Goal: Task Accomplishment & Management: Complete application form

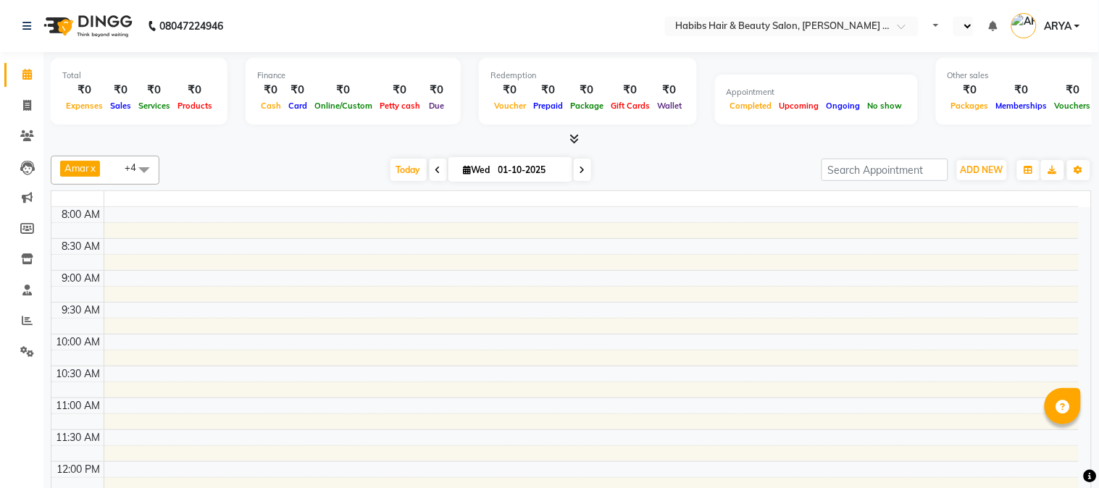
select select "en"
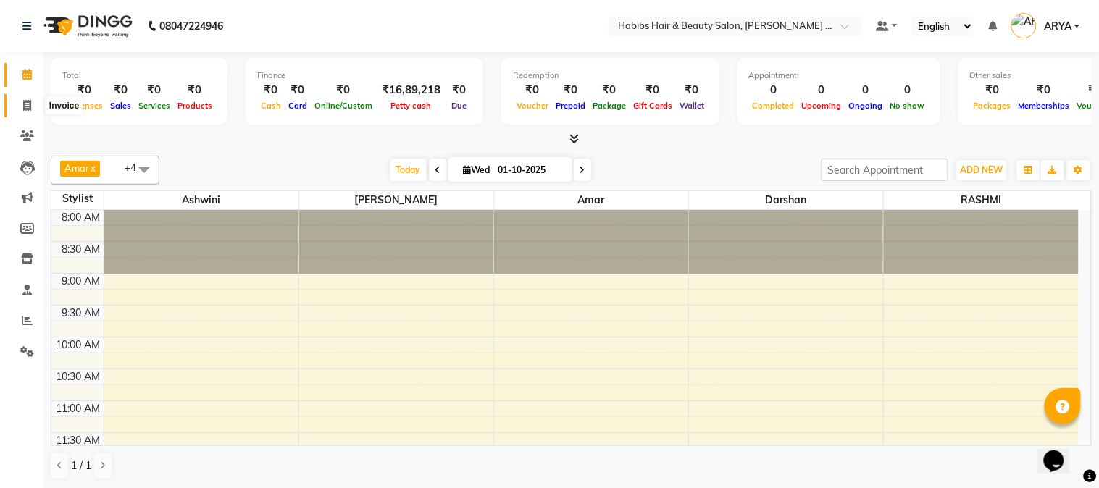
click at [27, 98] on span at bounding box center [26, 106] width 25 height 17
select select "service"
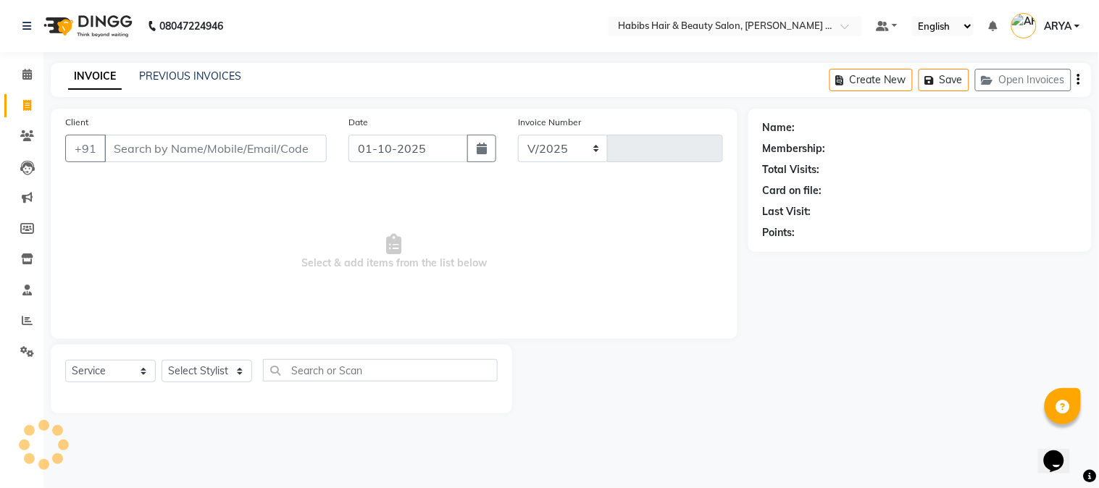
select select "5039"
type input "2243"
click at [471, 158] on button "button" at bounding box center [481, 149] width 29 height 28
select select "10"
select select "2025"
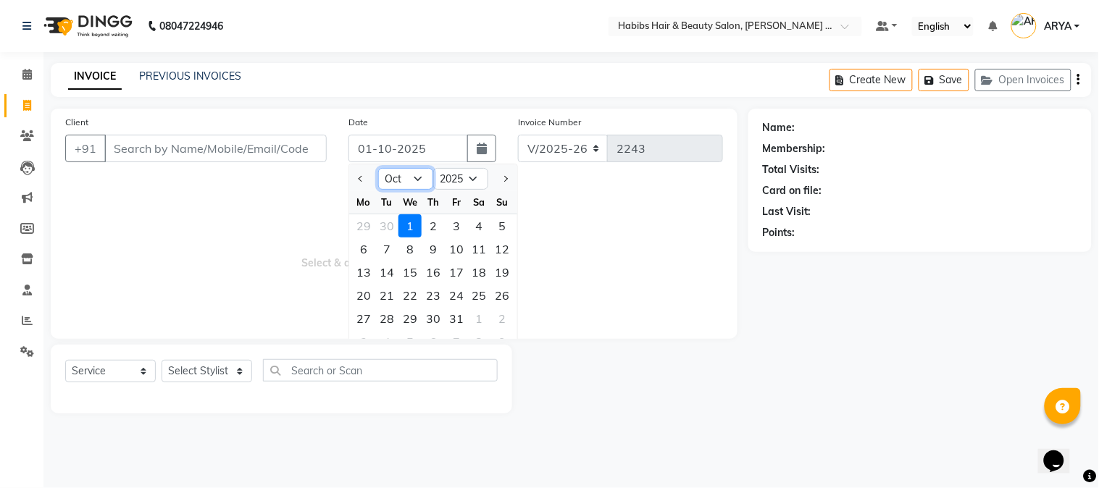
click at [415, 182] on select "Jan Feb Mar Apr May Jun [DATE] Aug Sep Oct Nov Dec" at bounding box center [405, 179] width 55 height 22
select select "9"
click at [378, 168] on select "Jan Feb Mar Apr May Jun [DATE] Aug Sep Oct Nov Dec" at bounding box center [405, 179] width 55 height 22
click at [392, 313] on div "30" at bounding box center [386, 318] width 23 height 23
type input "30-09-2025"
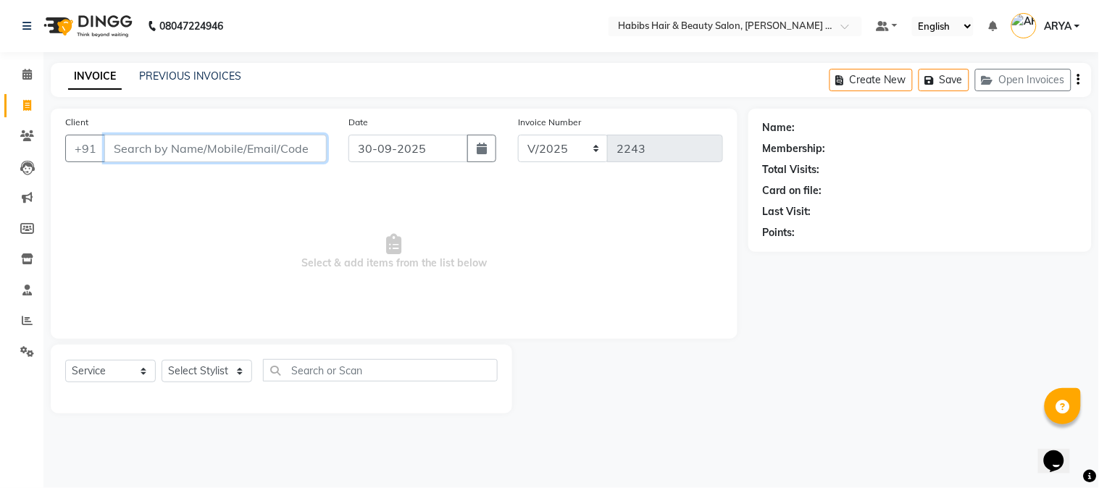
click at [249, 155] on input "Client" at bounding box center [215, 149] width 222 height 28
type input "8275226080"
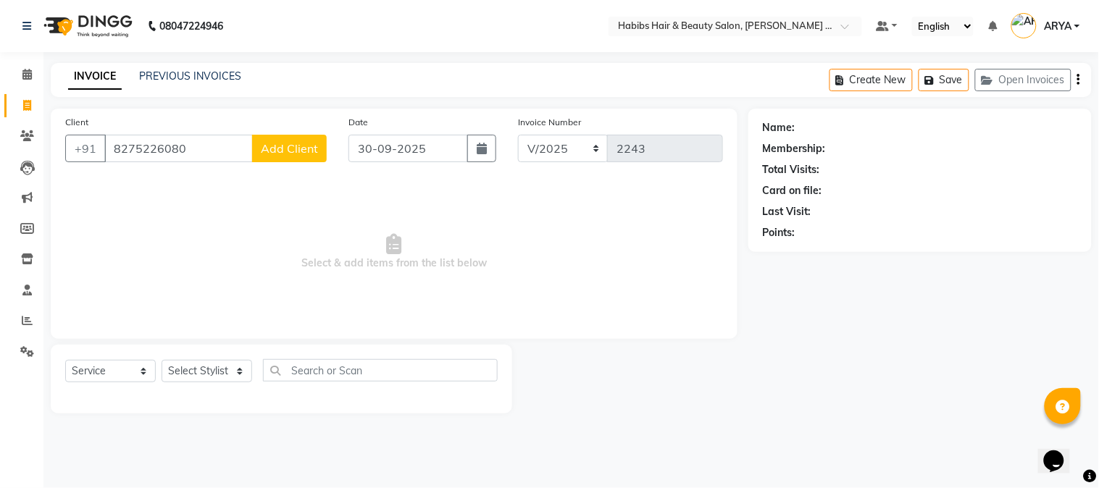
click at [292, 145] on span "Add Client" at bounding box center [289, 148] width 57 height 14
select select "22"
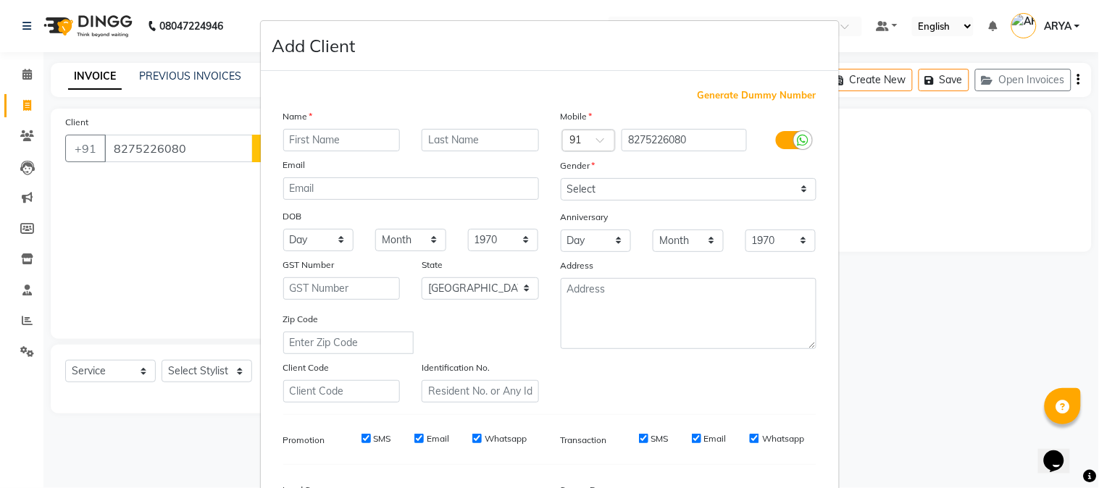
click at [327, 138] on input "text" at bounding box center [341, 140] width 117 height 22
type input "m"
type input "[PERSON_NAME]"
click at [574, 193] on select "Select [DEMOGRAPHIC_DATA] [DEMOGRAPHIC_DATA] Other Prefer Not To Say" at bounding box center [689, 189] width 256 height 22
select select "[DEMOGRAPHIC_DATA]"
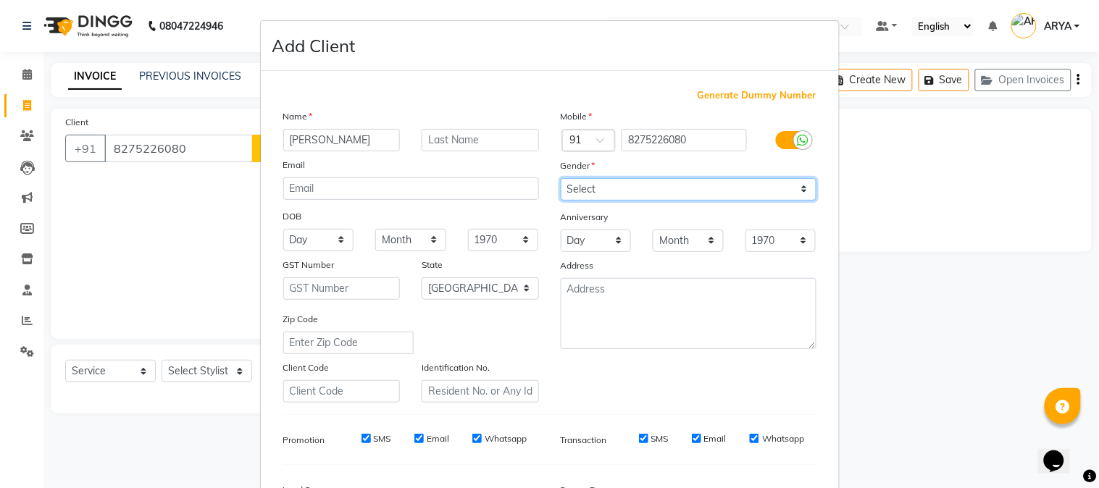
click at [561, 178] on select "Select [DEMOGRAPHIC_DATA] [DEMOGRAPHIC_DATA] Other Prefer Not To Say" at bounding box center [689, 189] width 256 height 22
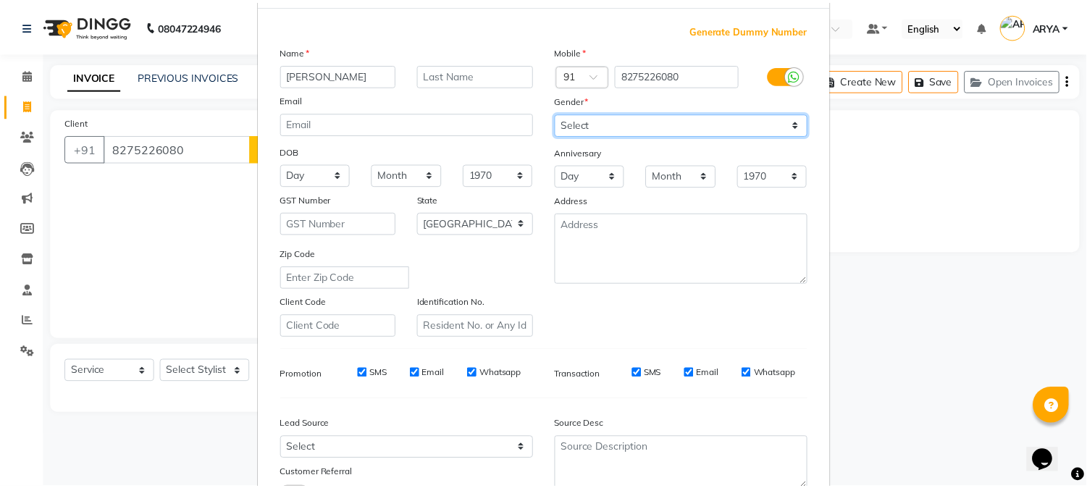
scroll to position [181, 0]
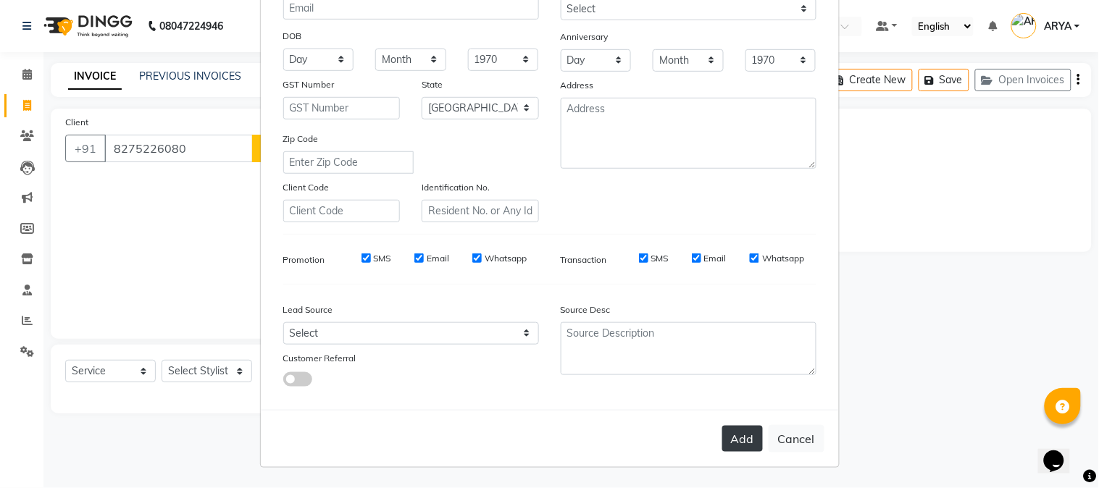
click at [742, 434] on button "Add" at bounding box center [742, 439] width 41 height 26
type input "82******80"
select select
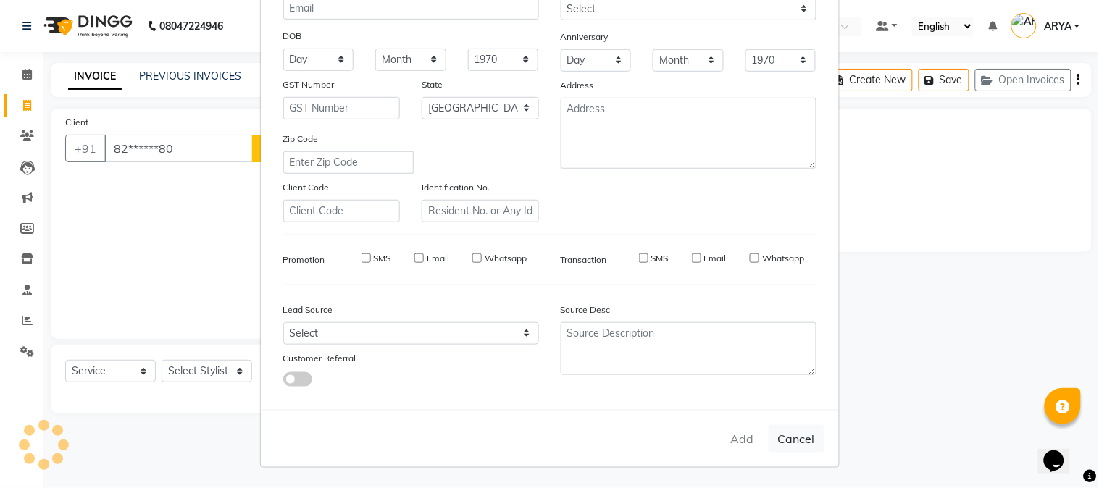
select select "null"
select select
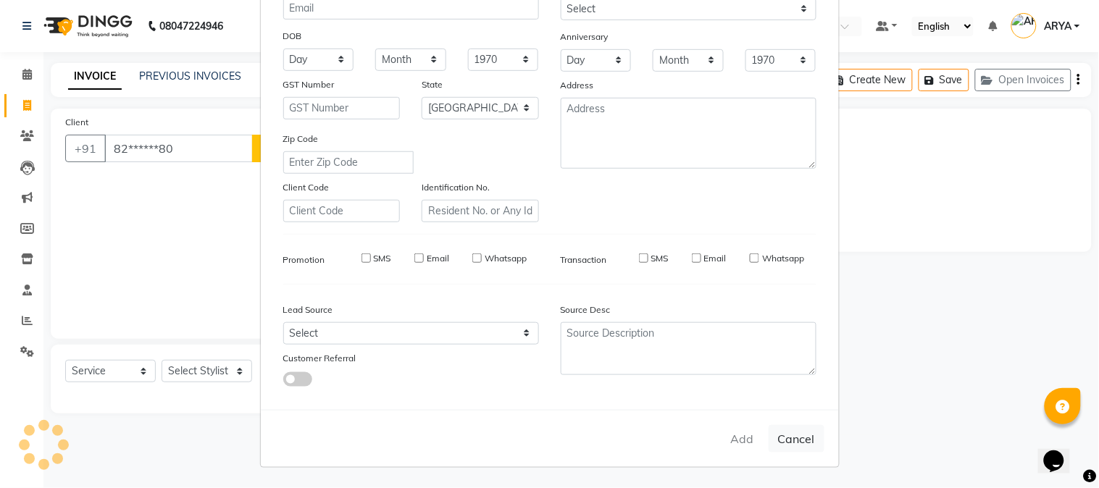
checkbox input "false"
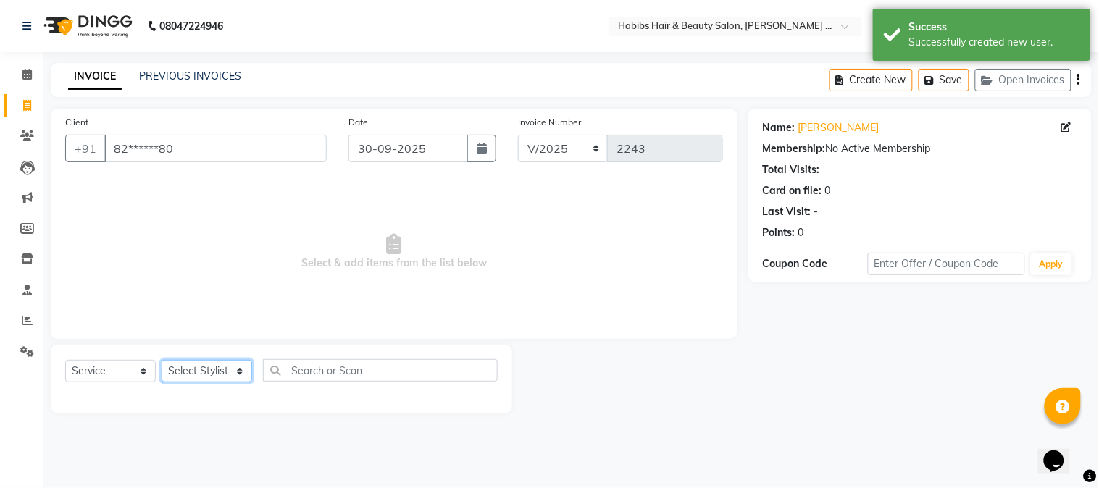
click at [221, 373] on select "Select Stylist Admin [PERSON_NAME] Darshan [PERSON_NAME] [PERSON_NAME] RASHMI […" at bounding box center [206, 371] width 91 height 22
select select "90624"
click at [161, 361] on select "Select Stylist Admin [PERSON_NAME] Darshan [PERSON_NAME] [PERSON_NAME] RASHMI […" at bounding box center [206, 371] width 91 height 22
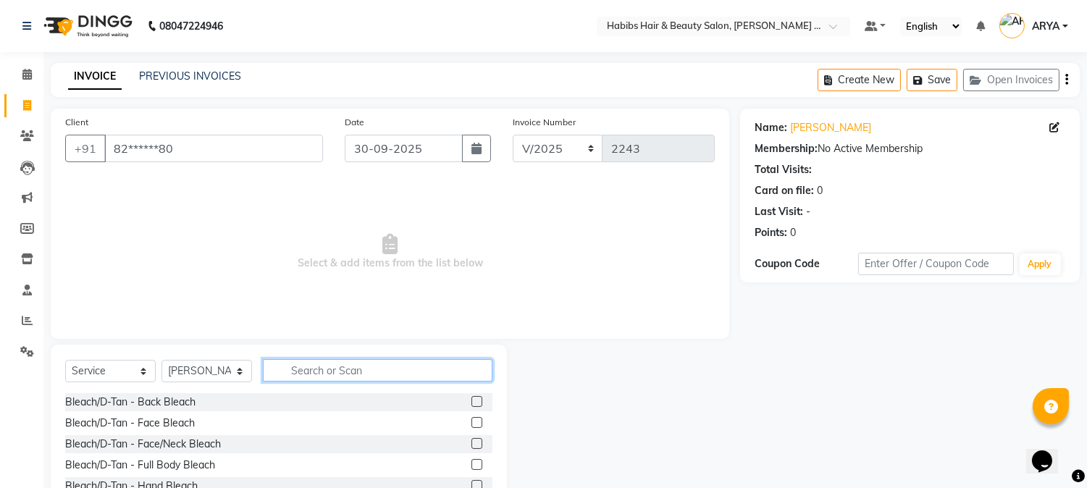
click at [300, 372] on input "text" at bounding box center [378, 370] width 230 height 22
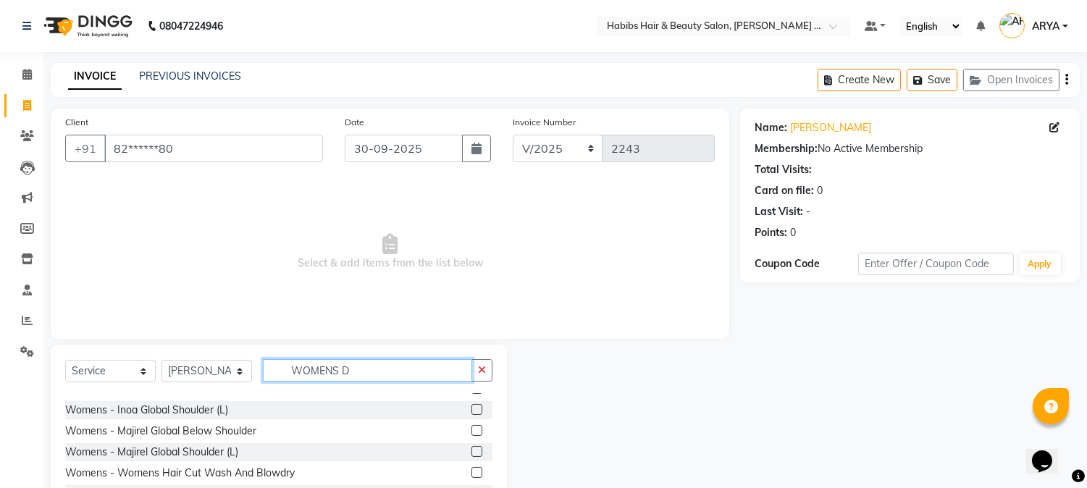
scroll to position [85, 0]
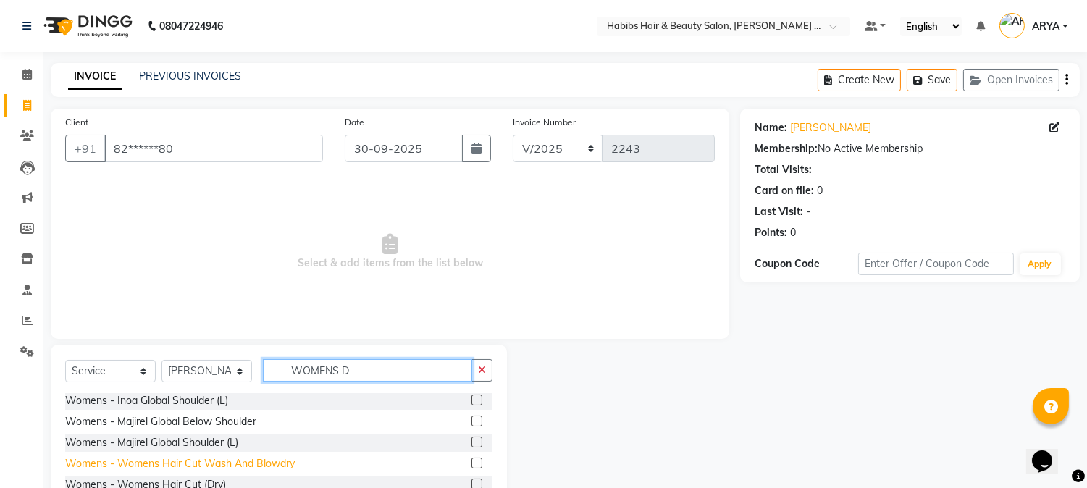
type input "WOMENS D"
click at [251, 467] on div "Womens - Womens Hair Cut Wash And Blowdry" at bounding box center [180, 463] width 230 height 15
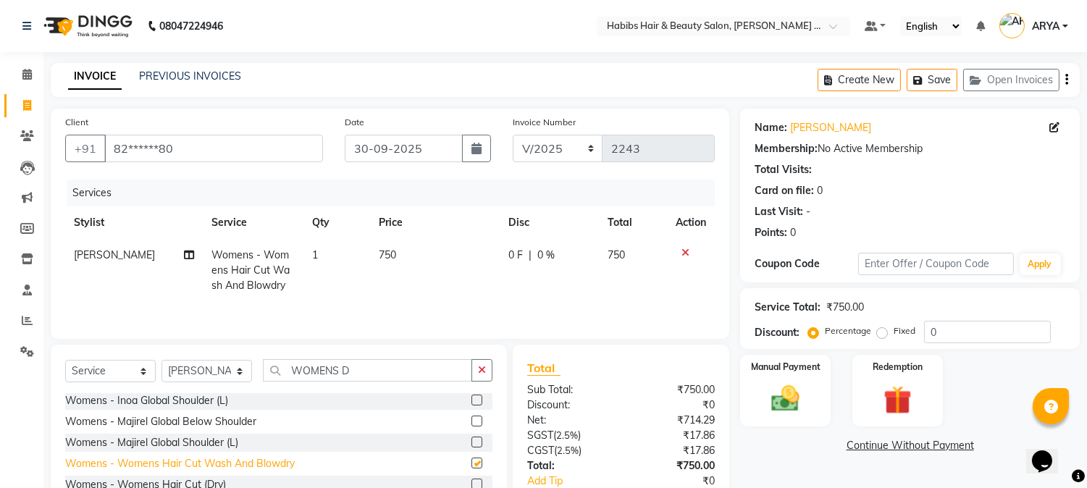
checkbox input "false"
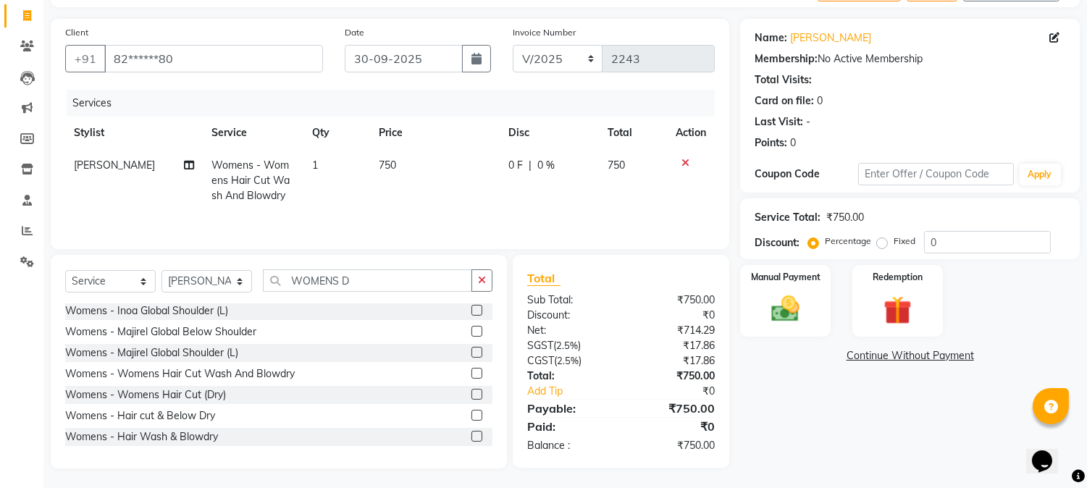
scroll to position [93, 0]
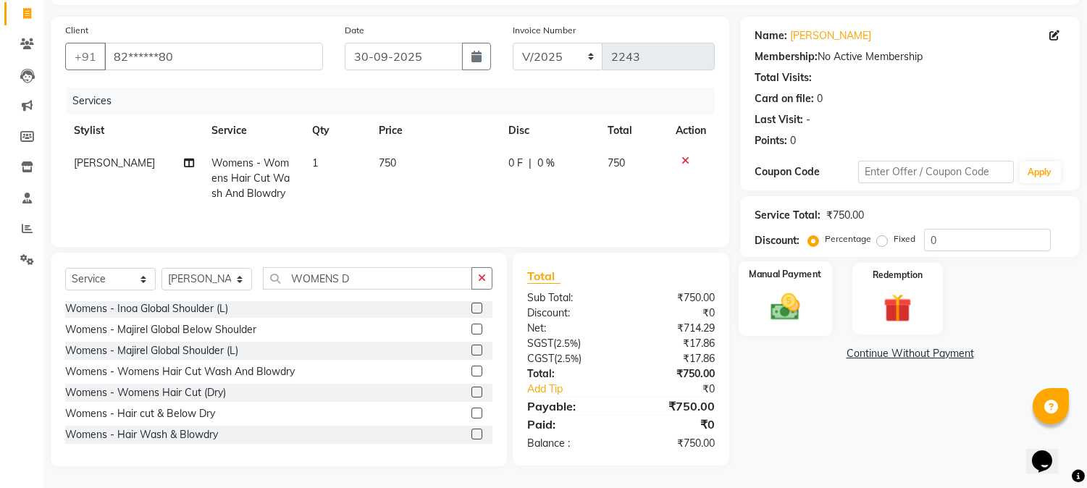
click at [778, 295] on img at bounding box center [786, 307] width 48 height 34
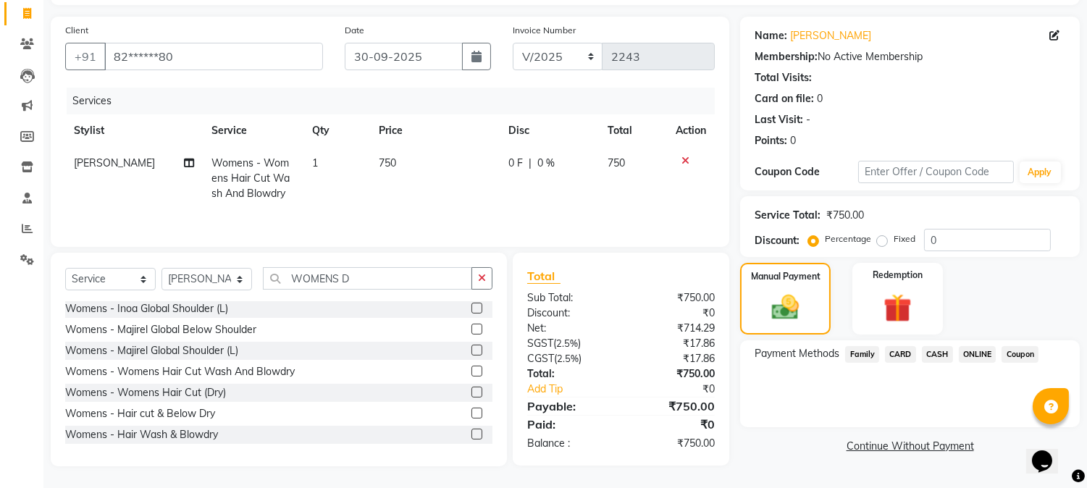
click at [975, 353] on span "ONLINE" at bounding box center [978, 354] width 38 height 17
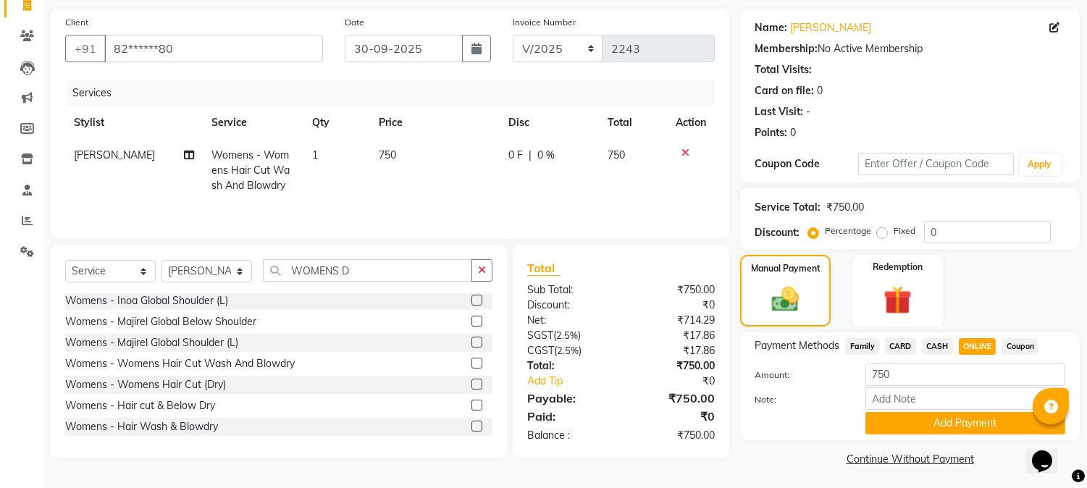
scroll to position [103, 0]
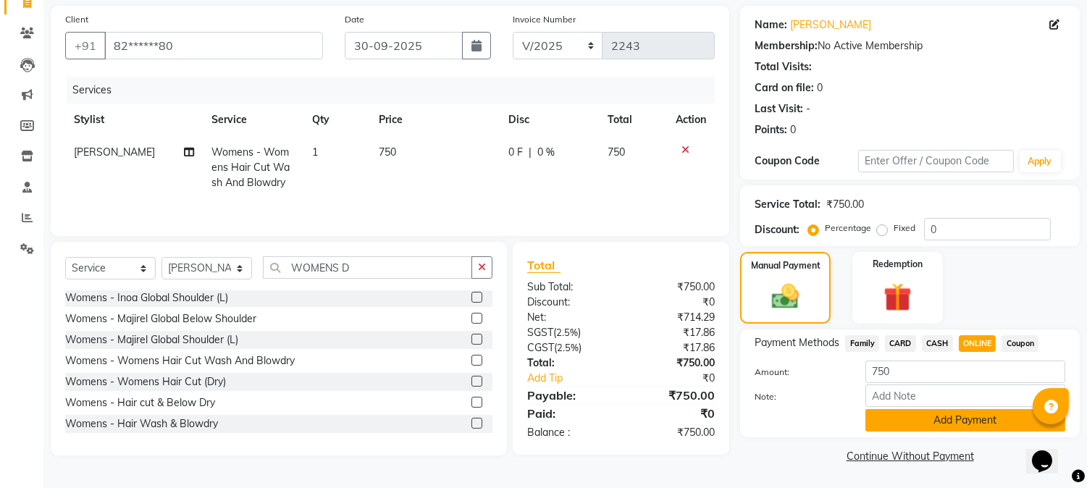
click at [963, 422] on button "Add Payment" at bounding box center [965, 420] width 200 height 22
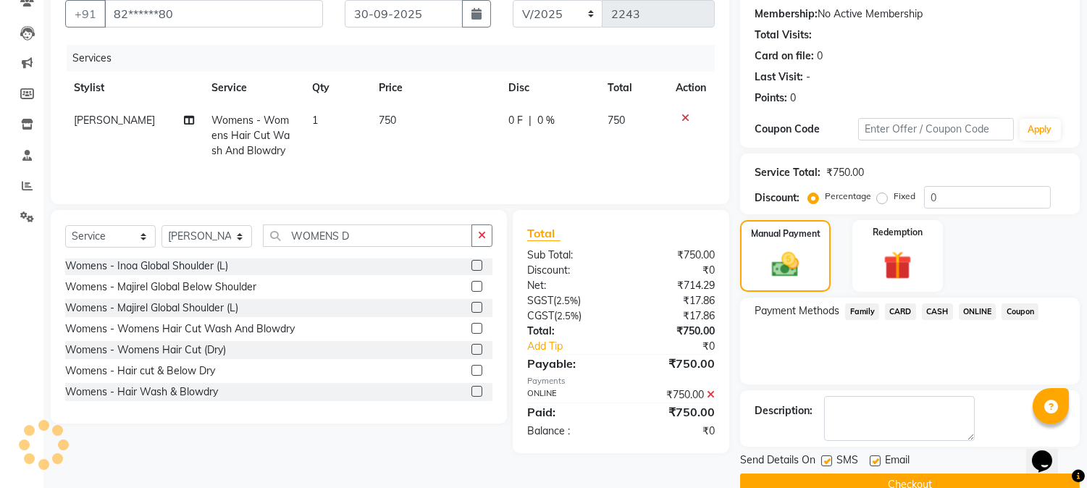
scroll to position [163, 0]
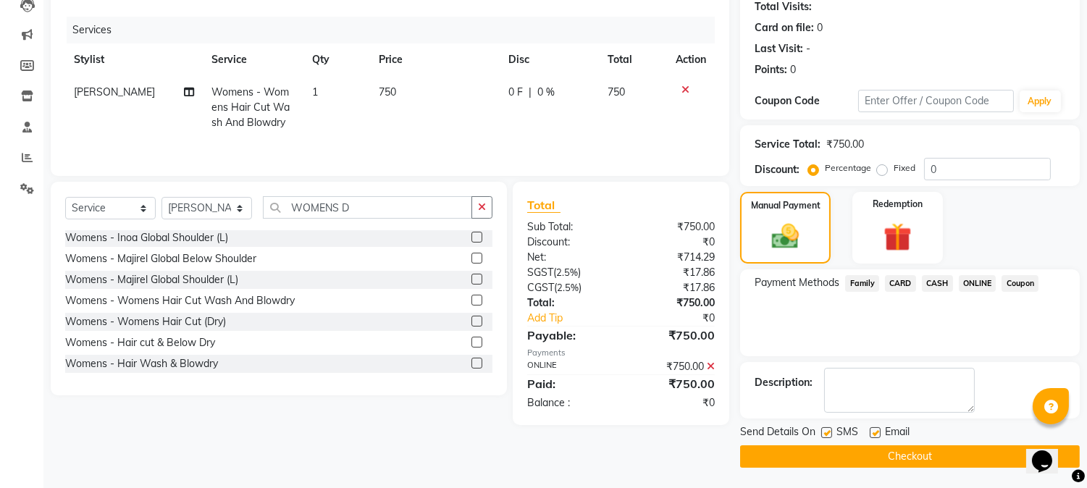
click at [924, 448] on button "Checkout" at bounding box center [910, 456] width 340 height 22
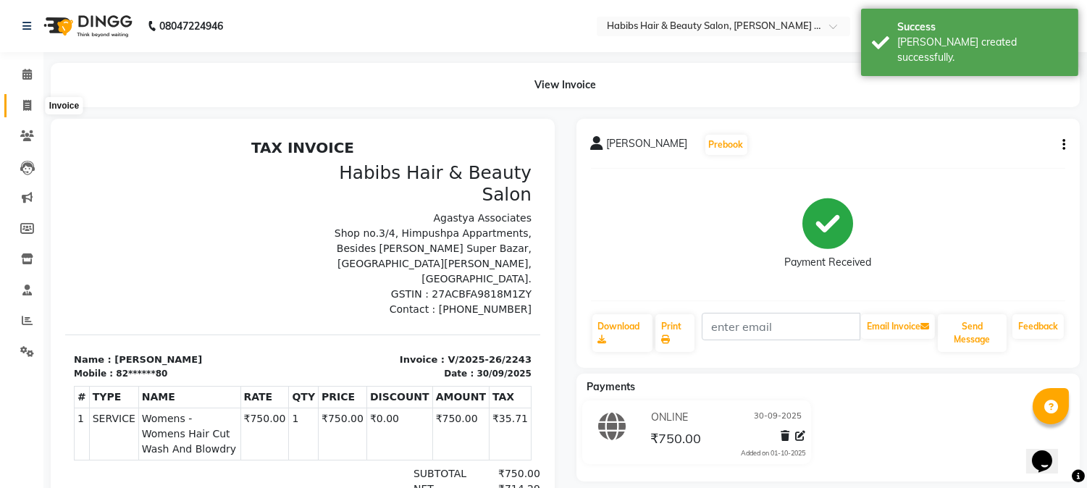
click at [30, 102] on icon at bounding box center [27, 105] width 8 height 11
select select "service"
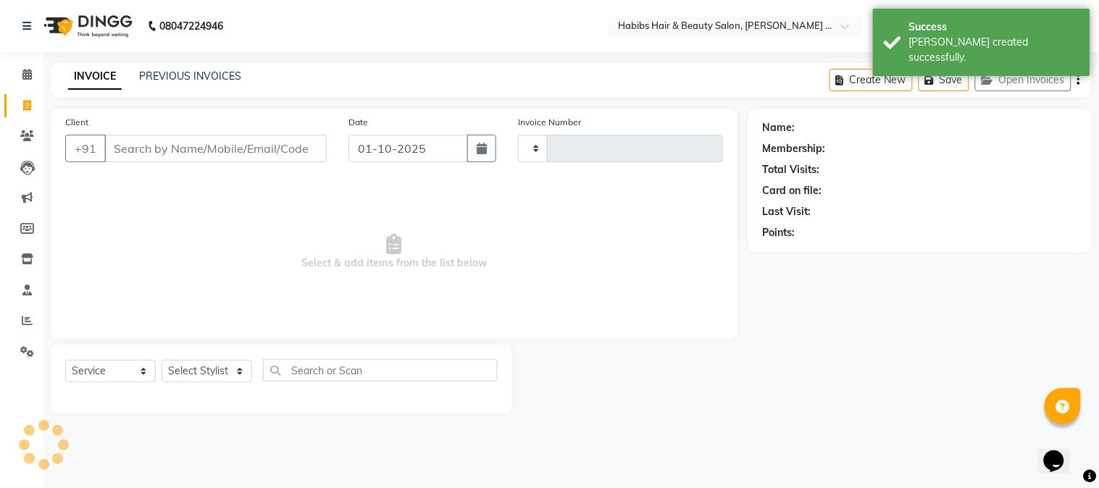
type input "2244"
select select "5039"
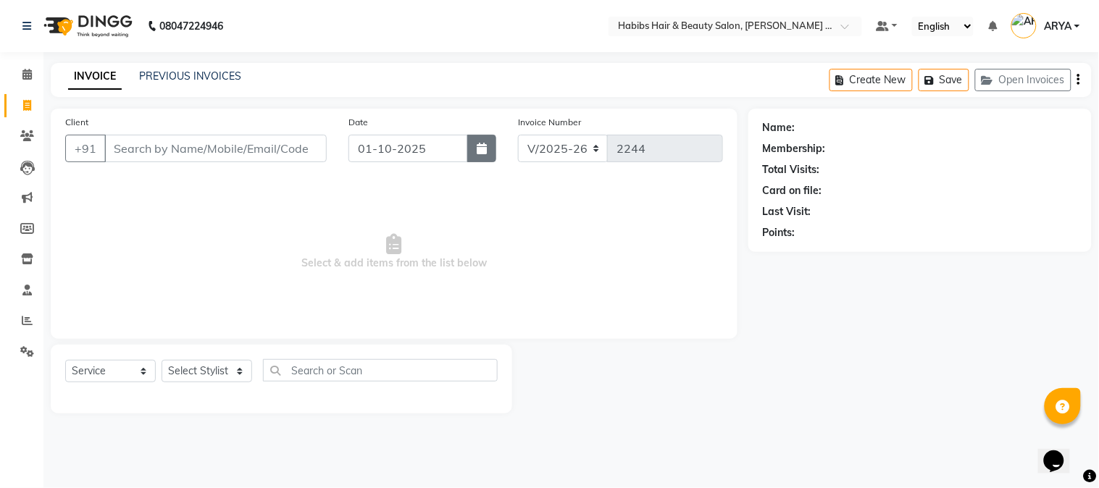
click at [490, 148] on button "button" at bounding box center [481, 149] width 29 height 28
select select "10"
select select "2025"
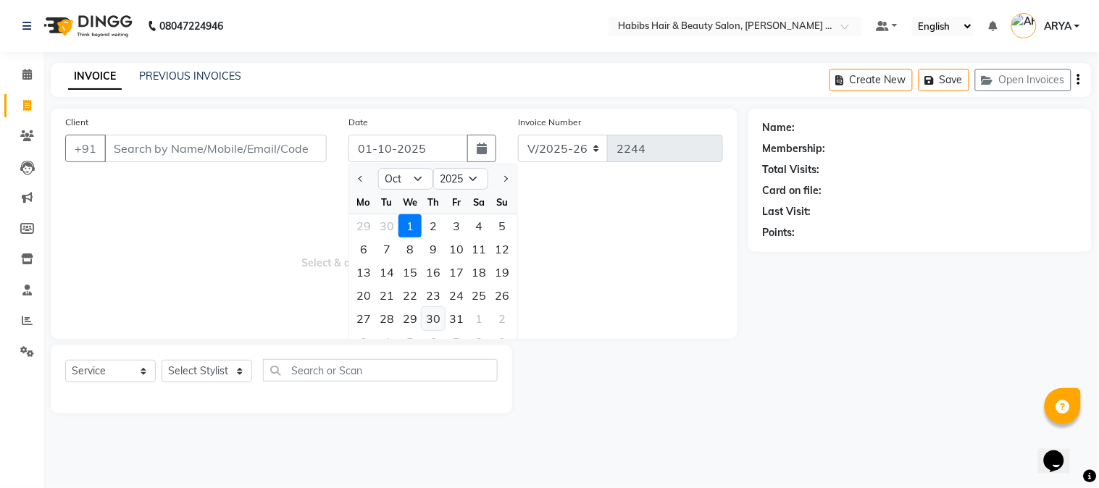
click at [438, 317] on div "30" at bounding box center [432, 318] width 23 height 23
type input "[DATE]"
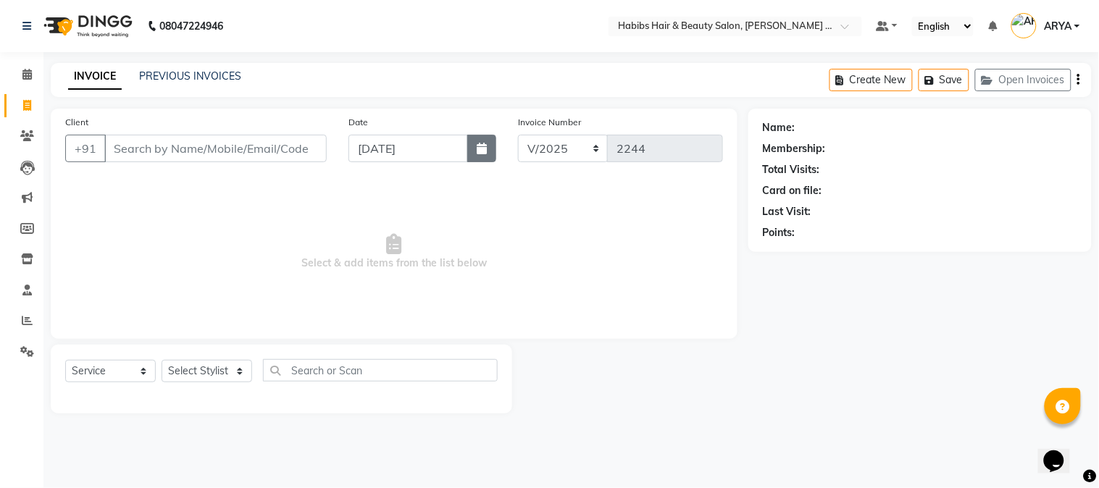
click at [490, 152] on button "button" at bounding box center [481, 149] width 29 height 28
select select "10"
select select "2025"
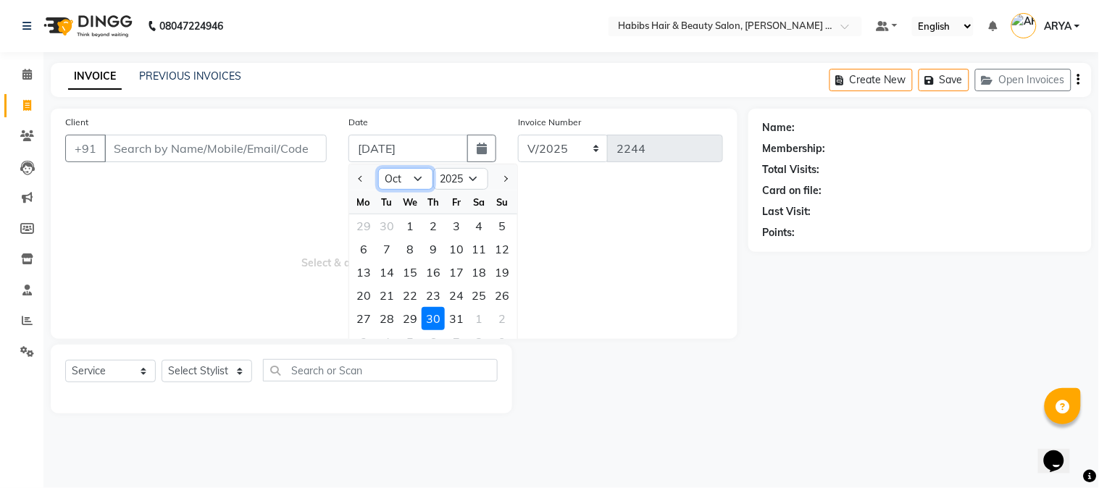
click at [421, 178] on select "Jan Feb Mar Apr May Jun [DATE] Aug Sep Oct Nov Dec" at bounding box center [405, 179] width 55 height 22
select select "9"
click at [378, 168] on select "Jan Feb Mar Apr May Jun [DATE] Aug Sep Oct Nov Dec" at bounding box center [405, 179] width 55 height 22
click at [386, 316] on div "30" at bounding box center [386, 318] width 23 height 23
type input "30-09-2025"
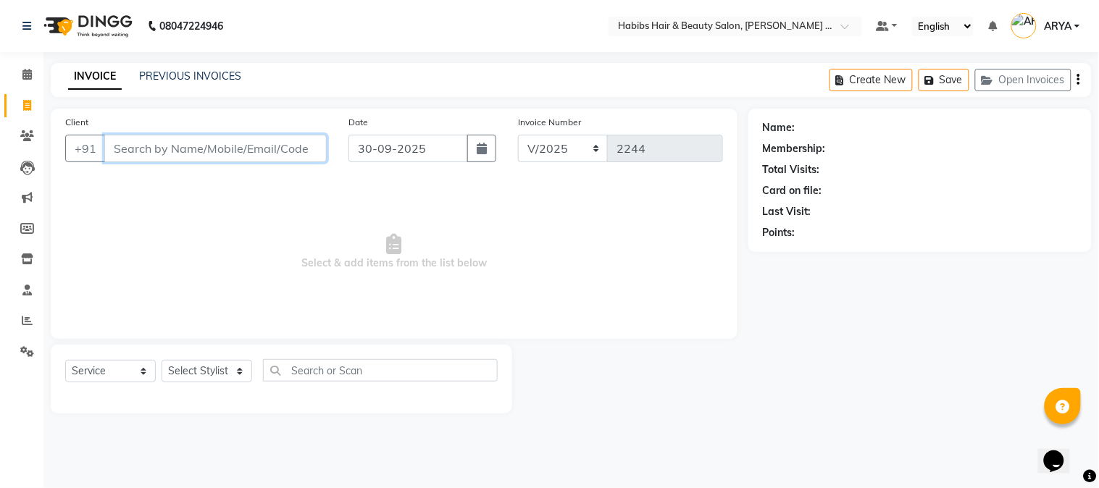
click at [245, 141] on input "Client" at bounding box center [215, 149] width 222 height 28
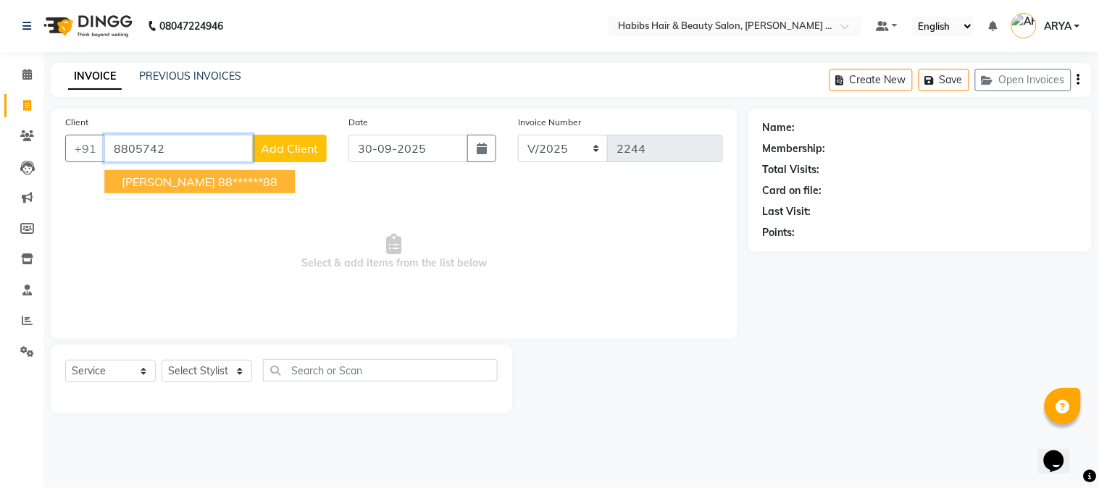
click at [290, 188] on button "[PERSON_NAME] 88******88" at bounding box center [199, 181] width 190 height 23
type input "88******88"
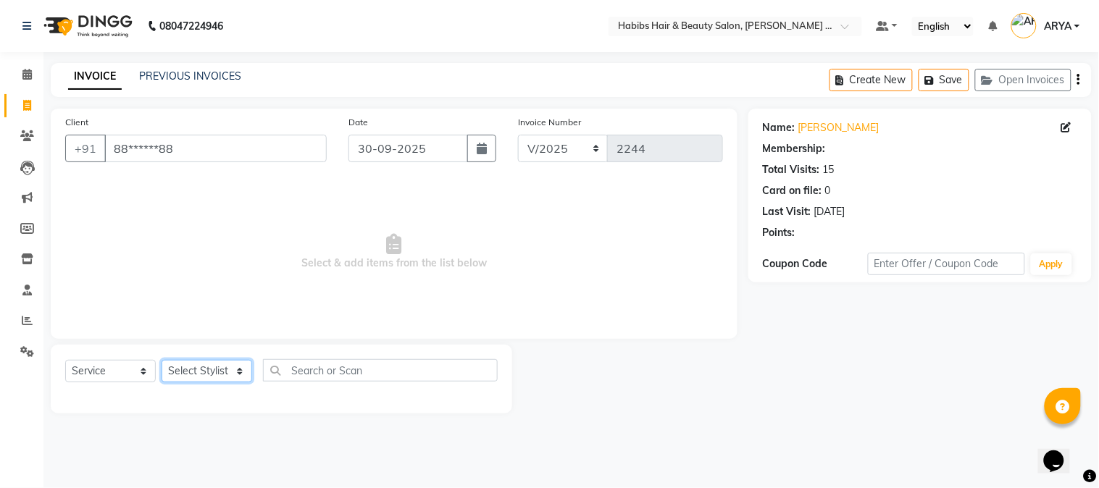
click at [218, 374] on select "Select Stylist Admin [PERSON_NAME] Darshan [PERSON_NAME] [PERSON_NAME] RASHMI […" at bounding box center [206, 371] width 91 height 22
select select "1: Object"
select select "90625"
click at [161, 361] on select "Select Stylist Admin [PERSON_NAME] Darshan [PERSON_NAME] [PERSON_NAME] RASHMI […" at bounding box center [206, 371] width 91 height 22
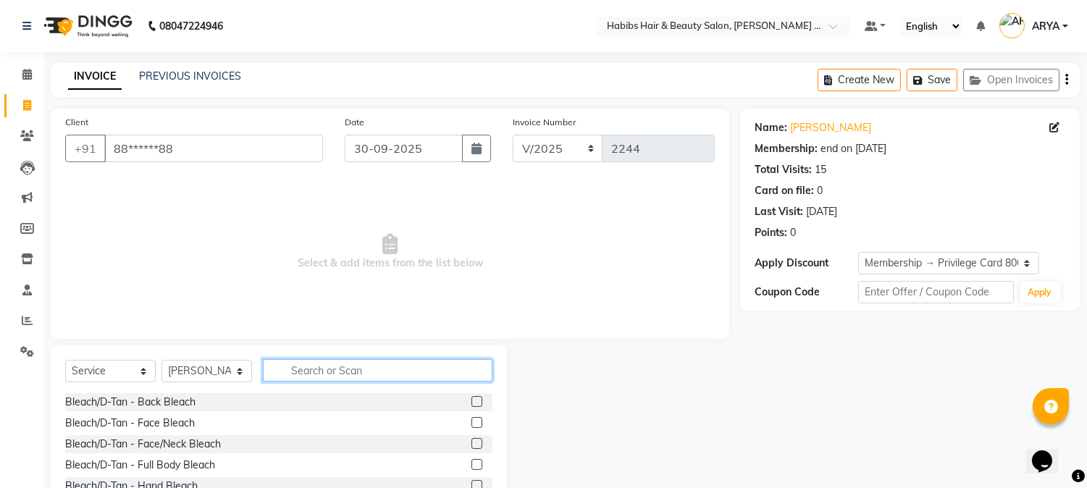
click at [306, 377] on input "text" at bounding box center [378, 370] width 230 height 22
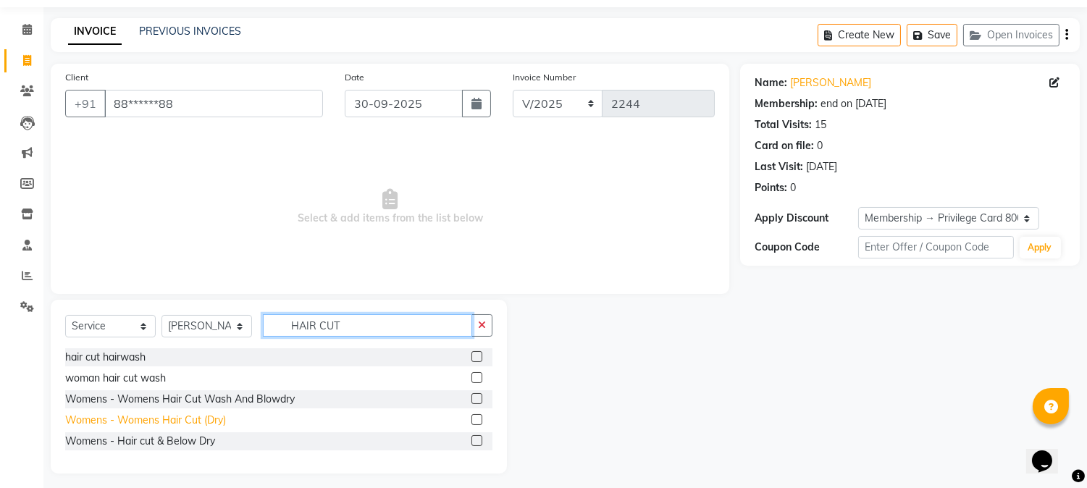
scroll to position [52, 0]
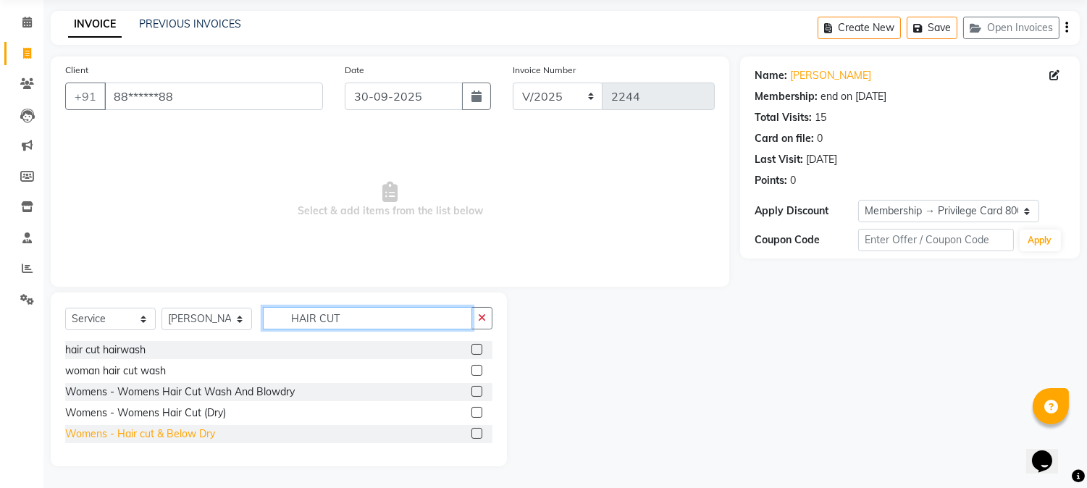
type input "HAIR CUT"
click at [183, 432] on div "Womens - Hair cut & Below Dry" at bounding box center [140, 434] width 150 height 15
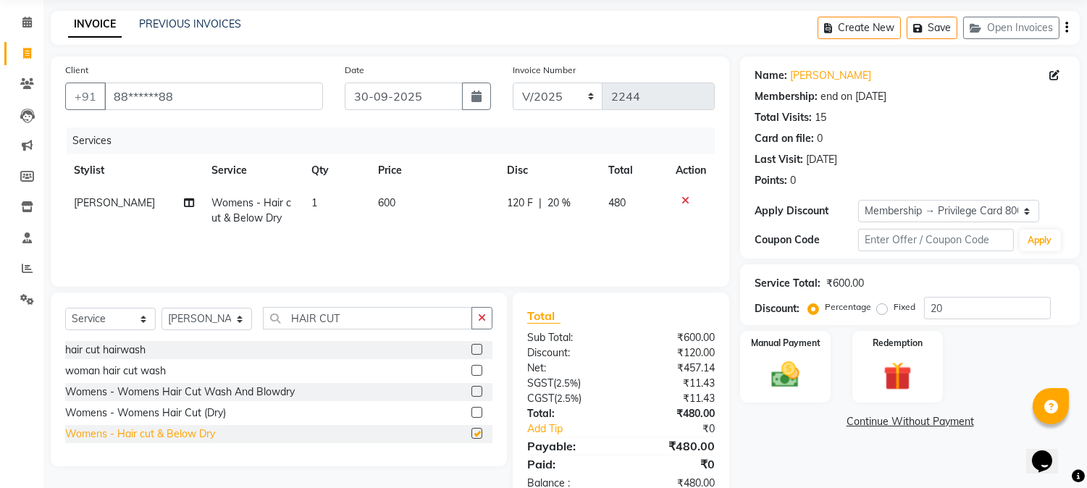
checkbox input "false"
click at [551, 199] on span "20 %" at bounding box center [558, 203] width 23 height 15
select select "90625"
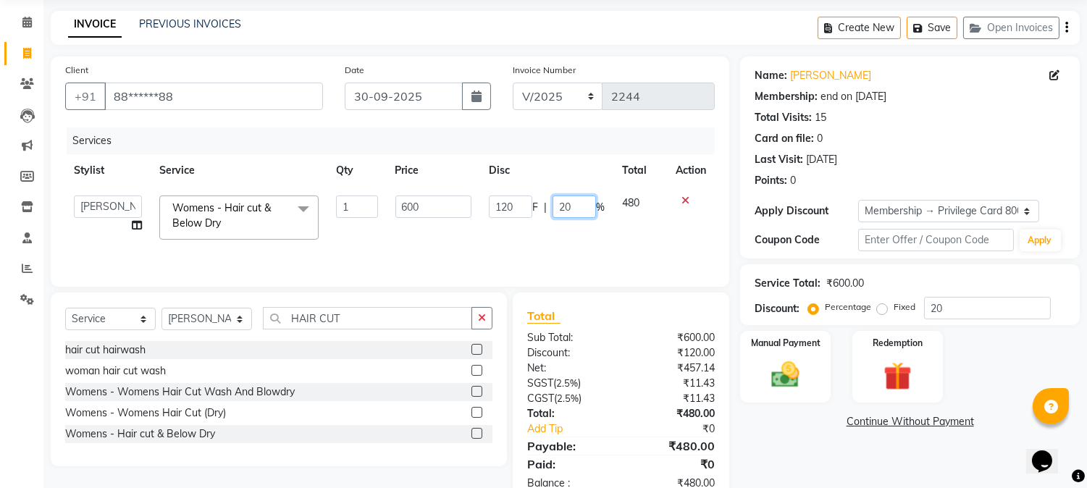
drag, startPoint x: 590, startPoint y: 203, endPoint x: 540, endPoint y: 206, distance: 50.8
click at [540, 206] on div "120 F | 20 %" at bounding box center [547, 207] width 116 height 22
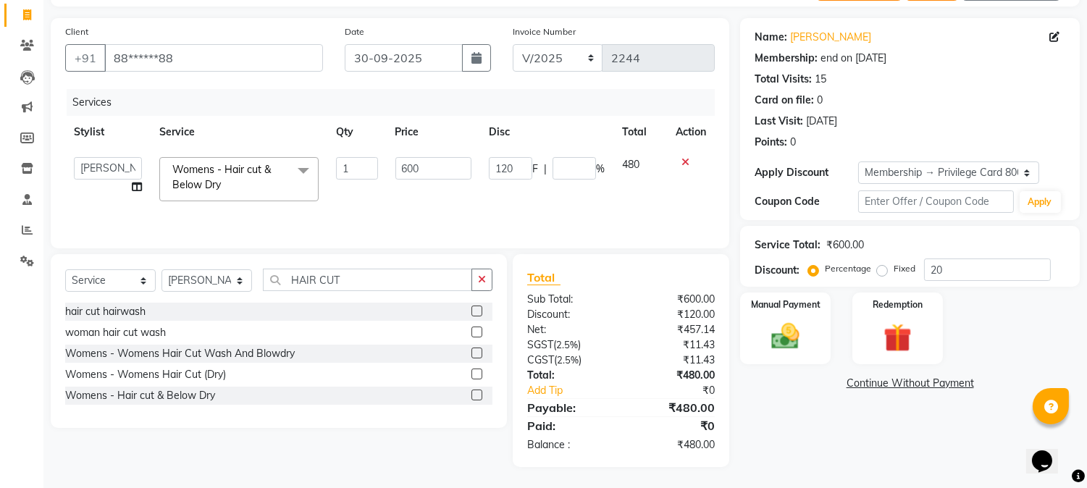
click at [820, 421] on div "Name: [PERSON_NAME] Membership: end on [DATE] Total Visits: 15 Card on file: 0 …" at bounding box center [915, 242] width 350 height 449
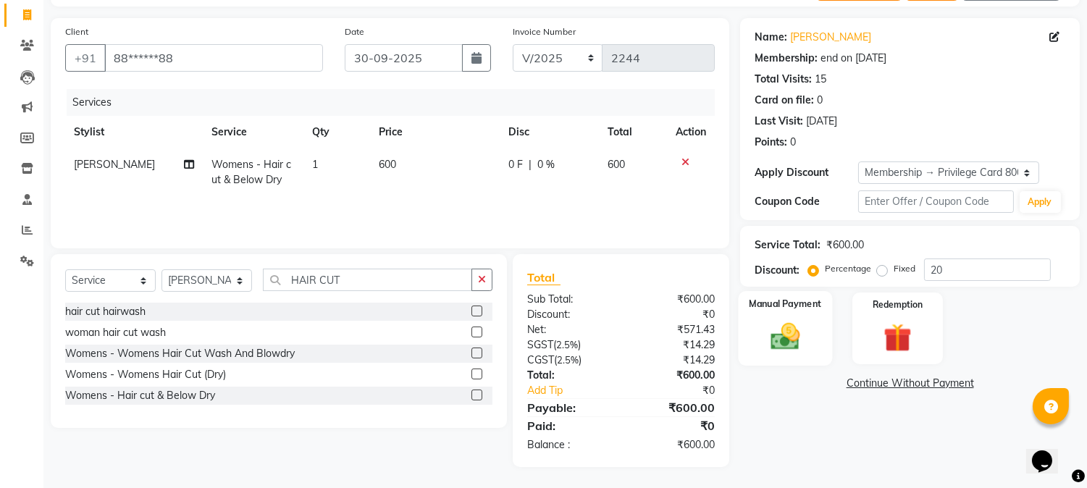
click at [794, 350] on img at bounding box center [786, 337] width 48 height 34
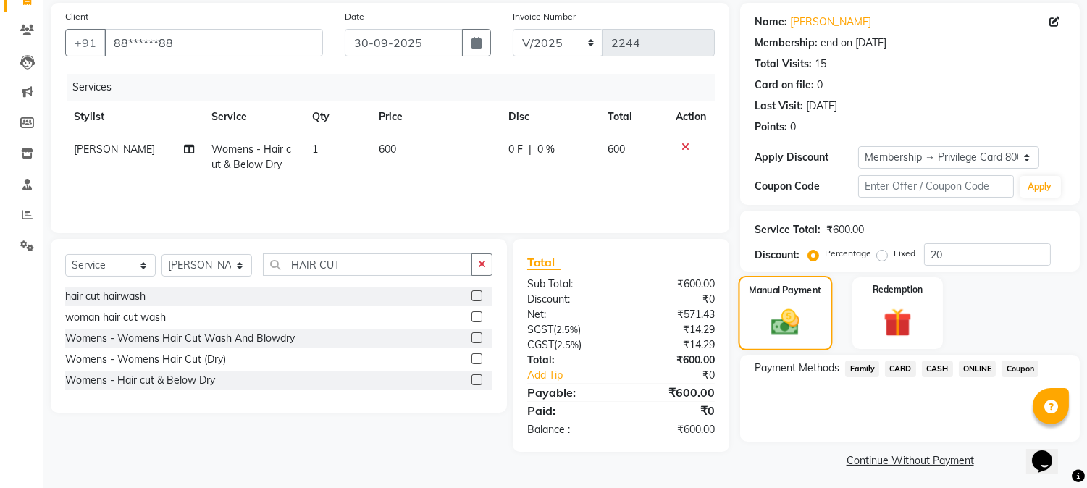
scroll to position [110, 0]
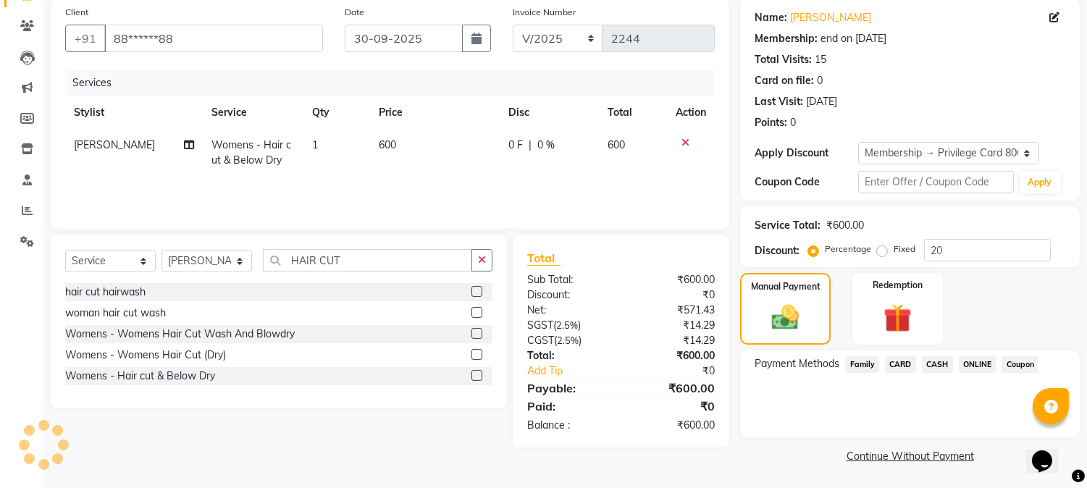
click at [684, 140] on icon at bounding box center [685, 143] width 8 height 10
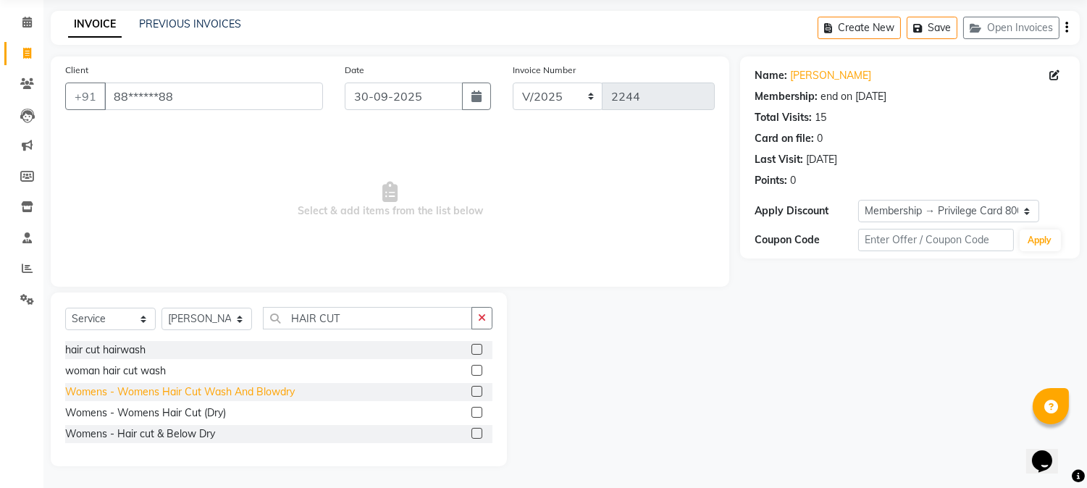
click at [243, 396] on div "Womens - Womens Hair Cut Wash And Blowdry" at bounding box center [180, 392] width 230 height 15
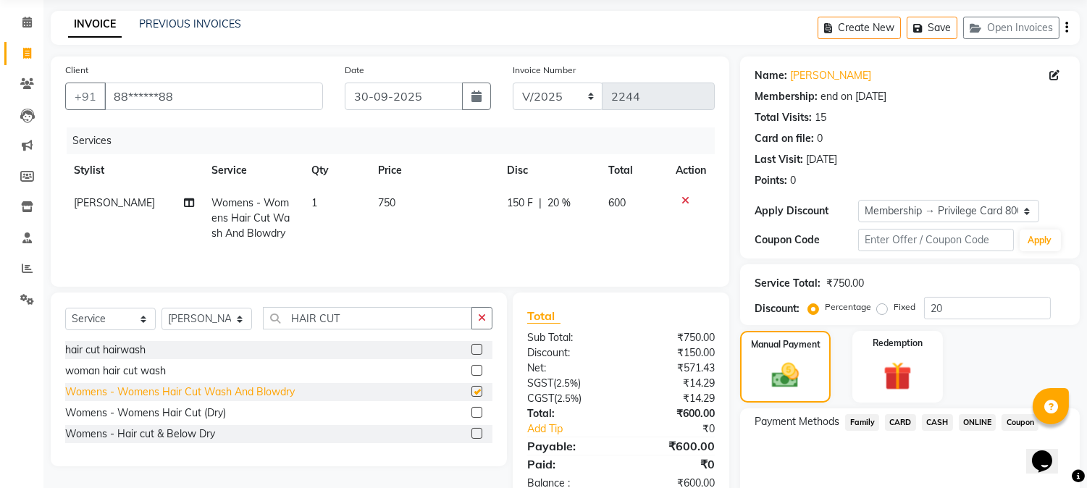
scroll to position [110, 0]
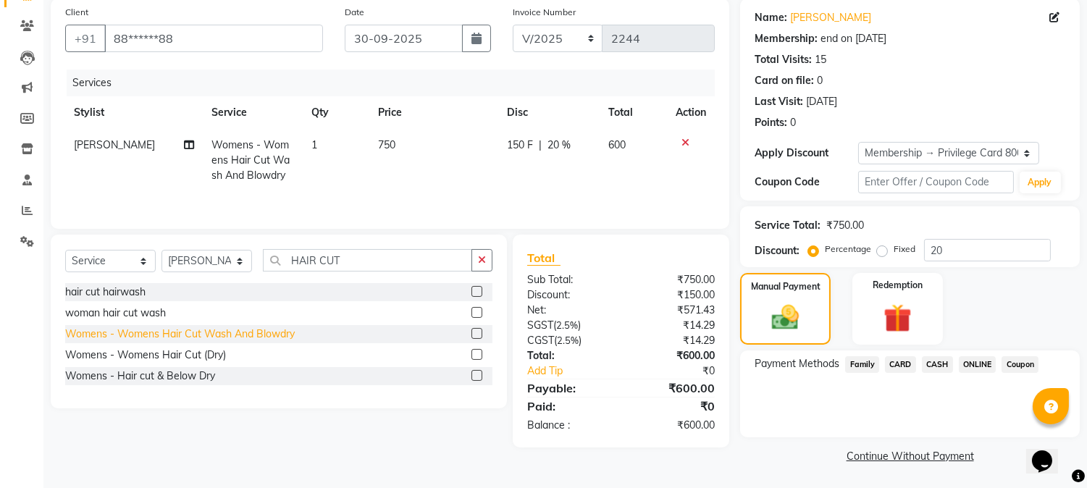
checkbox input "false"
click at [973, 364] on span "ONLINE" at bounding box center [978, 364] width 38 height 17
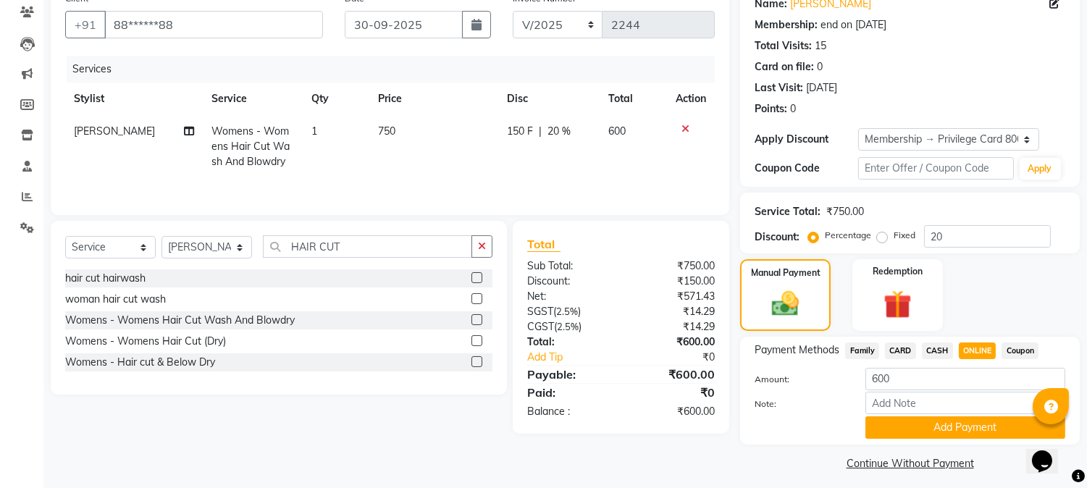
scroll to position [131, 0]
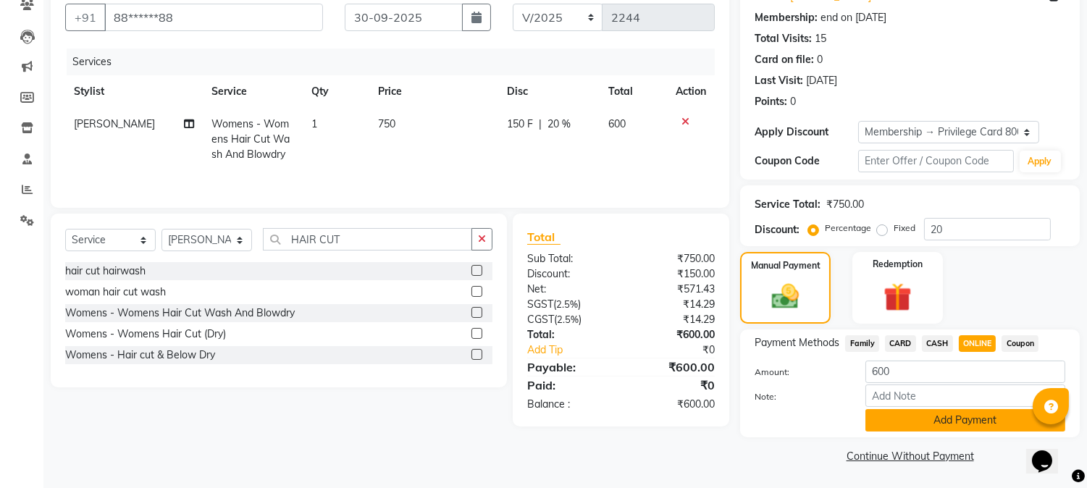
click at [985, 426] on button "Add Payment" at bounding box center [965, 420] width 200 height 22
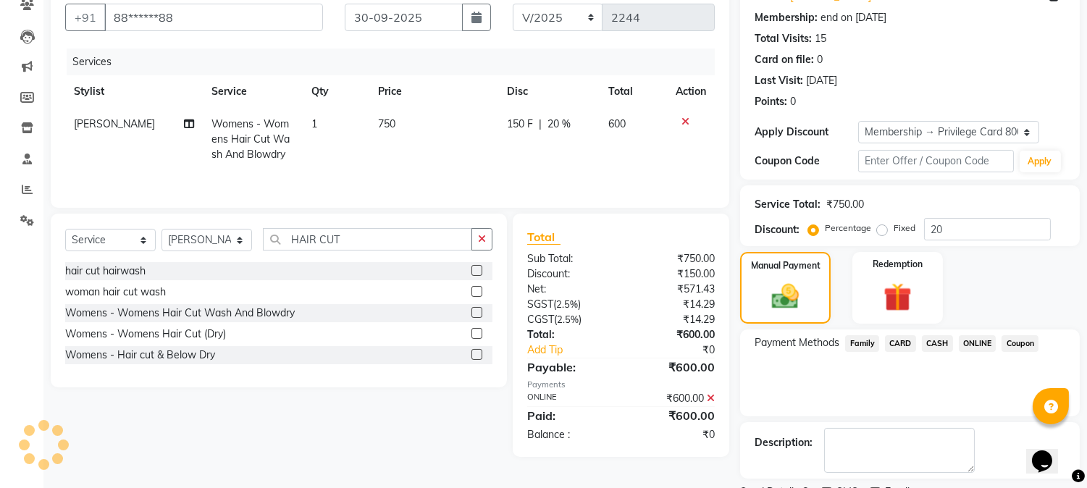
scroll to position [192, 0]
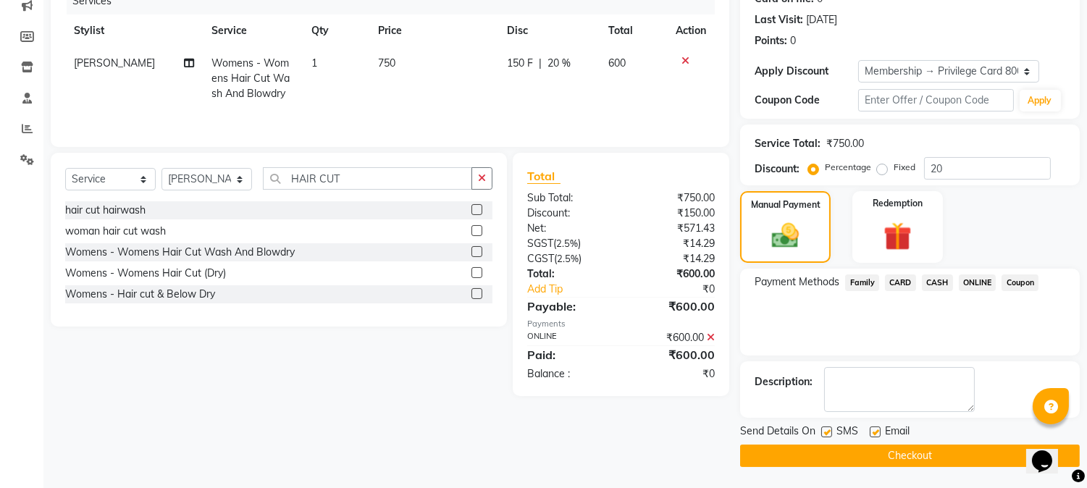
click at [949, 456] on button "Checkout" at bounding box center [910, 456] width 340 height 22
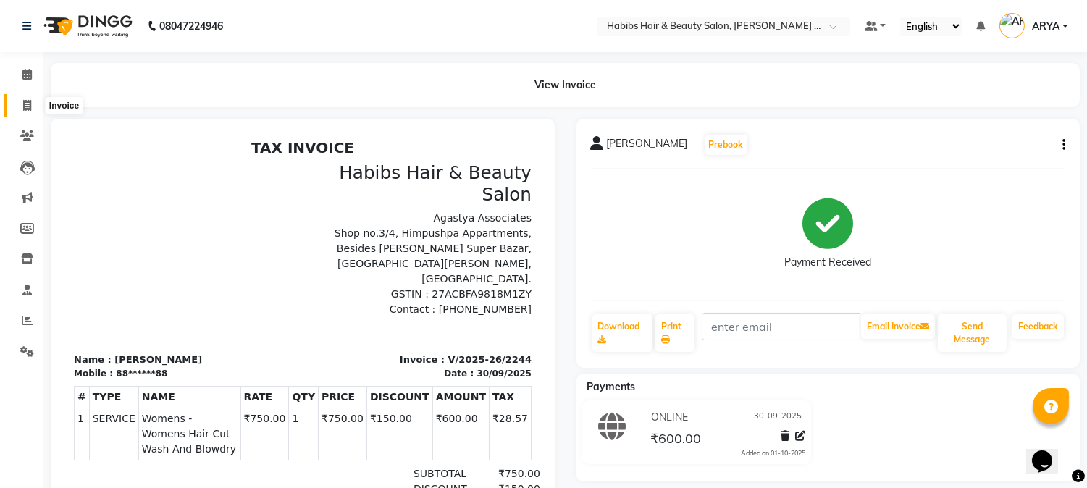
click at [30, 109] on icon at bounding box center [27, 105] width 8 height 11
select select "service"
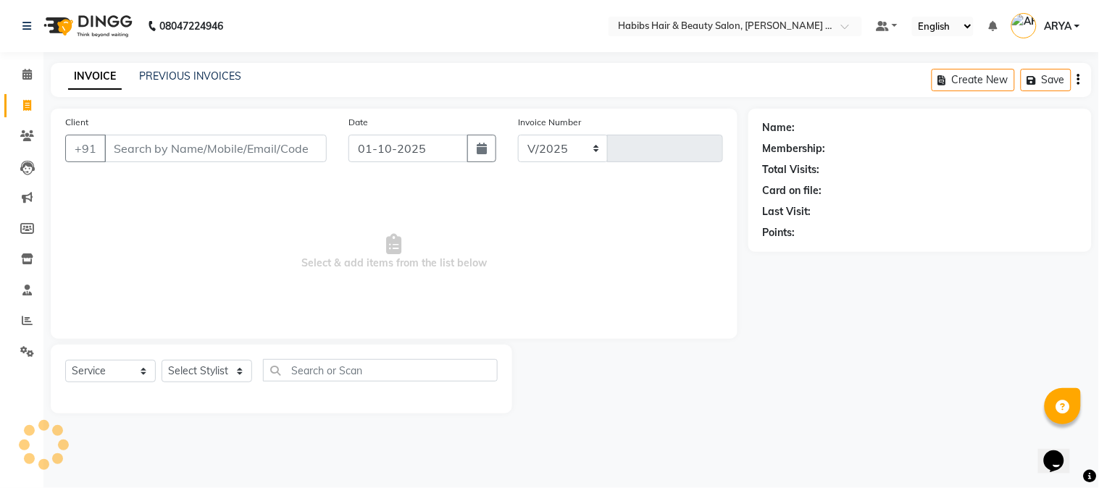
select select "5039"
type input "2245"
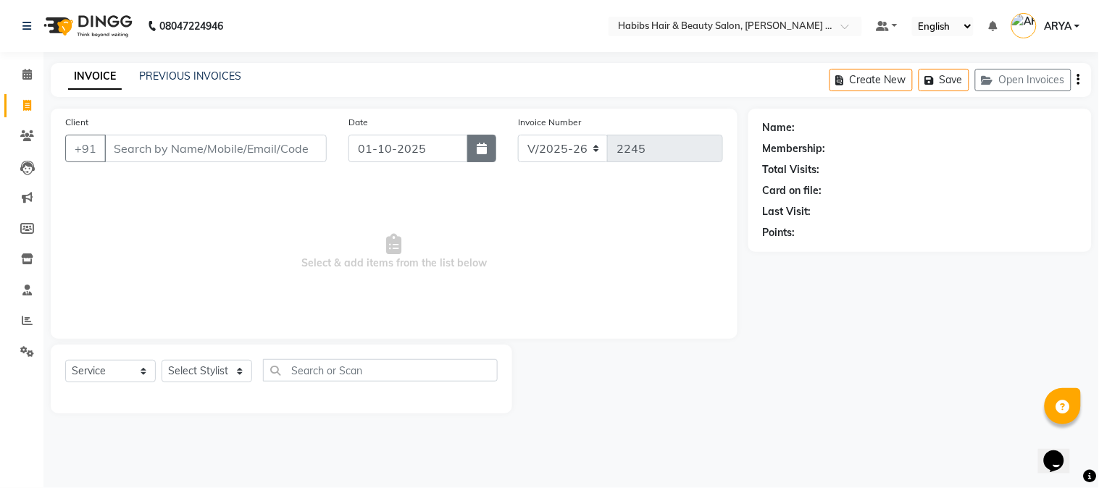
click at [482, 155] on button "button" at bounding box center [481, 149] width 29 height 28
select select "10"
select select "2025"
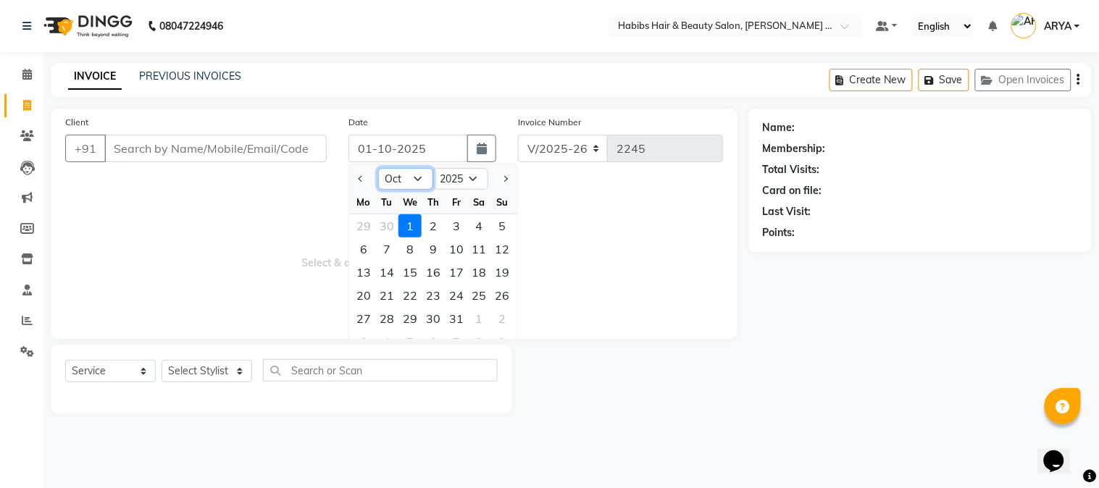
click at [411, 177] on select "Jan Feb Mar Apr May Jun [DATE] Aug Sep Oct Nov Dec" at bounding box center [405, 179] width 55 height 22
select select "9"
click at [378, 168] on select "Jan Feb Mar Apr May Jun [DATE] Aug Sep Oct Nov Dec" at bounding box center [405, 179] width 55 height 22
click at [387, 321] on div "30" at bounding box center [386, 318] width 23 height 23
type input "30-09-2025"
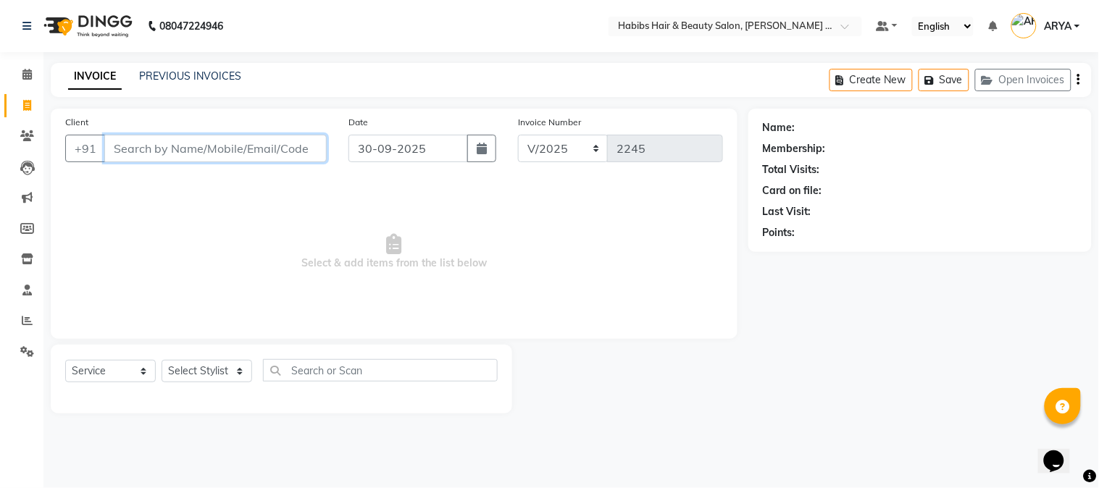
click at [278, 156] on input "Client" at bounding box center [215, 149] width 222 height 28
click at [274, 146] on input "Client" at bounding box center [215, 149] width 222 height 28
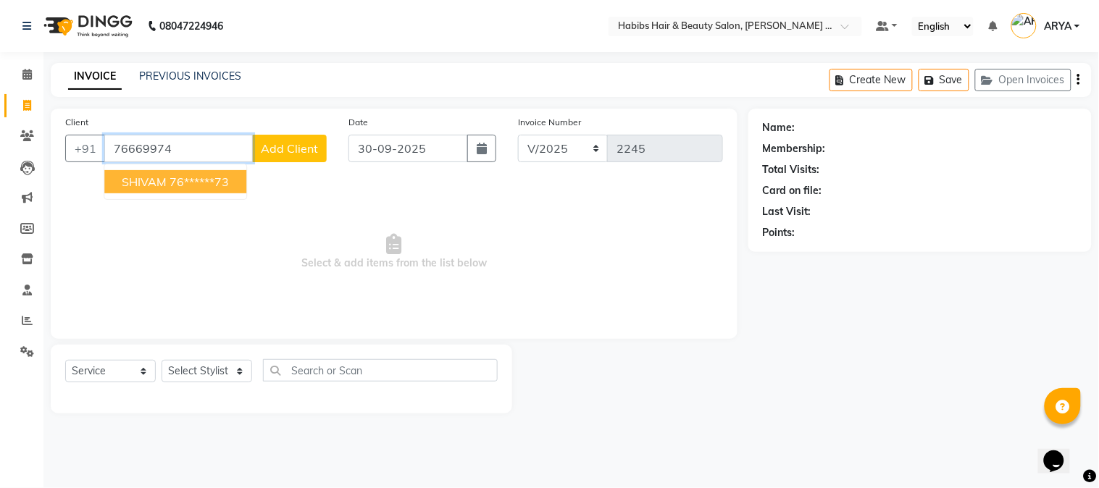
click at [216, 185] on ngb-highlight "76******73" at bounding box center [198, 182] width 59 height 14
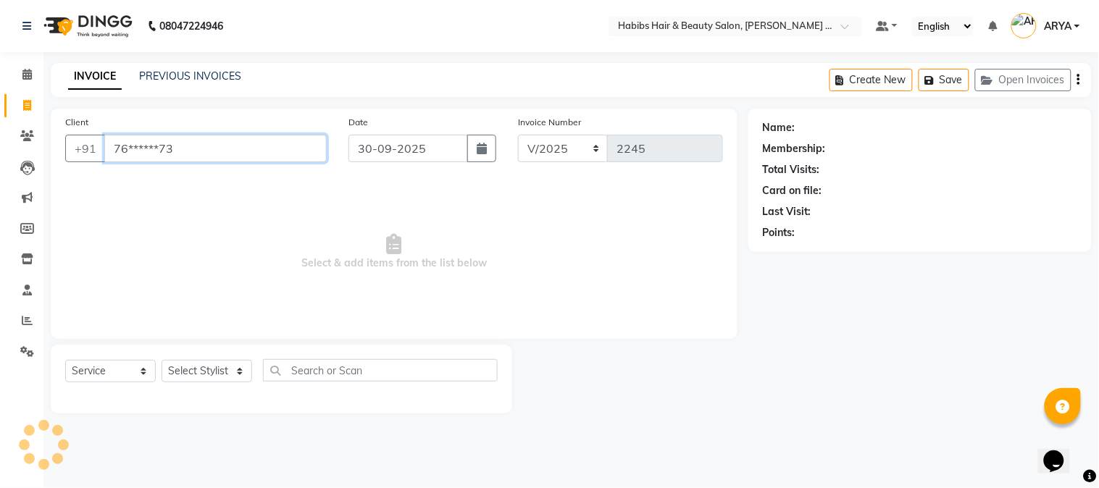
type input "76******73"
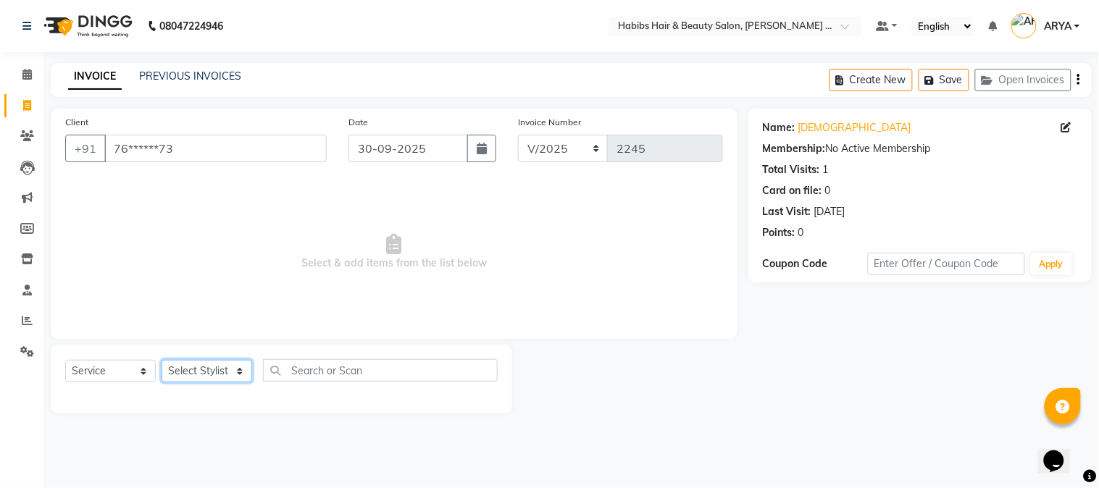
click at [214, 366] on select "Select Stylist Admin [PERSON_NAME] Darshan [PERSON_NAME] [PERSON_NAME] RASHMI […" at bounding box center [206, 371] width 91 height 22
select select "90626"
click at [161, 361] on select "Select Stylist Admin [PERSON_NAME] Darshan [PERSON_NAME] [PERSON_NAME] RASHMI […" at bounding box center [206, 371] width 91 height 22
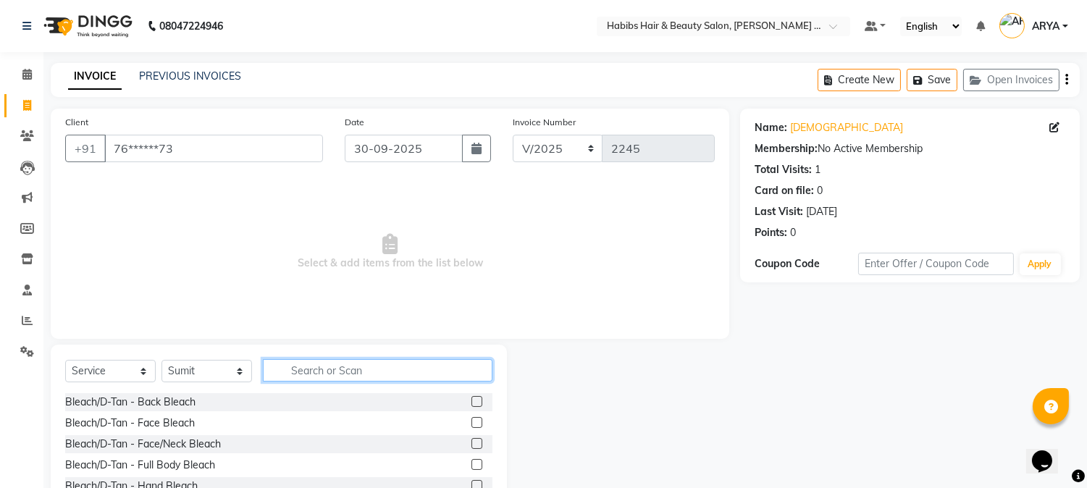
click at [319, 366] on input "text" at bounding box center [378, 370] width 230 height 22
type input "MENS DRY"
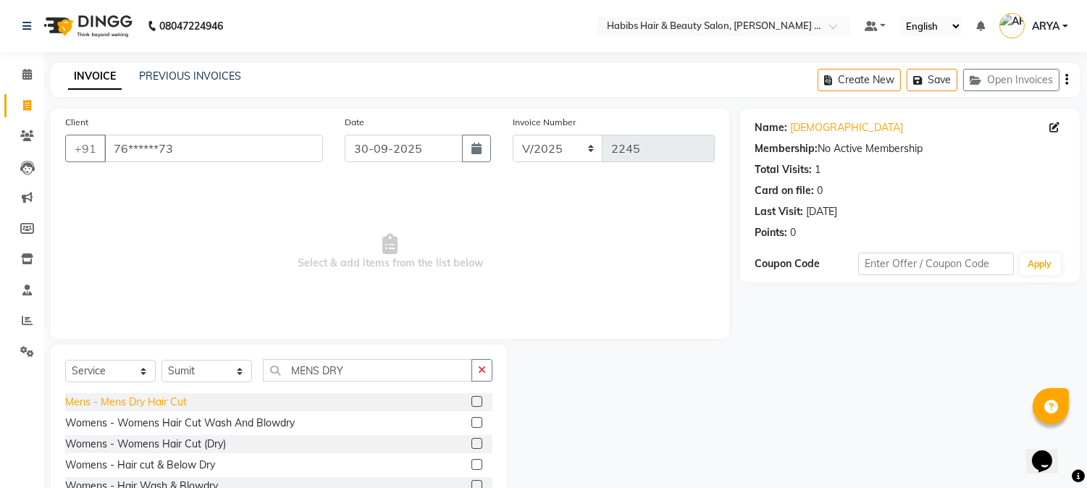
click at [162, 406] on div "Mens - Mens Dry Hair Cut" at bounding box center [126, 402] width 122 height 15
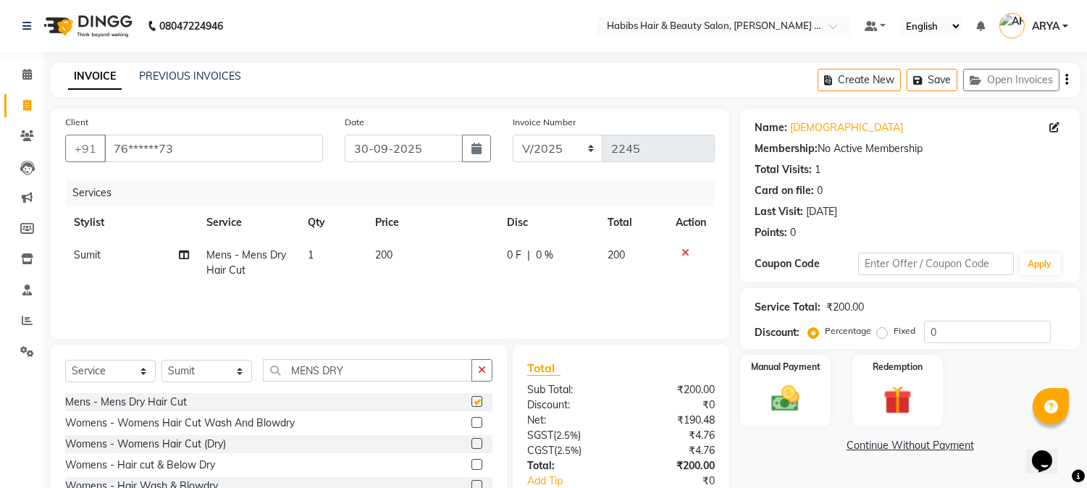
checkbox input "false"
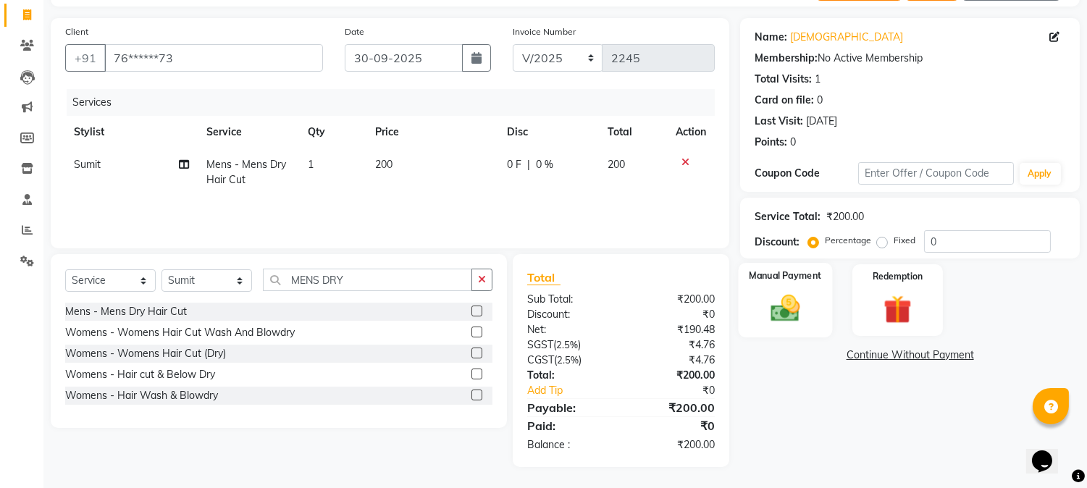
click at [802, 316] on img at bounding box center [786, 309] width 48 height 34
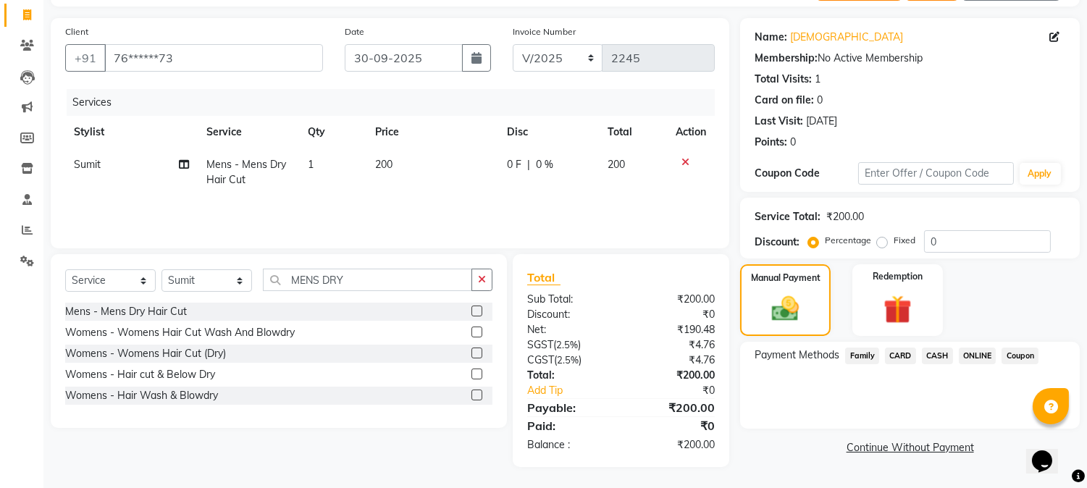
click at [976, 353] on span "ONLINE" at bounding box center [978, 356] width 38 height 17
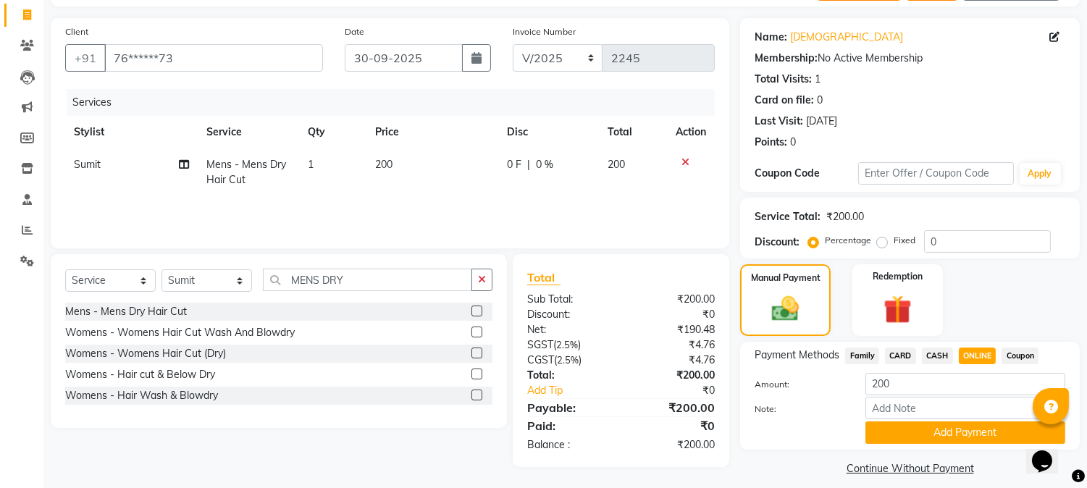
scroll to position [103, 0]
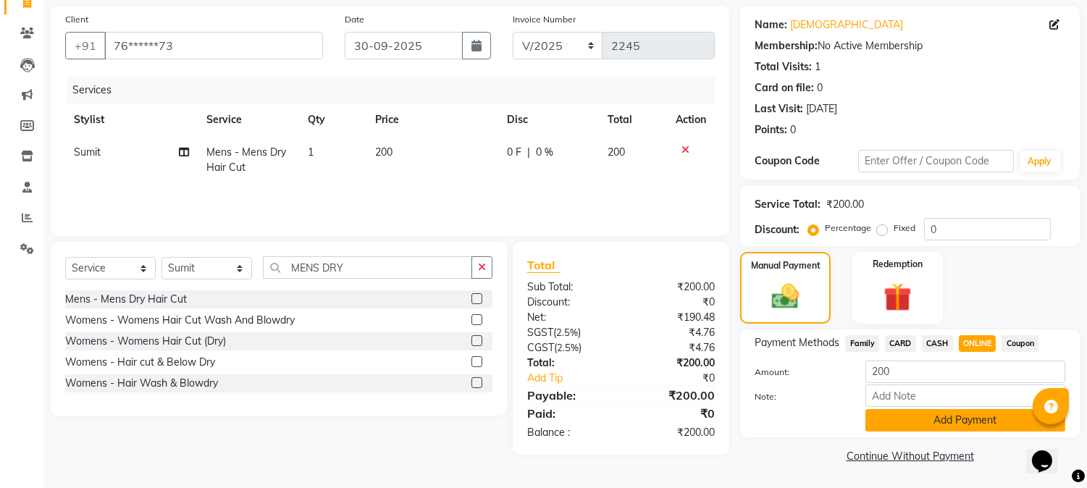
click at [975, 425] on button "Add Payment" at bounding box center [965, 420] width 200 height 22
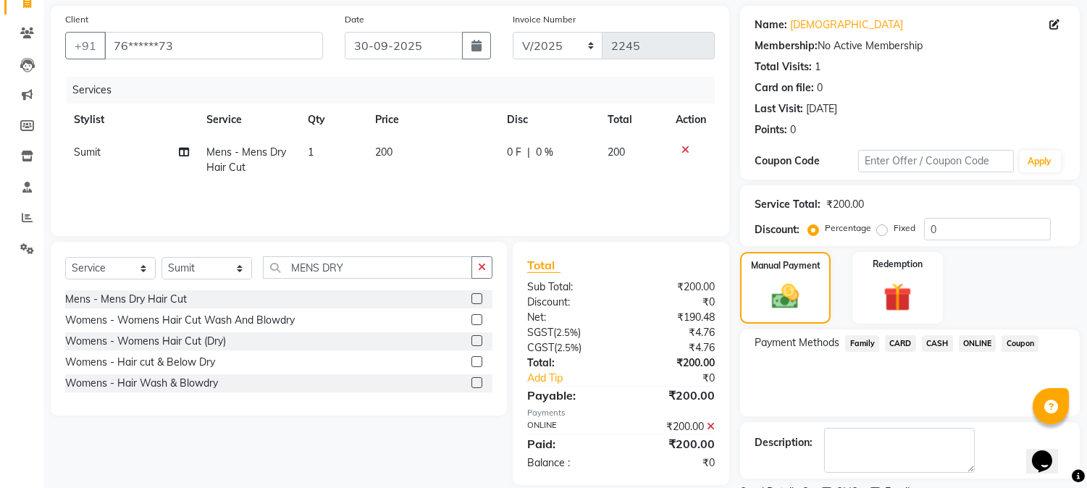
scroll to position [163, 0]
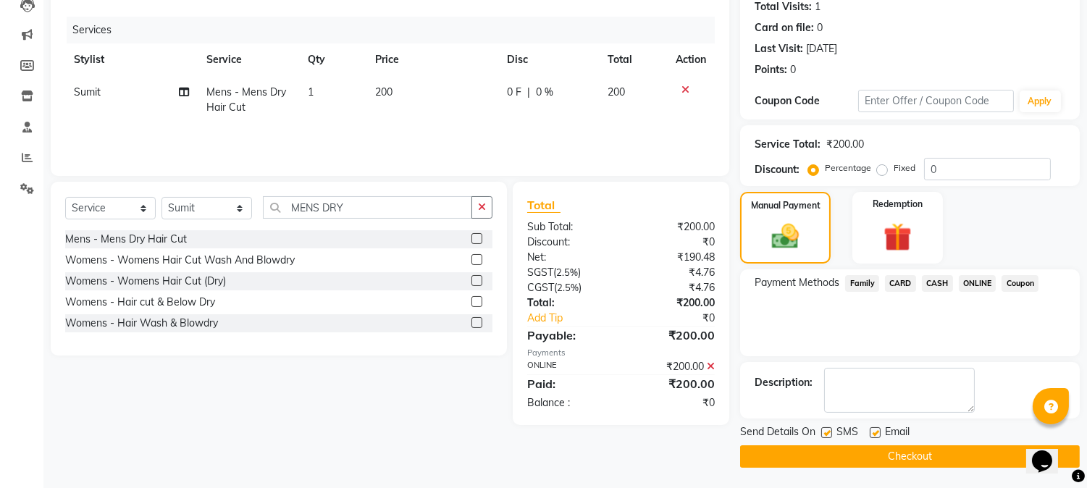
click at [944, 453] on button "Checkout" at bounding box center [910, 456] width 340 height 22
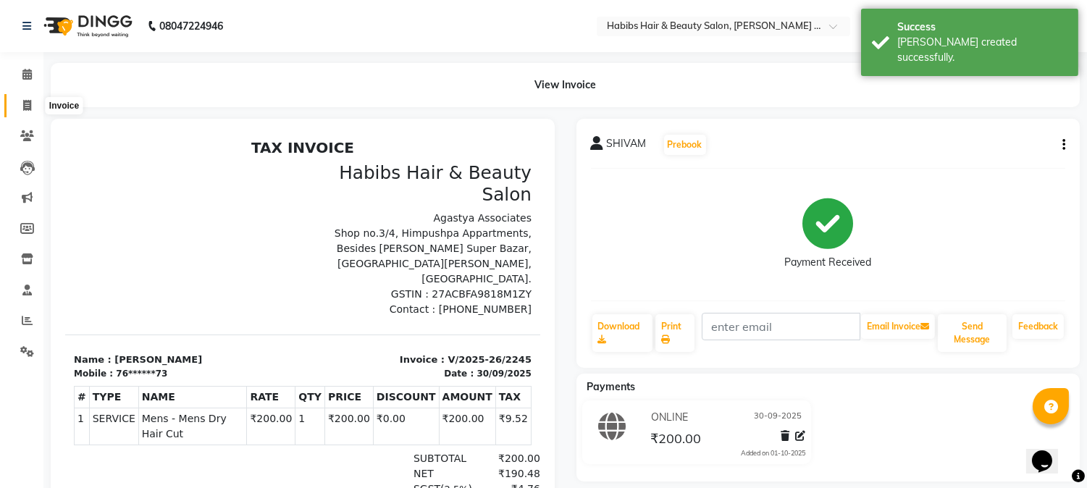
click at [29, 104] on icon at bounding box center [27, 105] width 8 height 11
select select "service"
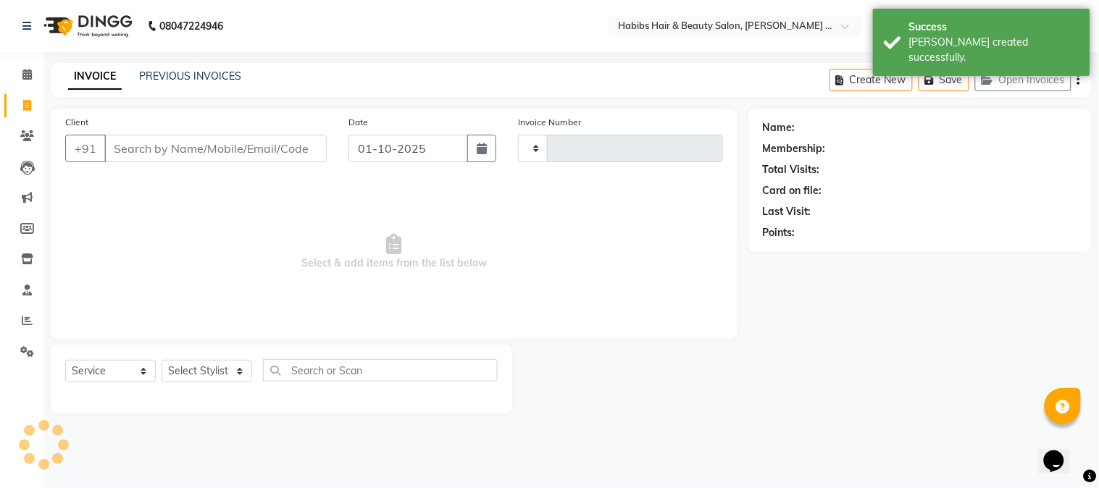
type input "2246"
select select "5039"
click at [468, 153] on button "button" at bounding box center [481, 149] width 29 height 28
select select "10"
select select "2025"
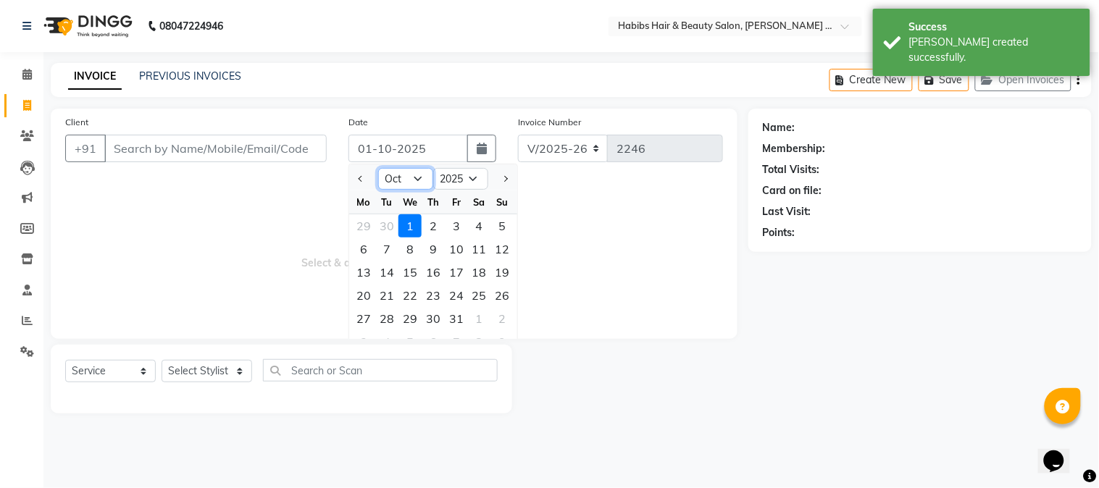
click at [410, 174] on select "Jan Feb Mar Apr May Jun [DATE] Aug Sep Oct Nov Dec" at bounding box center [405, 179] width 55 height 22
select select "9"
click at [378, 168] on select "Jan Feb Mar Apr May Jun [DATE] Aug Sep Oct Nov Dec" at bounding box center [405, 179] width 55 height 22
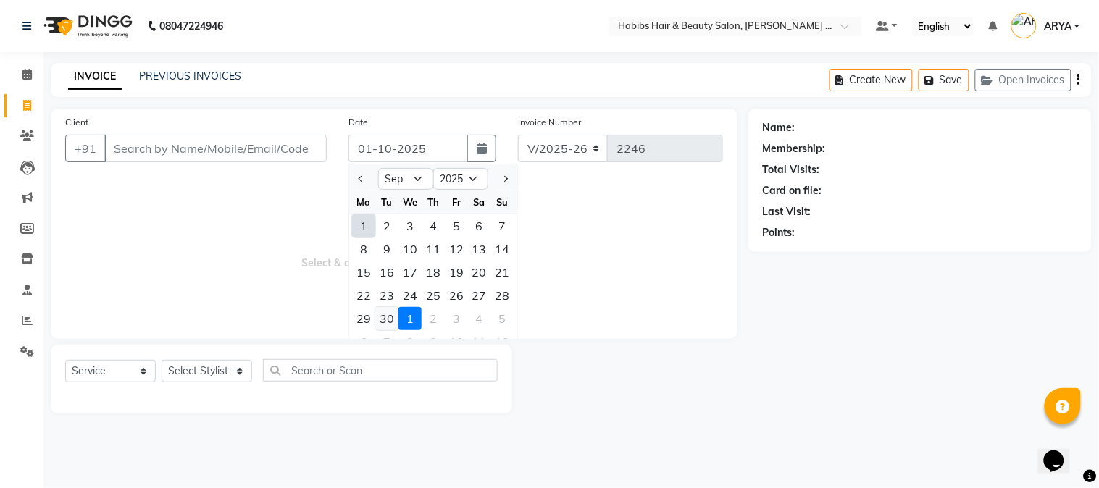
click at [390, 315] on div "30" at bounding box center [386, 318] width 23 height 23
type input "30-09-2025"
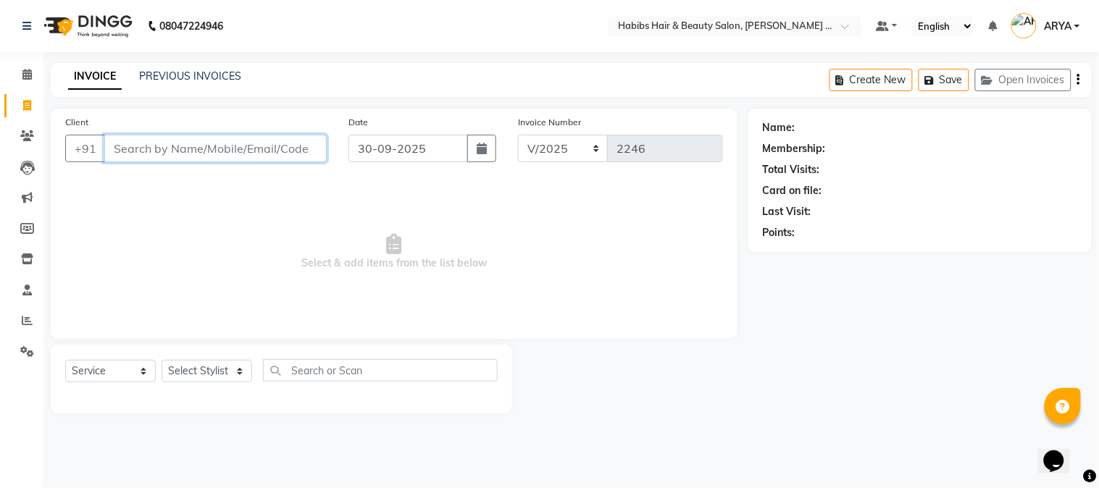
click at [293, 159] on input "Client" at bounding box center [215, 149] width 222 height 28
click at [206, 138] on input "860068" at bounding box center [178, 149] width 148 height 28
type input "8600687645"
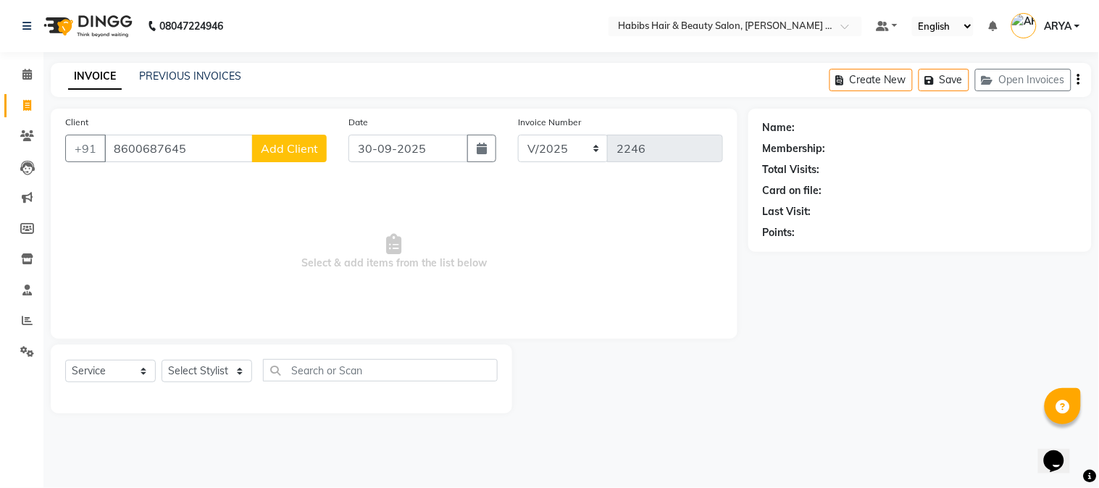
click at [273, 150] on span "Add Client" at bounding box center [289, 148] width 57 height 14
select select "22"
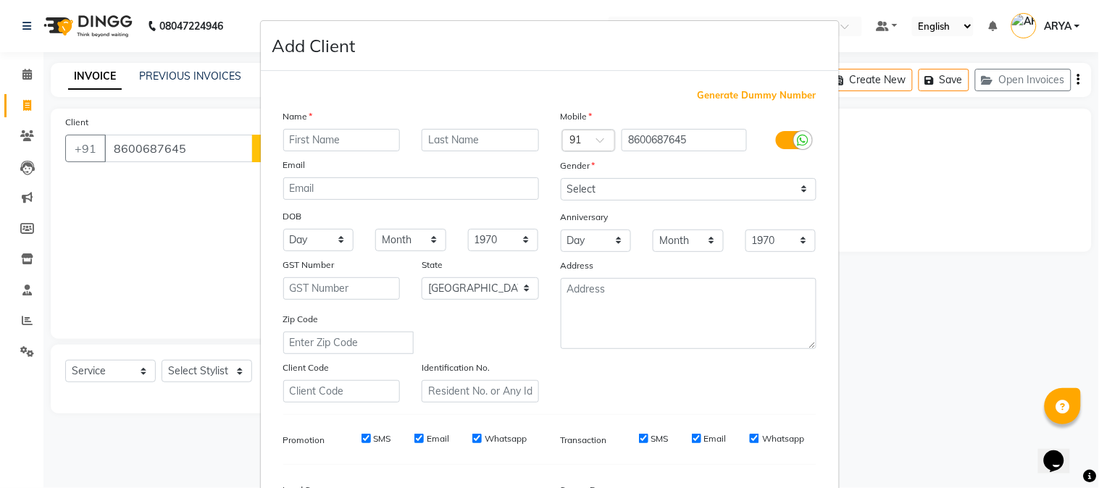
click at [331, 136] on input "text" at bounding box center [341, 140] width 117 height 22
type input "DEVENDRA"
click at [600, 190] on select "Select [DEMOGRAPHIC_DATA] [DEMOGRAPHIC_DATA] Other Prefer Not To Say" at bounding box center [689, 189] width 256 height 22
select select "[DEMOGRAPHIC_DATA]"
click at [561, 178] on select "Select [DEMOGRAPHIC_DATA] [DEMOGRAPHIC_DATA] Other Prefer Not To Say" at bounding box center [689, 189] width 256 height 22
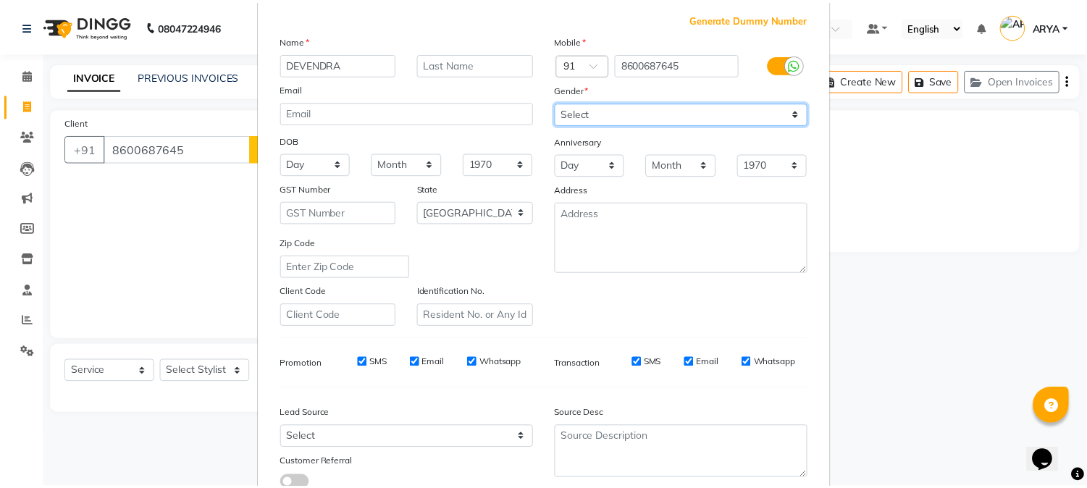
scroll to position [181, 0]
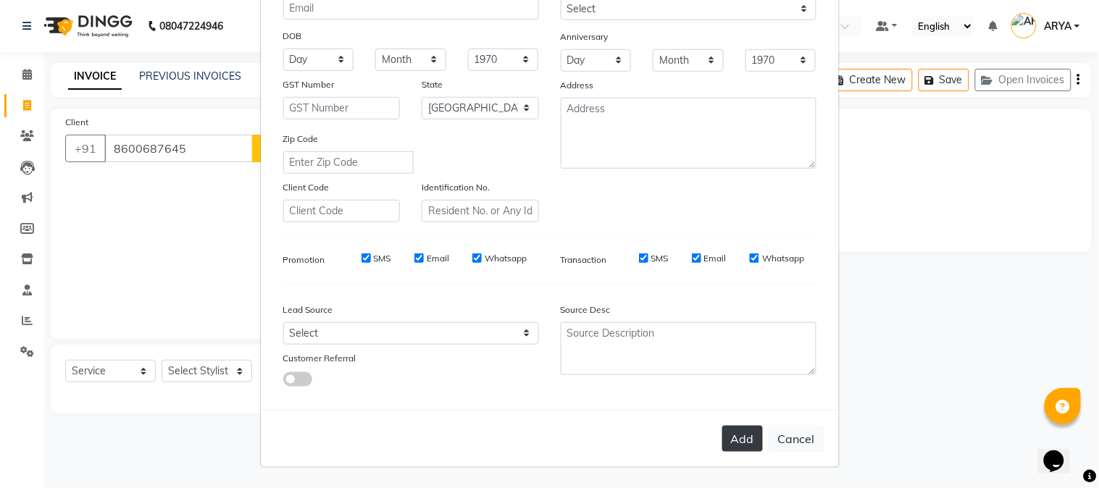
click at [741, 426] on button "Add" at bounding box center [742, 439] width 41 height 26
type input "86******45"
select select
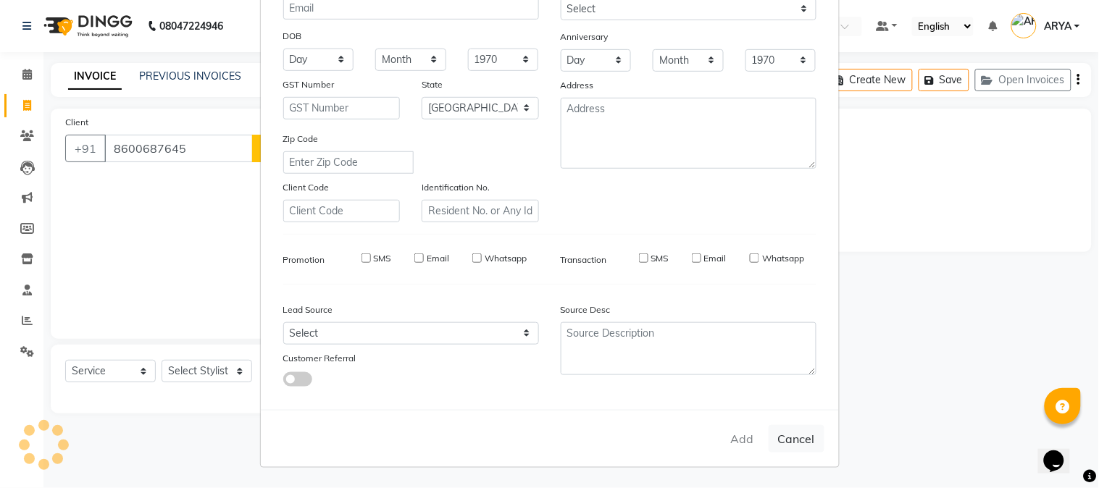
select select "null"
select select
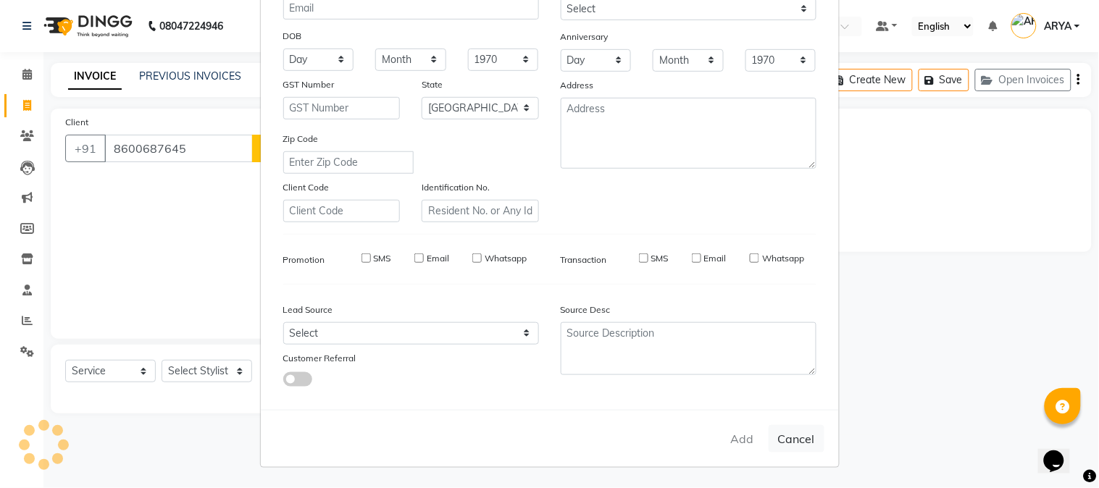
checkbox input "false"
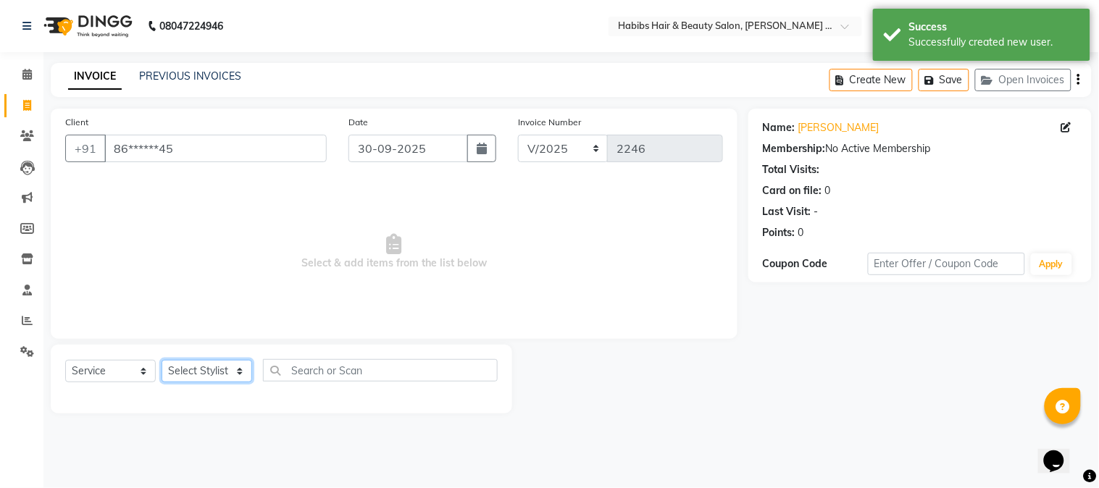
click at [210, 375] on select "Select Stylist Admin [PERSON_NAME] Darshan [PERSON_NAME] [PERSON_NAME] RASHMI […" at bounding box center [206, 371] width 91 height 22
select select "90626"
click at [161, 361] on select "Select Stylist Admin [PERSON_NAME] Darshan [PERSON_NAME] [PERSON_NAME] RASHMI […" at bounding box center [206, 371] width 91 height 22
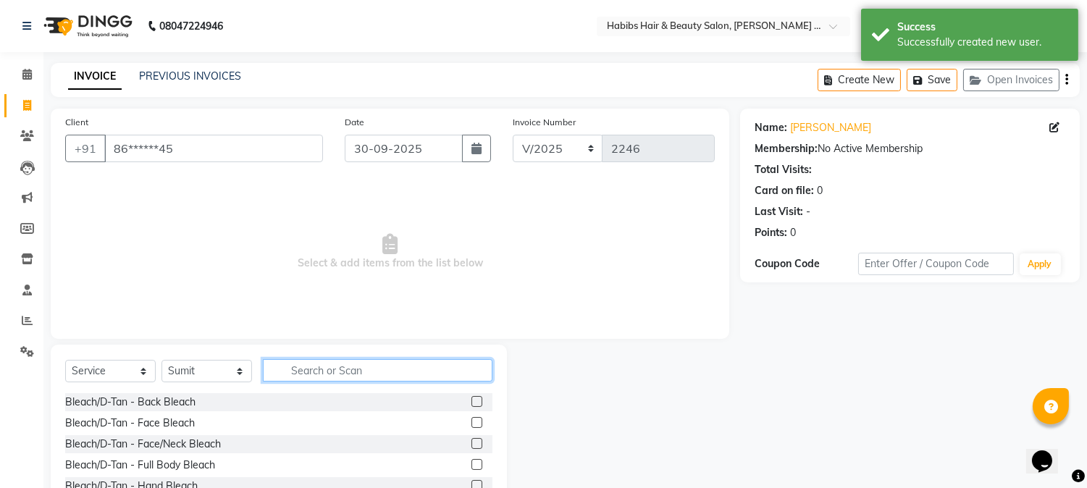
click at [306, 366] on input "text" at bounding box center [378, 370] width 230 height 22
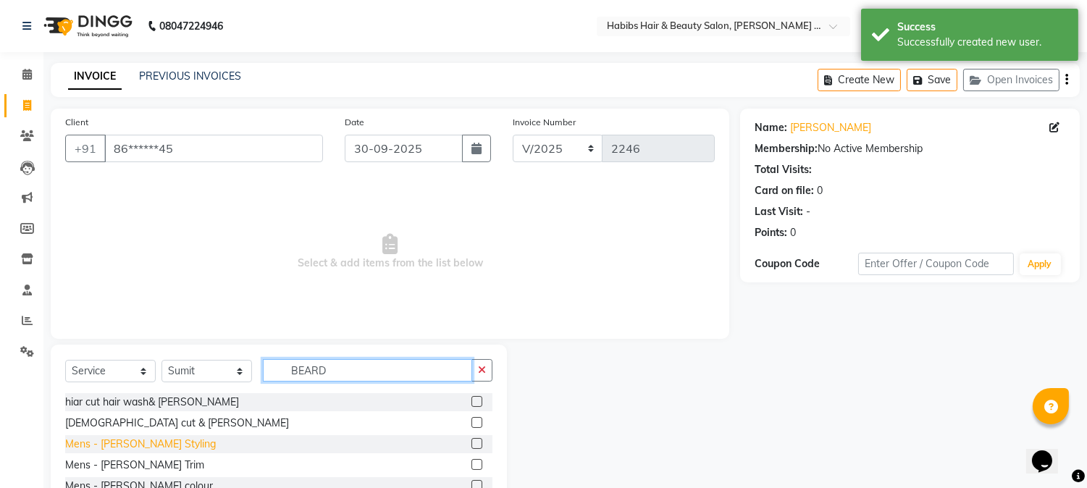
type input "BEARD"
click at [147, 448] on div "Mens - [PERSON_NAME] Styling" at bounding box center [140, 444] width 151 height 15
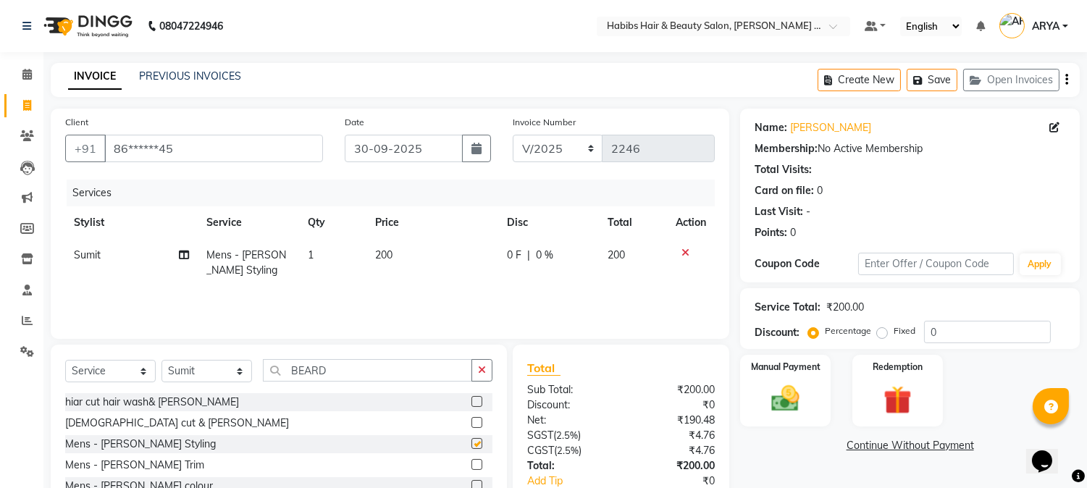
checkbox input "false"
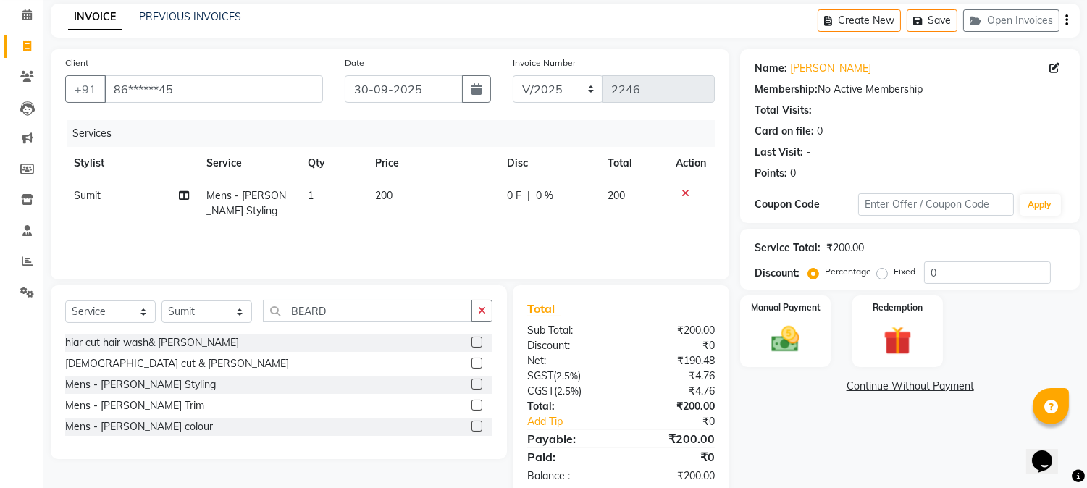
scroll to position [91, 0]
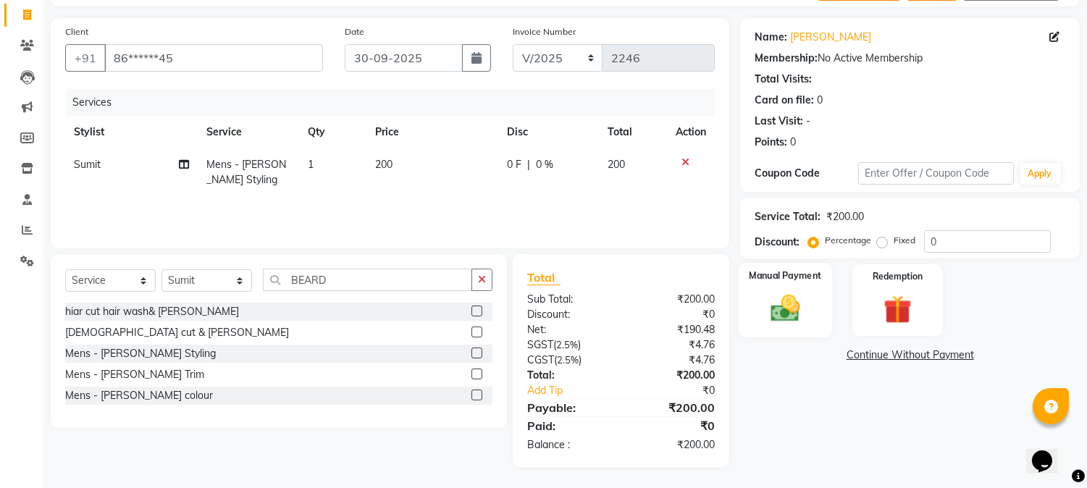
click at [792, 320] on img at bounding box center [786, 309] width 48 height 34
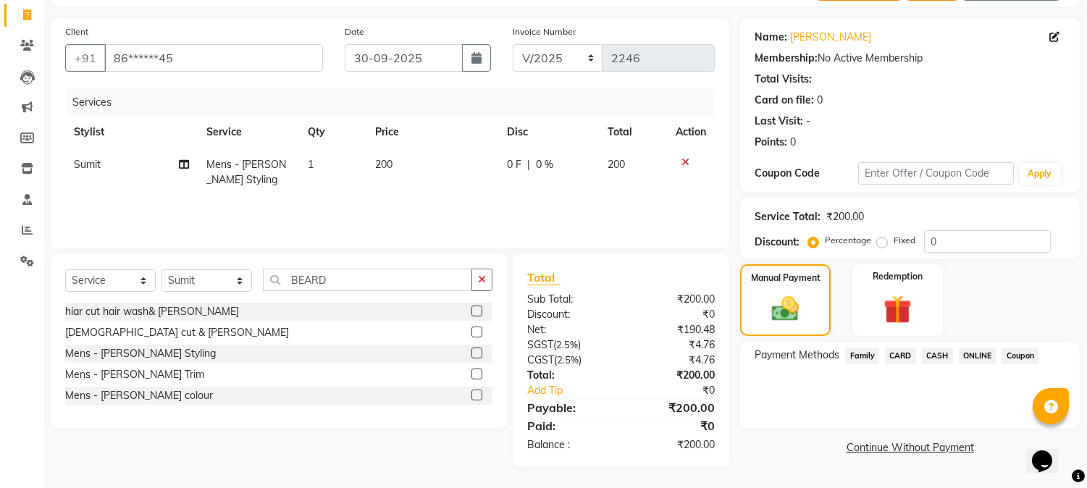
click at [940, 356] on span "CASH" at bounding box center [937, 356] width 31 height 17
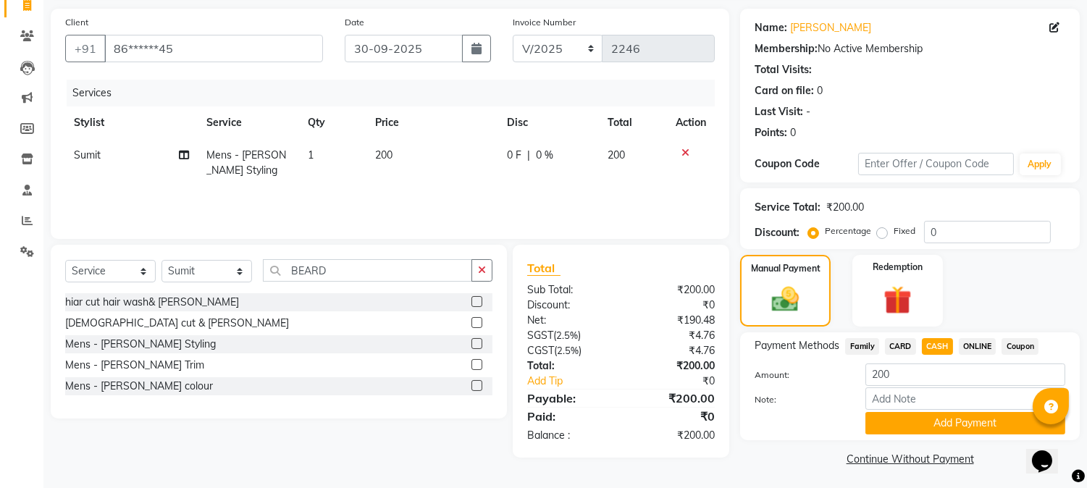
scroll to position [103, 0]
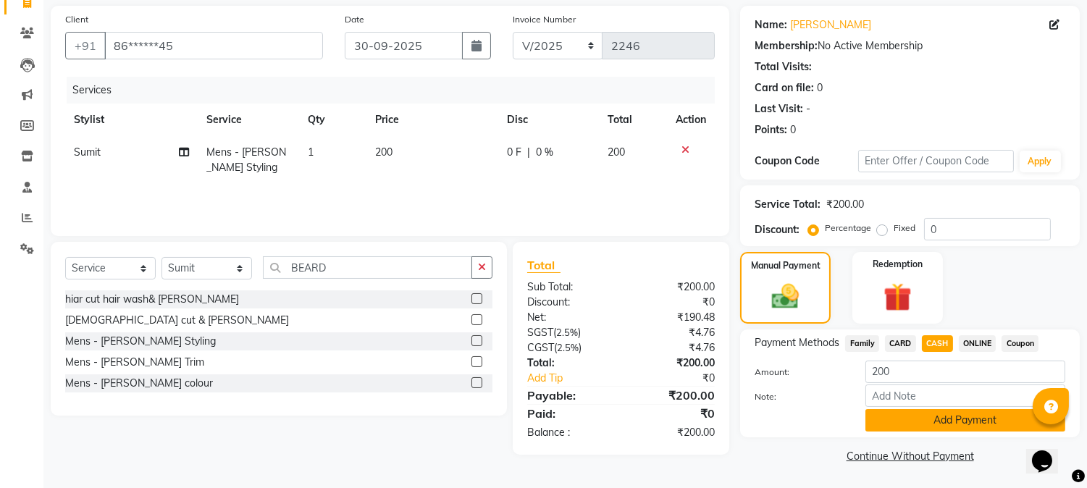
click at [956, 422] on button "Add Payment" at bounding box center [965, 420] width 200 height 22
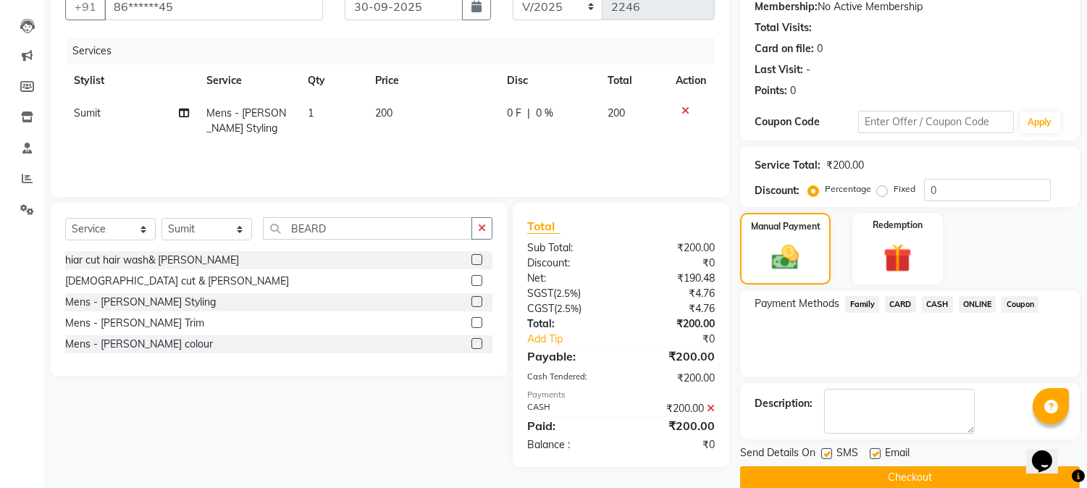
scroll to position [163, 0]
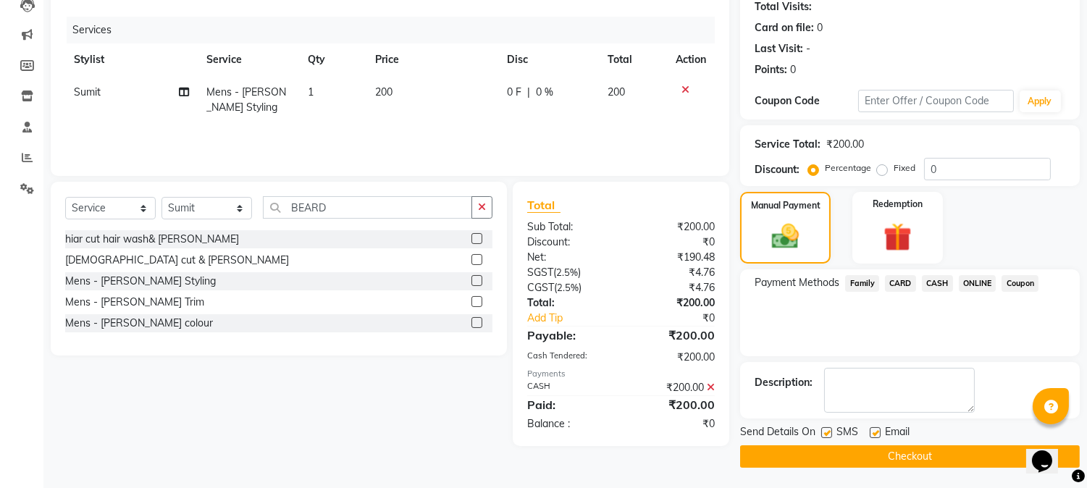
click at [915, 456] on button "Checkout" at bounding box center [910, 456] width 340 height 22
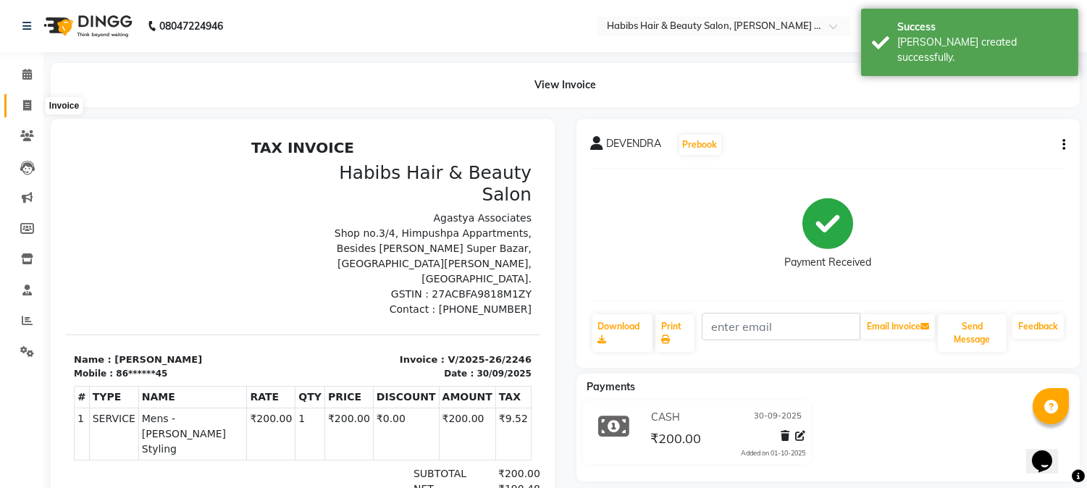
click at [28, 106] on icon at bounding box center [27, 105] width 8 height 11
select select "5039"
select select "service"
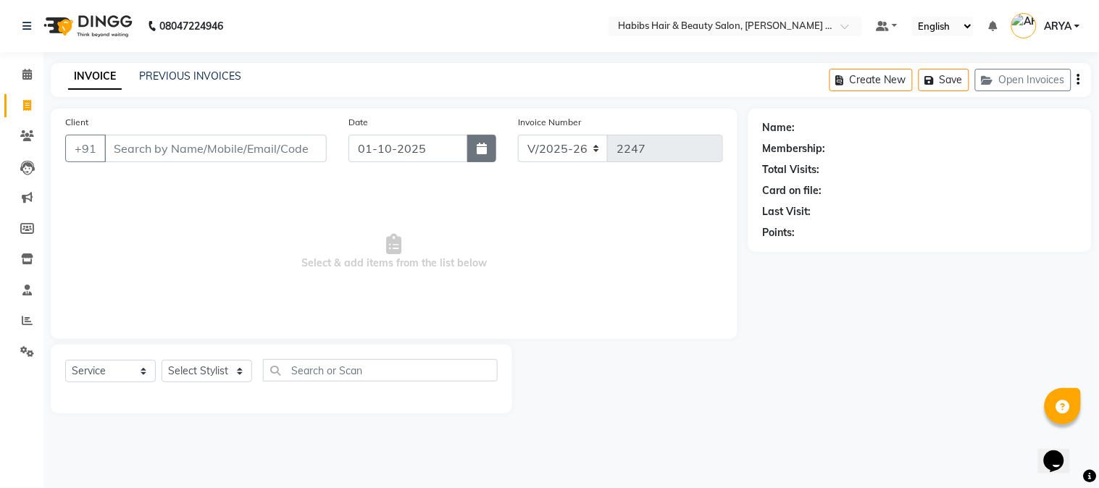
click at [476, 152] on icon "button" at bounding box center [481, 149] width 10 height 12
select select "10"
select select "2025"
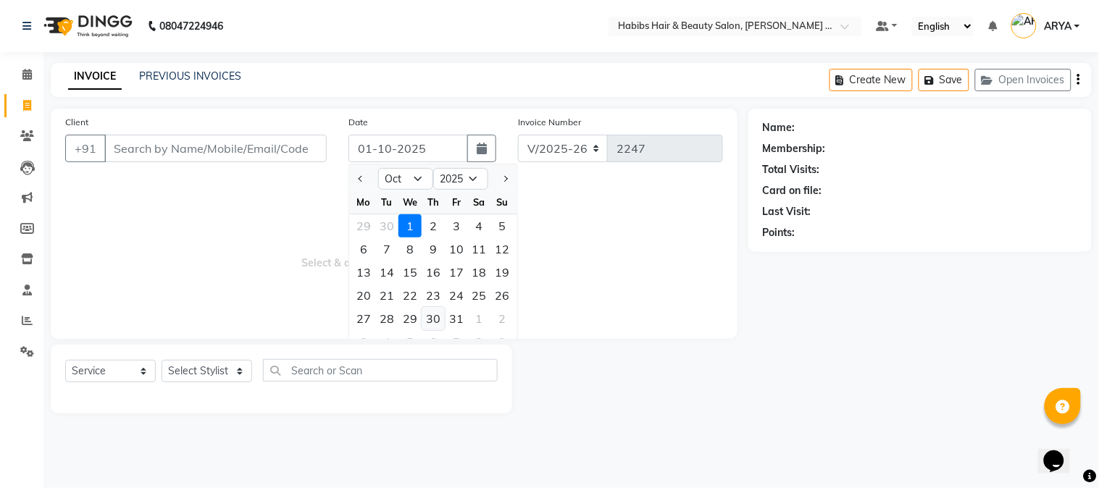
click at [437, 319] on div "30" at bounding box center [432, 318] width 23 height 23
type input "[DATE]"
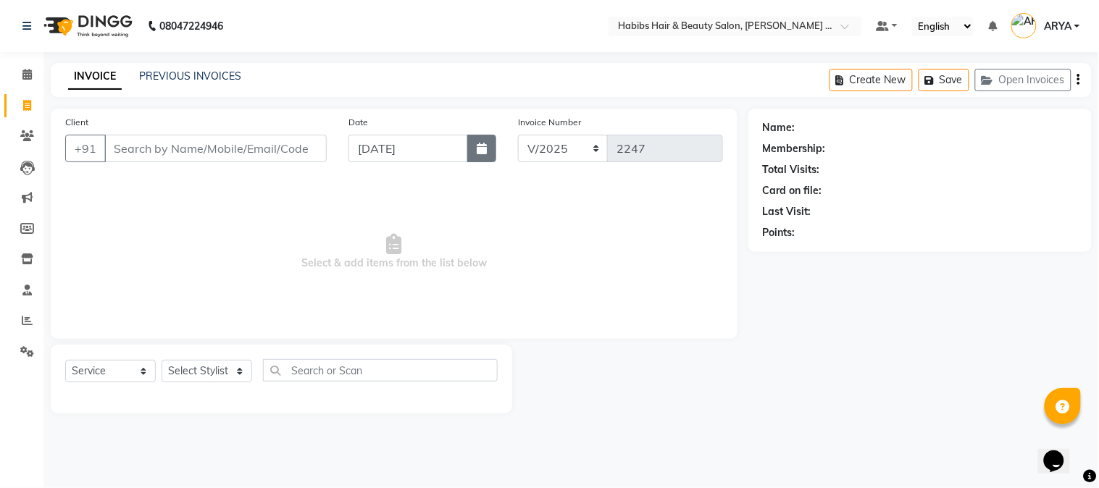
click at [484, 156] on button "button" at bounding box center [481, 149] width 29 height 28
select select "10"
select select "2025"
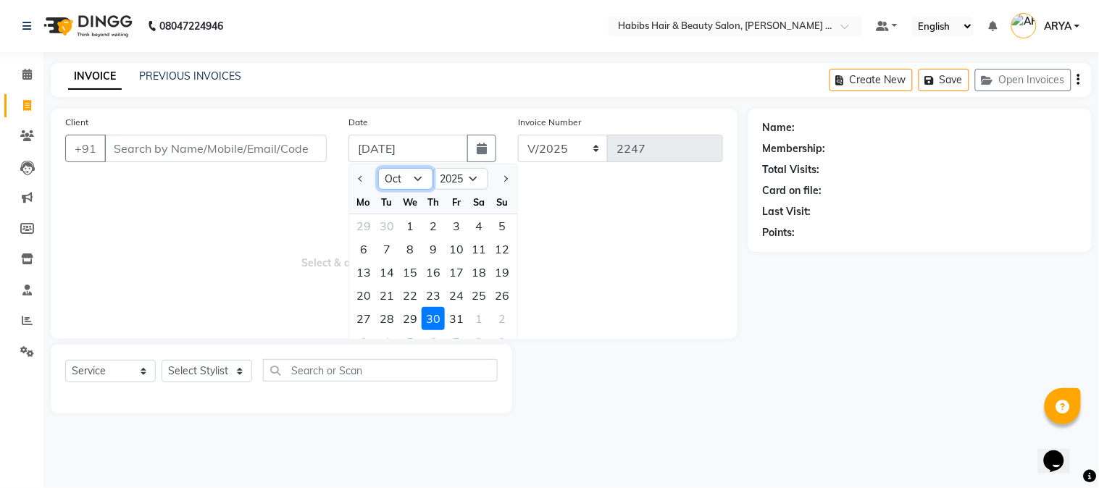
click at [407, 177] on select "Jan Feb Mar Apr May Jun [DATE] Aug Sep Oct Nov Dec" at bounding box center [405, 179] width 55 height 22
select select "9"
click at [378, 168] on select "Jan Feb Mar Apr May Jun [DATE] Aug Sep Oct Nov Dec" at bounding box center [405, 179] width 55 height 22
click at [389, 312] on div "30" at bounding box center [386, 318] width 23 height 23
type input "30-09-2025"
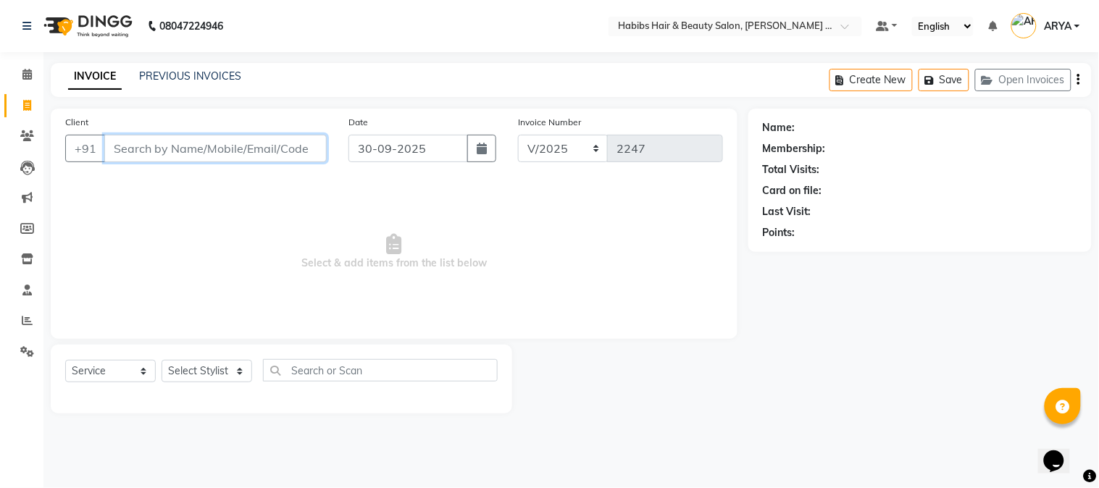
click at [217, 146] on input "Client" at bounding box center [215, 149] width 222 height 28
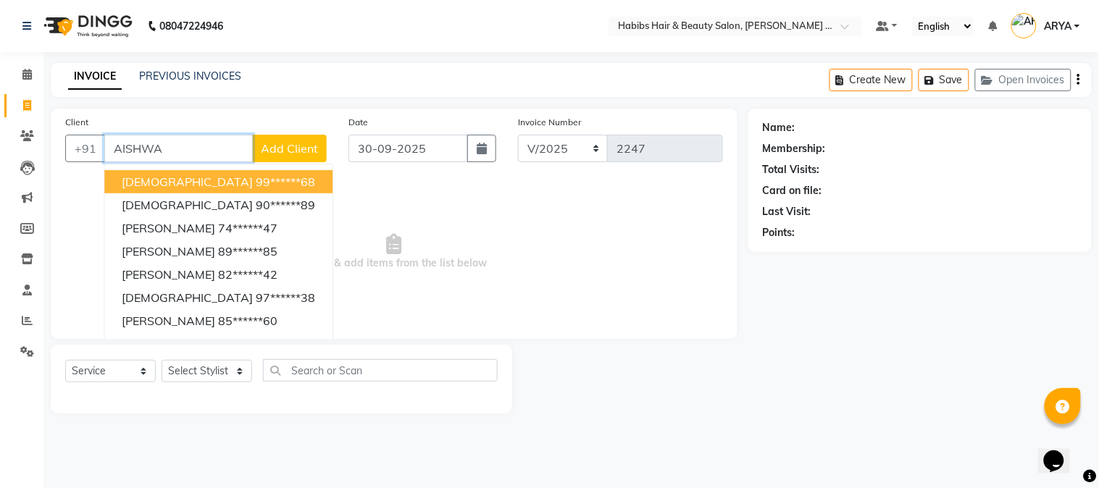
type input "[PERSON_NAME]"
drag, startPoint x: 188, startPoint y: 139, endPoint x: 0, endPoint y: 129, distance: 188.6
click at [0, 129] on app-home "08047224946 Select Location × Habibs Hair & Beauty Salon, [PERSON_NAME] Nagar D…" at bounding box center [549, 217] width 1099 height 435
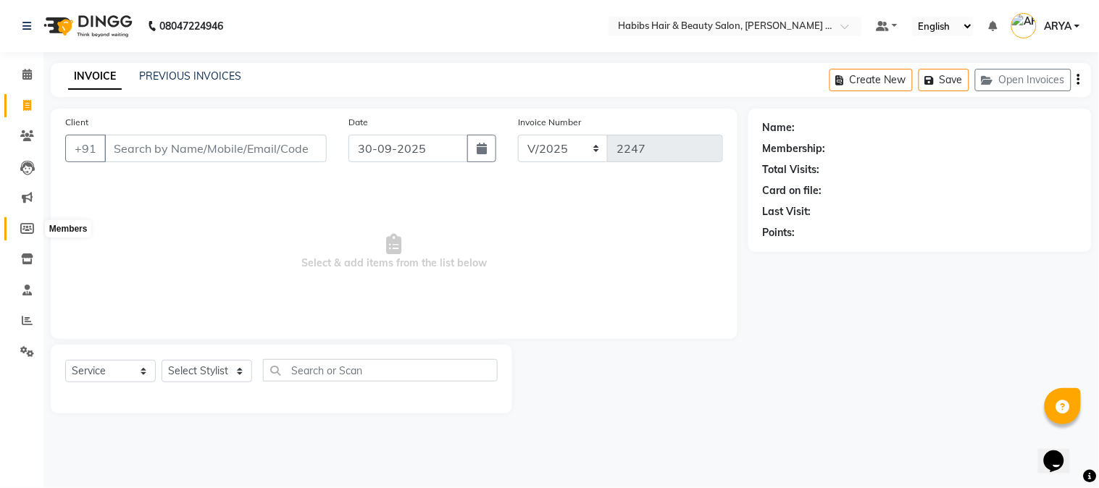
click at [27, 224] on icon at bounding box center [27, 228] width 14 height 11
select select
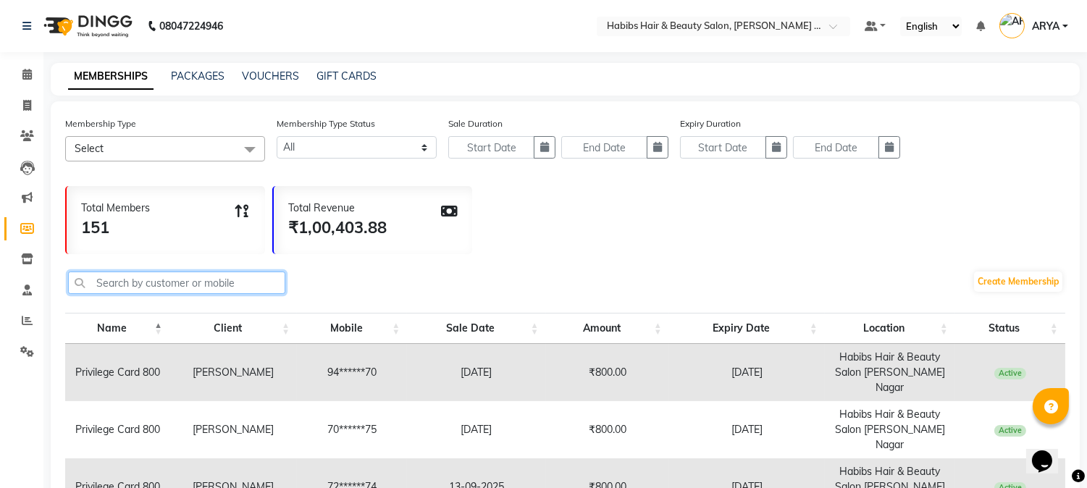
click at [224, 273] on input "text" at bounding box center [176, 283] width 217 height 22
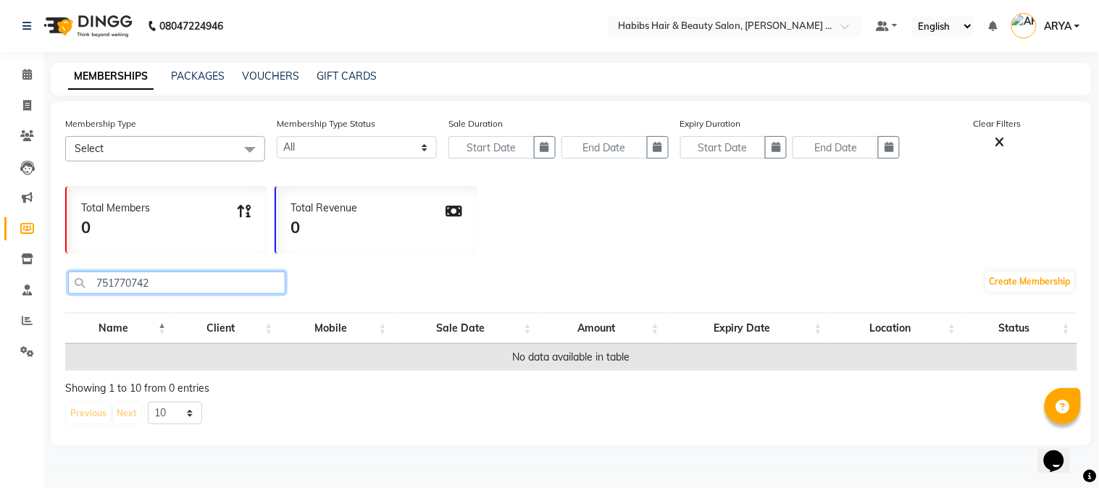
type input "7517707427"
drag, startPoint x: 186, startPoint y: 285, endPoint x: 98, endPoint y: 288, distance: 87.7
click at [98, 288] on input "7517707427" at bounding box center [176, 283] width 217 height 22
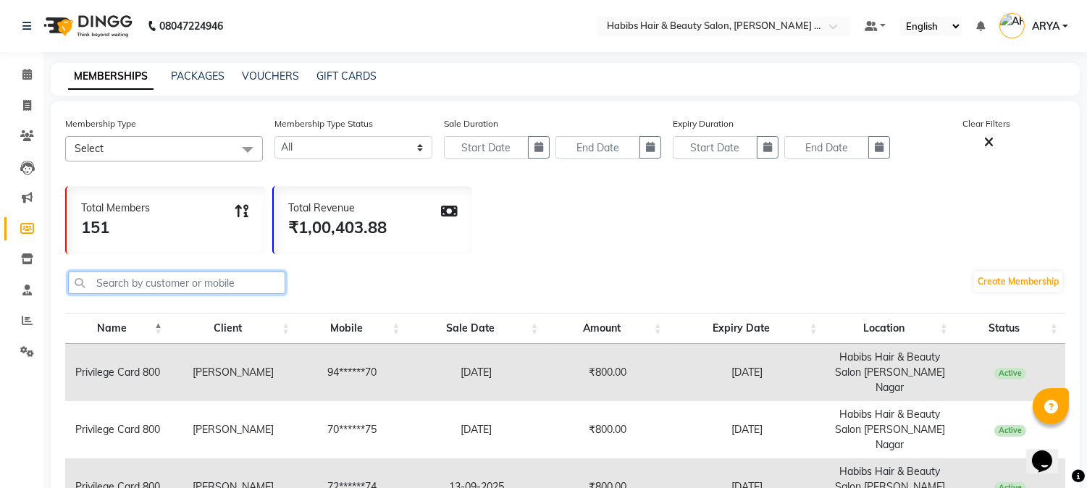
click at [193, 287] on input "text" at bounding box center [176, 283] width 217 height 22
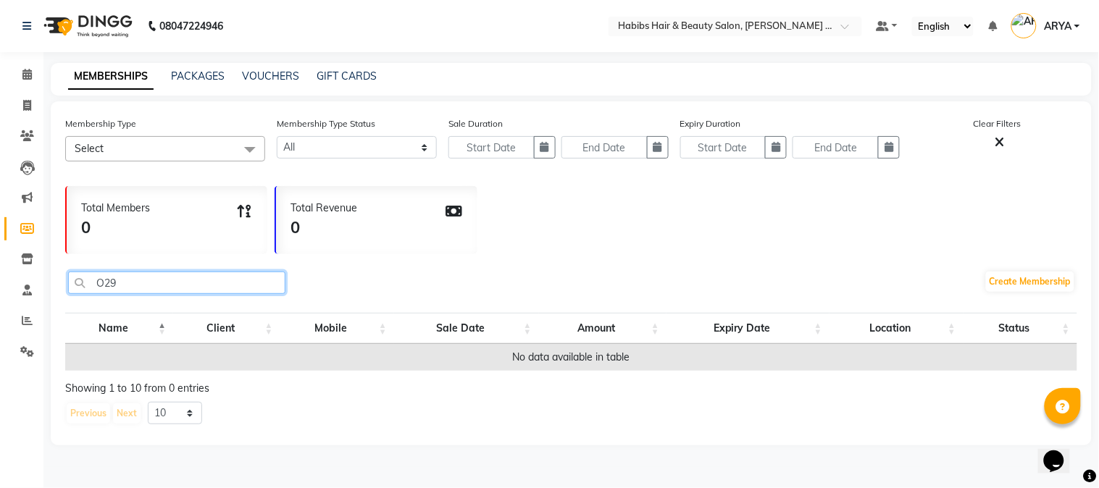
type input "O295"
drag, startPoint x: 143, startPoint y: 277, endPoint x: 0, endPoint y: 274, distance: 142.7
click at [0, 274] on app-home "08047224946 Select Location × Habibs Hair & Beauty Salon, [PERSON_NAME] Nagar D…" at bounding box center [549, 233] width 1099 height 467
type input "Y"
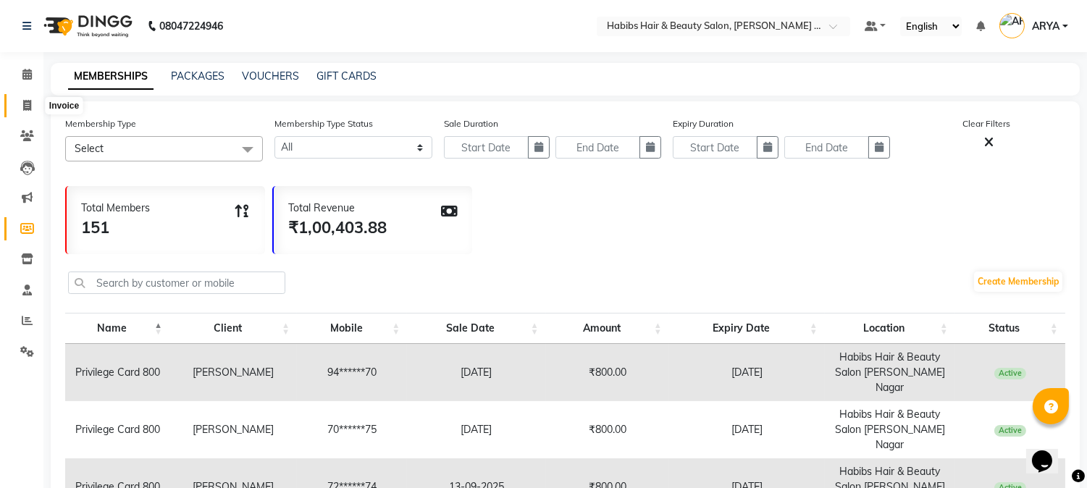
click at [26, 110] on icon at bounding box center [27, 105] width 8 height 11
select select "service"
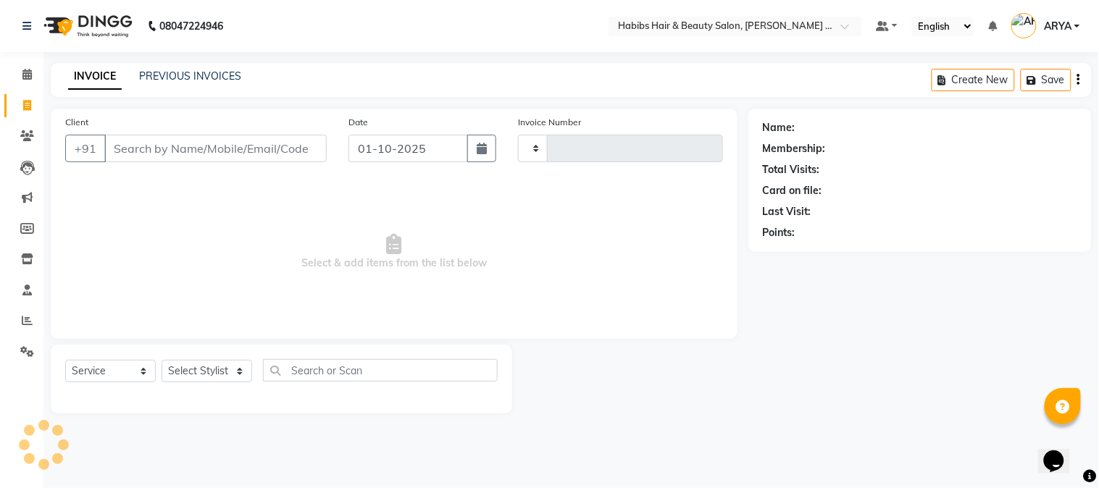
type input "2247"
select select "5039"
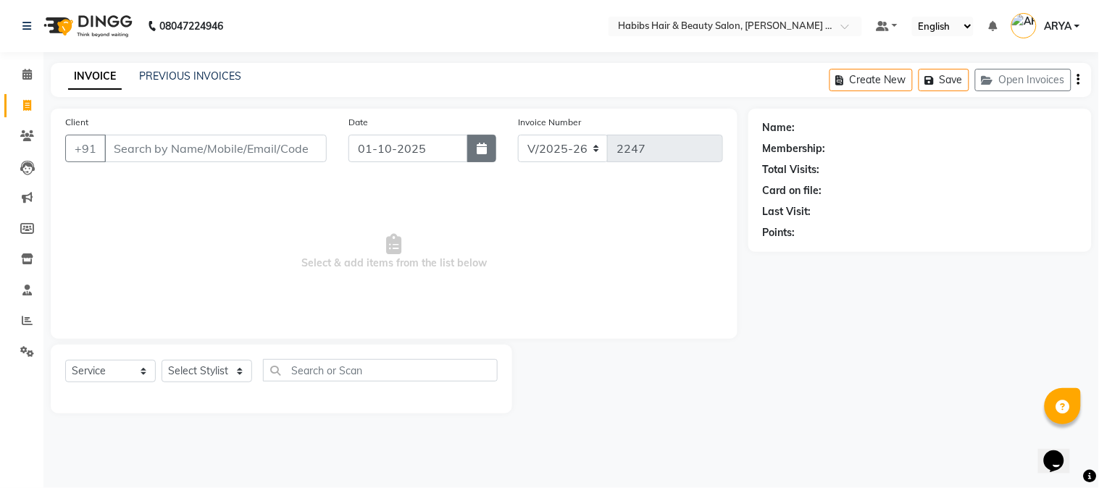
click at [473, 148] on button "button" at bounding box center [481, 149] width 29 height 28
select select "10"
select select "2025"
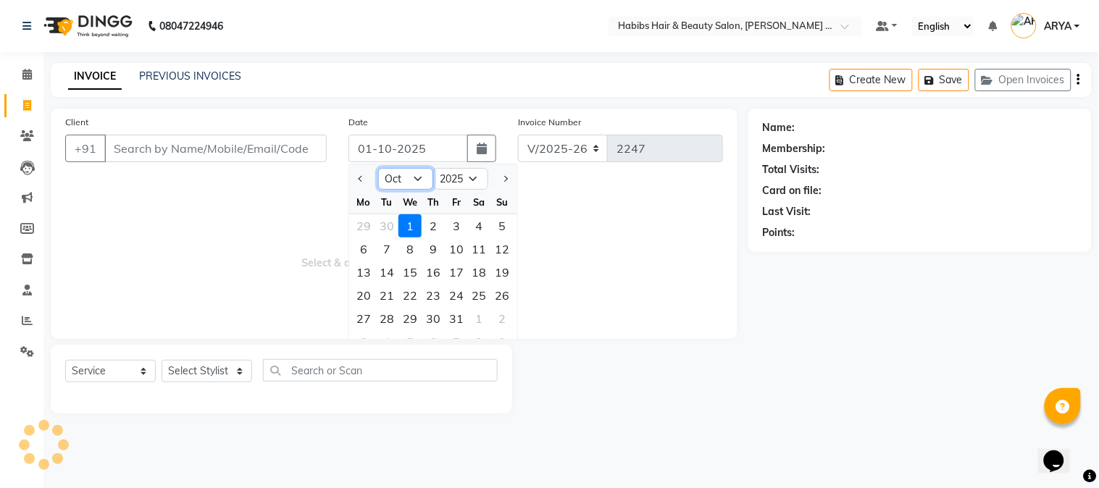
click at [403, 181] on select "Jan Feb Mar Apr May Jun [DATE] Aug Sep Oct Nov Dec" at bounding box center [405, 179] width 55 height 22
select select "9"
click at [378, 168] on select "Jan Feb Mar Apr May Jun [DATE] Aug Sep Oct Nov Dec" at bounding box center [405, 179] width 55 height 22
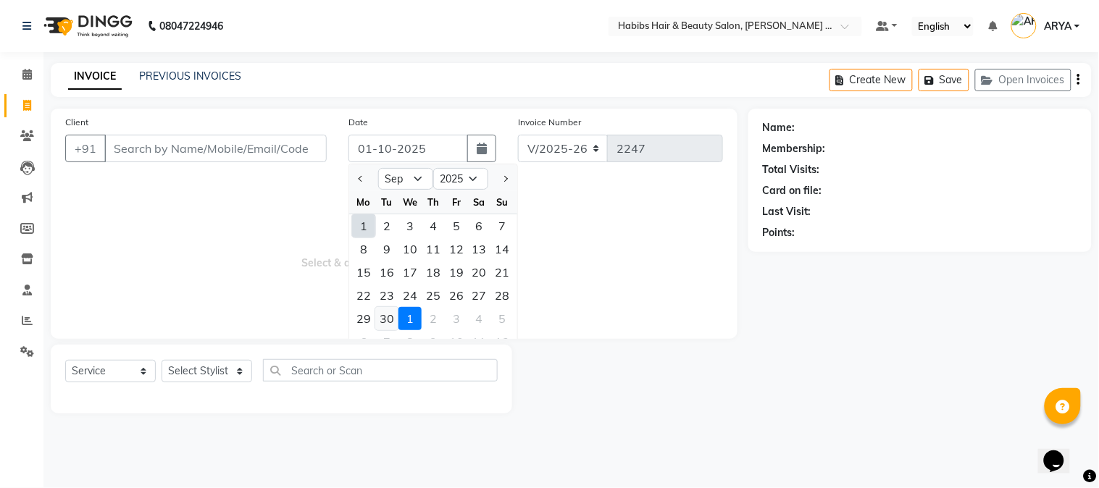
click at [384, 310] on div "30" at bounding box center [386, 318] width 23 height 23
type input "30-09-2025"
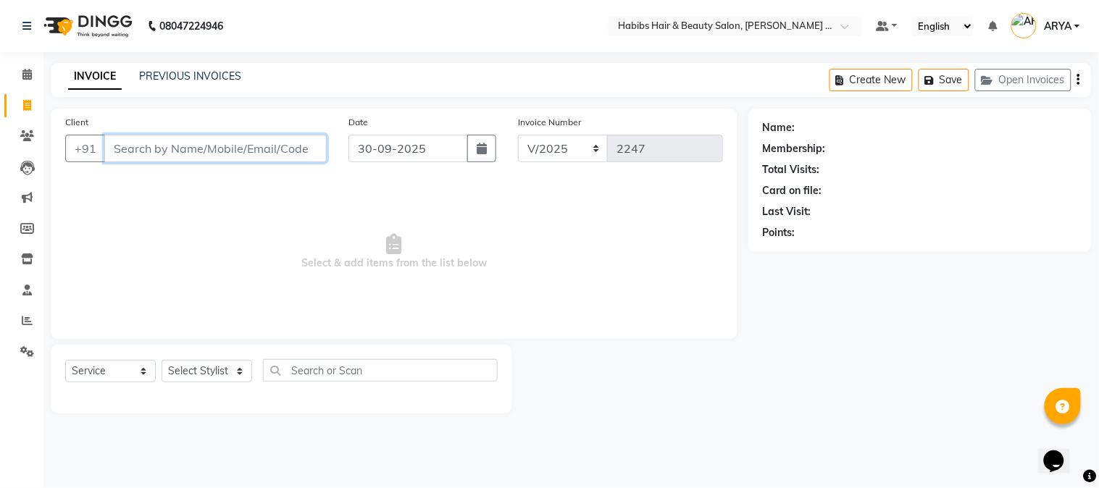
click at [241, 155] on input "Client" at bounding box center [215, 149] width 222 height 28
type input "3"
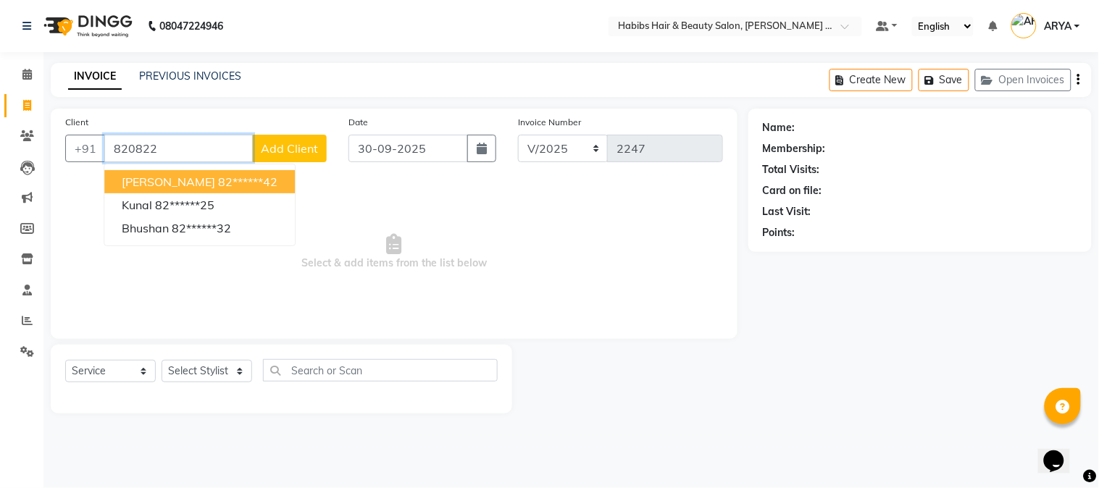
click at [218, 175] on ngb-highlight "82******42" at bounding box center [247, 182] width 59 height 14
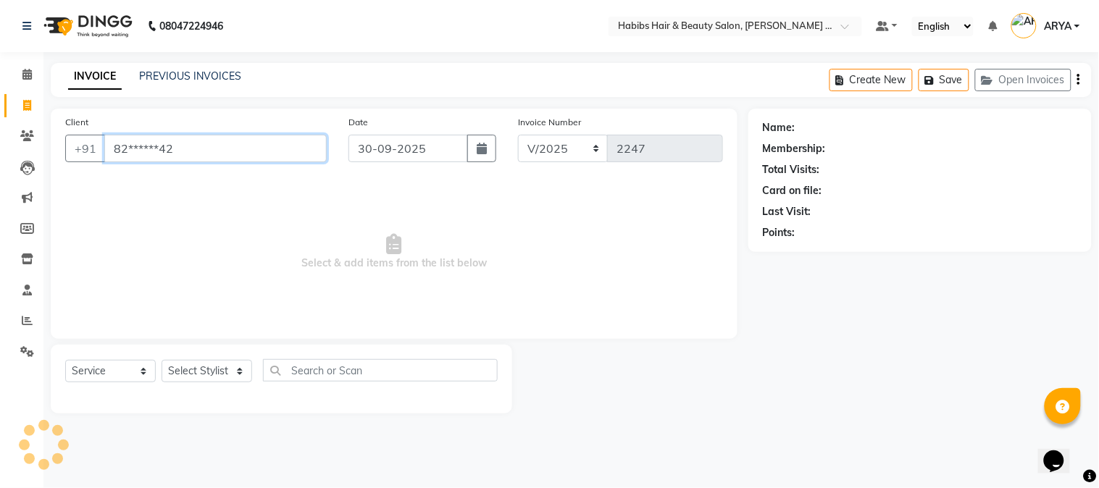
type input "82******42"
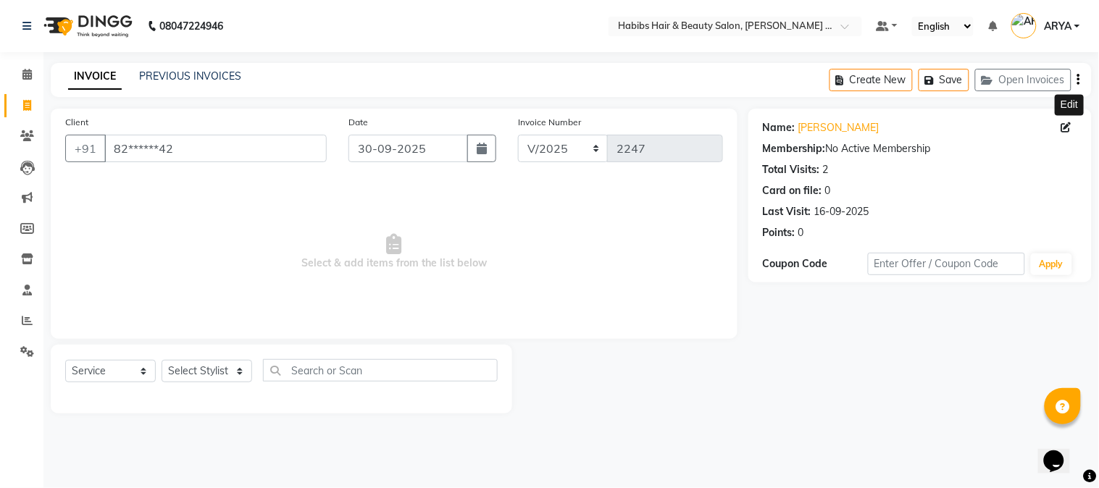
click at [1063, 123] on icon at bounding box center [1066, 127] width 10 height 10
select select "20"
select select "08"
select select "22"
select select "[DEMOGRAPHIC_DATA]"
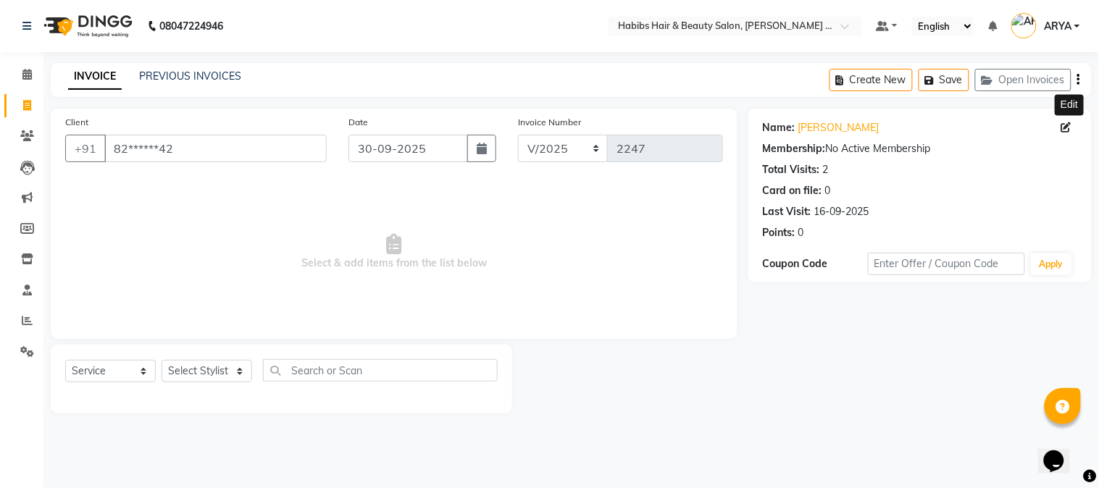
select select
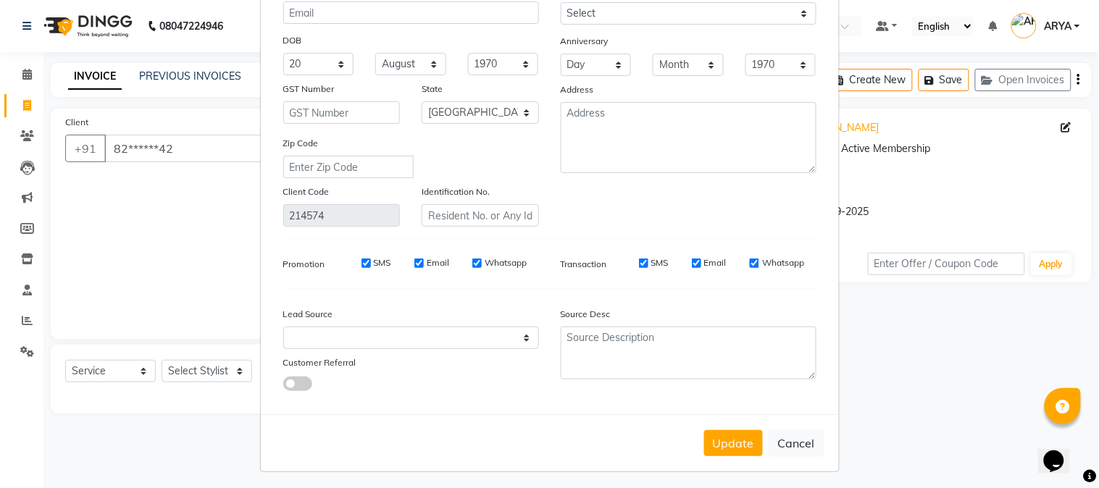
scroll to position [156, 0]
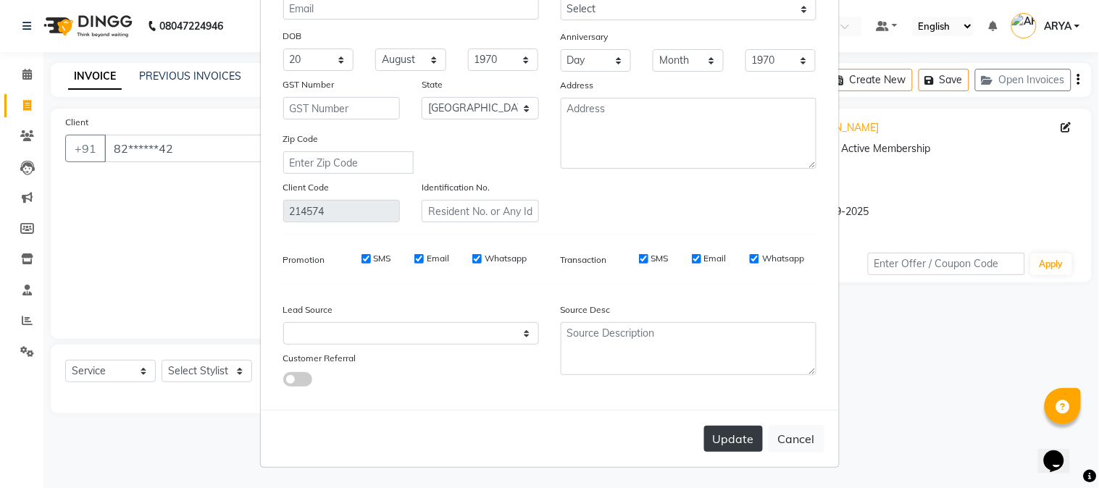
type input "[PERSON_NAME]"
click at [723, 437] on button "Update" at bounding box center [733, 439] width 59 height 26
select select
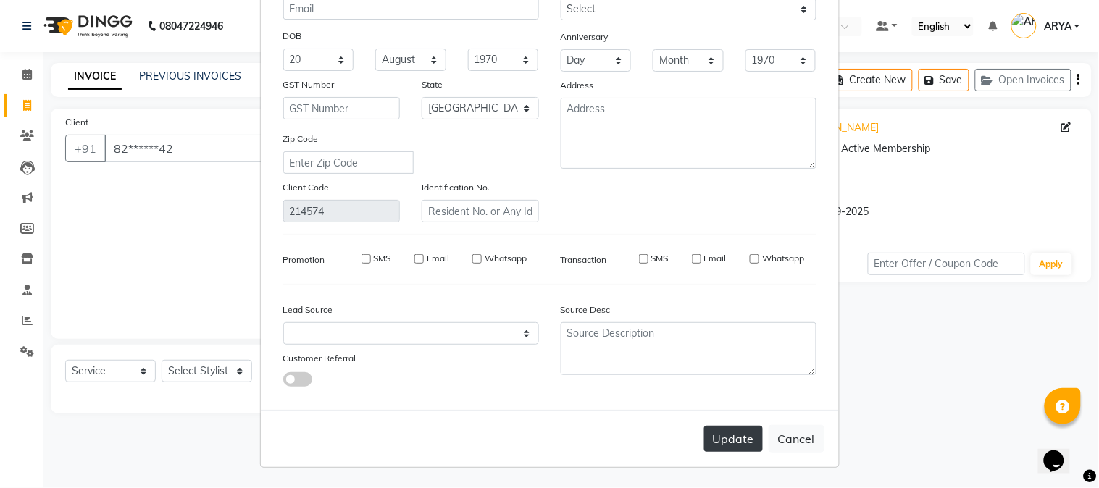
select select "null"
select select
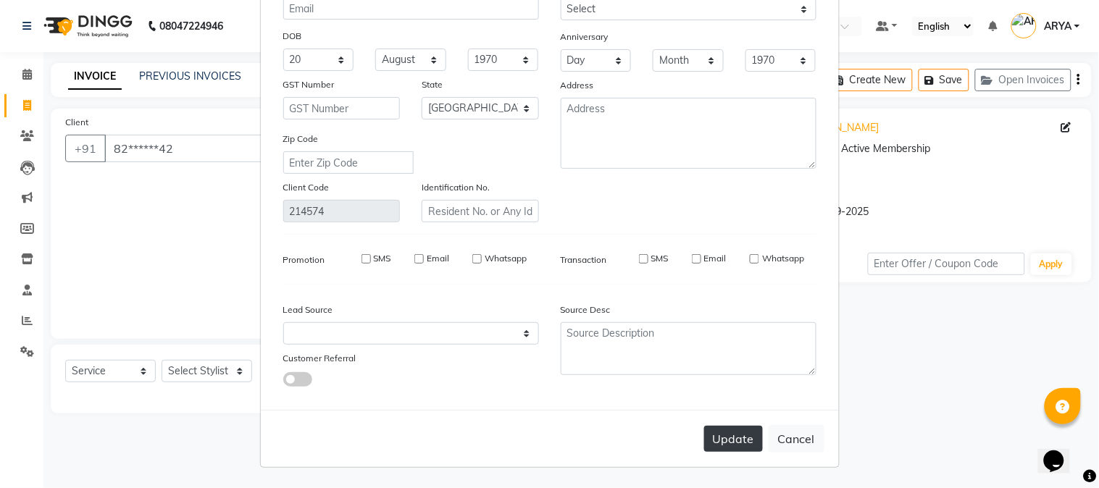
checkbox input "false"
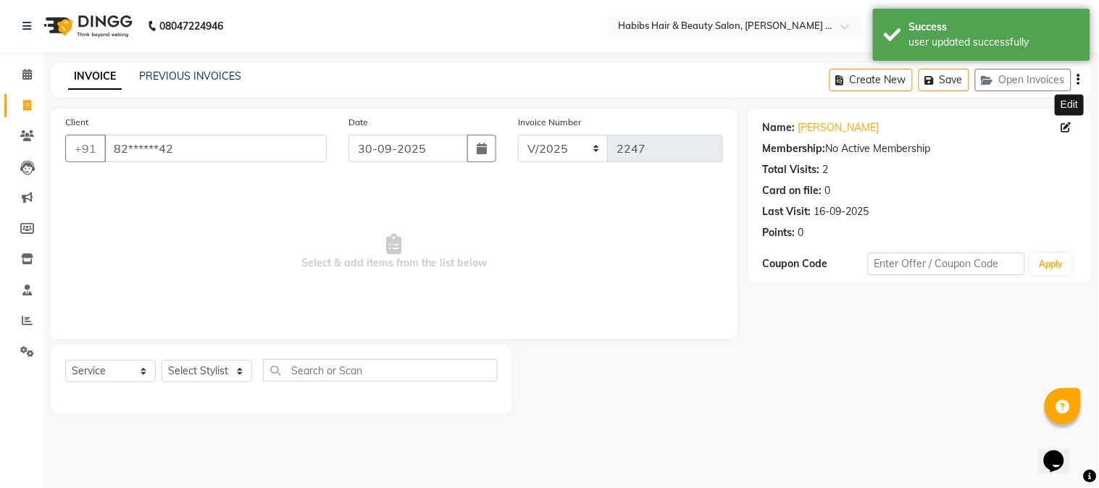
click at [1066, 125] on icon at bounding box center [1066, 127] width 10 height 10
select select "20"
select select "08"
select select "22"
select select "[DEMOGRAPHIC_DATA]"
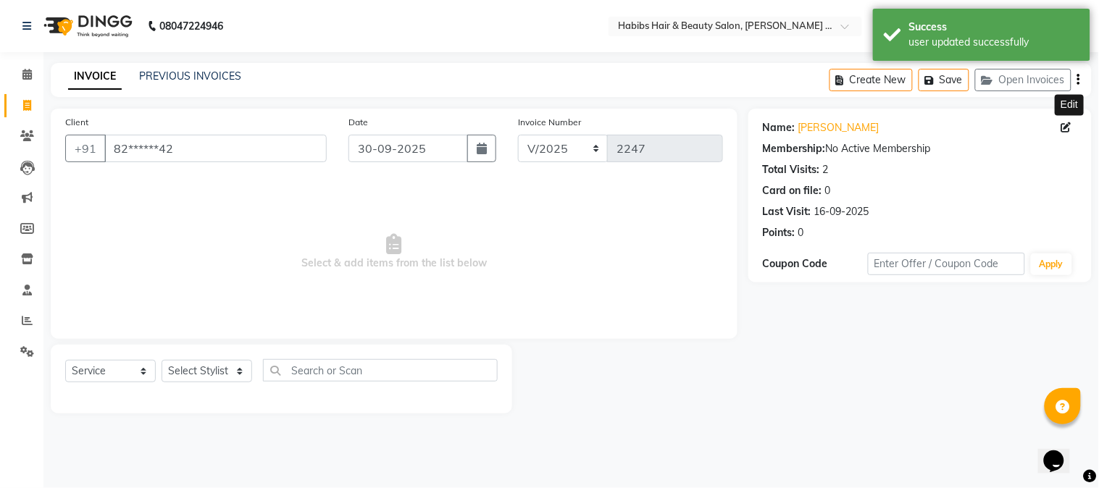
select select
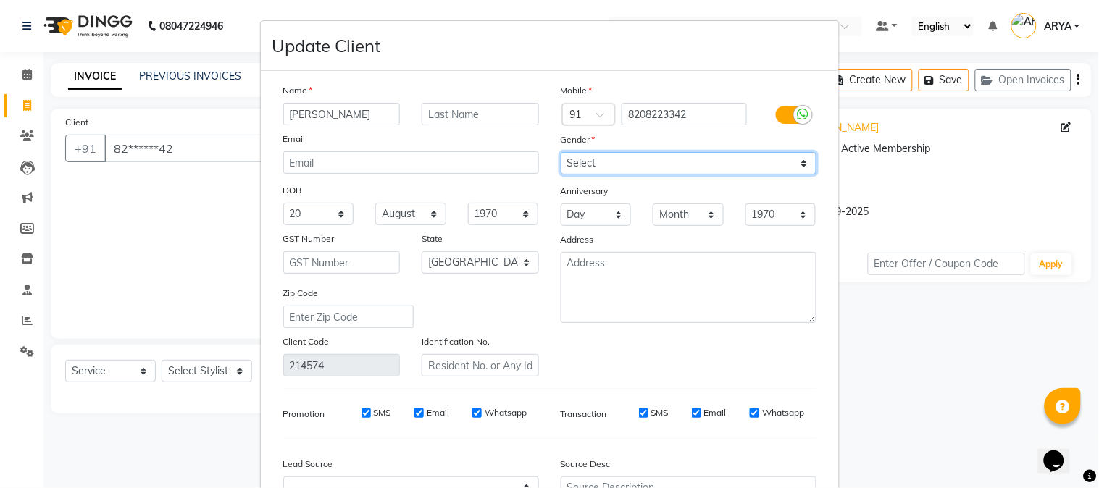
click at [613, 164] on select "Select [DEMOGRAPHIC_DATA] [DEMOGRAPHIC_DATA] Other Prefer Not To Say" at bounding box center [689, 163] width 256 height 22
select select "[DEMOGRAPHIC_DATA]"
click at [561, 152] on select "Select [DEMOGRAPHIC_DATA] [DEMOGRAPHIC_DATA] Other Prefer Not To Say" at bounding box center [689, 163] width 256 height 22
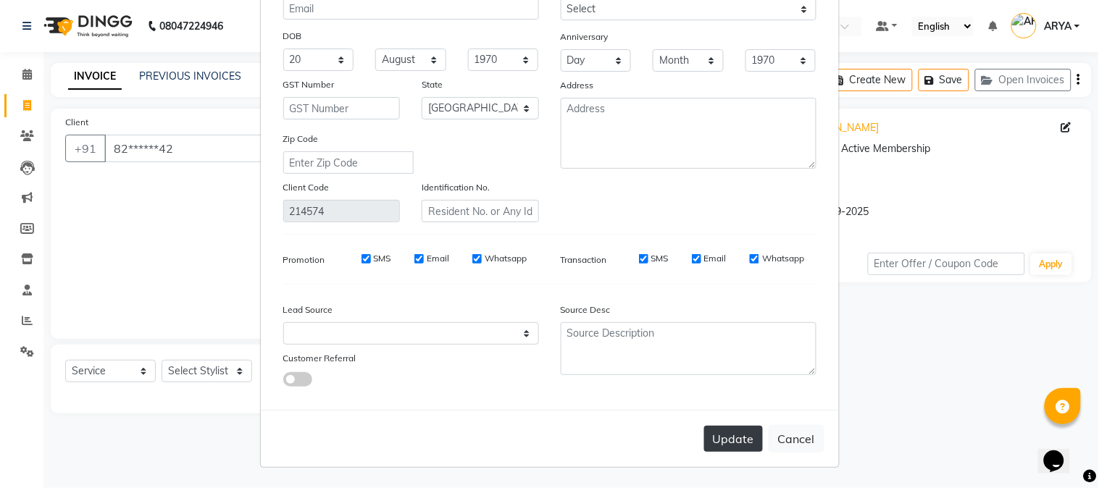
click at [722, 435] on button "Update" at bounding box center [733, 439] width 59 height 26
select select
select select "null"
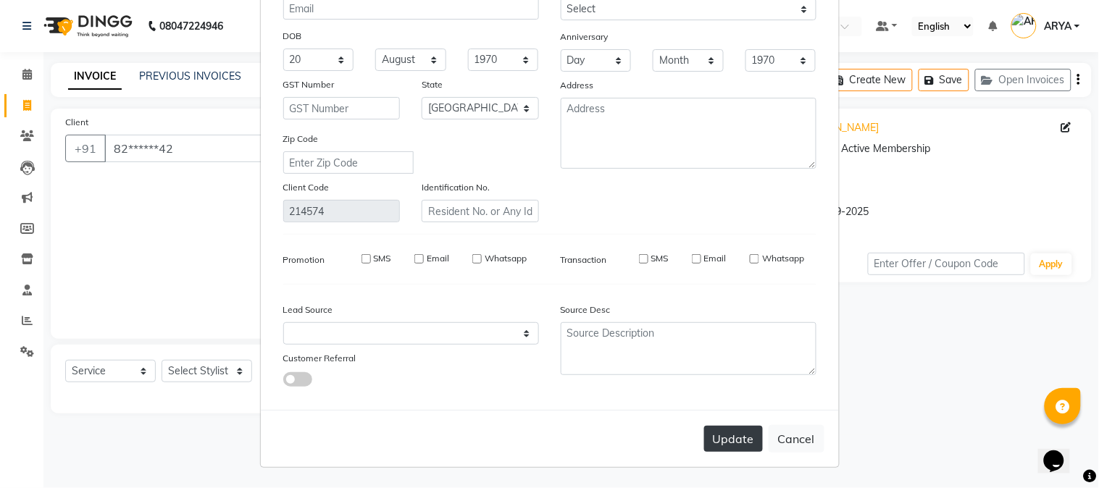
select select
checkbox input "false"
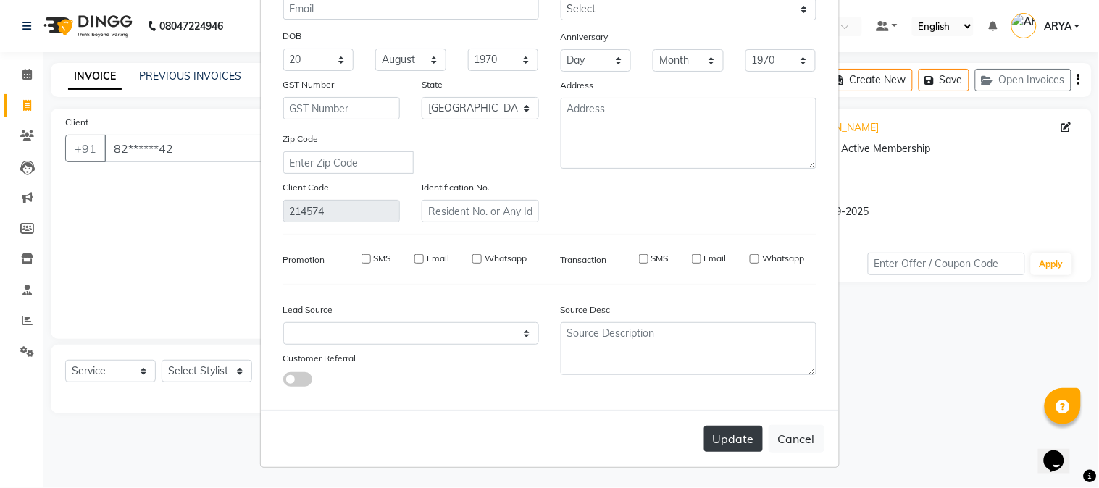
checkbox input "false"
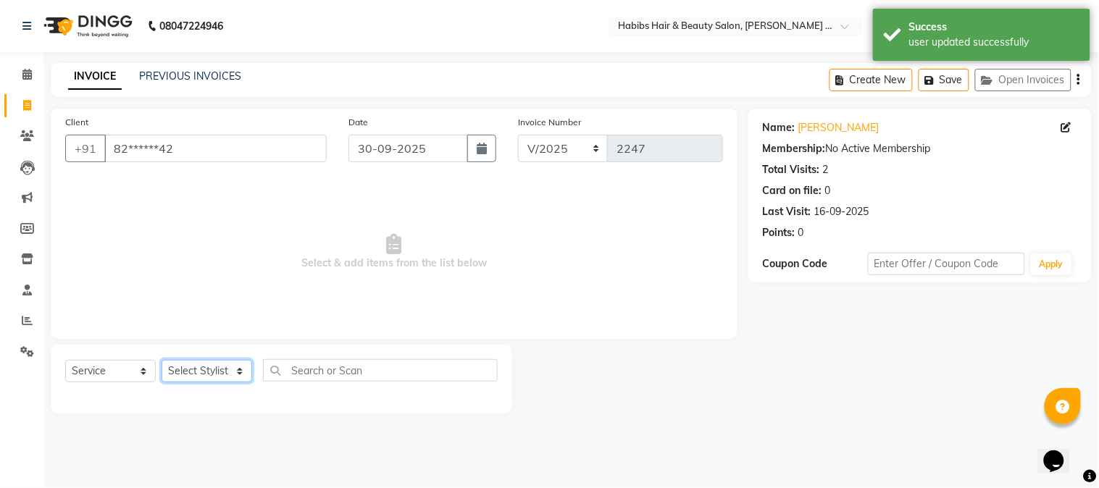
click at [193, 364] on select "Select Stylist Admin [PERSON_NAME] Darshan [PERSON_NAME] [PERSON_NAME] RASHMI […" at bounding box center [206, 371] width 91 height 22
select select "73952"
click at [161, 361] on select "Select Stylist Admin [PERSON_NAME] Darshan [PERSON_NAME] [PERSON_NAME] RASHMI […" at bounding box center [206, 371] width 91 height 22
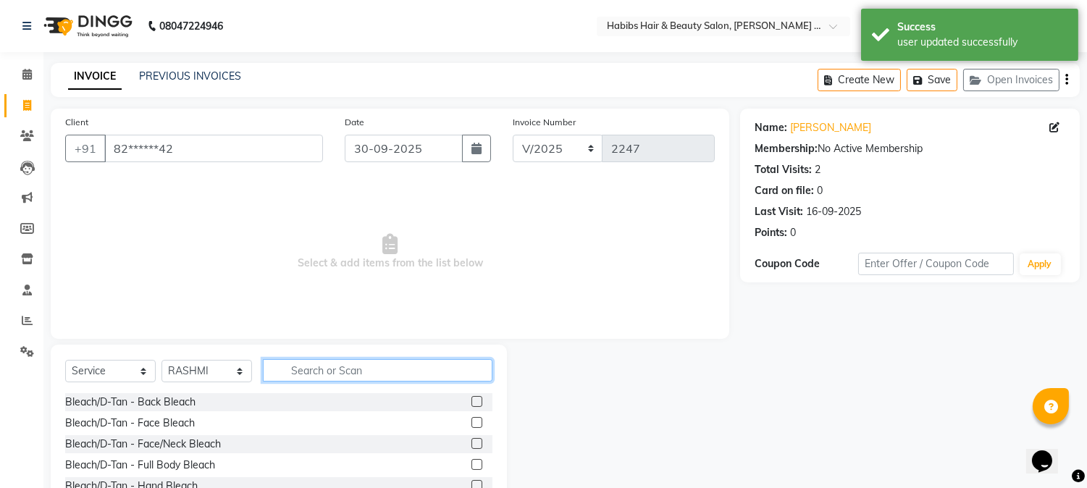
click at [319, 374] on input "text" at bounding box center [378, 370] width 230 height 22
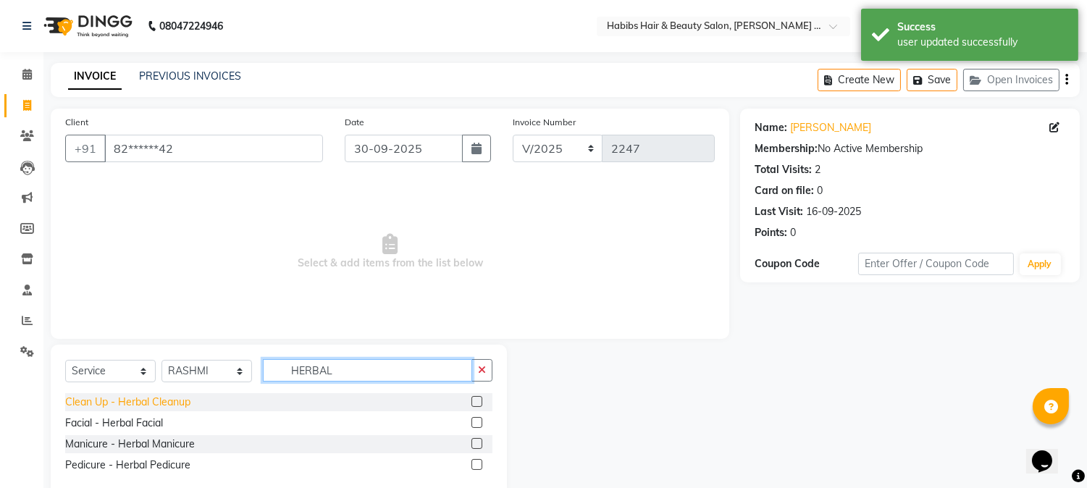
type input "HERBAL"
click at [180, 408] on div "Clean Up - Herbal Cleanup" at bounding box center [127, 402] width 125 height 15
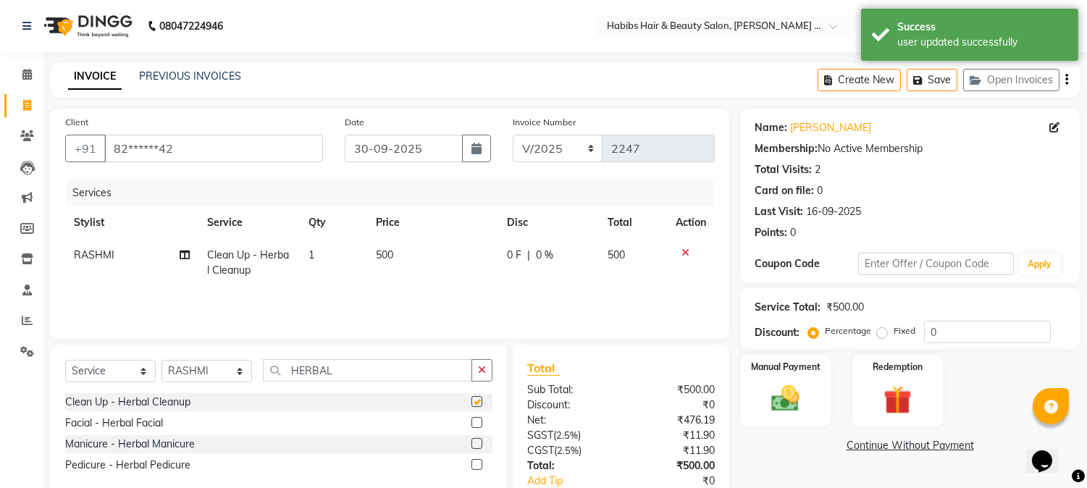
checkbox input "false"
drag, startPoint x: 359, startPoint y: 374, endPoint x: 276, endPoint y: 369, distance: 83.4
click at [276, 369] on input "HERBAL" at bounding box center [367, 370] width 209 height 22
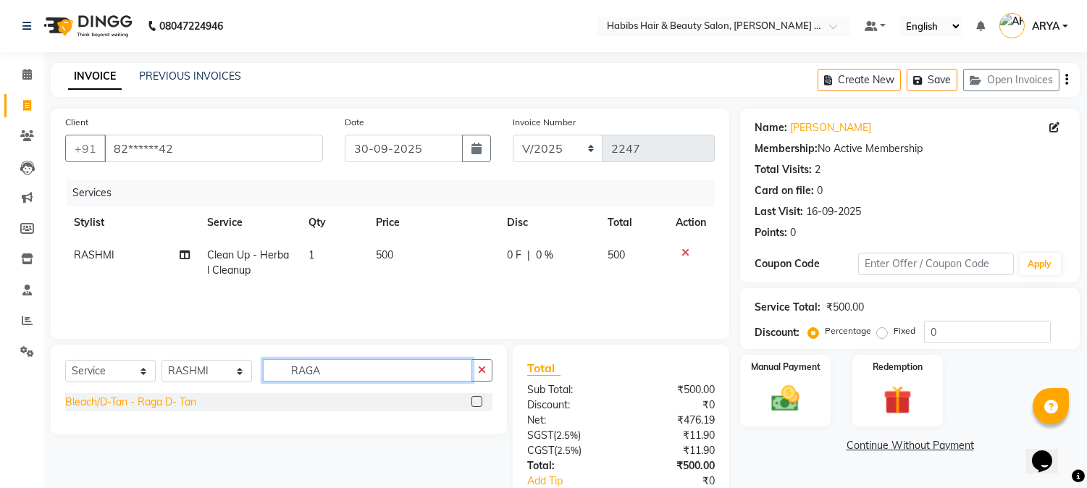
type input "RAGA"
click at [140, 403] on div "Bleach/D-Tan - Raga D- Tan" at bounding box center [130, 402] width 131 height 15
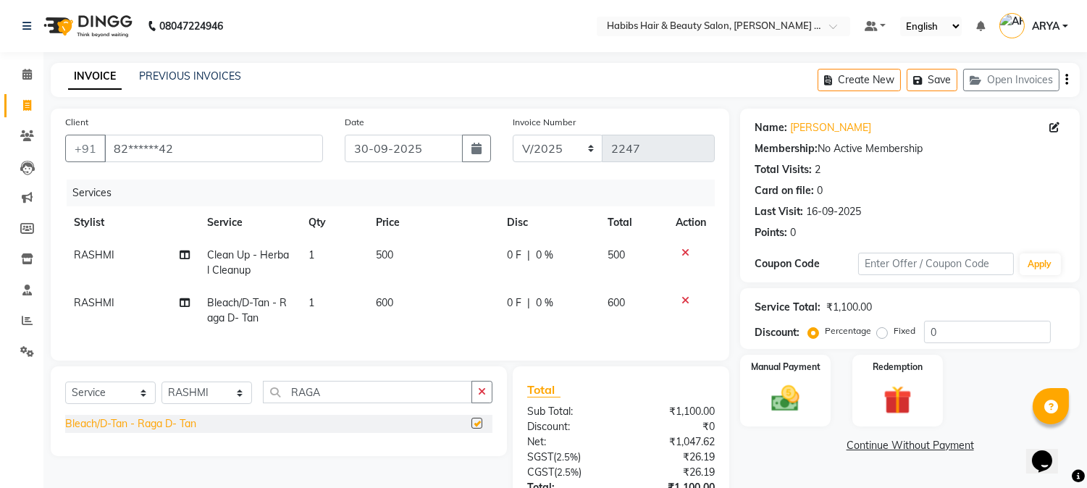
checkbox input "false"
drag, startPoint x: 335, startPoint y: 400, endPoint x: 138, endPoint y: 403, distance: 197.7
click at [138, 403] on div "Select Service Product Membership Package Voucher Prepaid Gift Card Select Styl…" at bounding box center [278, 398] width 427 height 34
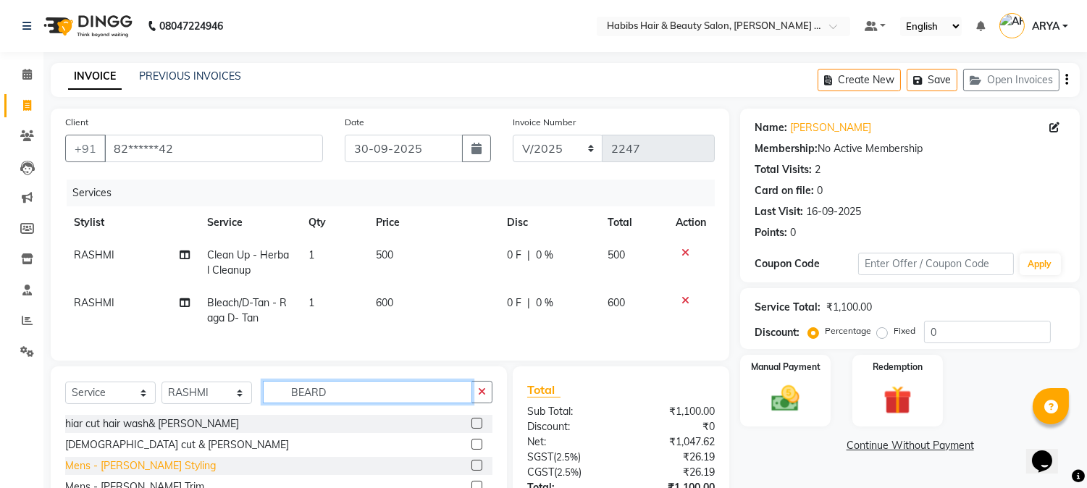
type input "BEARD"
click at [113, 474] on div "Mens - [PERSON_NAME] Styling" at bounding box center [140, 465] width 151 height 15
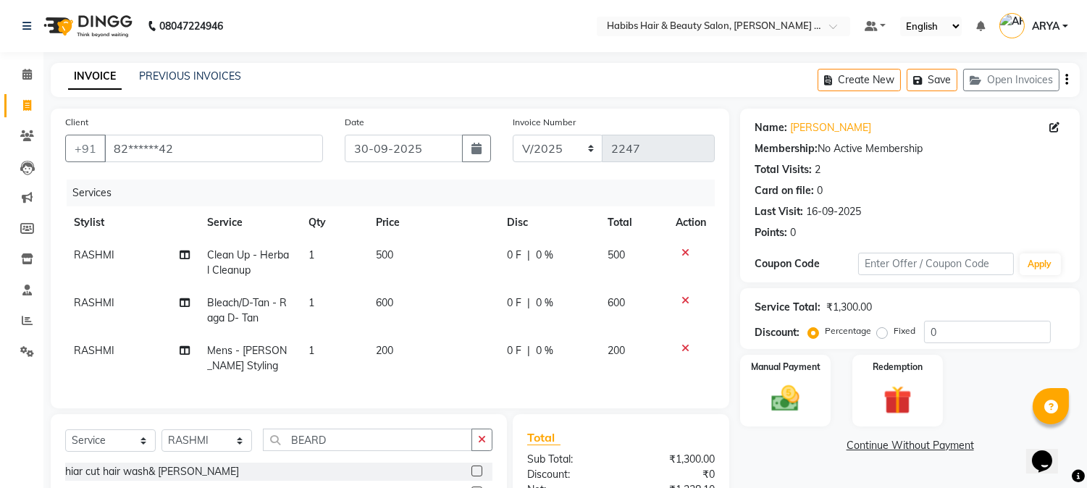
checkbox input "false"
click at [83, 348] on span "RASHMI" at bounding box center [94, 350] width 41 height 13
select select "73952"
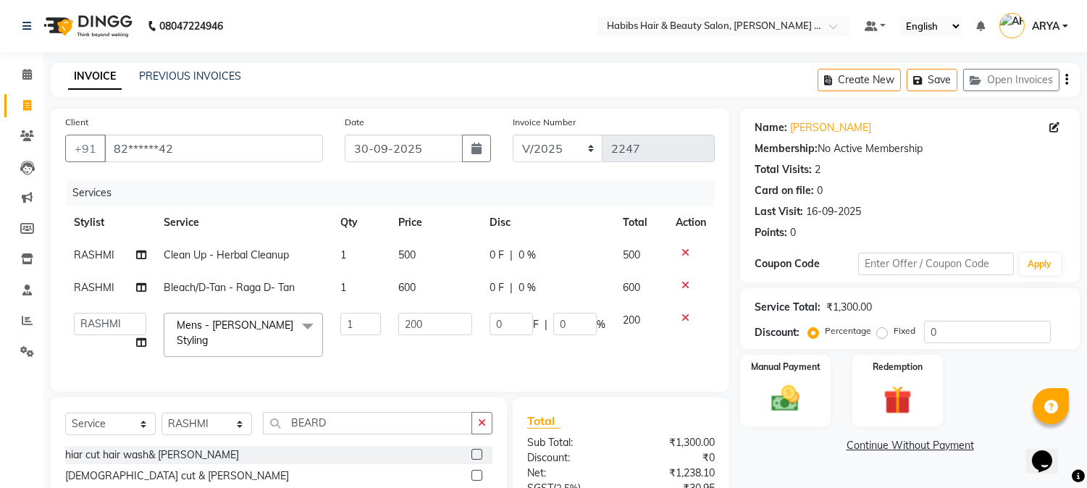
click at [83, 348] on td "Admin Amar Ashwini Darshan [PERSON_NAME] [PERSON_NAME] RASHMI [PERSON_NAME] Sum…" at bounding box center [110, 335] width 90 height 62
click at [109, 321] on select "Admin Amar Ashwini Darshan [PERSON_NAME] [PERSON_NAME] RASHMI [PERSON_NAME] Sum…" at bounding box center [110, 324] width 72 height 22
select select "90626"
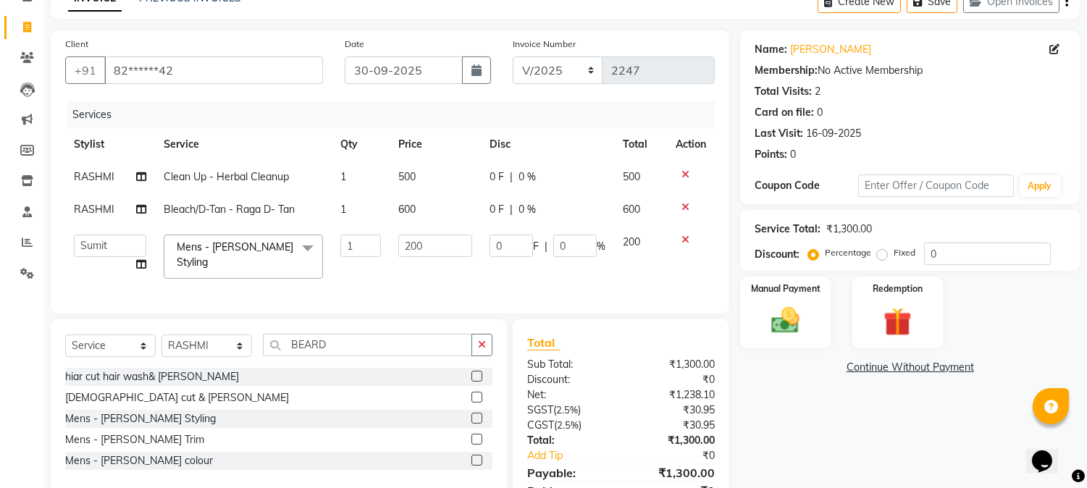
scroll to position [149, 0]
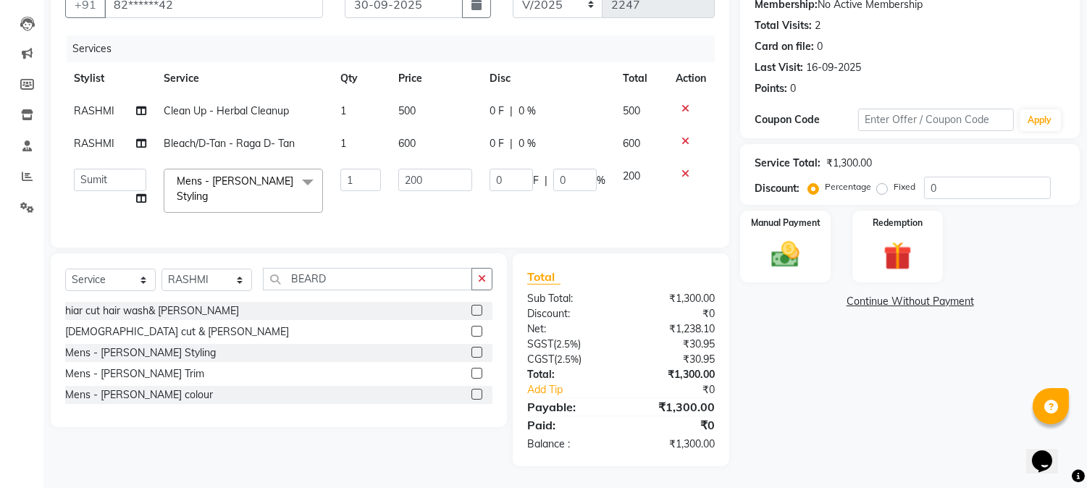
click at [408, 104] on span "500" at bounding box center [406, 110] width 17 height 13
select select "73952"
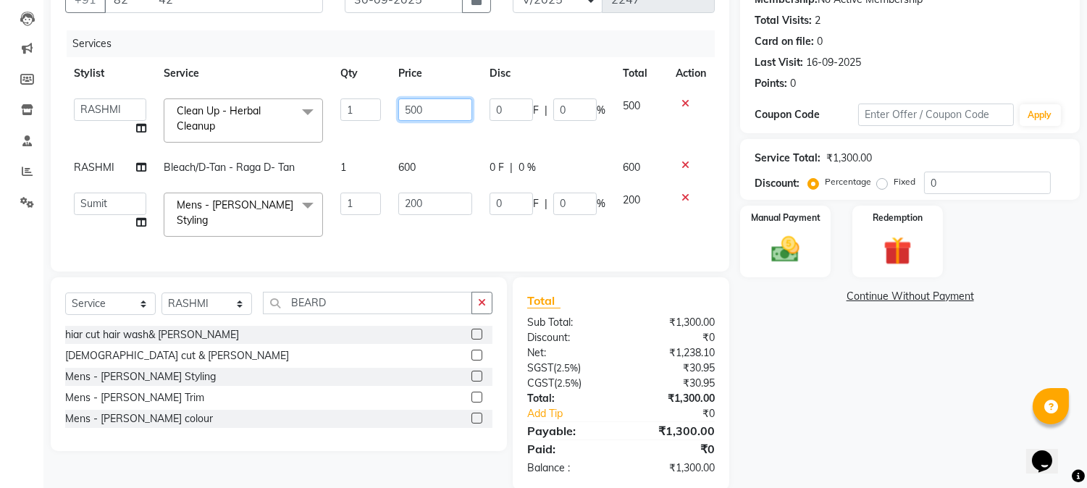
drag, startPoint x: 453, startPoint y: 107, endPoint x: 322, endPoint y: 129, distance: 133.6
click at [322, 129] on tr "Admin Amar Ashwini Darshan [PERSON_NAME] [PERSON_NAME] RASHMI [PERSON_NAME] Sum…" at bounding box center [390, 121] width 650 height 62
type input "600"
click at [865, 355] on div "Name: [PERSON_NAME] Membership: No Active Membership Total Visits: 2 Card on fi…" at bounding box center [915, 224] width 350 height 531
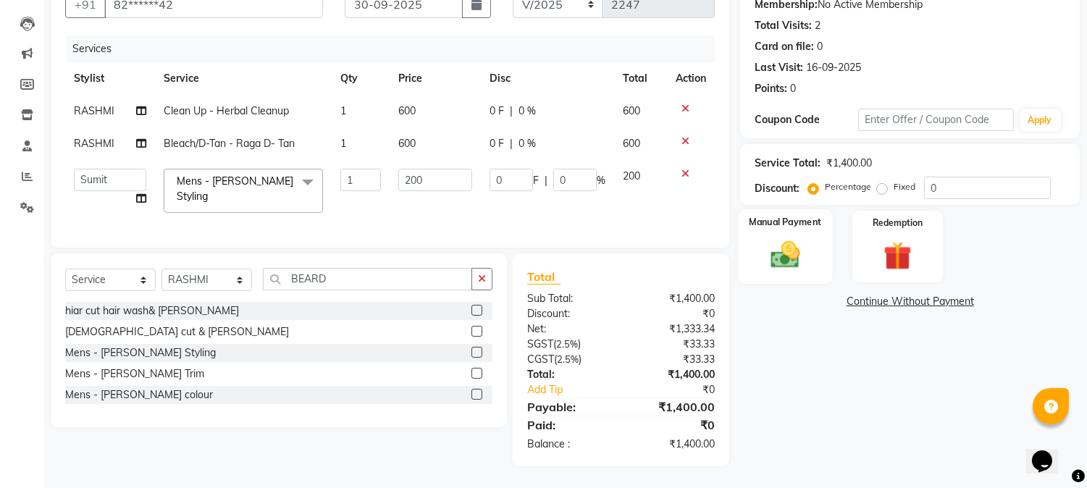
click at [778, 253] on img at bounding box center [786, 255] width 48 height 34
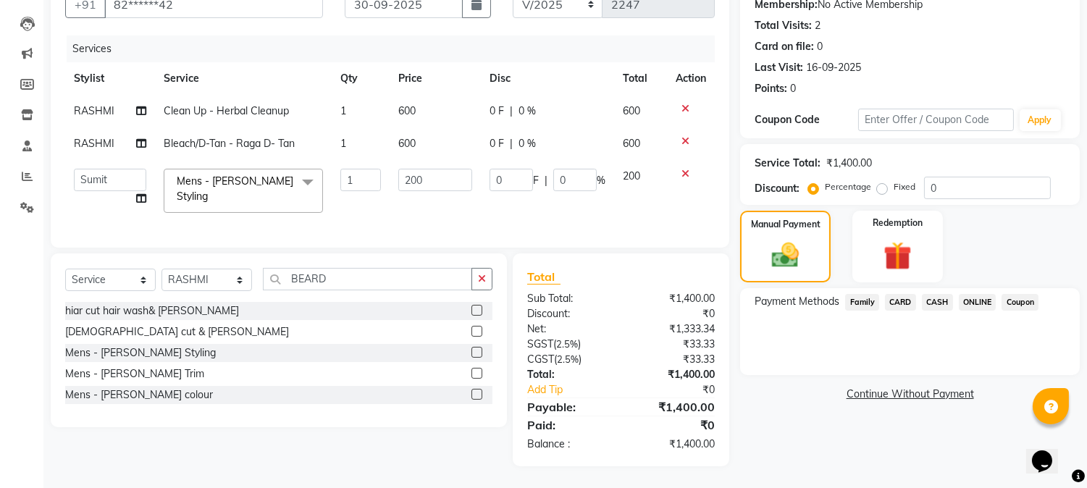
click at [970, 294] on span "ONLINE" at bounding box center [978, 302] width 38 height 17
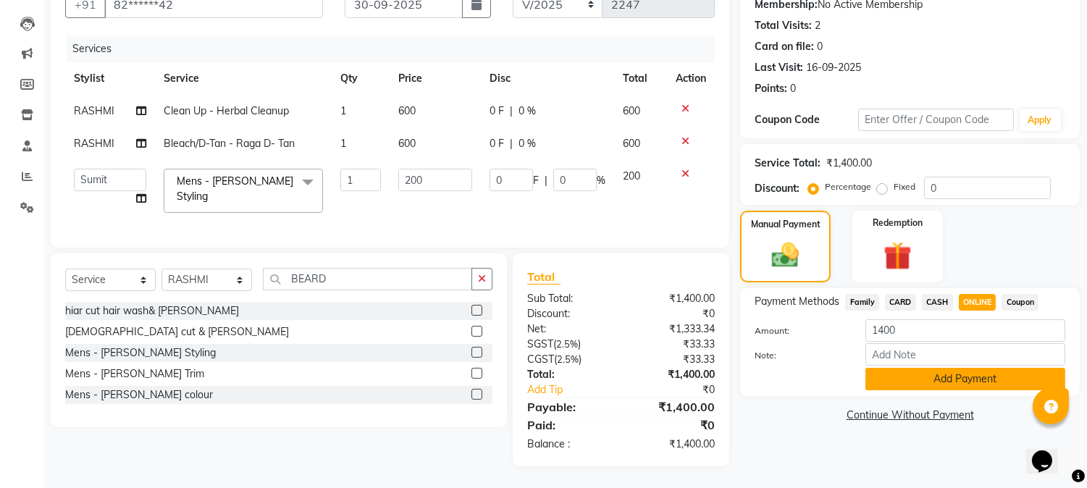
click at [949, 380] on button "Add Payment" at bounding box center [965, 379] width 200 height 22
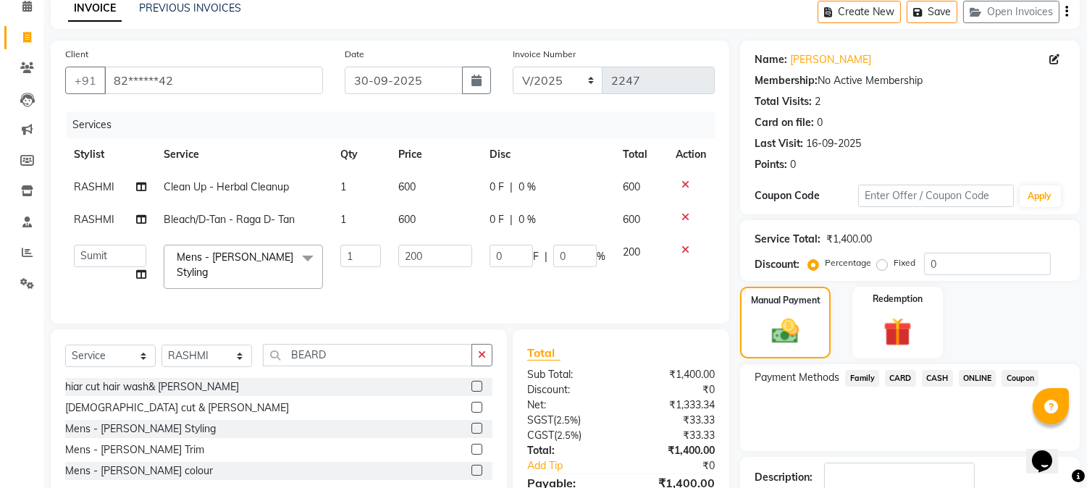
scroll to position [179, 0]
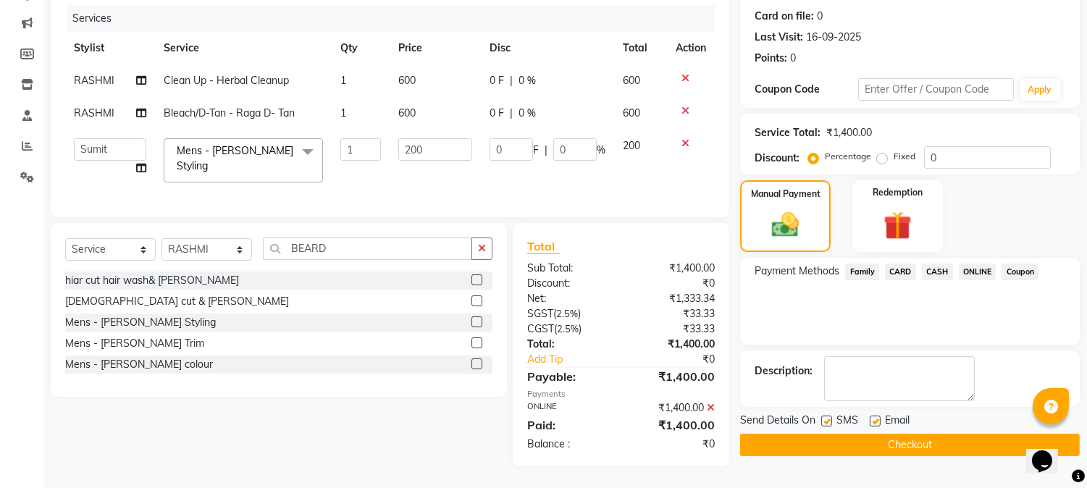
click at [892, 437] on button "Checkout" at bounding box center [910, 445] width 340 height 22
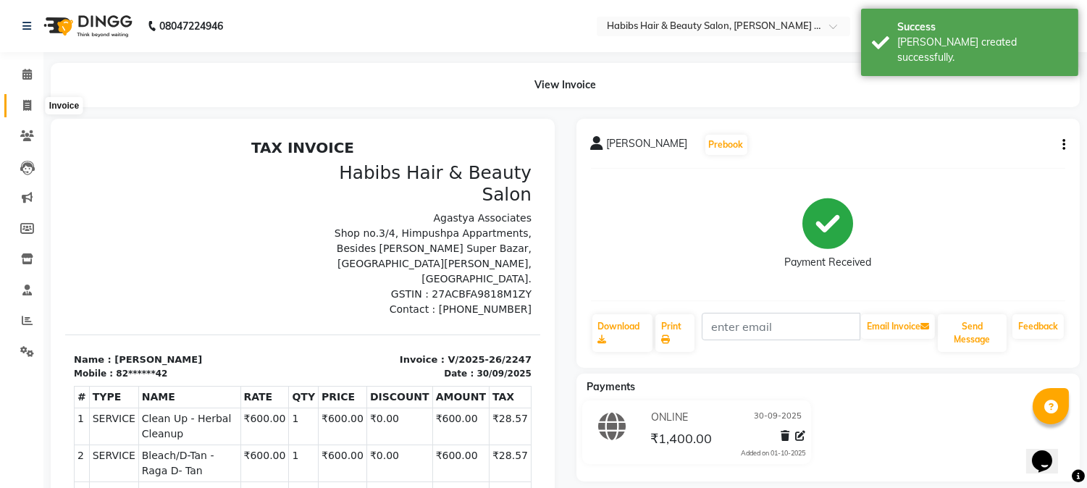
click at [24, 104] on icon at bounding box center [27, 105] width 8 height 11
select select "service"
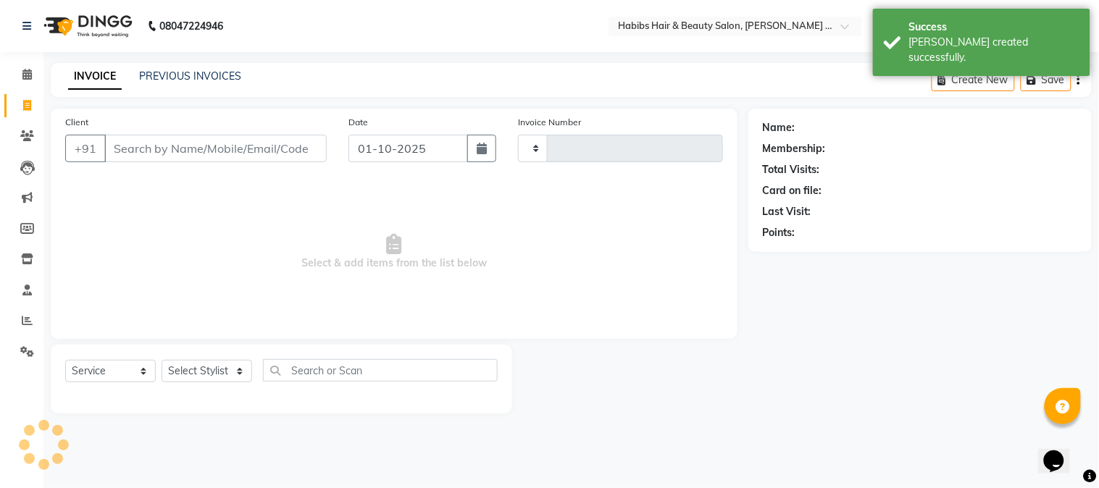
type input "2248"
select select "5039"
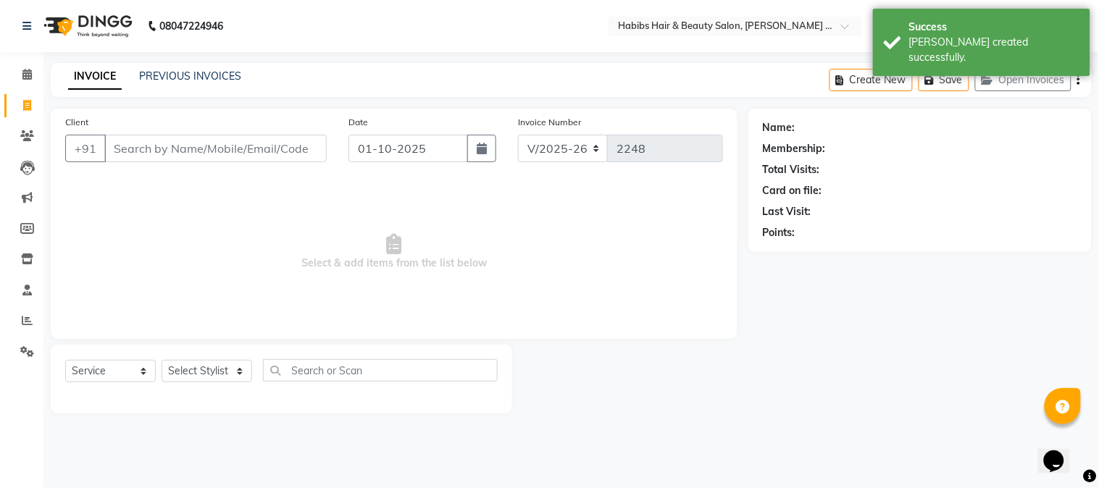
click at [219, 154] on input "Client" at bounding box center [215, 149] width 222 height 28
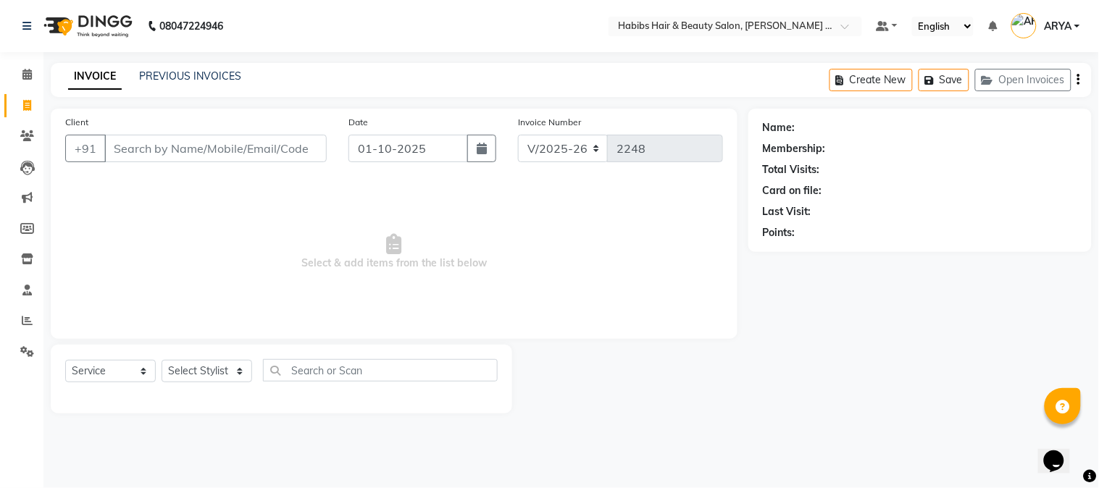
click at [178, 154] on input "Client" at bounding box center [215, 149] width 222 height 28
type input "VIKRAM"
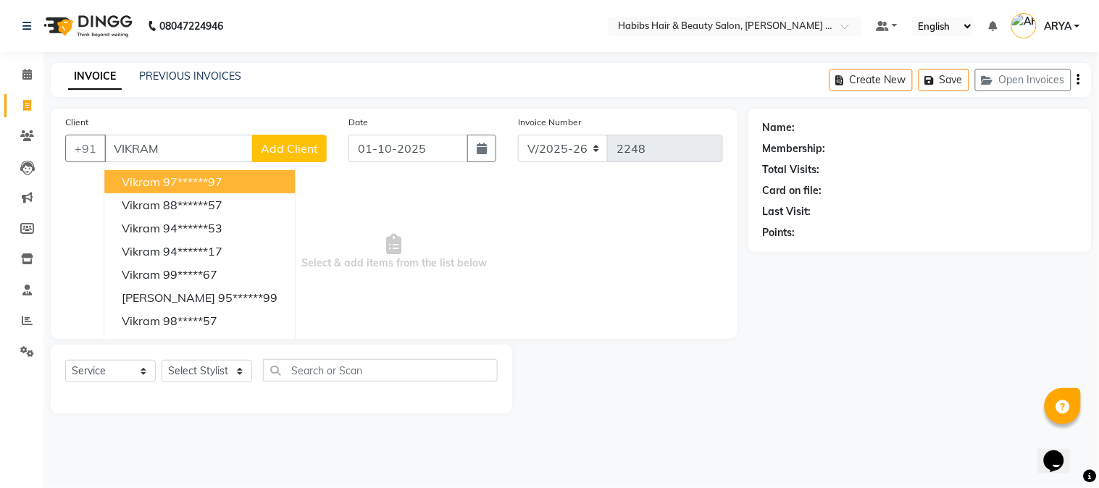
drag, startPoint x: 190, startPoint y: 146, endPoint x: 0, endPoint y: 169, distance: 191.9
click at [0, 169] on app-home "08047224946 Select Location × Habibs Hair & Beauty Salon, [PERSON_NAME] Nagar D…" at bounding box center [549, 217] width 1099 height 435
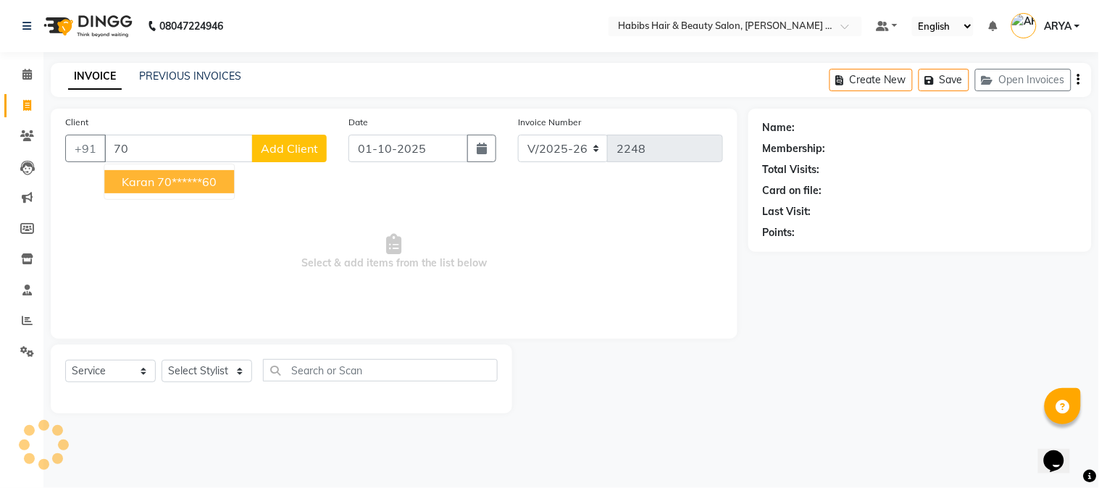
type input "7"
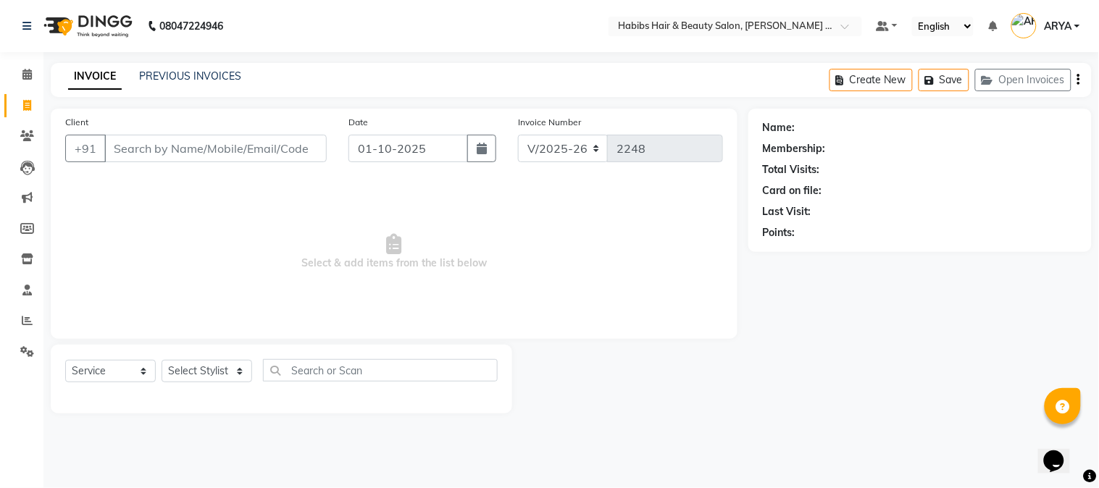
click at [124, 151] on input "Client" at bounding box center [215, 149] width 222 height 28
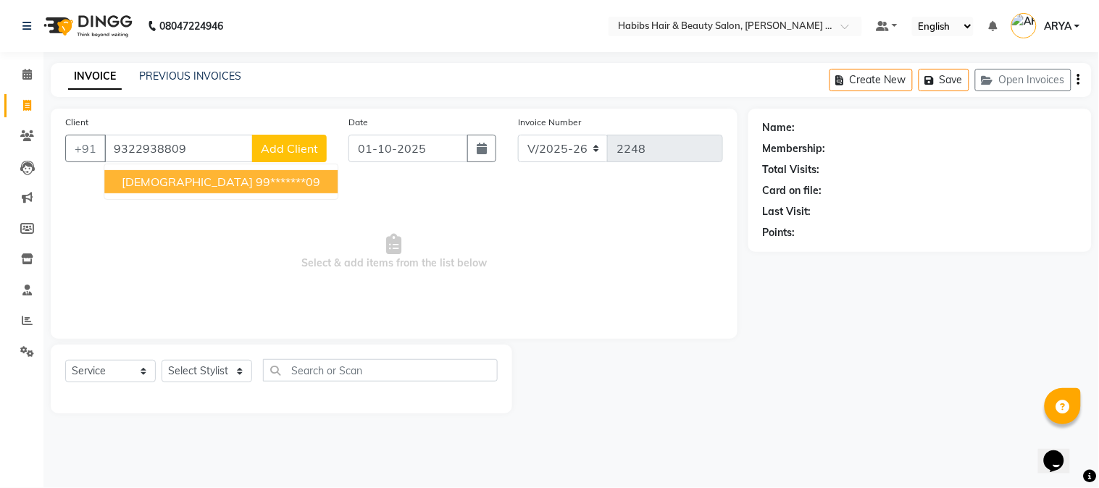
click at [256, 188] on ngb-highlight "99*******09" at bounding box center [288, 182] width 64 height 14
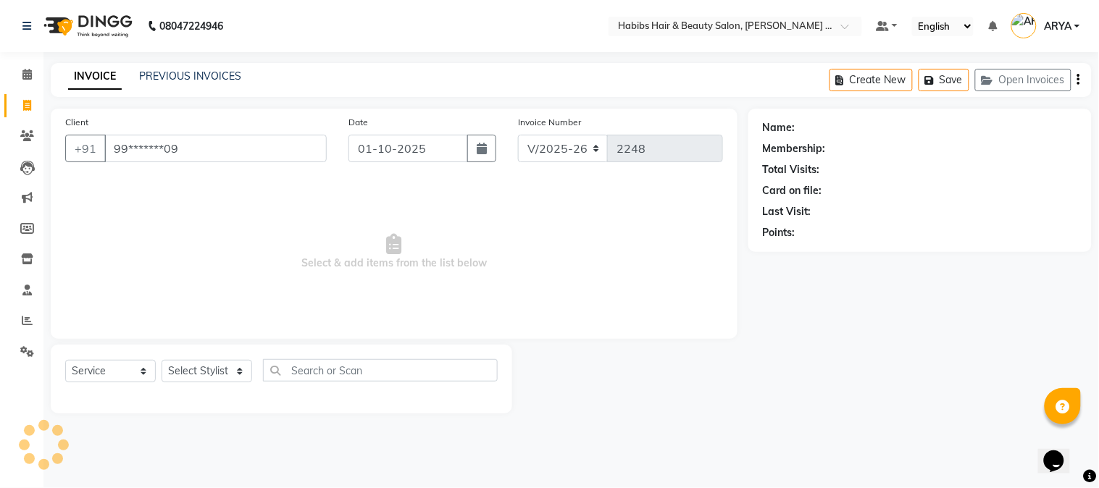
type input "99*******09"
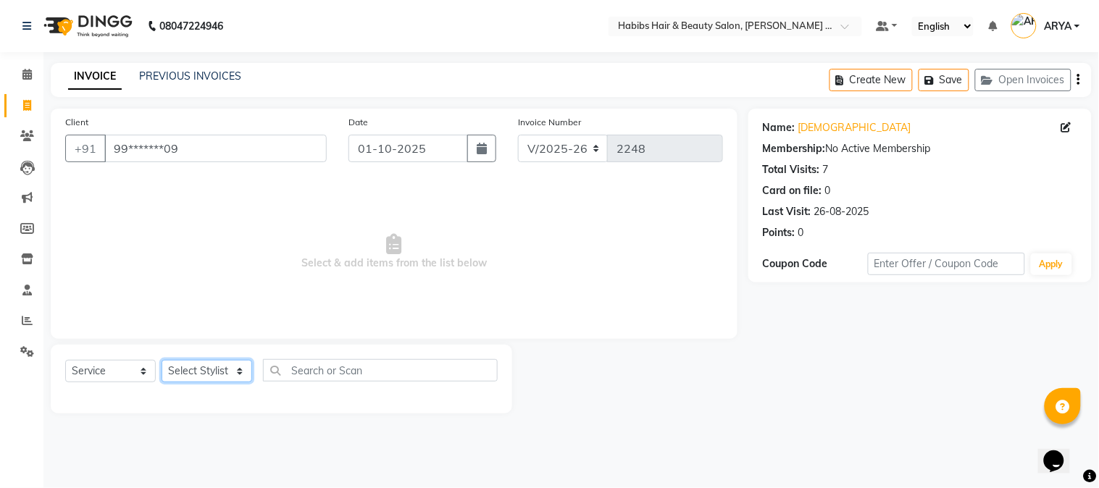
click at [200, 375] on select "Select Stylist Admin [PERSON_NAME] Darshan [PERSON_NAME] [PERSON_NAME] RASHMI […" at bounding box center [206, 371] width 91 height 22
select select "90624"
click at [161, 361] on select "Select Stylist Admin [PERSON_NAME] Darshan [PERSON_NAME] [PERSON_NAME] RASHMI […" at bounding box center [206, 371] width 91 height 22
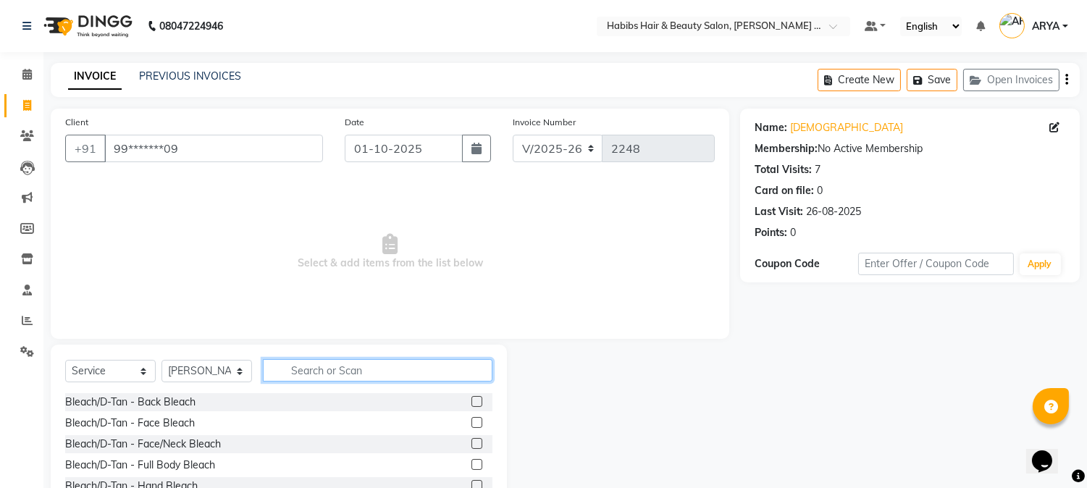
click at [343, 370] on input "text" at bounding box center [378, 370] width 230 height 22
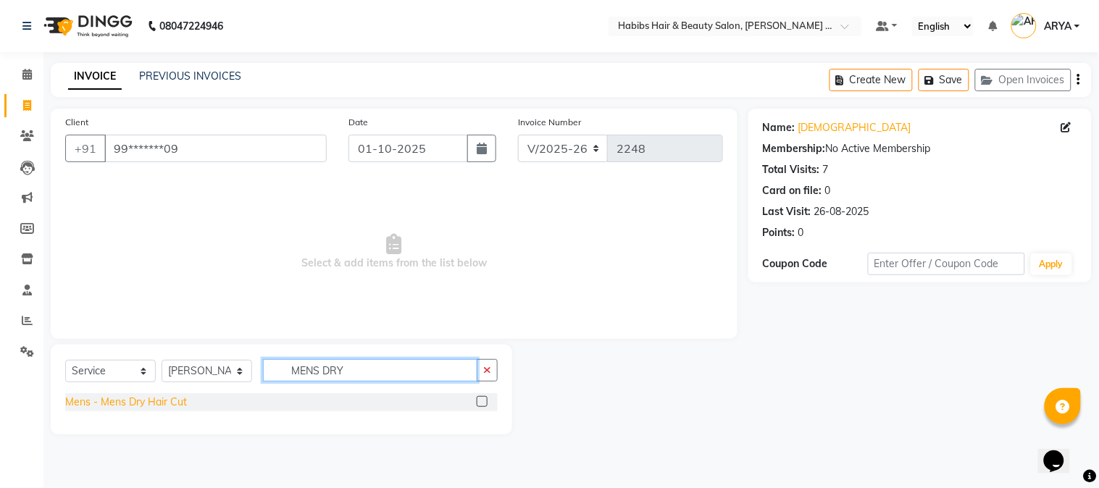
type input "MENS DRY"
click at [161, 397] on div "Mens - Mens Dry Hair Cut" at bounding box center [126, 402] width 122 height 15
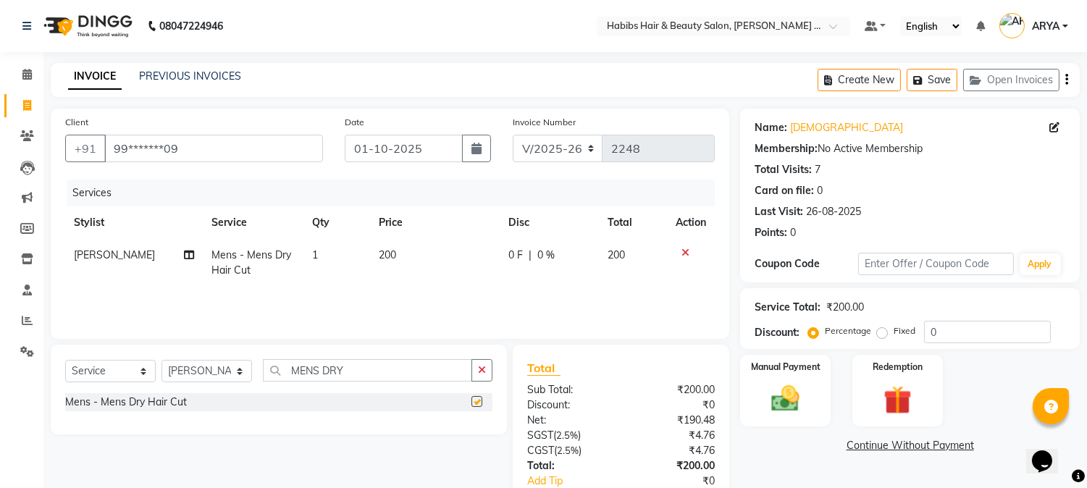
checkbox input "false"
click at [810, 377] on div "Manual Payment" at bounding box center [786, 390] width 94 height 74
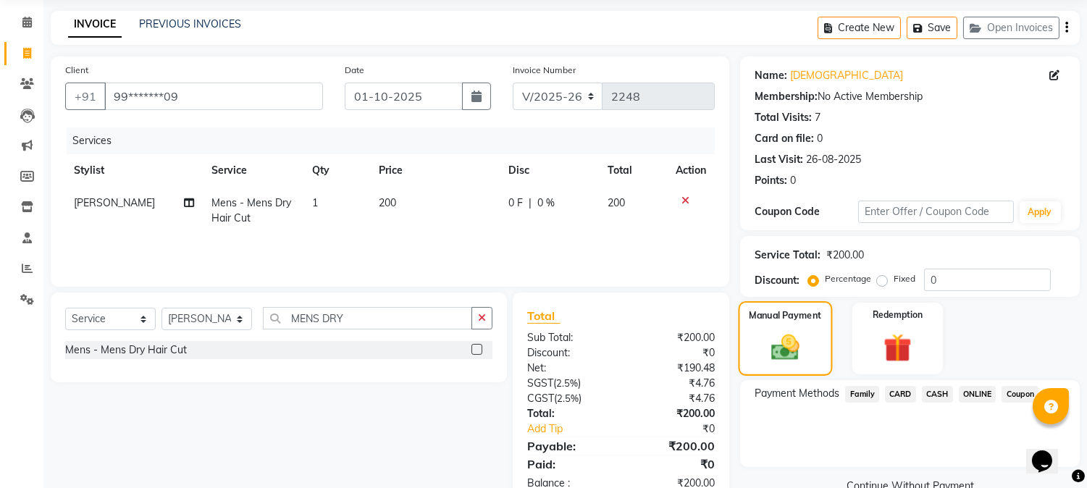
scroll to position [91, 0]
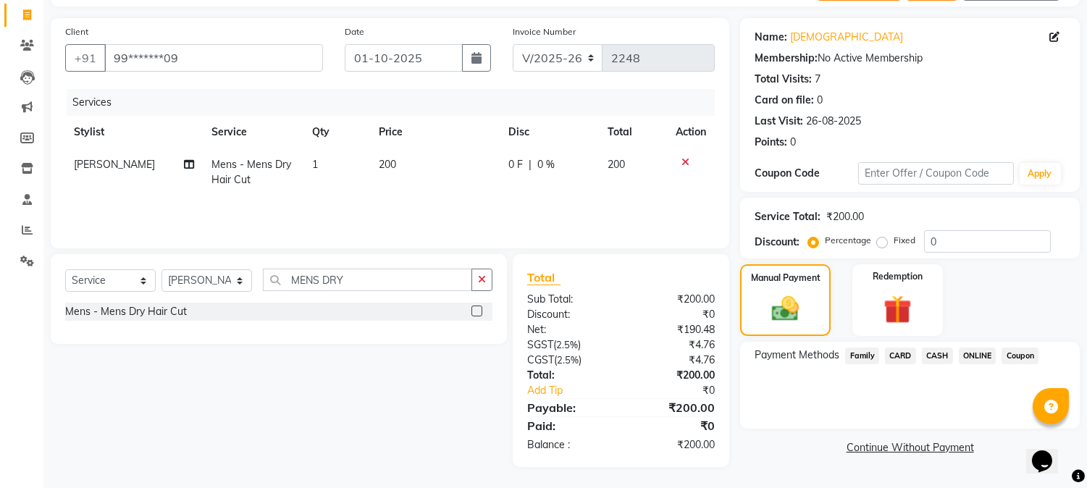
click at [965, 353] on span "ONLINE" at bounding box center [978, 356] width 38 height 17
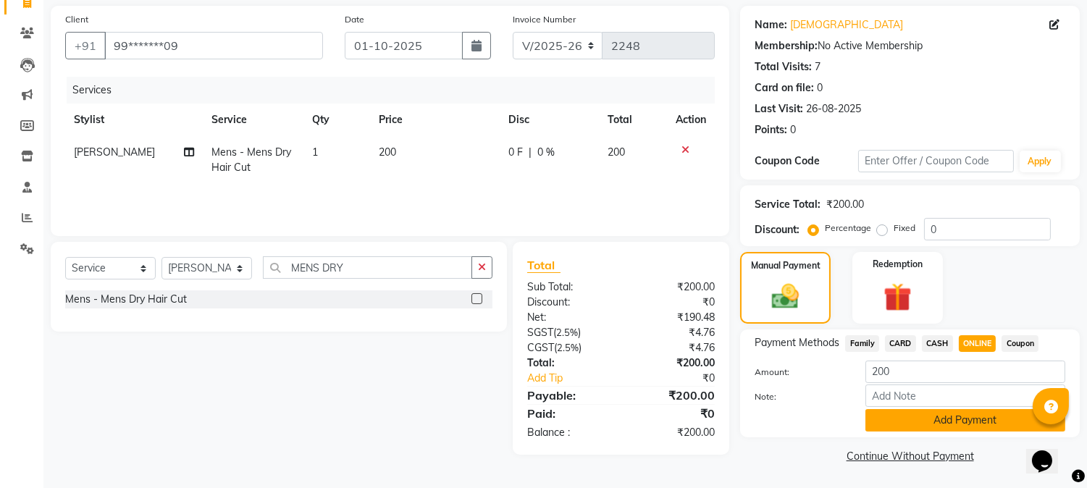
click at [975, 421] on button "Add Payment" at bounding box center [965, 420] width 200 height 22
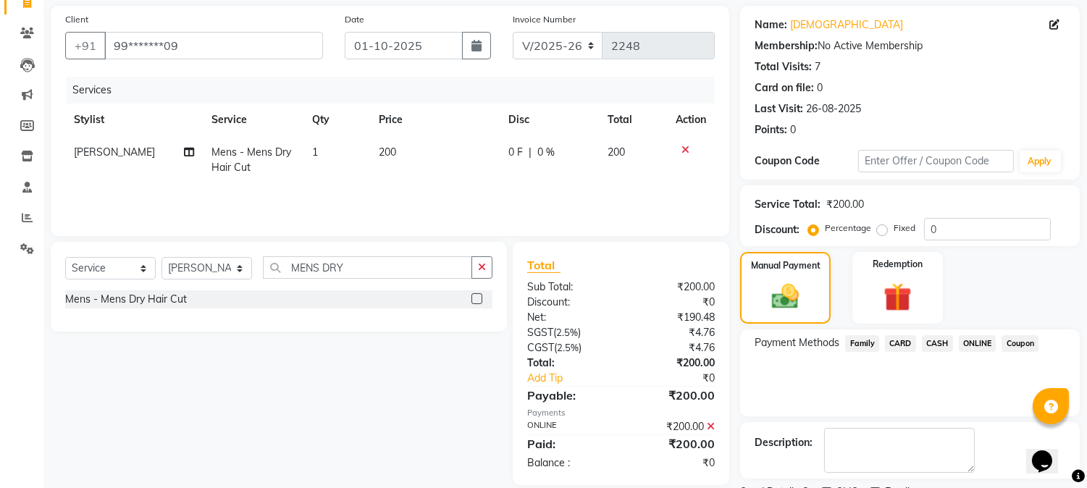
scroll to position [163, 0]
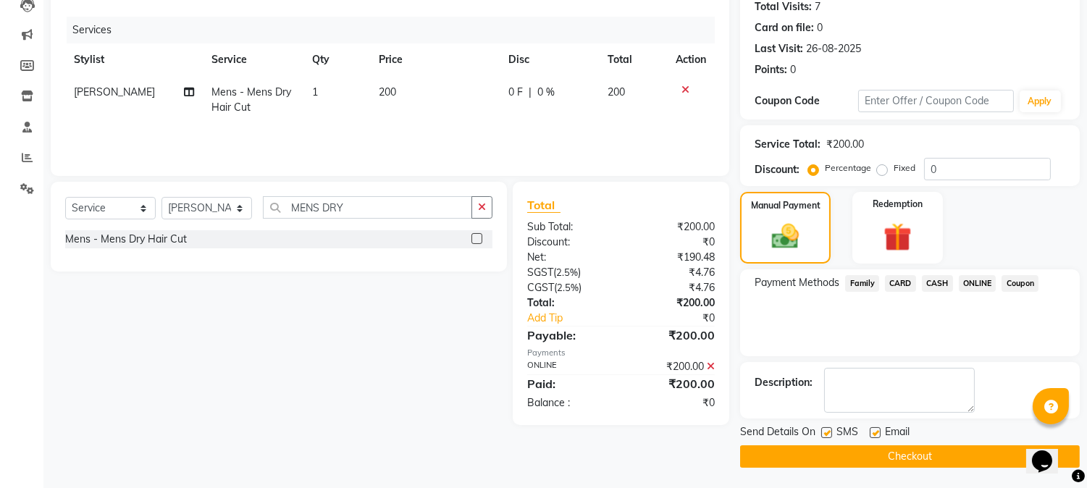
click at [934, 451] on button "Checkout" at bounding box center [910, 456] width 340 height 22
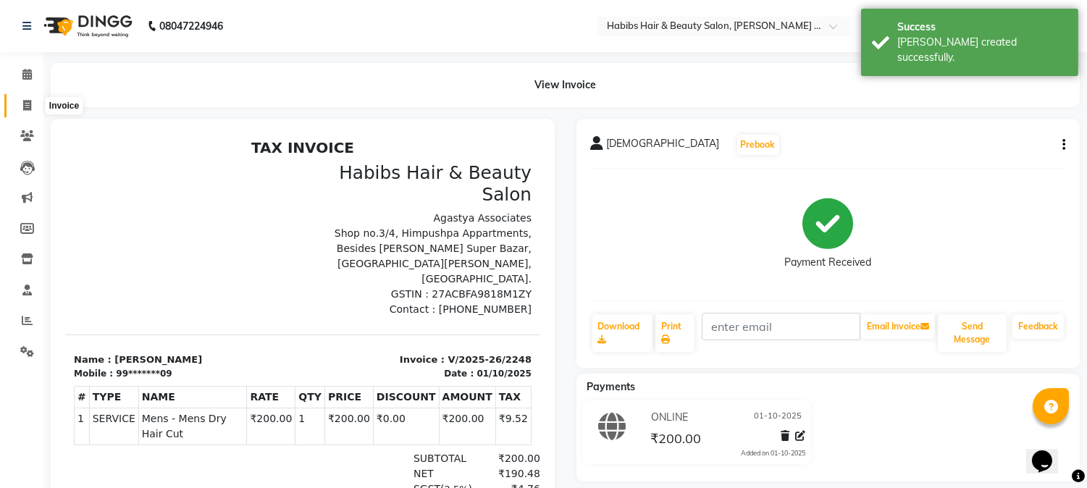
click at [23, 104] on icon at bounding box center [27, 105] width 8 height 11
select select "service"
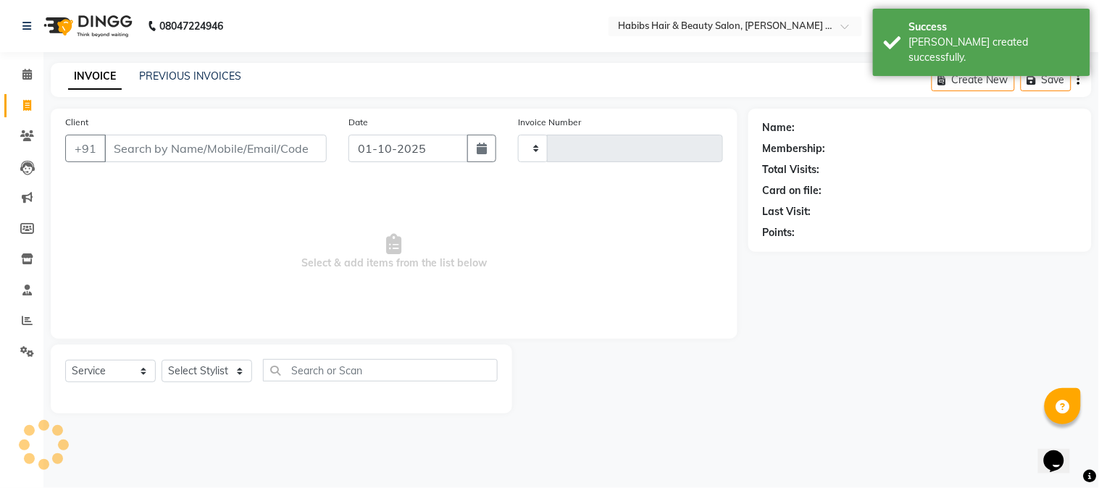
type input "2249"
select select "5039"
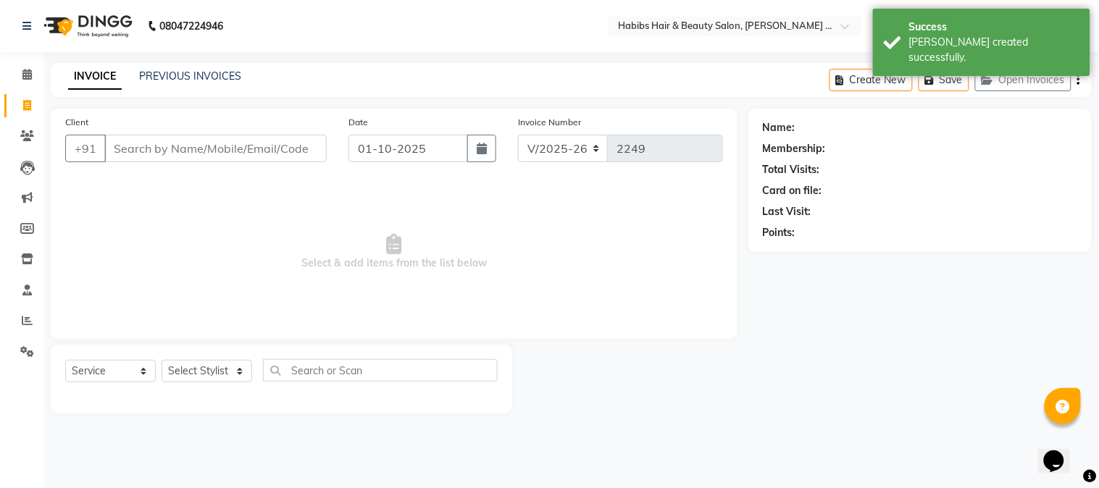
click at [201, 142] on input "Client" at bounding box center [215, 149] width 222 height 28
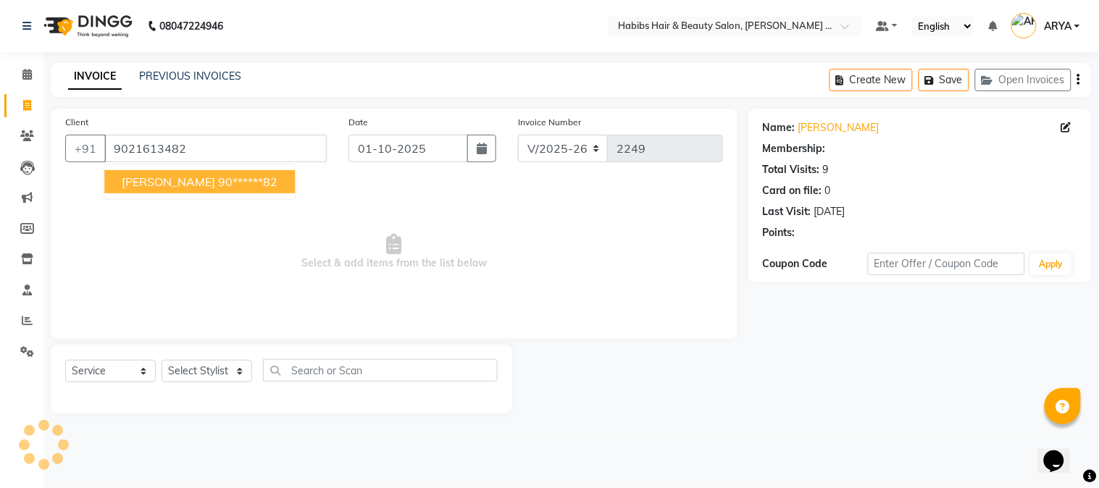
click at [218, 185] on ngb-highlight "90******82" at bounding box center [247, 182] width 59 height 14
type input "90******82"
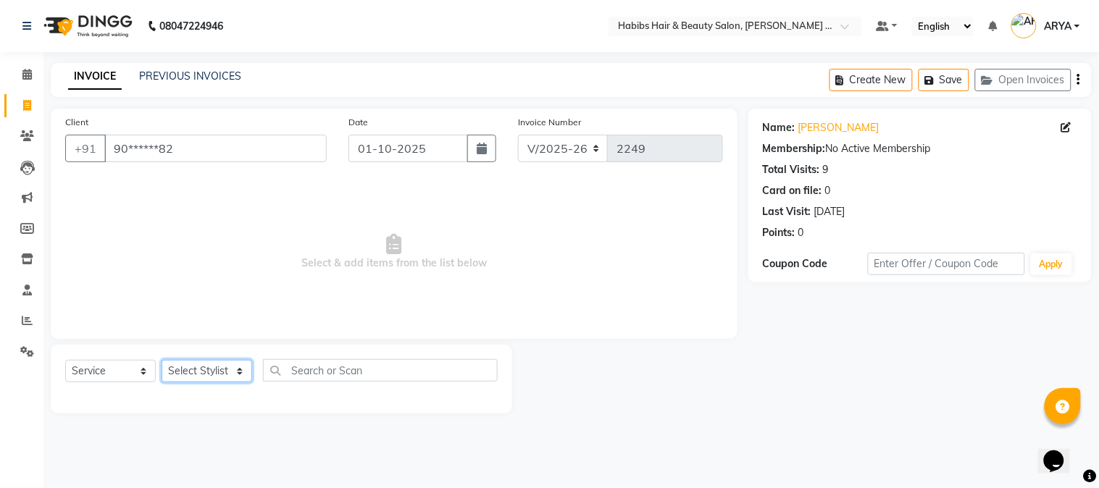
click at [211, 374] on select "Select Stylist Admin [PERSON_NAME] Darshan [PERSON_NAME] [PERSON_NAME] RASHMI […" at bounding box center [206, 371] width 91 height 22
select select "90625"
click at [161, 361] on select "Select Stylist Admin [PERSON_NAME] Darshan [PERSON_NAME] [PERSON_NAME] RASHMI […" at bounding box center [206, 371] width 91 height 22
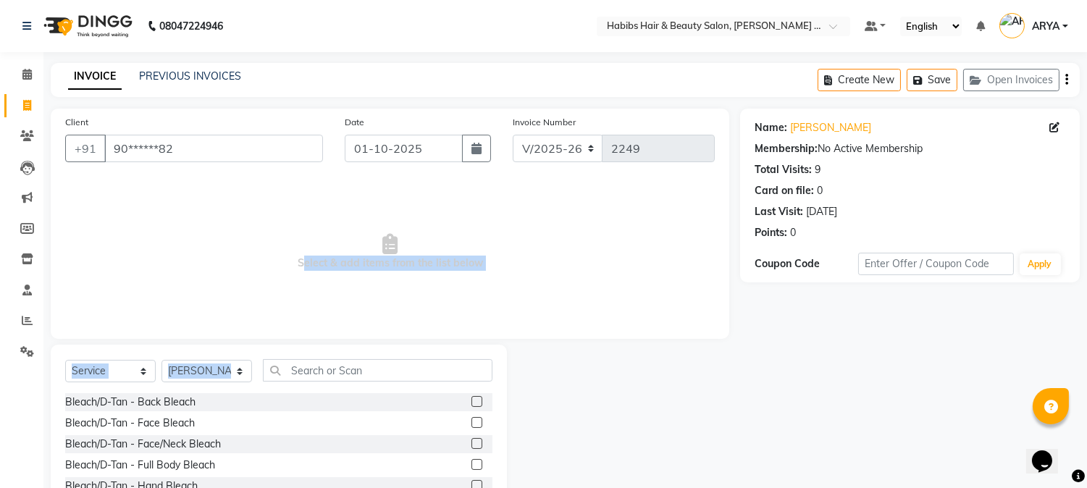
drag, startPoint x: 200, startPoint y: 266, endPoint x: 287, endPoint y: 377, distance: 140.8
click at [287, 377] on div "Client +91 90******82 Date [DATE] Invoice Number V/2025 V/[PHONE_NUMBER] Select…" at bounding box center [390, 334] width 700 height 450
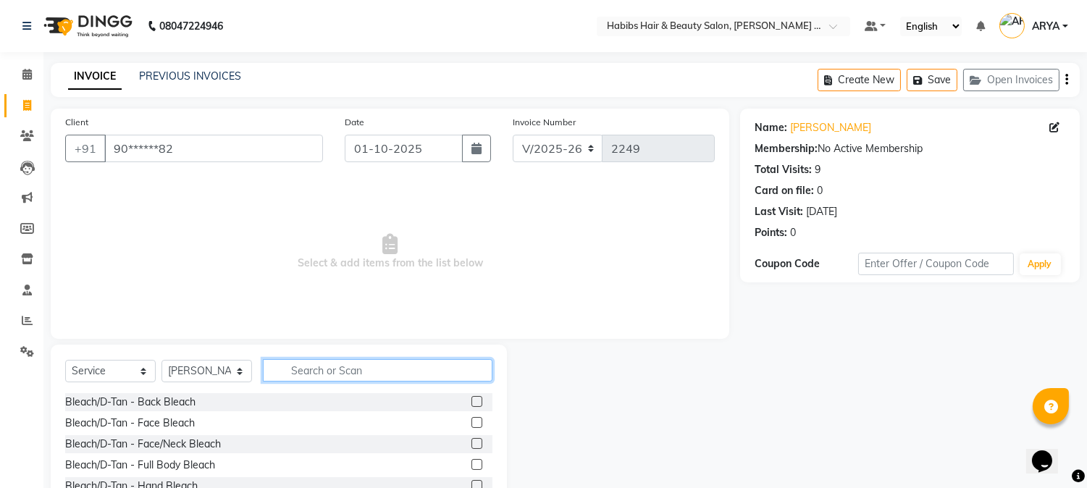
click at [287, 377] on input "text" at bounding box center [378, 370] width 230 height 22
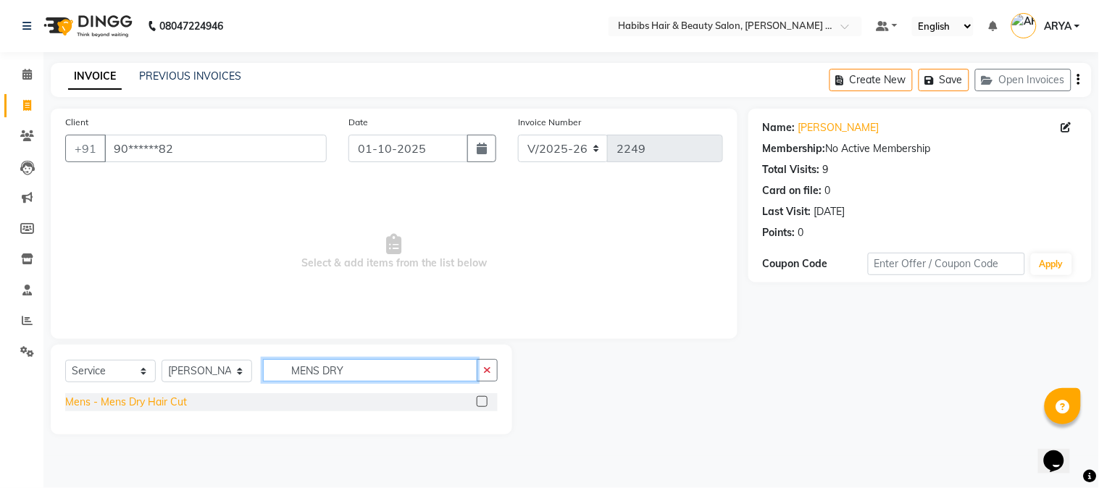
type input "MENS DRY"
click at [117, 406] on div "Mens - Mens Dry Hair Cut" at bounding box center [126, 402] width 122 height 15
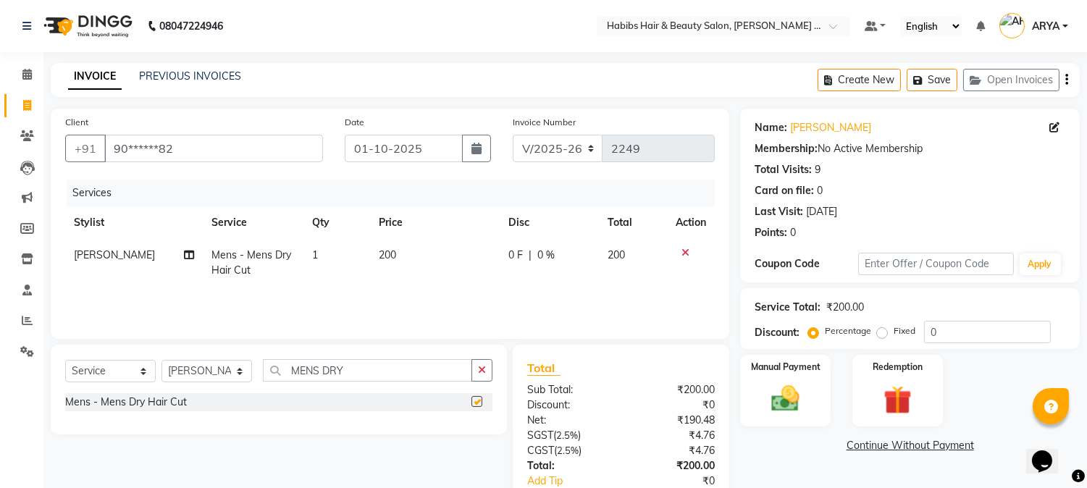
checkbox input "false"
click at [823, 417] on div "Manual Payment" at bounding box center [786, 390] width 94 height 74
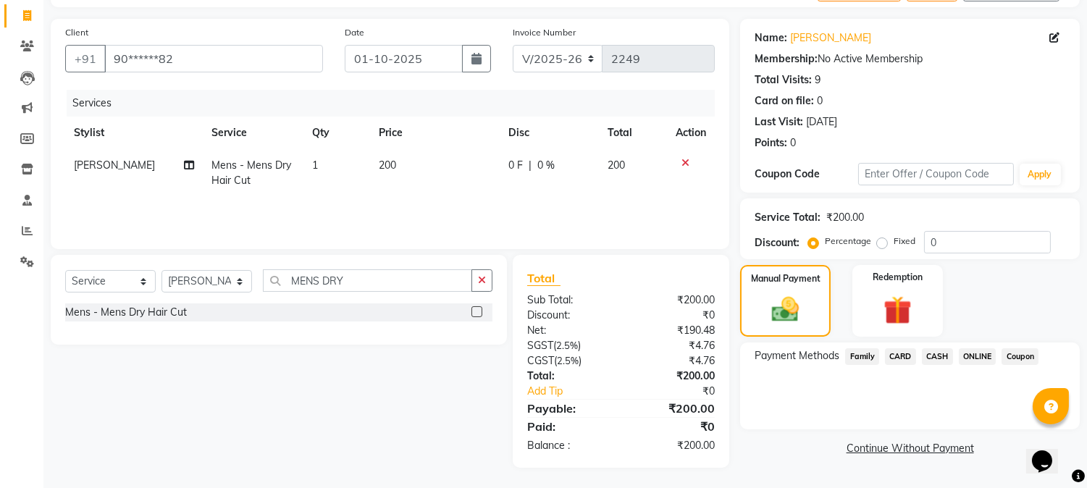
scroll to position [91, 0]
click at [931, 356] on span "CASH" at bounding box center [937, 356] width 31 height 17
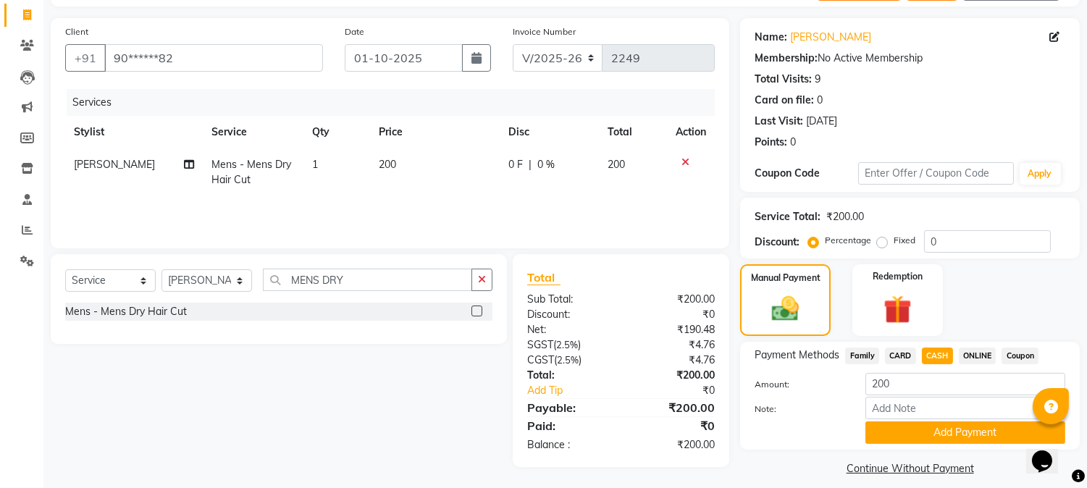
scroll to position [103, 0]
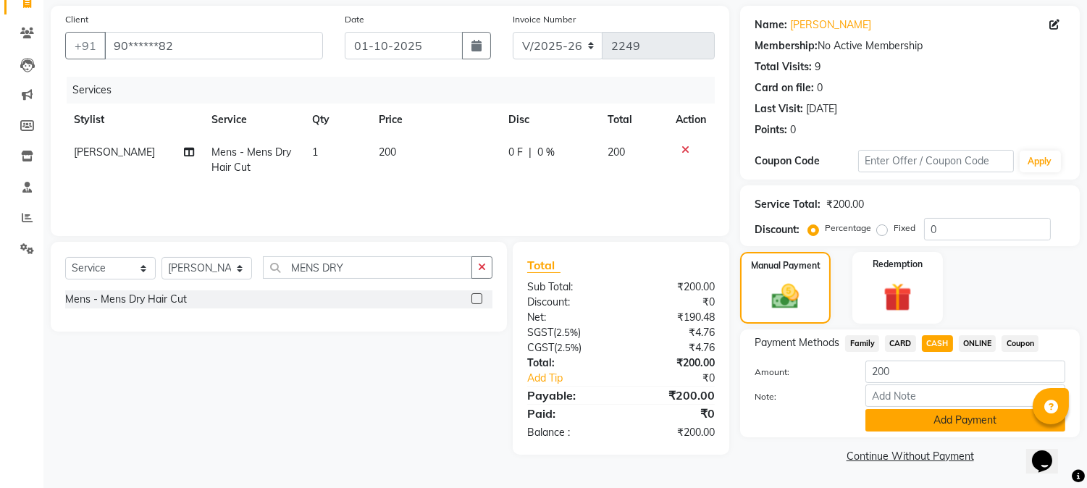
click at [959, 429] on button "Add Payment" at bounding box center [965, 420] width 200 height 22
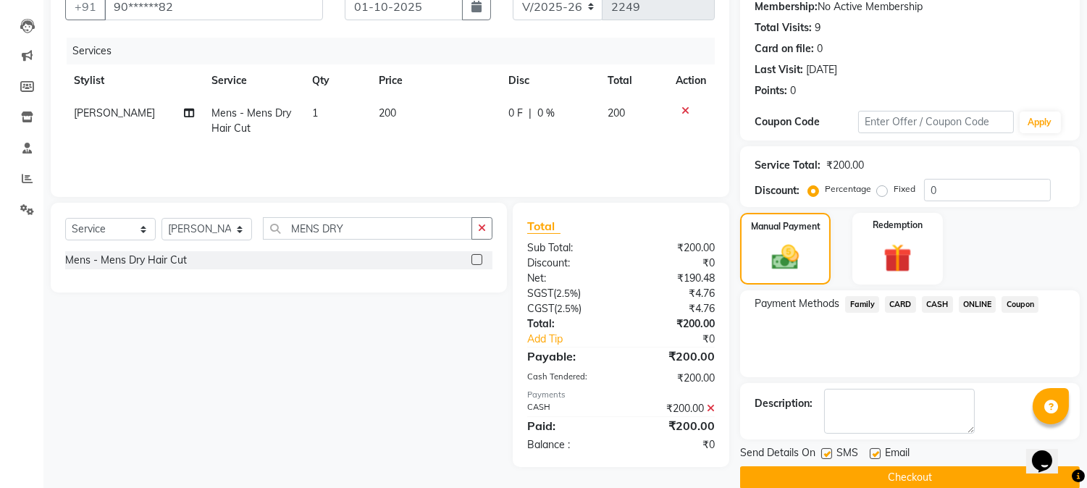
scroll to position [163, 0]
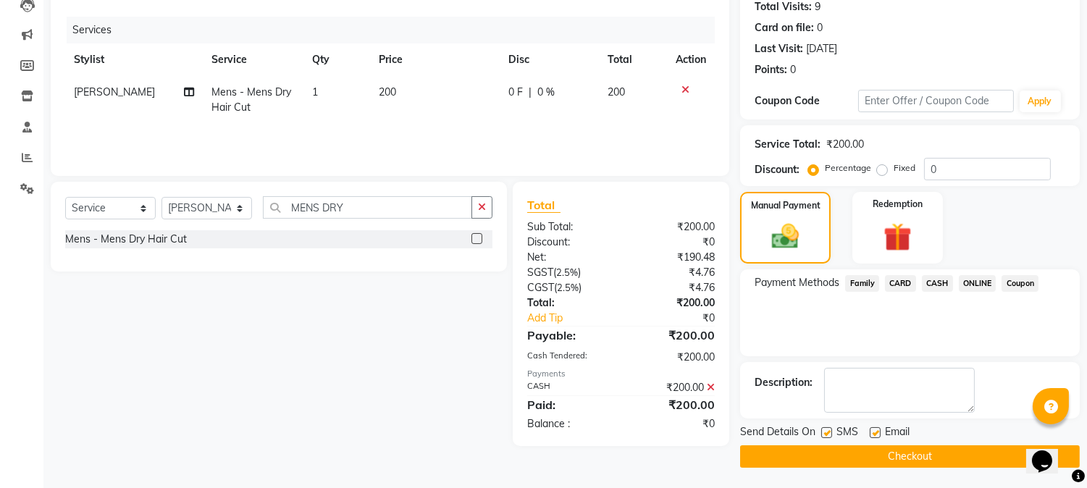
click at [934, 454] on button "Checkout" at bounding box center [910, 456] width 340 height 22
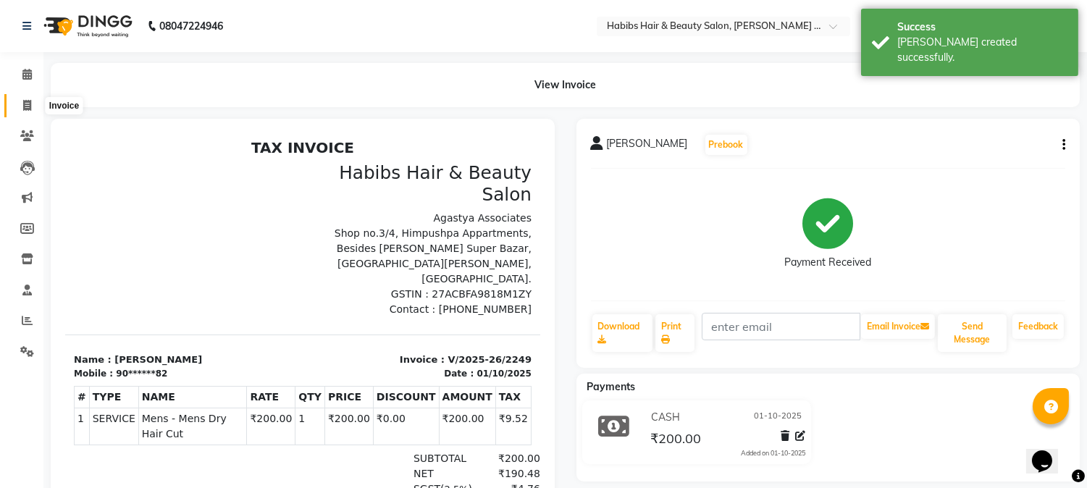
click at [37, 109] on span at bounding box center [26, 106] width 25 height 17
select select "service"
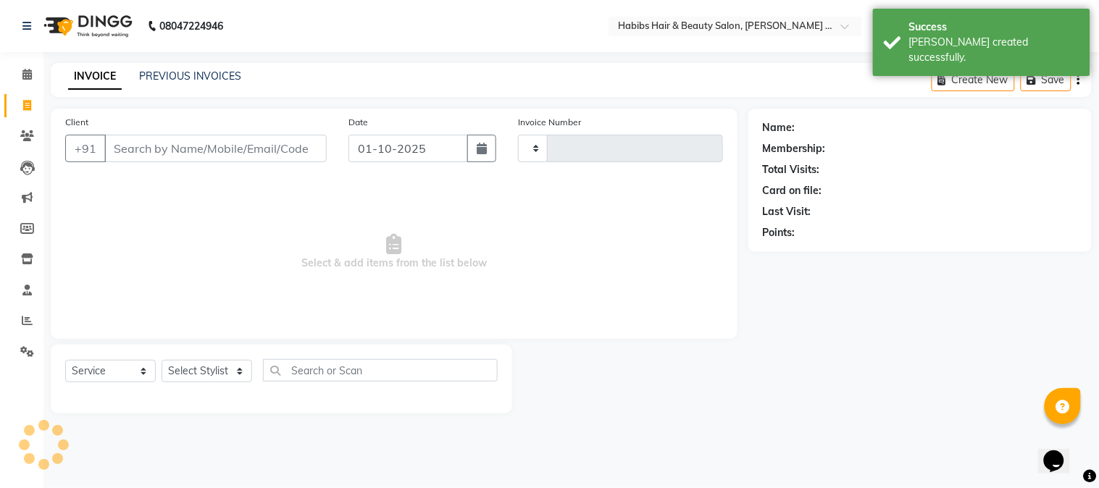
type input "2250"
select select "5039"
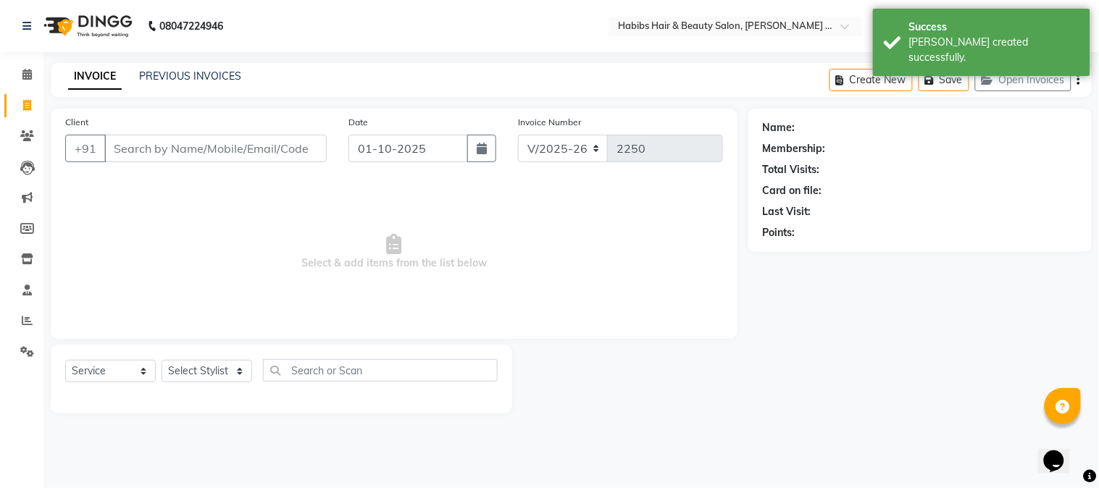
click at [180, 146] on input "Client" at bounding box center [215, 149] width 222 height 28
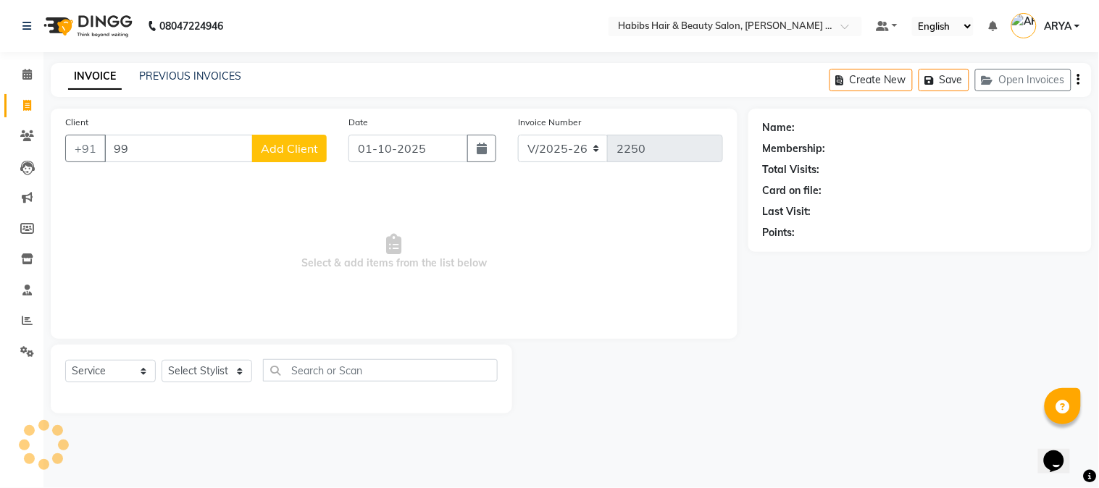
type input "9"
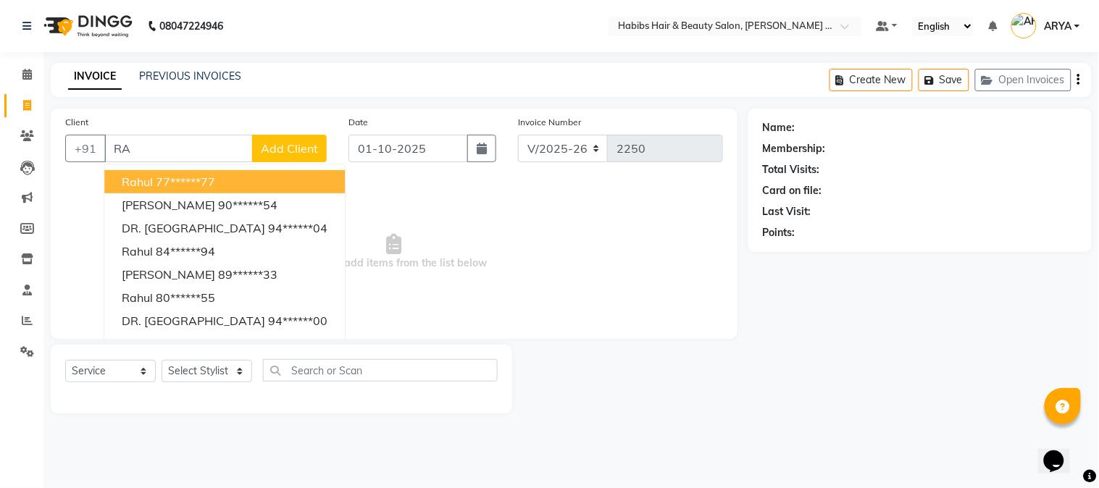
type input "R"
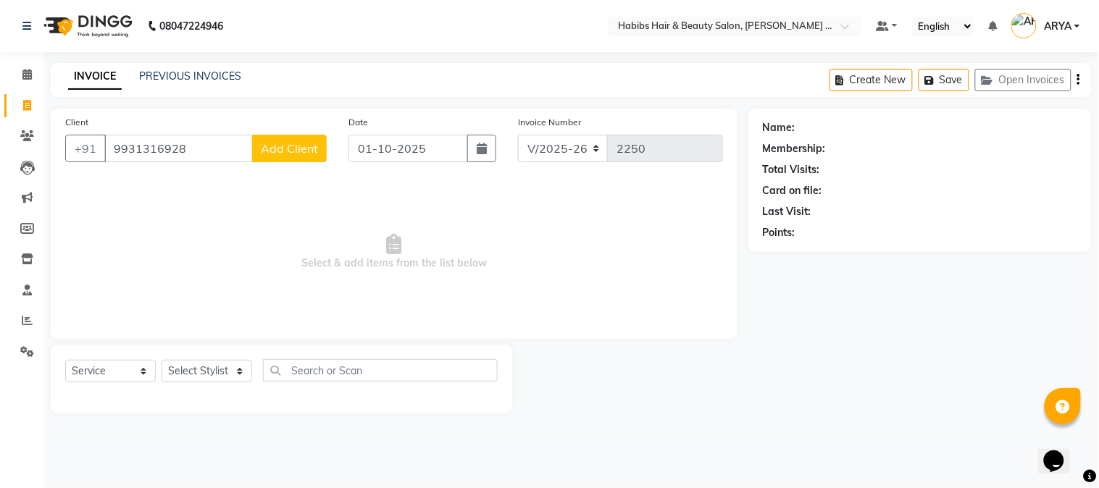
type input "9931316928"
click at [272, 154] on span "Add Client" at bounding box center [289, 148] width 57 height 14
select select "22"
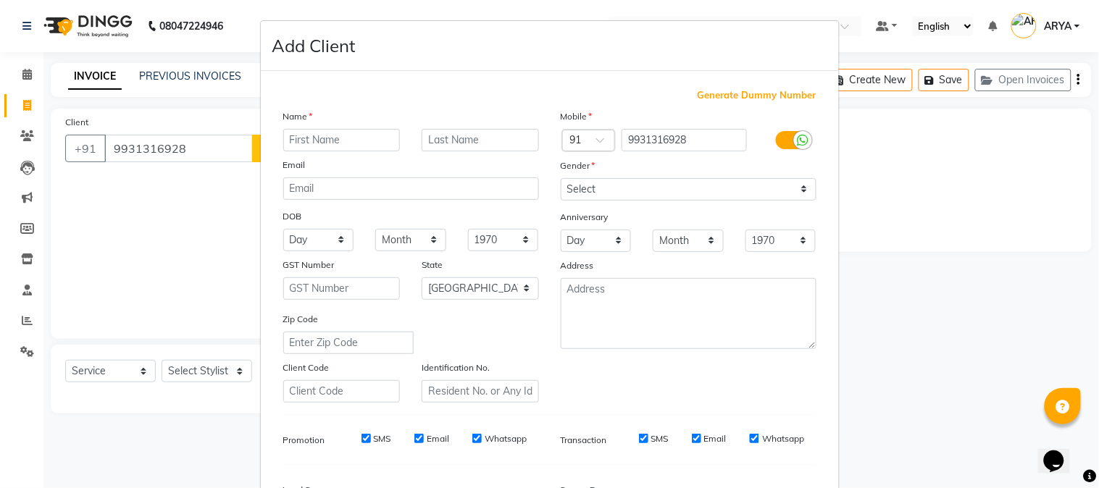
click at [319, 140] on input "text" at bounding box center [341, 140] width 117 height 22
type input "RAHUL"
click at [605, 184] on select "Select [DEMOGRAPHIC_DATA] [DEMOGRAPHIC_DATA] Other Prefer Not To Say" at bounding box center [689, 189] width 256 height 22
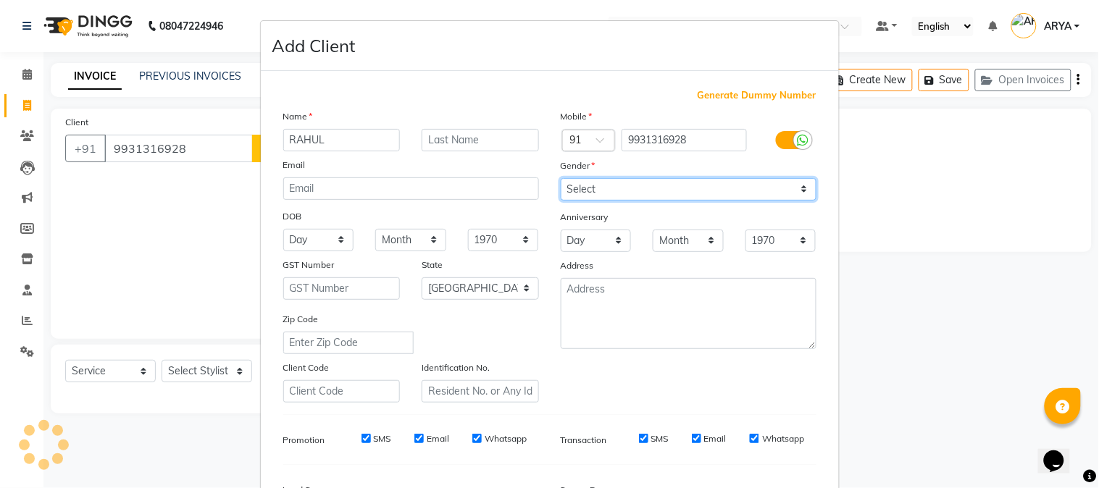
select select "[DEMOGRAPHIC_DATA]"
click at [561, 178] on select "Select [DEMOGRAPHIC_DATA] [DEMOGRAPHIC_DATA] Other Prefer Not To Say" at bounding box center [689, 189] width 256 height 22
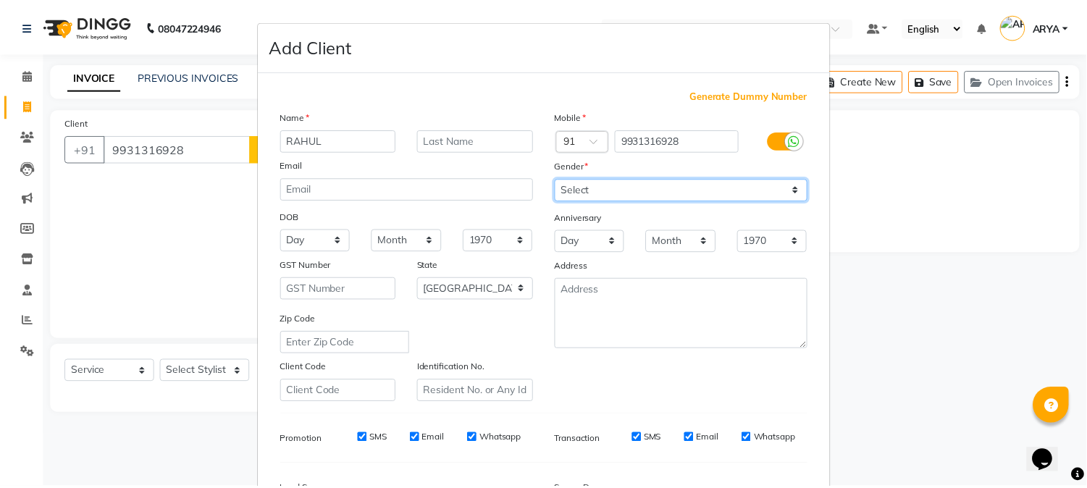
scroll to position [181, 0]
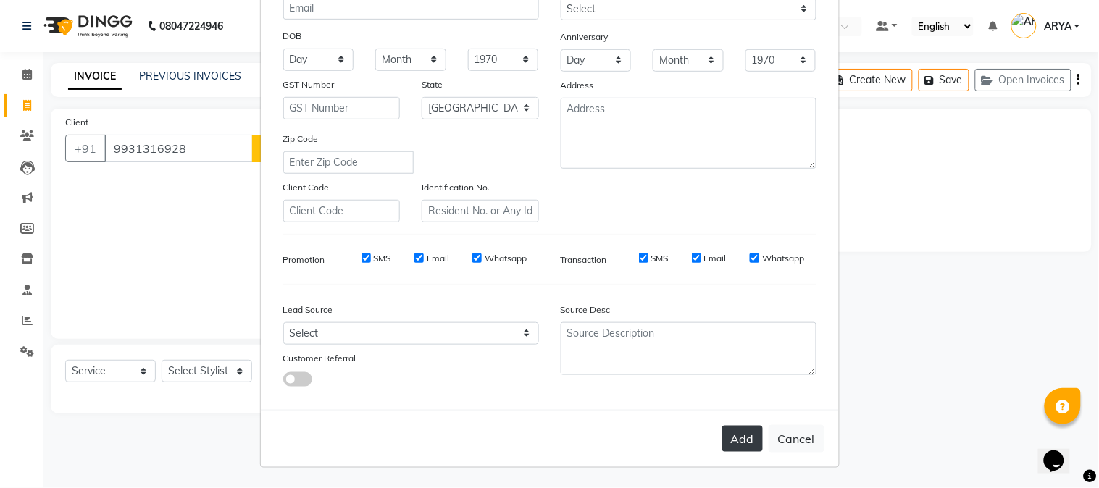
click at [744, 443] on button "Add" at bounding box center [742, 439] width 41 height 26
type input "99******28"
select select
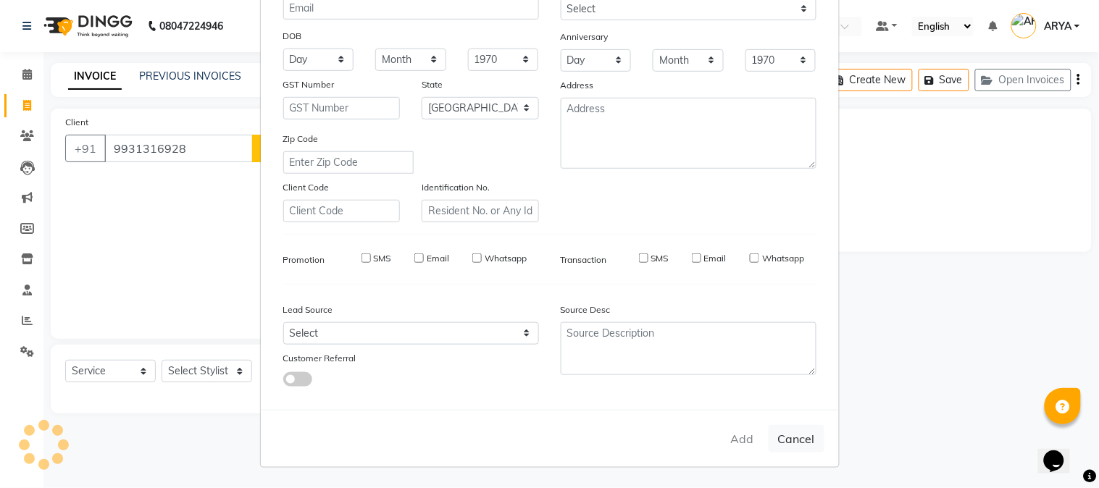
select select "null"
select select
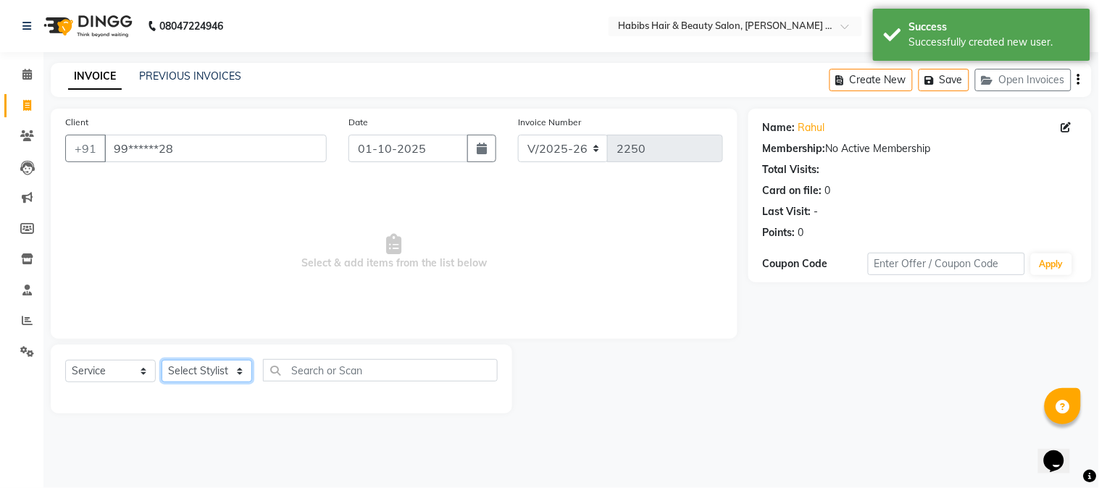
click at [207, 363] on select "Select Stylist Admin [PERSON_NAME] Darshan [PERSON_NAME] [PERSON_NAME] RASHMI […" at bounding box center [206, 371] width 91 height 22
click at [161, 361] on select "Select Stylist Admin [PERSON_NAME] Darshan [PERSON_NAME] [PERSON_NAME] RASHMI […" at bounding box center [206, 371] width 91 height 22
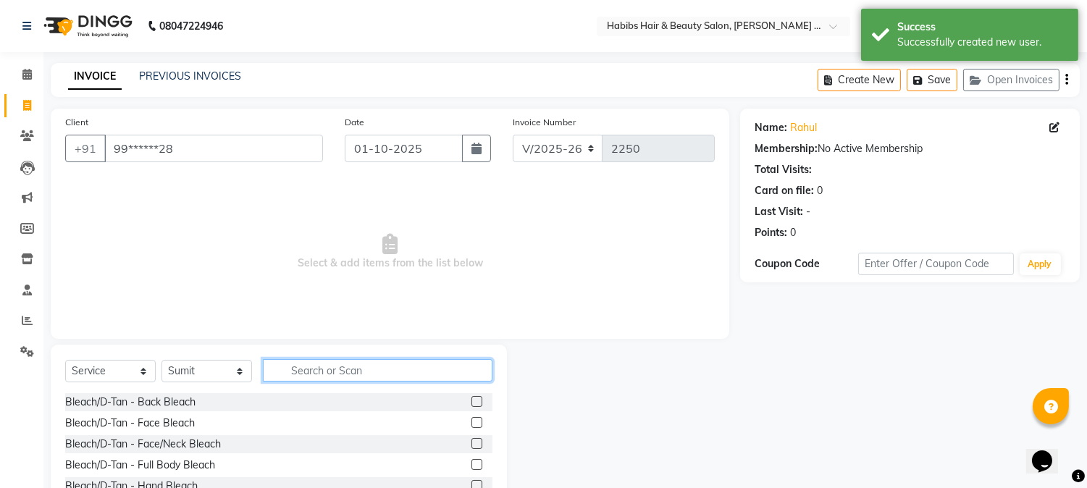
click at [305, 372] on input "text" at bounding box center [378, 370] width 230 height 22
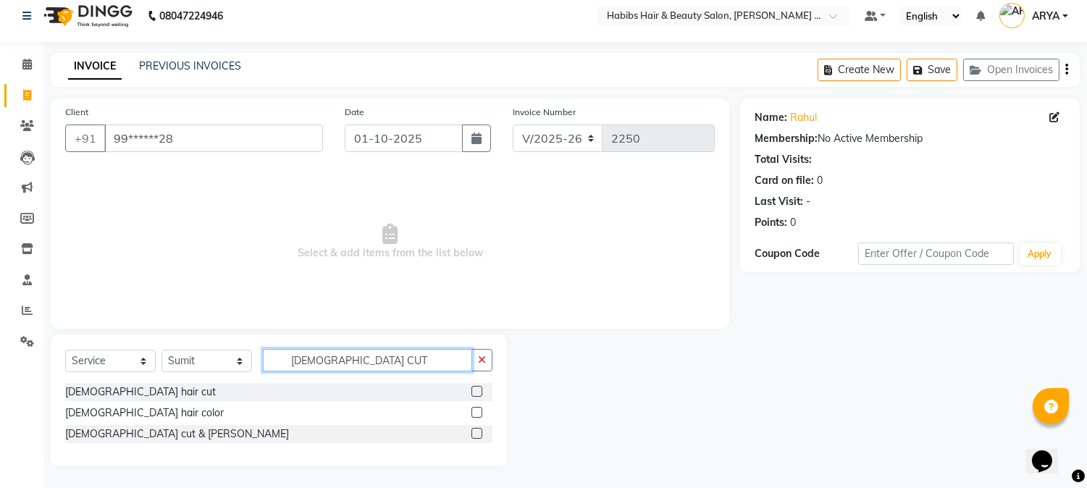
scroll to position [0, 0]
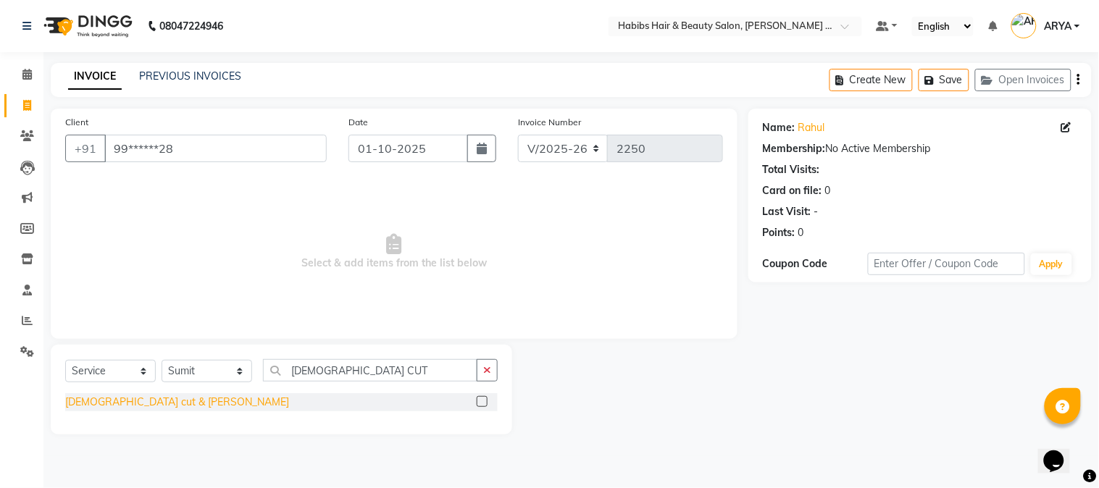
click at [90, 403] on div "[DEMOGRAPHIC_DATA] cut & [PERSON_NAME]" at bounding box center [177, 402] width 224 height 15
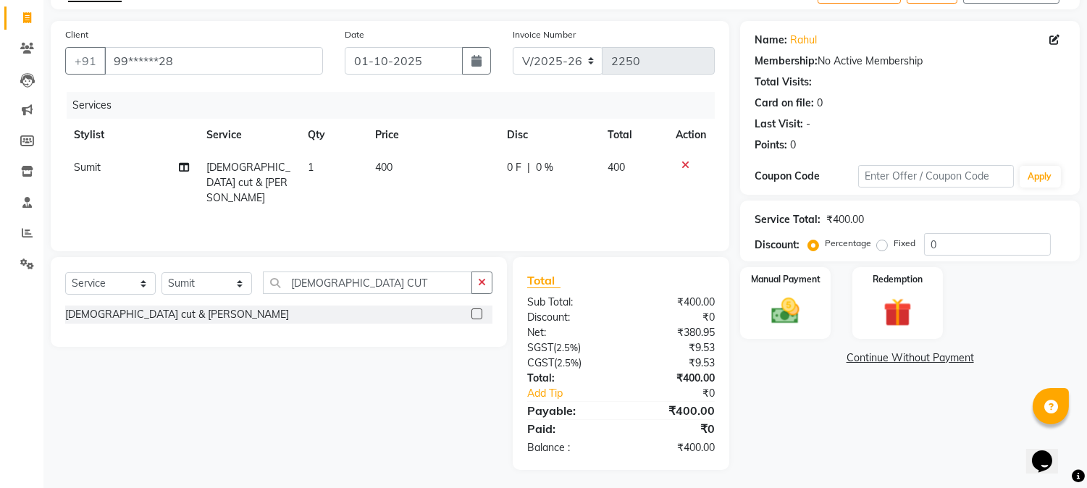
scroll to position [91, 0]
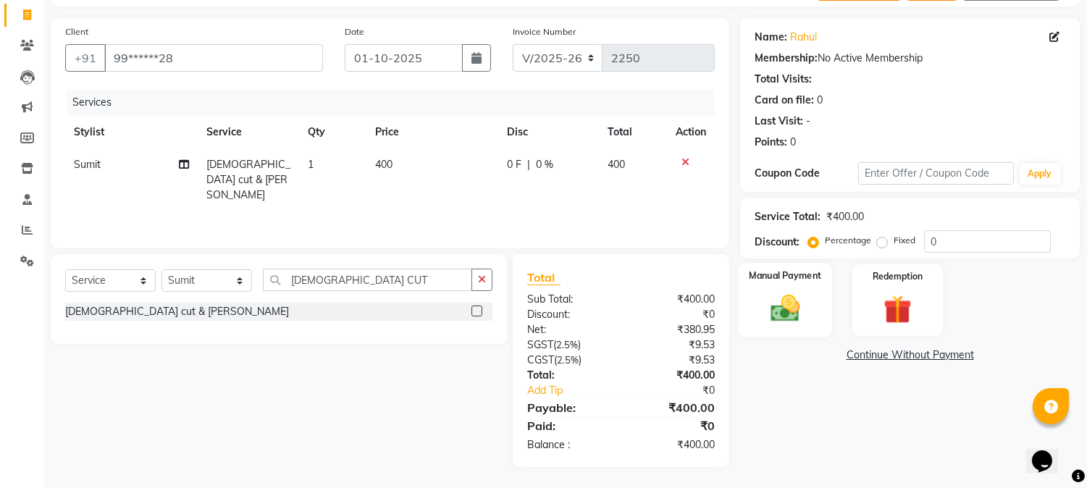
click at [755, 320] on div "Manual Payment" at bounding box center [786, 300] width 94 height 74
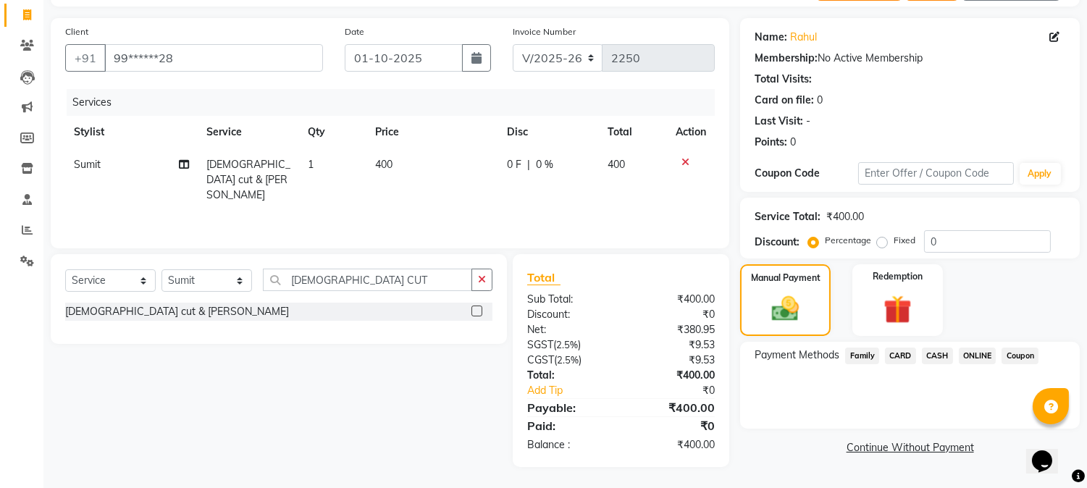
click at [945, 353] on span "CASH" at bounding box center [937, 356] width 31 height 17
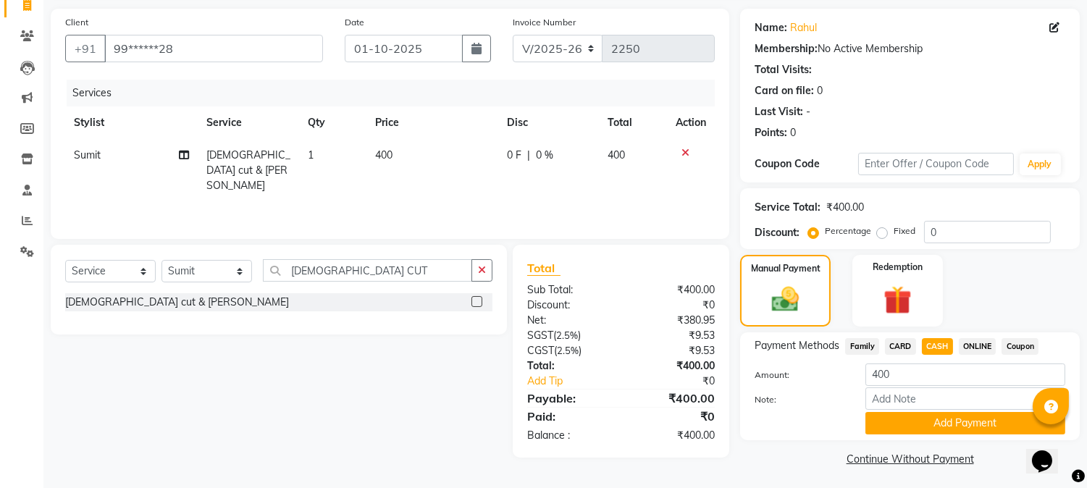
scroll to position [103, 0]
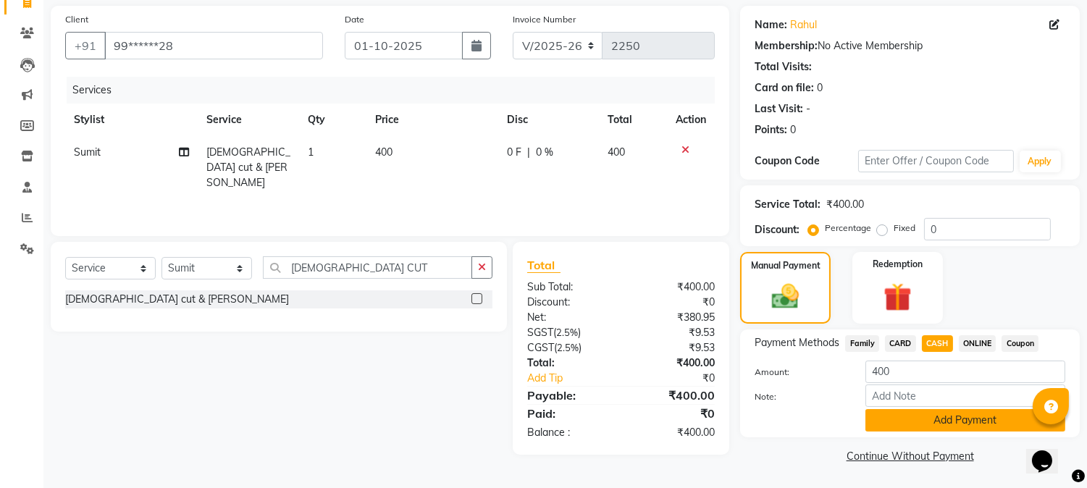
click at [953, 429] on button "Add Payment" at bounding box center [965, 420] width 200 height 22
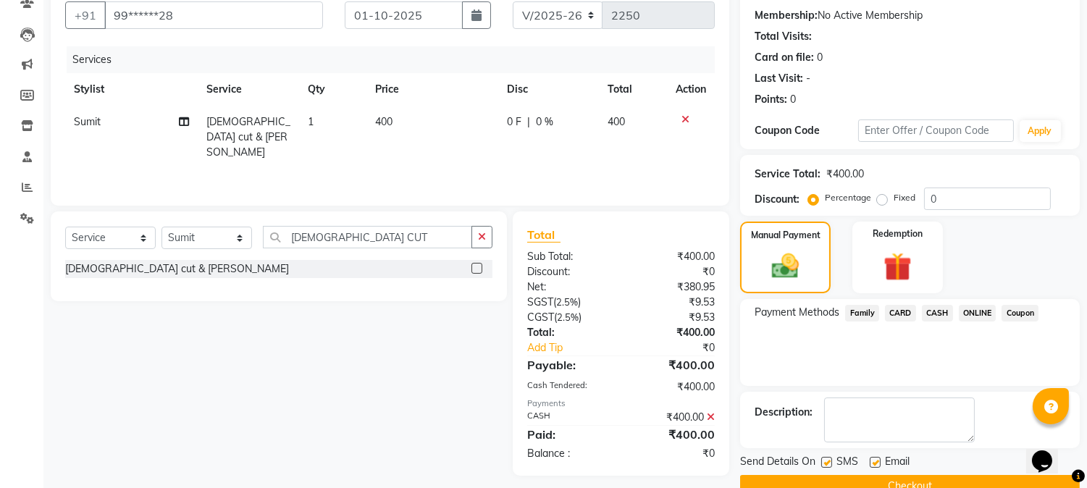
scroll to position [163, 0]
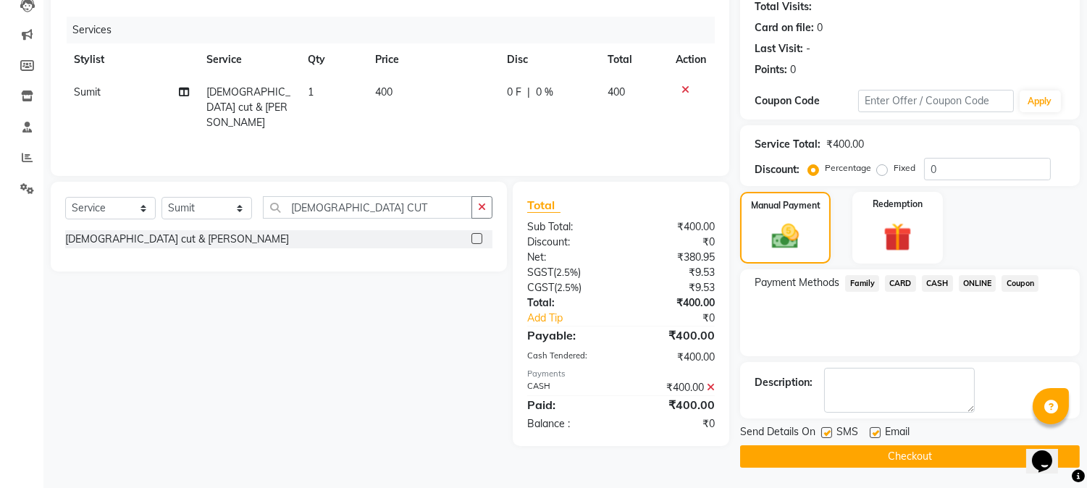
click at [911, 453] on button "Checkout" at bounding box center [910, 456] width 340 height 22
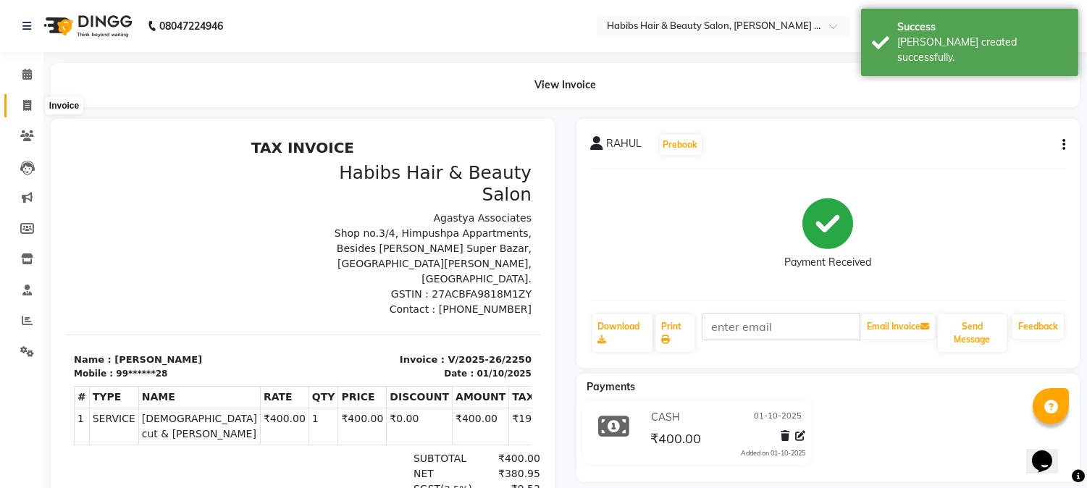
click at [30, 104] on icon at bounding box center [27, 105] width 8 height 11
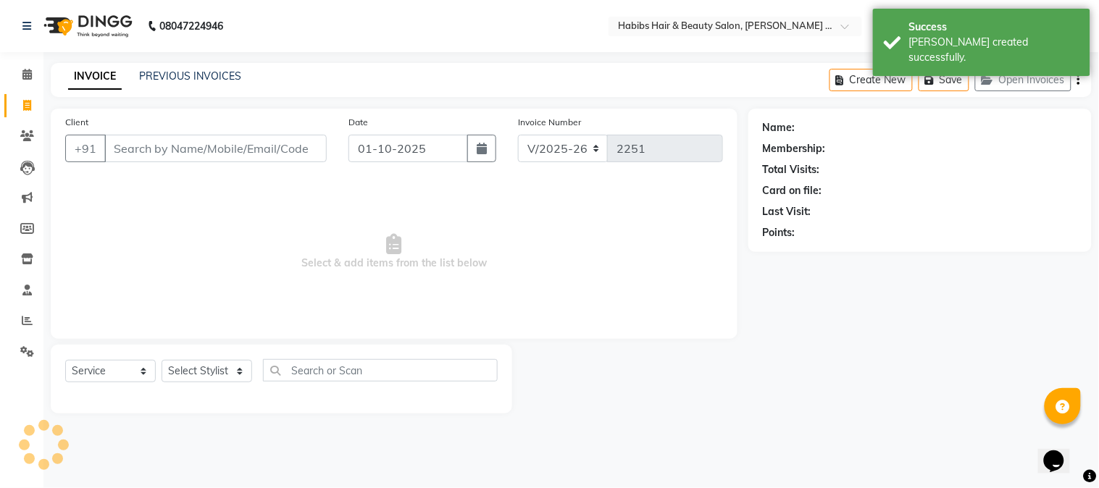
click at [180, 140] on input "Client" at bounding box center [215, 149] width 222 height 28
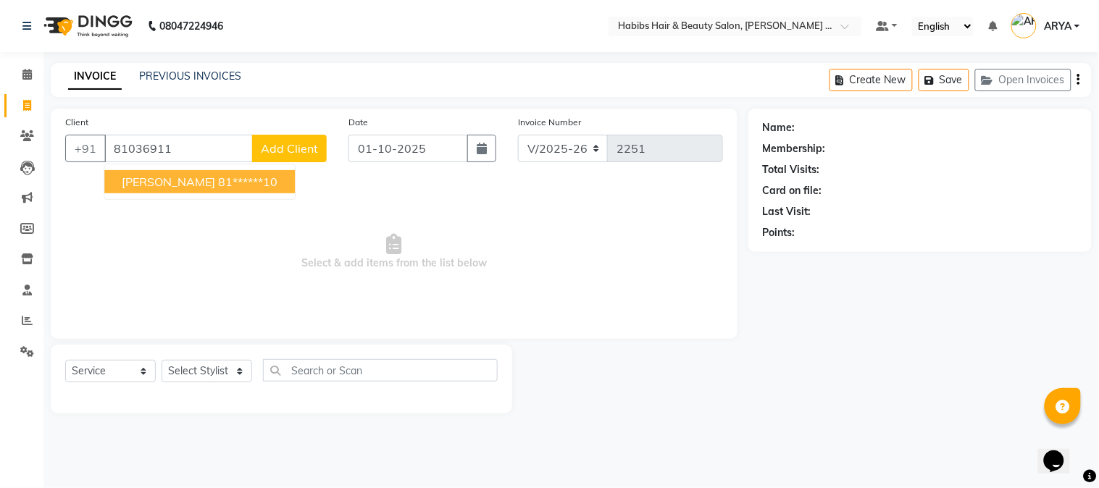
click at [191, 172] on button "[PERSON_NAME] 81******10" at bounding box center [199, 181] width 190 height 23
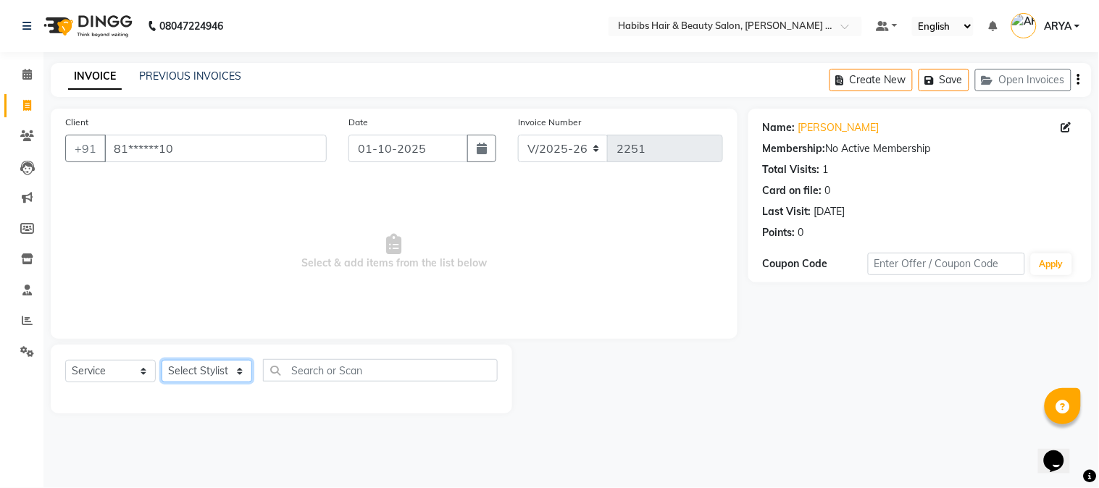
click at [223, 370] on select "Select Stylist Admin [PERSON_NAME] Darshan [PERSON_NAME] [PERSON_NAME] RASHMI […" at bounding box center [206, 371] width 91 height 22
click at [161, 361] on select "Select Stylist Admin [PERSON_NAME] Darshan [PERSON_NAME] [PERSON_NAME] RASHMI […" at bounding box center [206, 371] width 91 height 22
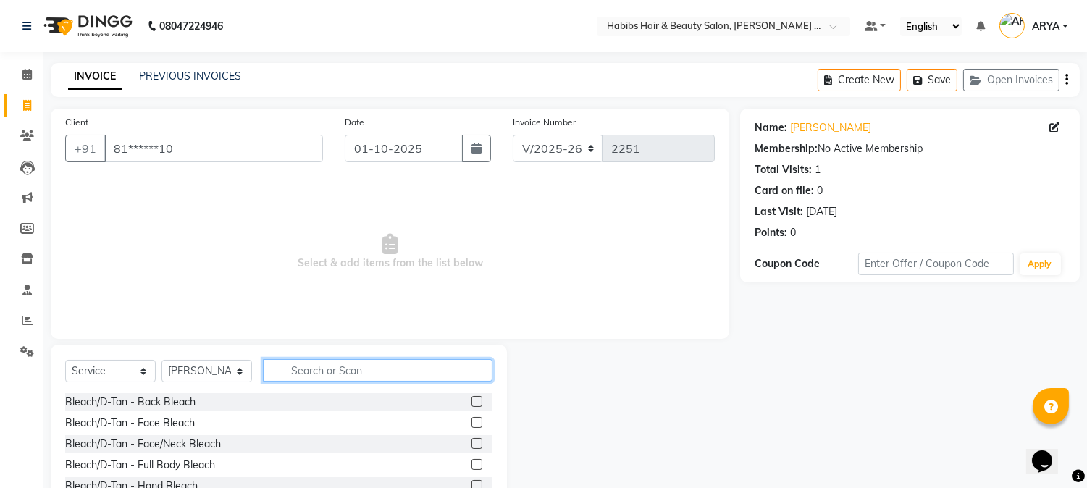
click at [310, 363] on input "text" at bounding box center [378, 370] width 230 height 22
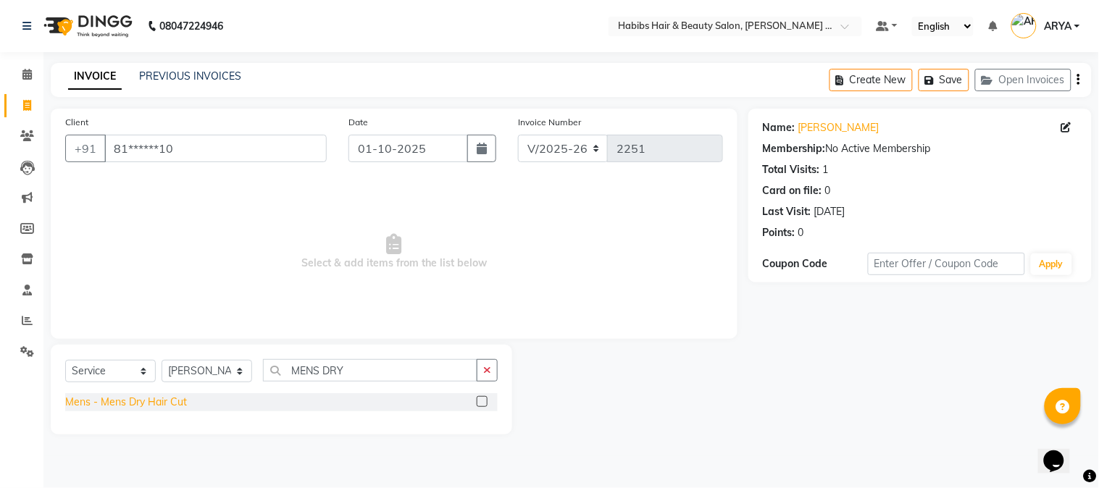
click at [136, 408] on div "Mens - Mens Dry Hair Cut" at bounding box center [126, 402] width 122 height 15
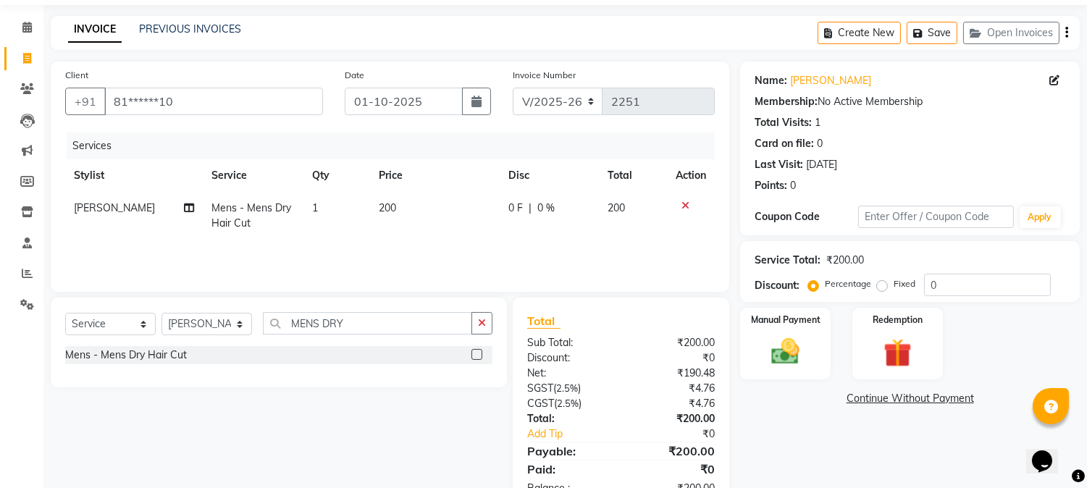
scroll to position [91, 0]
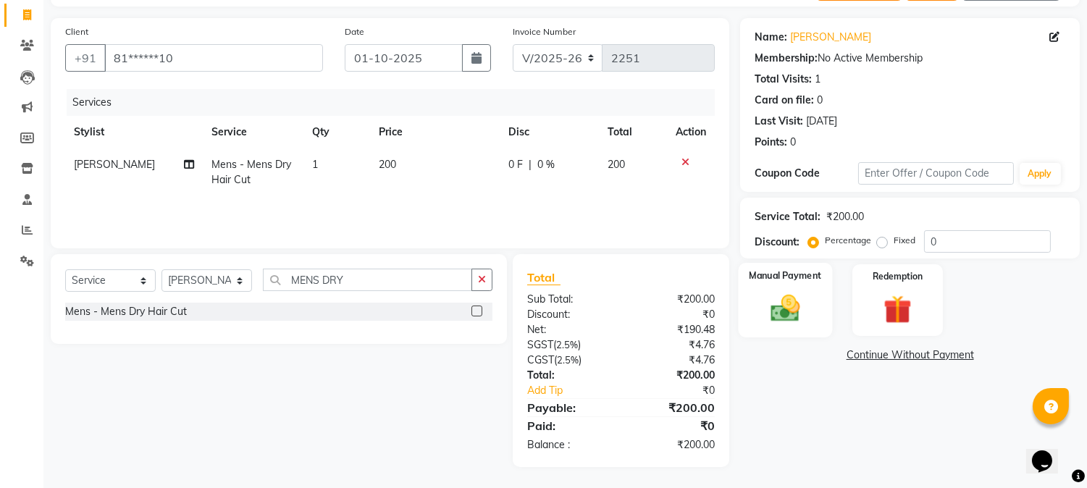
click at [779, 322] on img at bounding box center [786, 309] width 48 height 34
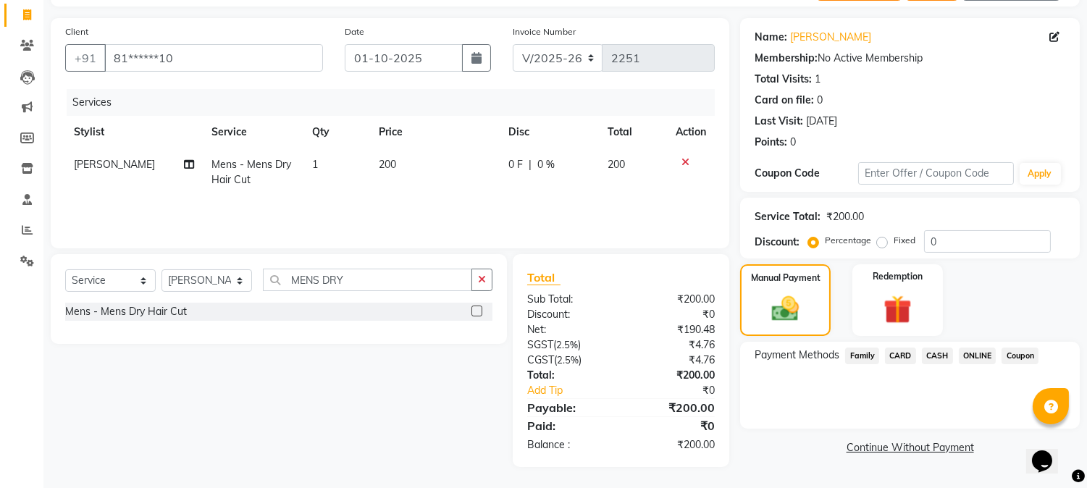
click at [942, 357] on span "CASH" at bounding box center [937, 356] width 31 height 17
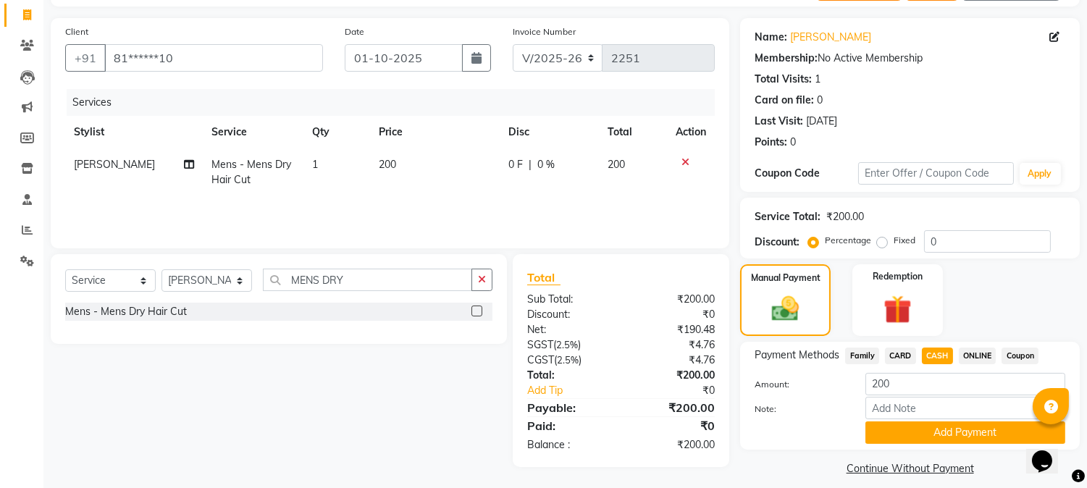
scroll to position [103, 0]
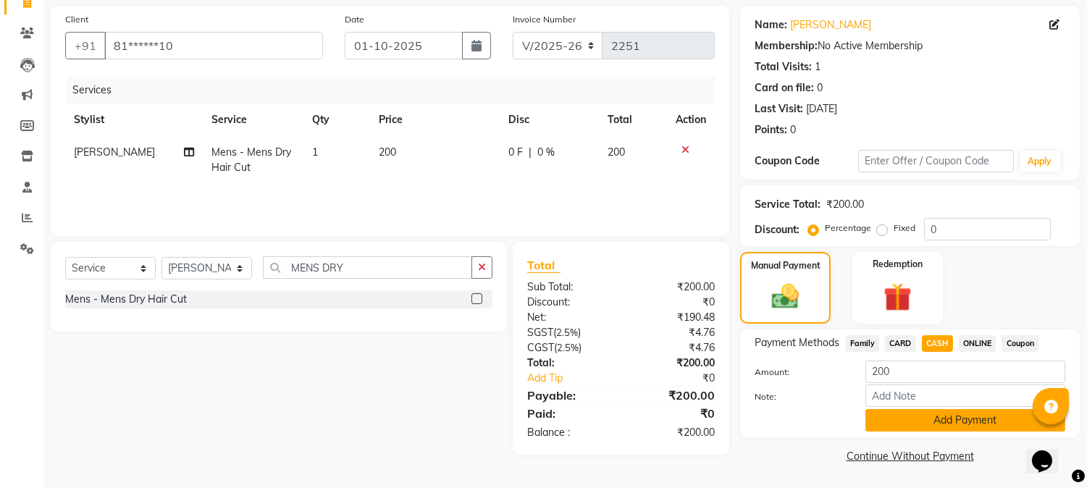
click at [951, 424] on button "Add Payment" at bounding box center [965, 420] width 200 height 22
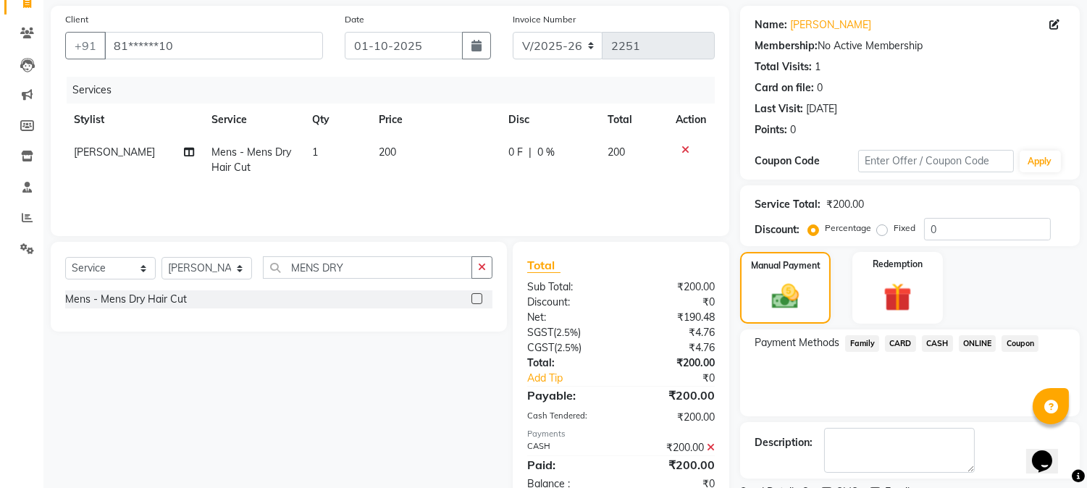
scroll to position [163, 0]
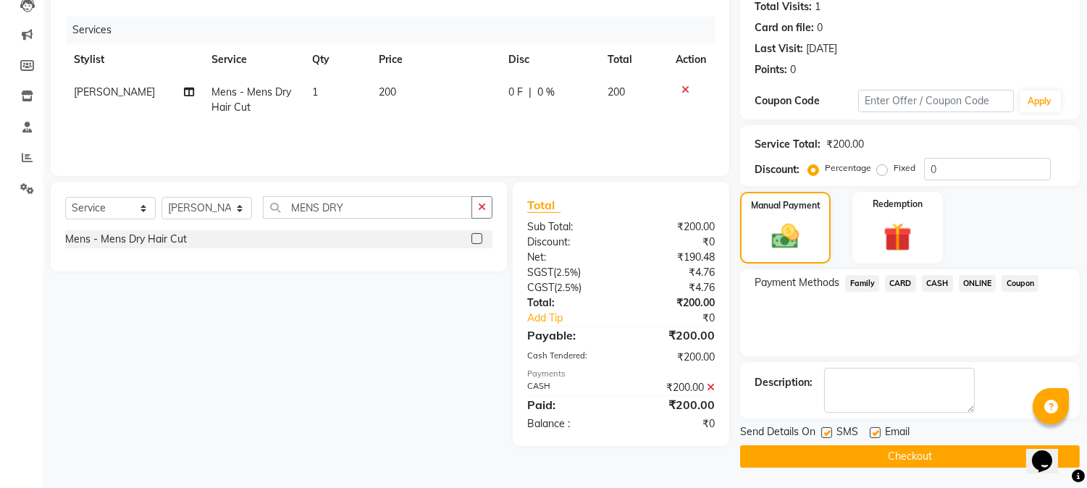
click at [924, 453] on button "Checkout" at bounding box center [910, 456] width 340 height 22
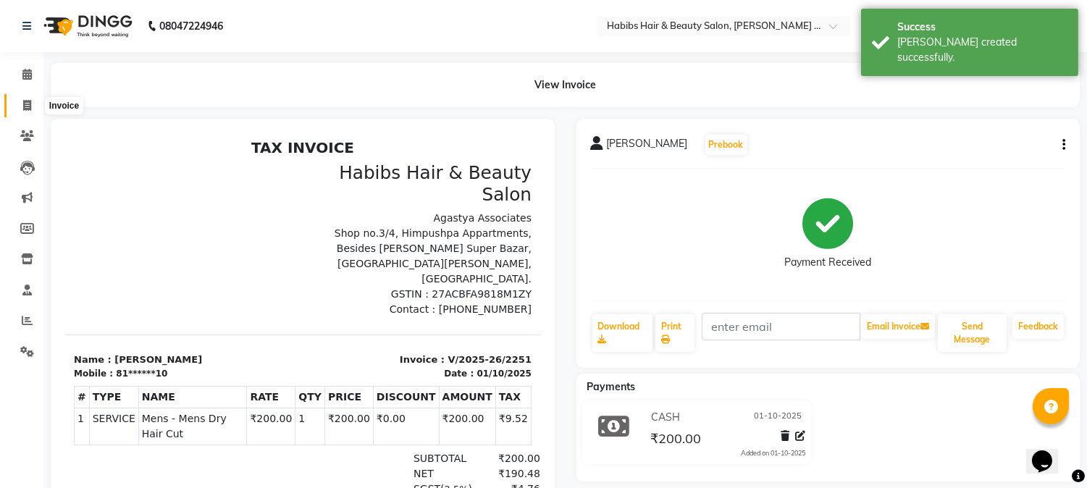
click at [25, 105] on icon at bounding box center [27, 105] width 8 height 11
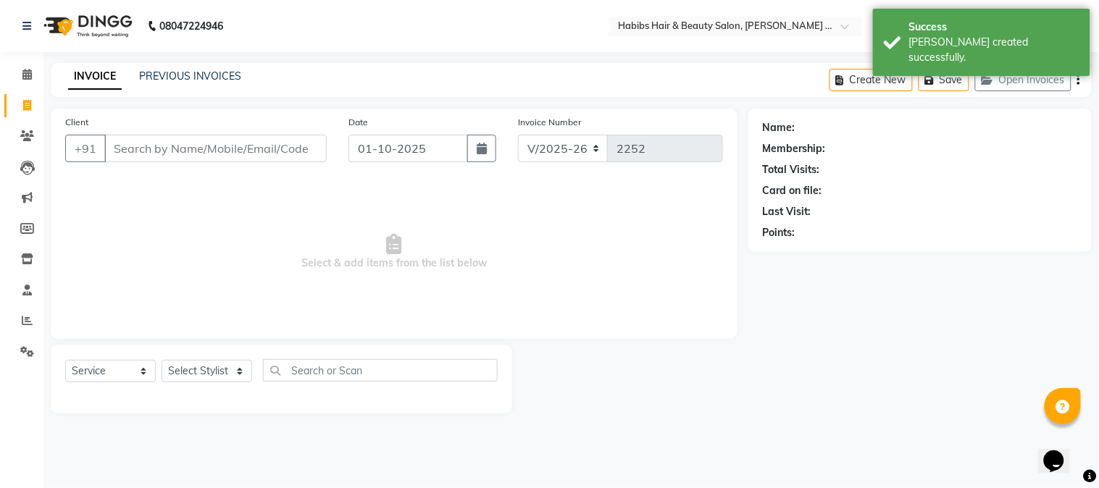
click at [280, 154] on input "Client" at bounding box center [215, 149] width 222 height 28
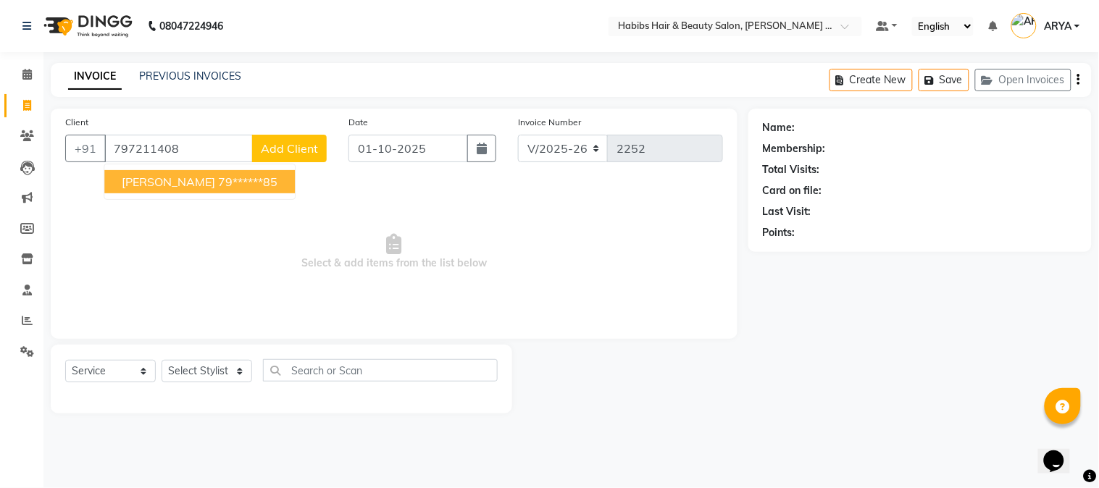
click at [218, 178] on ngb-highlight "79******85" at bounding box center [247, 182] width 59 height 14
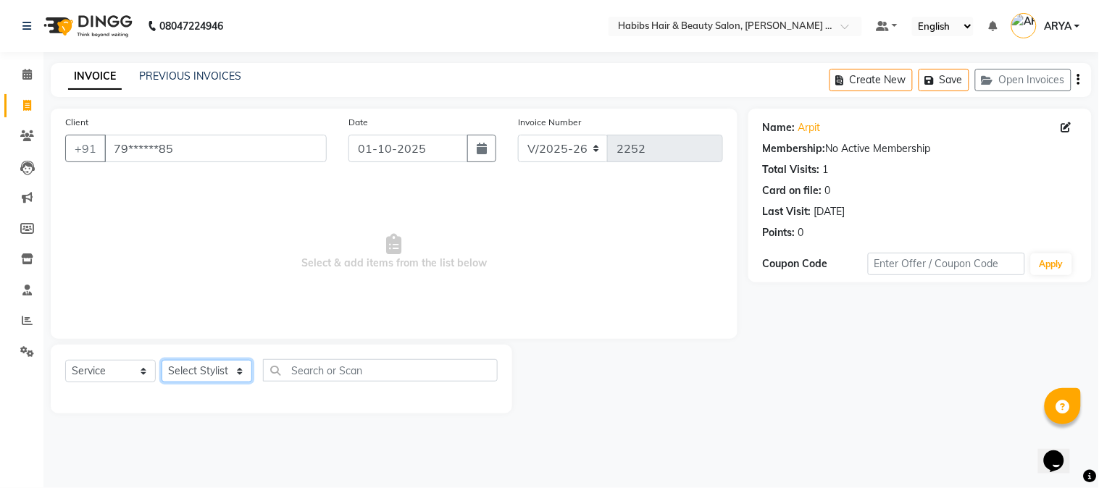
click at [215, 372] on select "Select Stylist Admin [PERSON_NAME] Darshan [PERSON_NAME] [PERSON_NAME] RASHMI […" at bounding box center [206, 371] width 91 height 22
click at [161, 361] on select "Select Stylist Admin [PERSON_NAME] Darshan [PERSON_NAME] [PERSON_NAME] RASHMI […" at bounding box center [206, 371] width 91 height 22
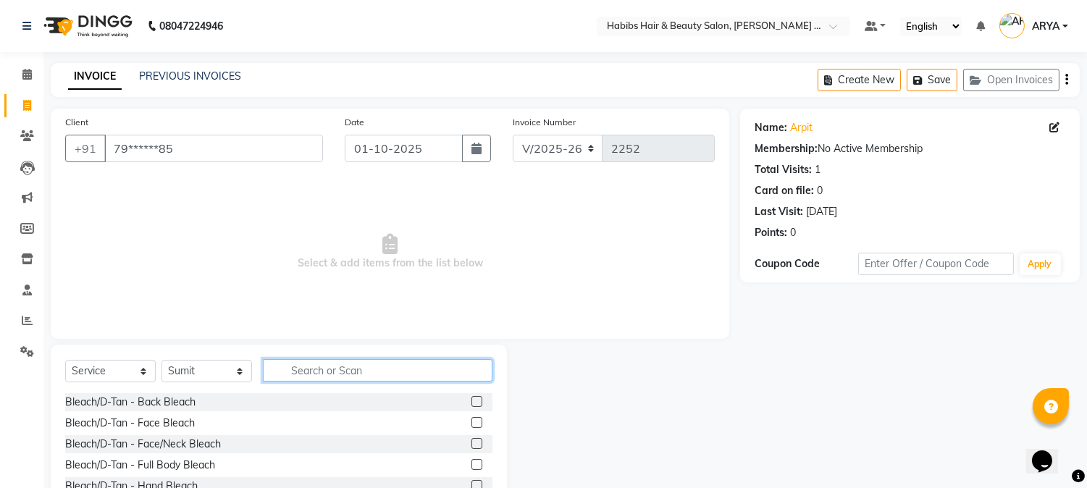
click at [348, 375] on input "text" at bounding box center [378, 370] width 230 height 22
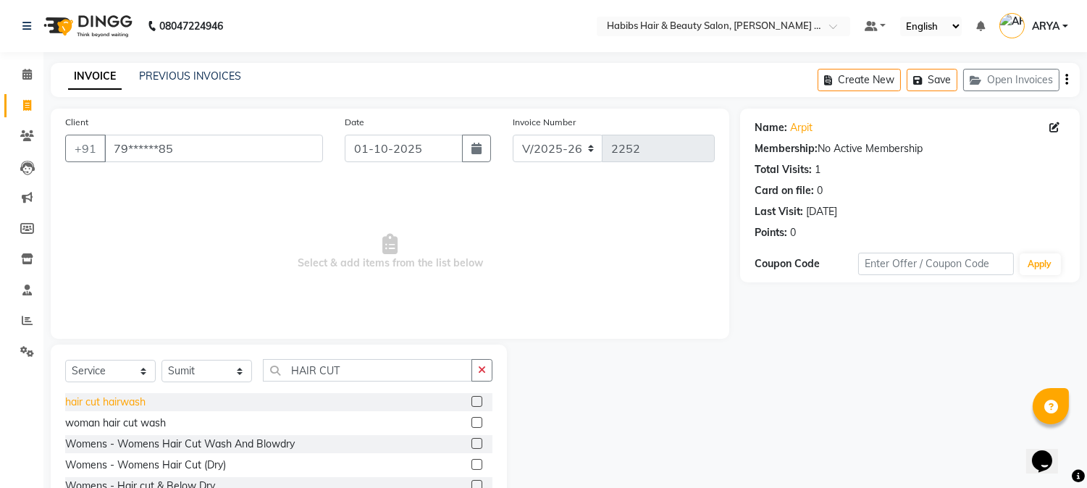
click at [105, 395] on div "hair cut hairwash" at bounding box center [105, 402] width 80 height 15
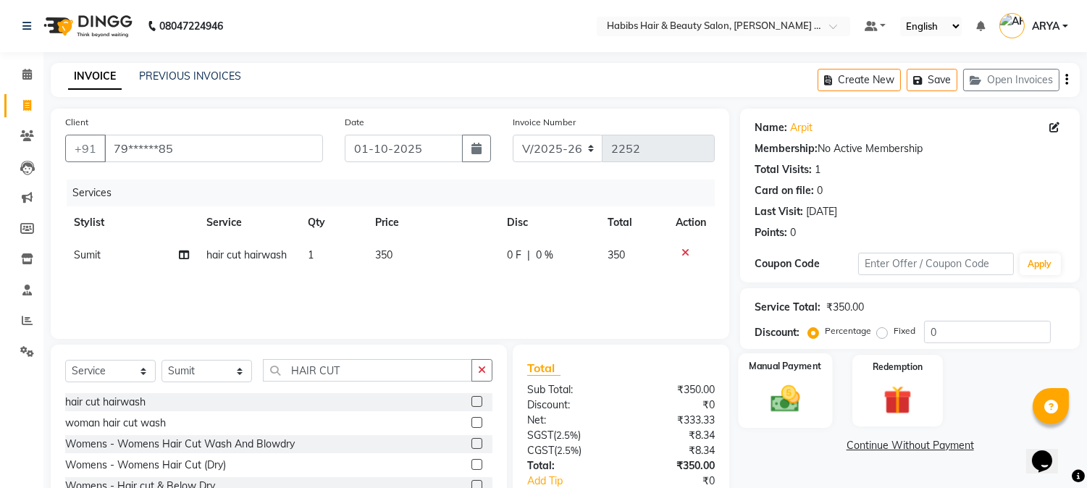
click at [781, 403] on img at bounding box center [786, 399] width 48 height 34
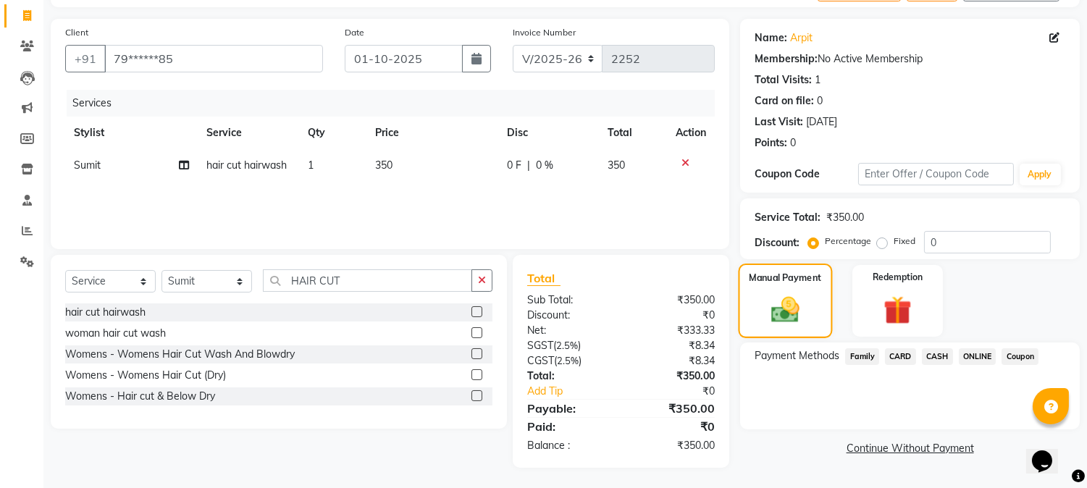
scroll to position [91, 0]
click at [938, 352] on span "CASH" at bounding box center [937, 356] width 31 height 17
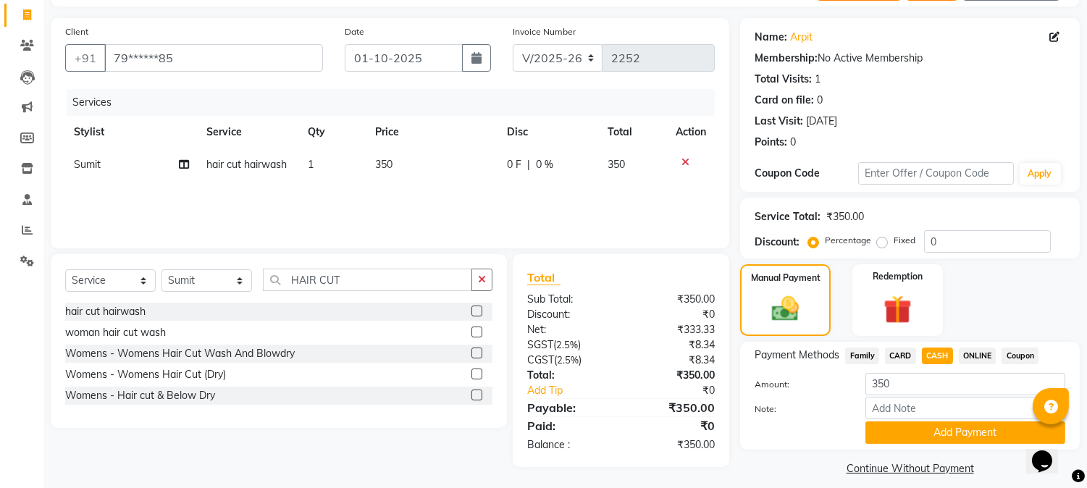
scroll to position [103, 0]
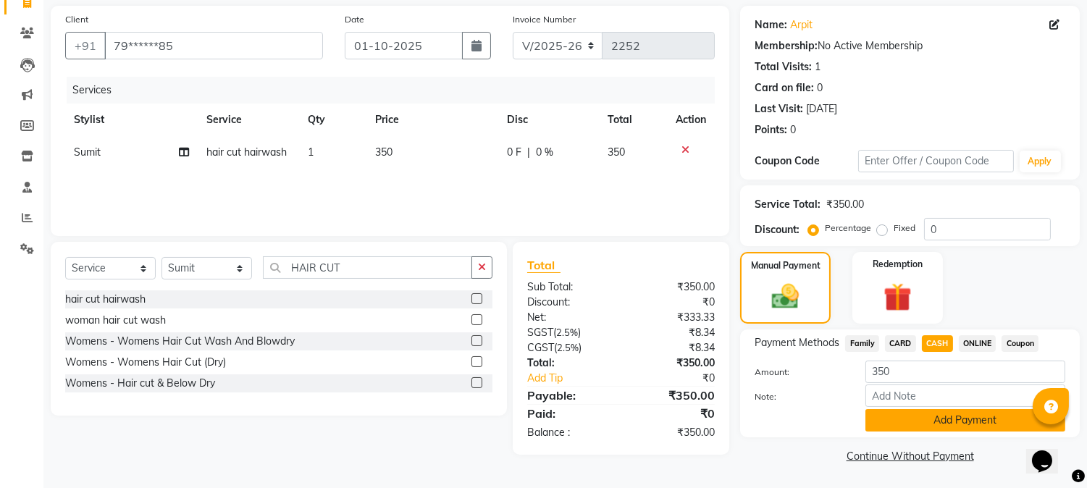
click at [945, 428] on button "Add Payment" at bounding box center [965, 420] width 200 height 22
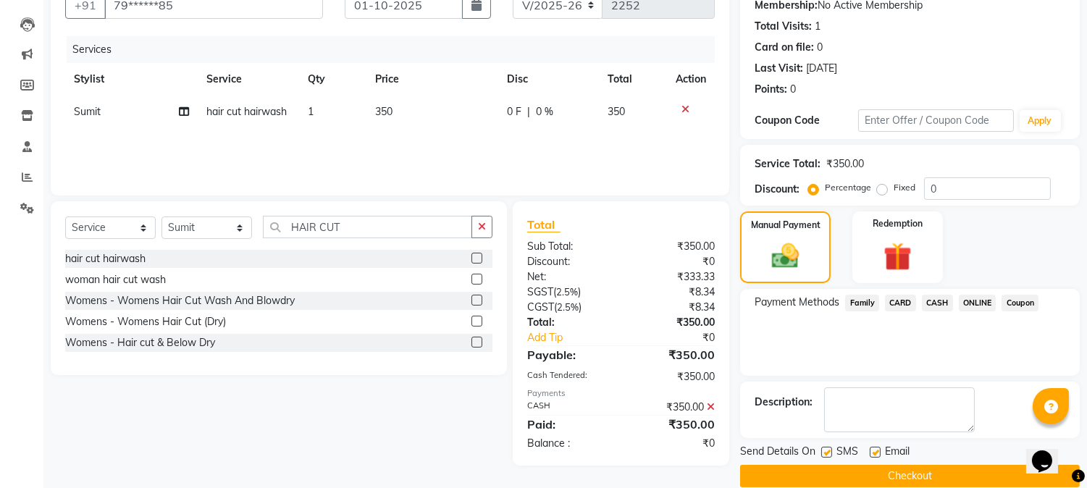
scroll to position [163, 0]
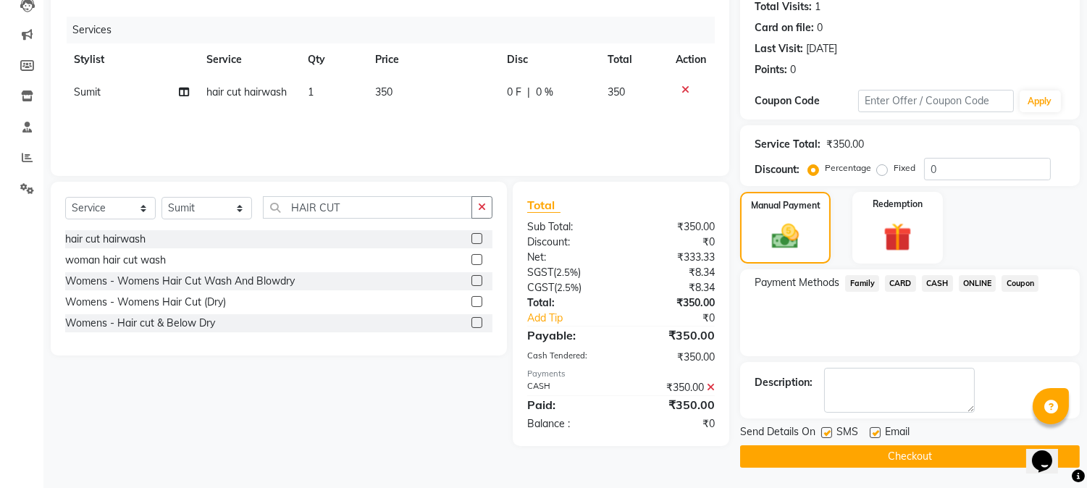
click at [923, 454] on button "Checkout" at bounding box center [910, 456] width 340 height 22
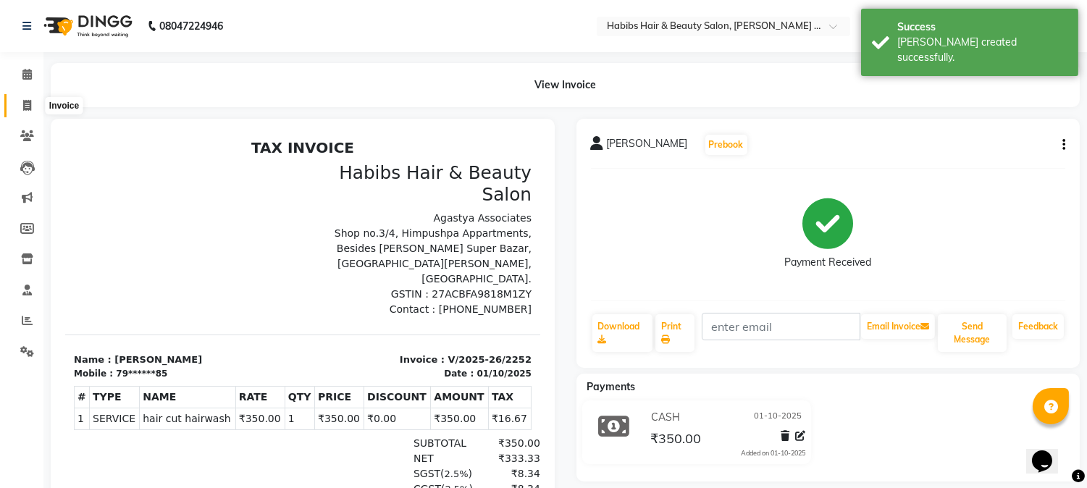
click at [20, 100] on span at bounding box center [26, 106] width 25 height 17
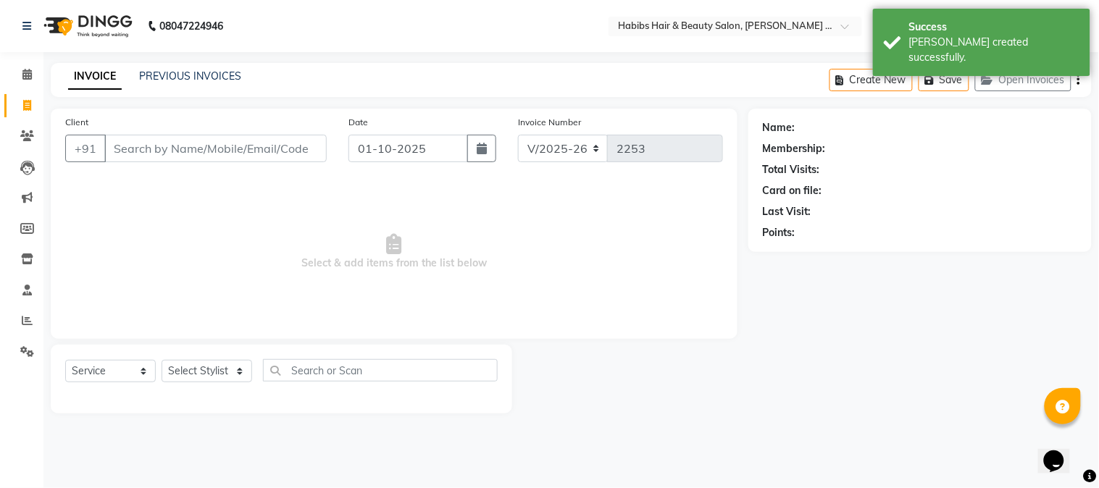
click at [248, 140] on input "Client" at bounding box center [215, 149] width 222 height 28
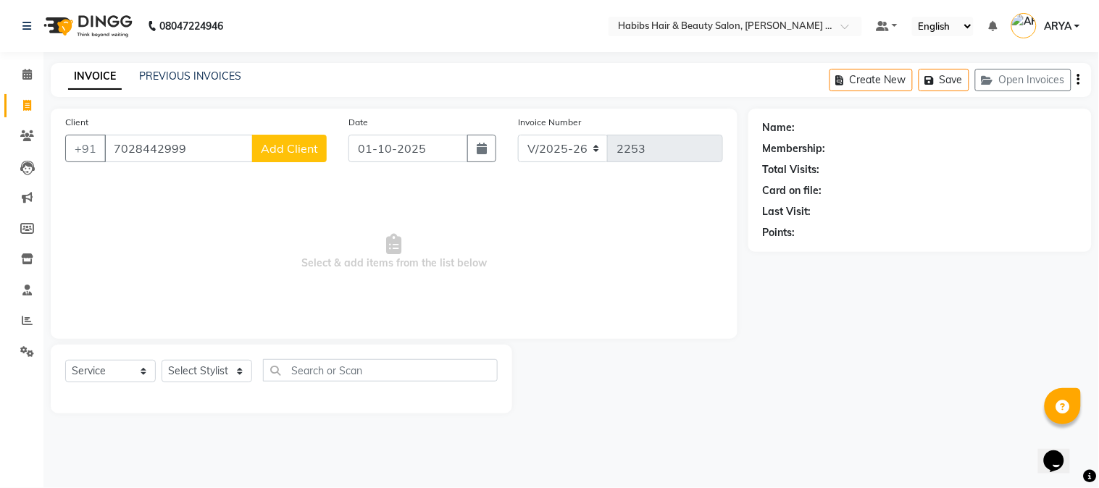
click at [271, 150] on span "Add Client" at bounding box center [289, 148] width 57 height 14
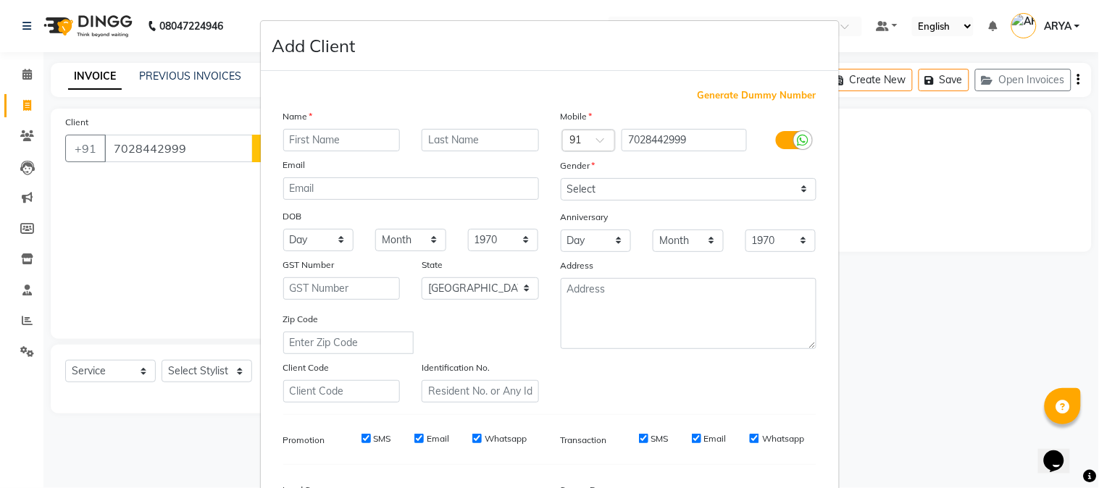
click at [350, 143] on input "text" at bounding box center [341, 140] width 117 height 22
click at [584, 192] on select "Select [DEMOGRAPHIC_DATA] [DEMOGRAPHIC_DATA] Other Prefer Not To Say" at bounding box center [689, 189] width 256 height 22
click at [561, 178] on select "Select [DEMOGRAPHIC_DATA] [DEMOGRAPHIC_DATA] Other Prefer Not To Say" at bounding box center [689, 189] width 256 height 22
drag, startPoint x: 589, startPoint y: 199, endPoint x: 587, endPoint y: 40, distance: 159.3
click at [590, 170] on div "Mobile Country Code × 91 7028442999 Gender Select [DEMOGRAPHIC_DATA] [DEMOGRAPH…" at bounding box center [688, 256] width 277 height 294
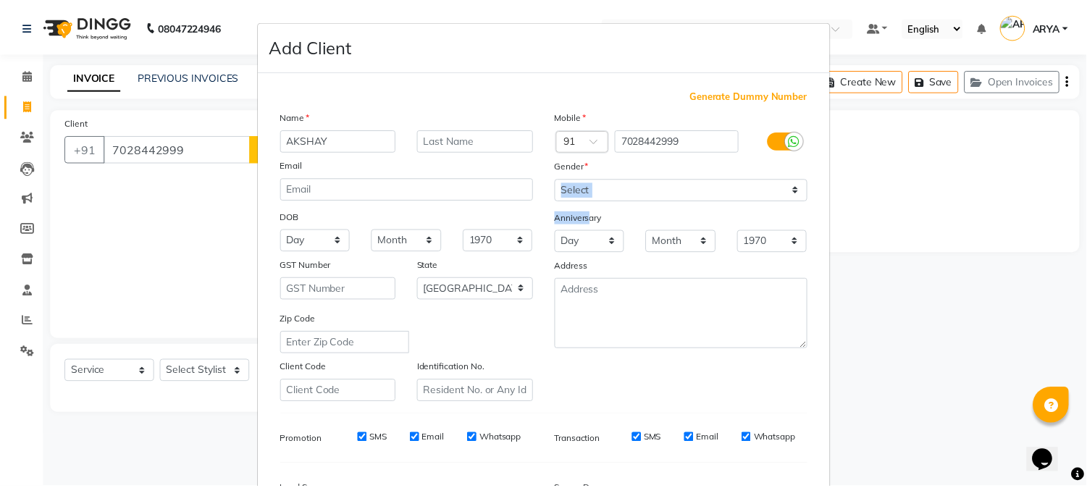
scroll to position [181, 0]
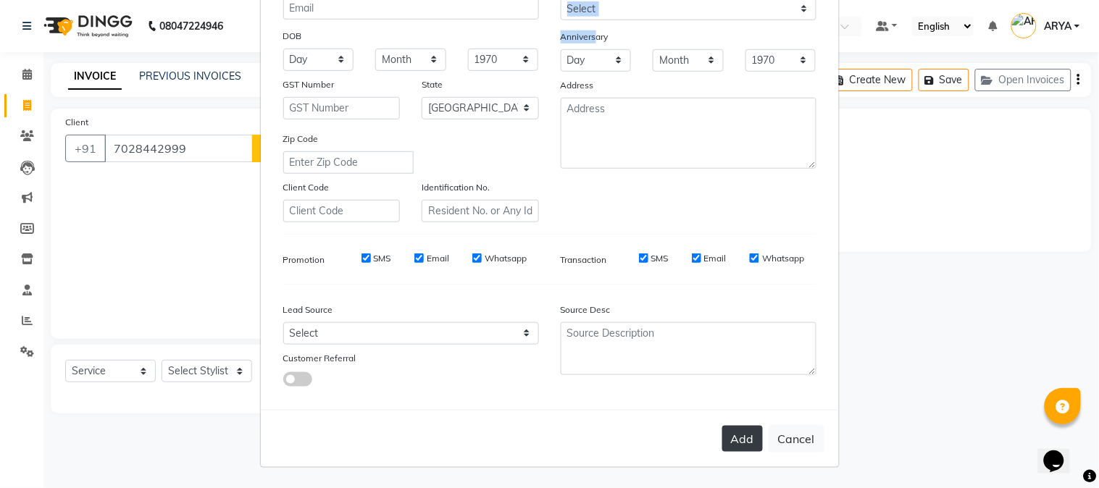
click at [734, 435] on button "Add" at bounding box center [742, 439] width 41 height 26
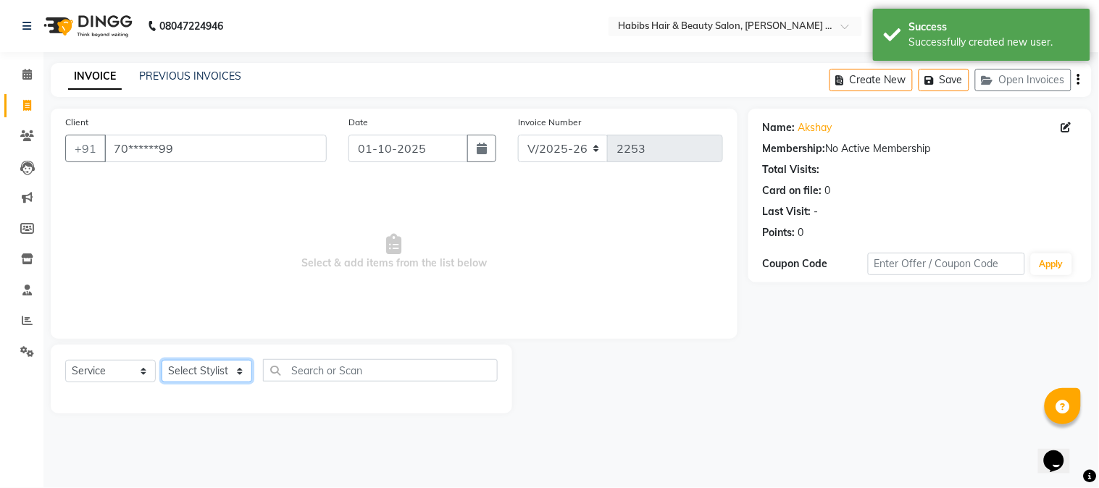
click at [196, 374] on select "Select Stylist Admin [PERSON_NAME] Darshan [PERSON_NAME] [PERSON_NAME] RASHMI […" at bounding box center [206, 371] width 91 height 22
click at [161, 361] on select "Select Stylist Admin [PERSON_NAME] Darshan [PERSON_NAME] [PERSON_NAME] RASHMI […" at bounding box center [206, 371] width 91 height 22
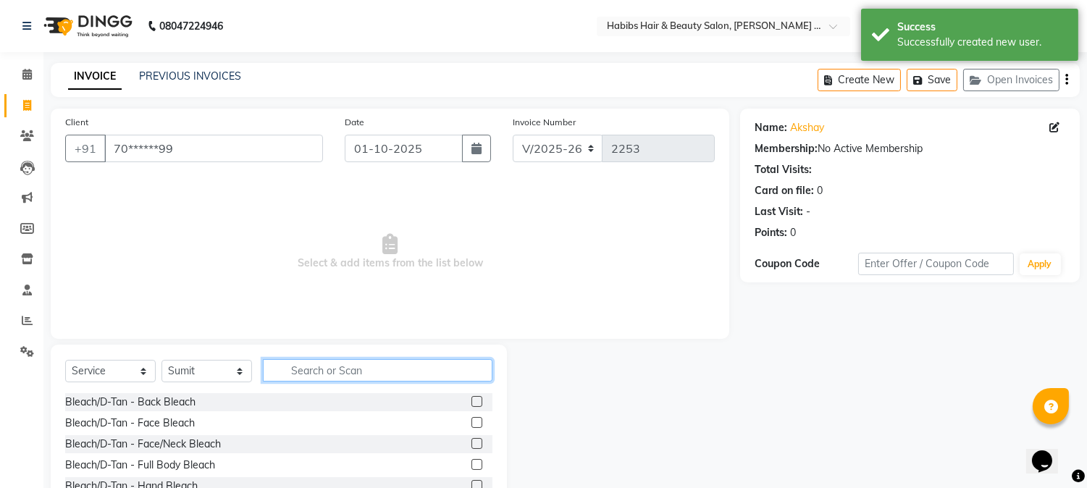
click at [329, 374] on input "text" at bounding box center [378, 370] width 230 height 22
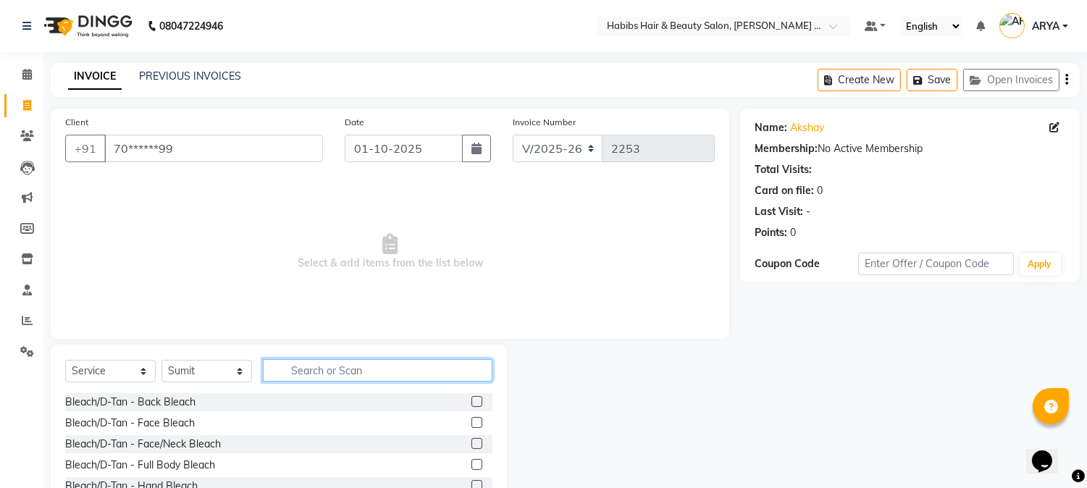
click at [349, 380] on input "text" at bounding box center [378, 370] width 230 height 22
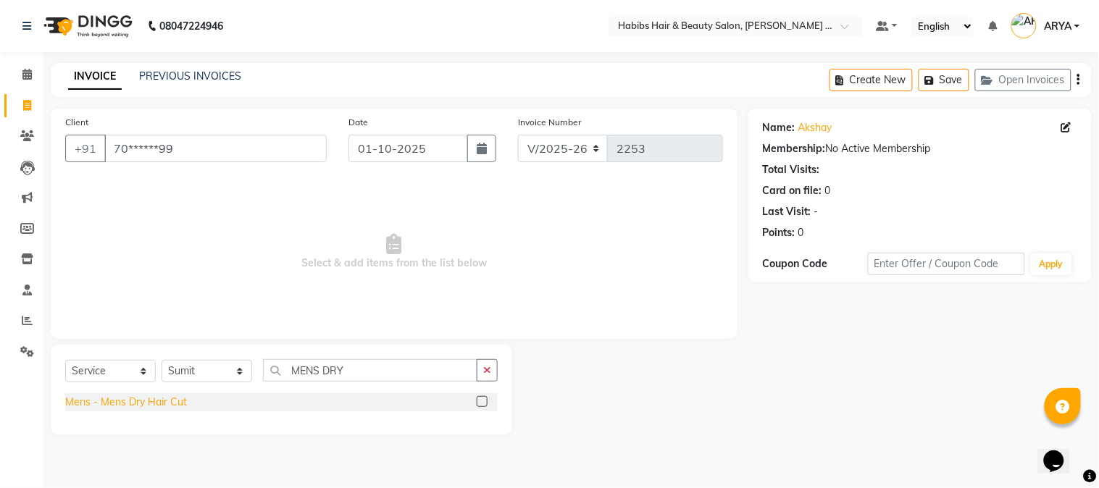
click at [164, 406] on div "Mens - Mens Dry Hair Cut" at bounding box center [126, 402] width 122 height 15
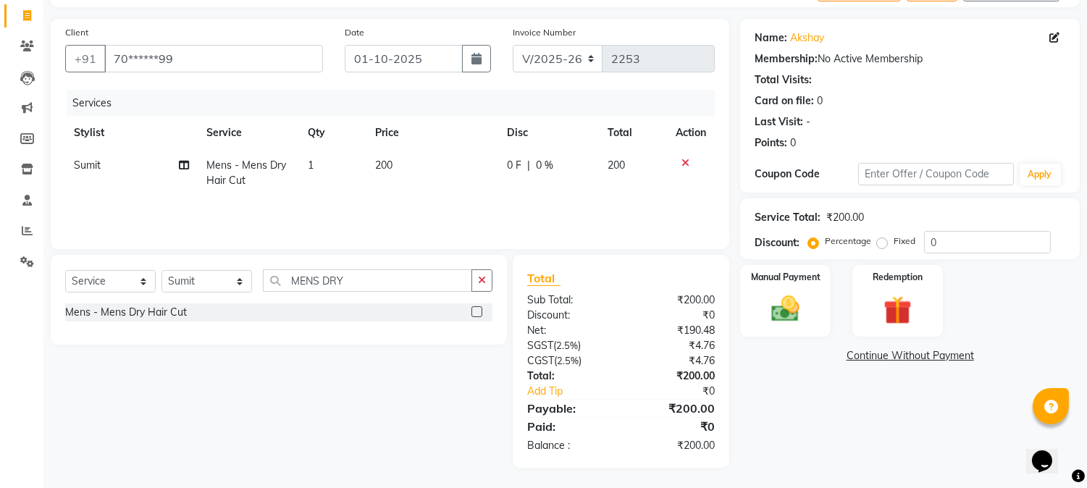
scroll to position [91, 0]
click at [795, 327] on div "Manual Payment" at bounding box center [786, 300] width 94 height 74
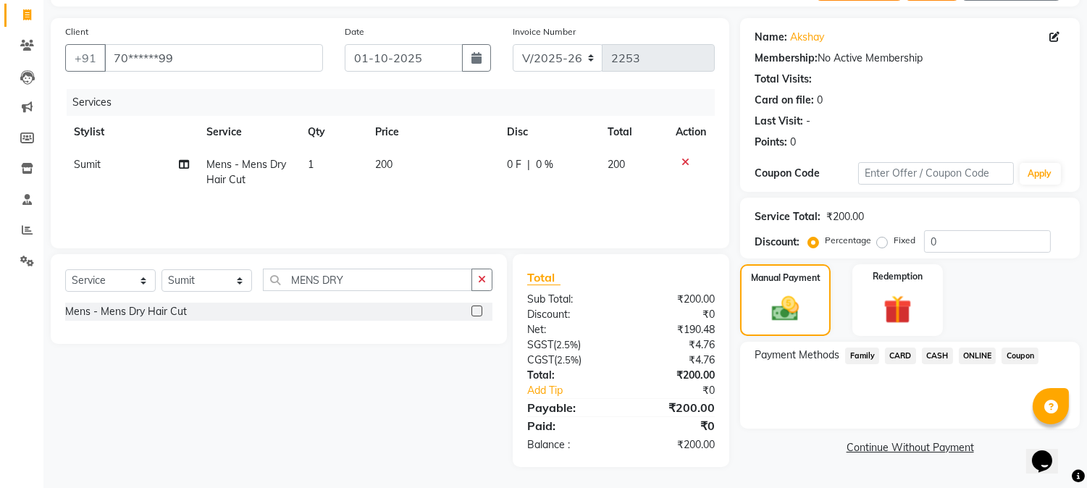
click at [979, 348] on span "ONLINE" at bounding box center [978, 356] width 38 height 17
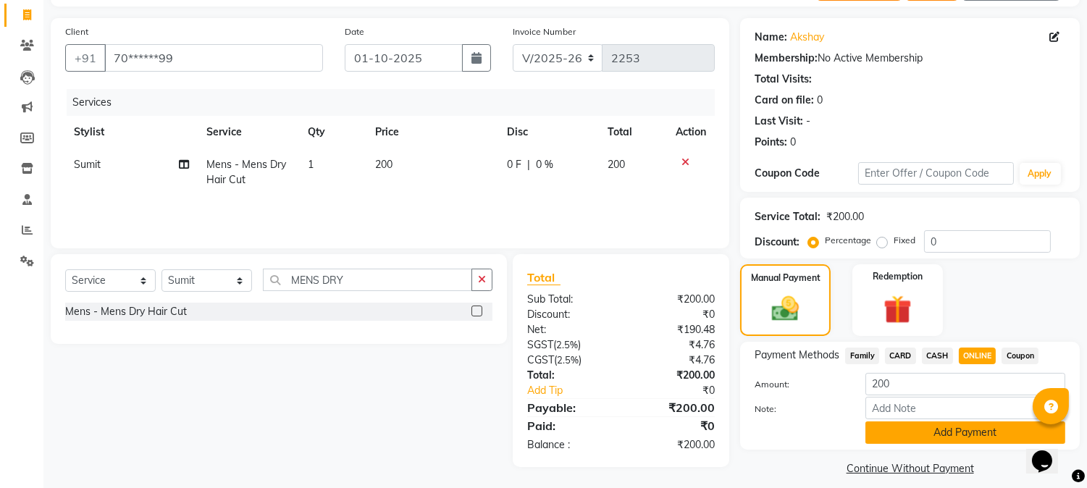
click at [956, 437] on button "Add Payment" at bounding box center [965, 432] width 200 height 22
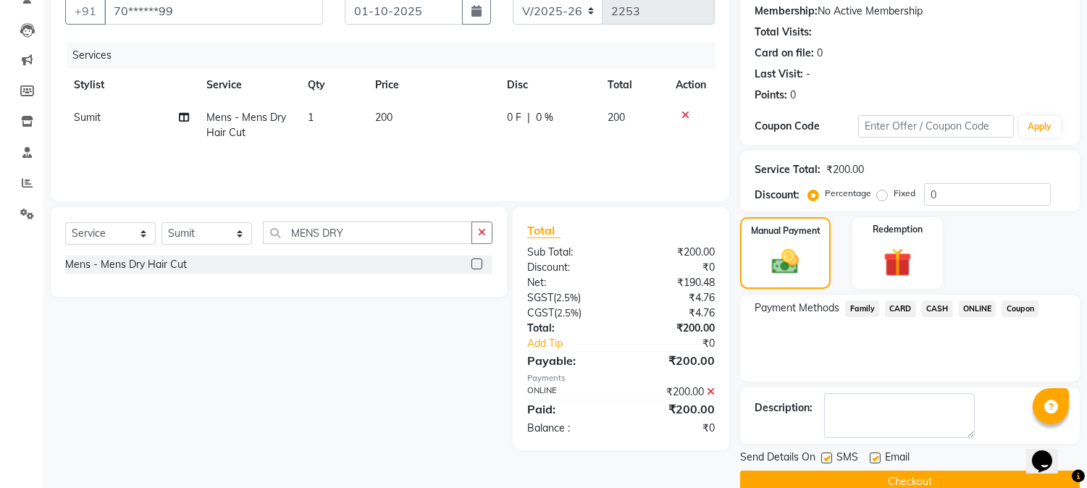
scroll to position [163, 0]
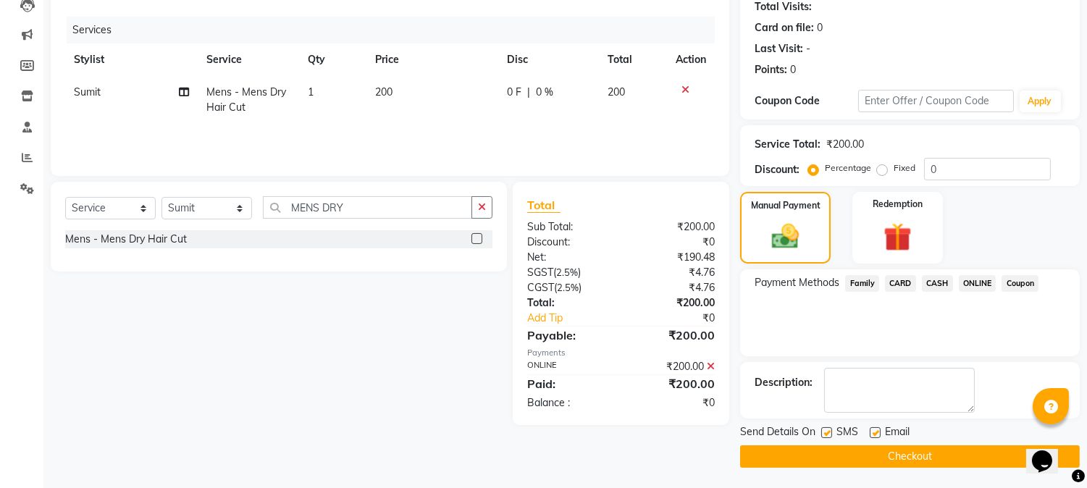
click at [942, 460] on button "Checkout" at bounding box center [910, 456] width 340 height 22
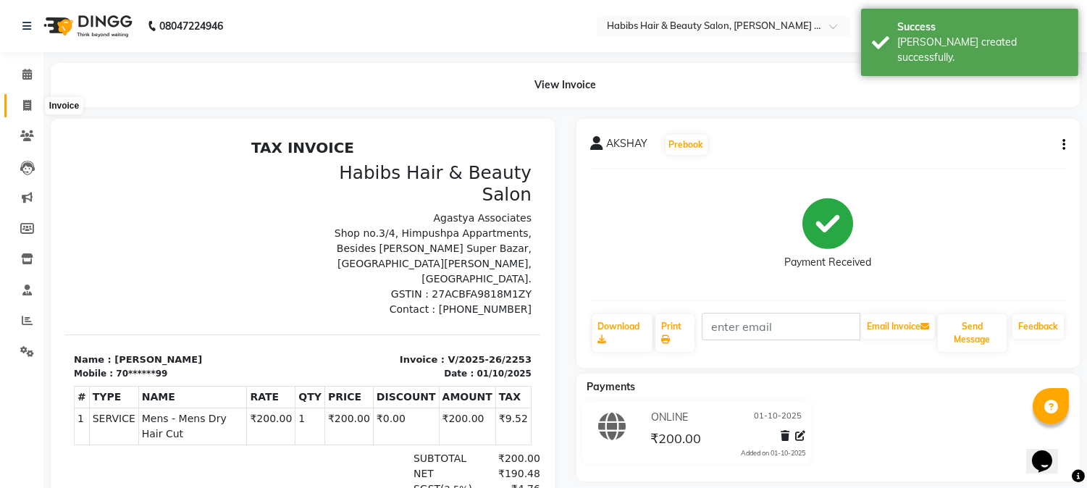
click at [25, 104] on icon at bounding box center [27, 105] width 8 height 11
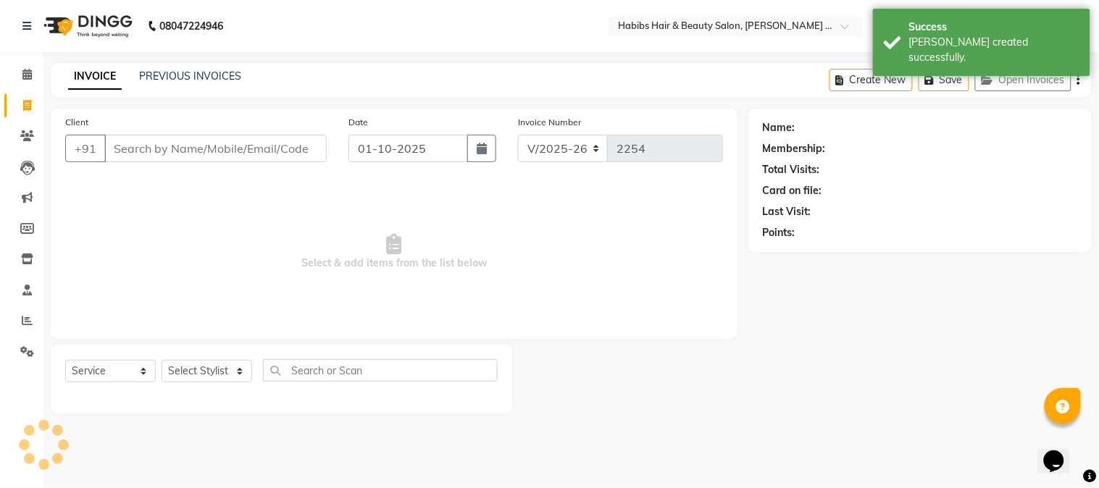
click at [134, 146] on input "Client" at bounding box center [215, 149] width 222 height 28
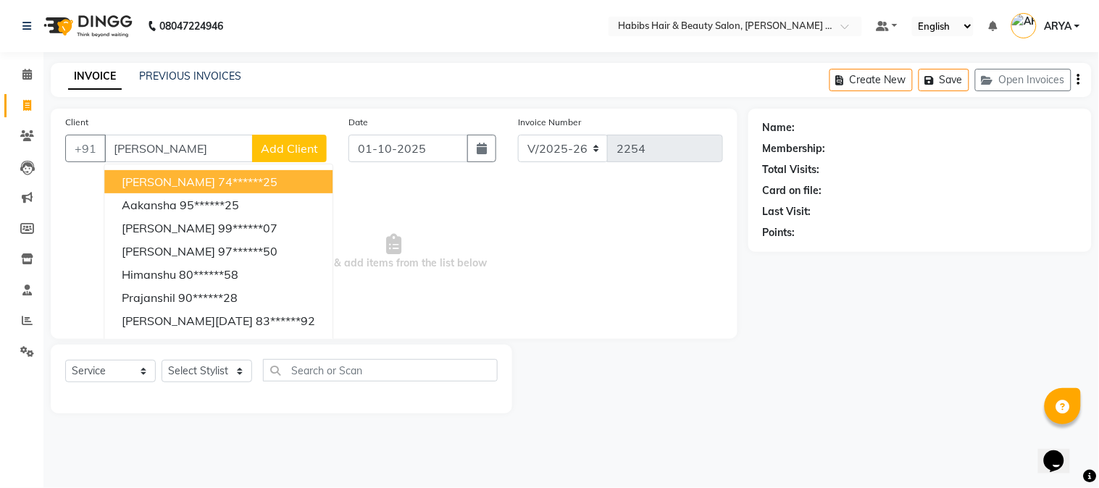
drag, startPoint x: 171, startPoint y: 152, endPoint x: 0, endPoint y: 147, distance: 171.0
click at [0, 147] on app-home "08047224946 Select Location × Habibs Hair & Beauty Salon, [PERSON_NAME] Nagar D…" at bounding box center [549, 217] width 1099 height 435
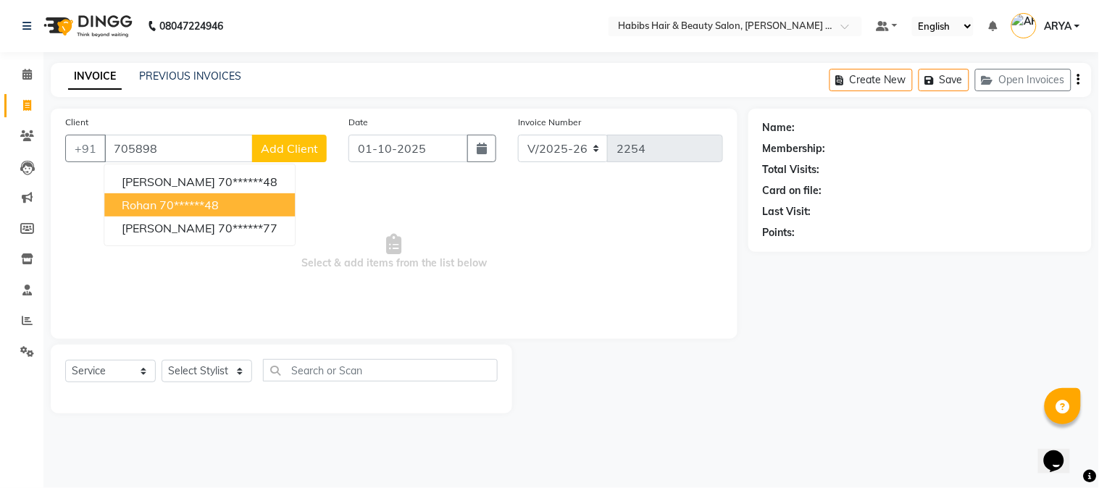
click at [170, 211] on ngb-highlight "70******48" at bounding box center [188, 205] width 59 height 14
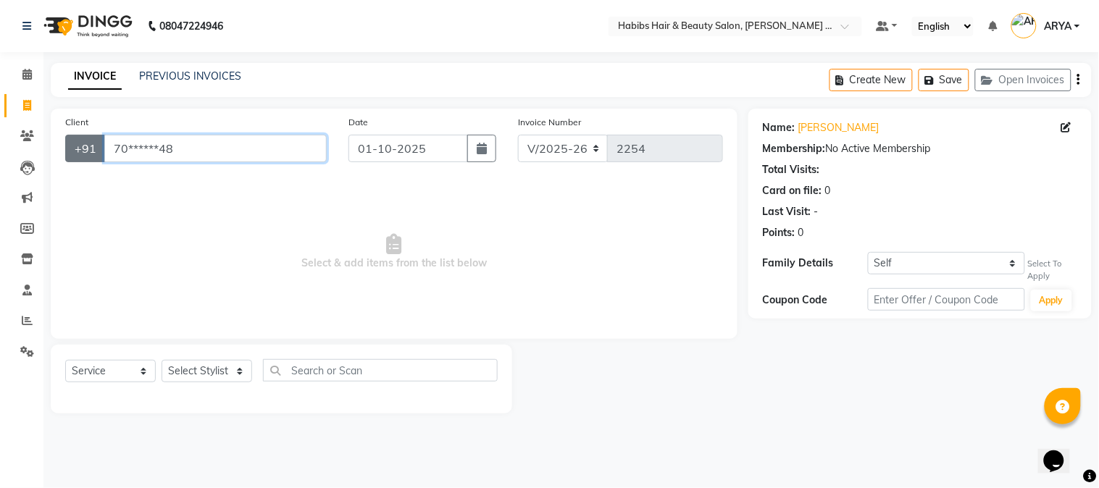
drag, startPoint x: 190, startPoint y: 148, endPoint x: 83, endPoint y: 143, distance: 108.0
click at [83, 143] on div "+91 70******48" at bounding box center [195, 149] width 261 height 28
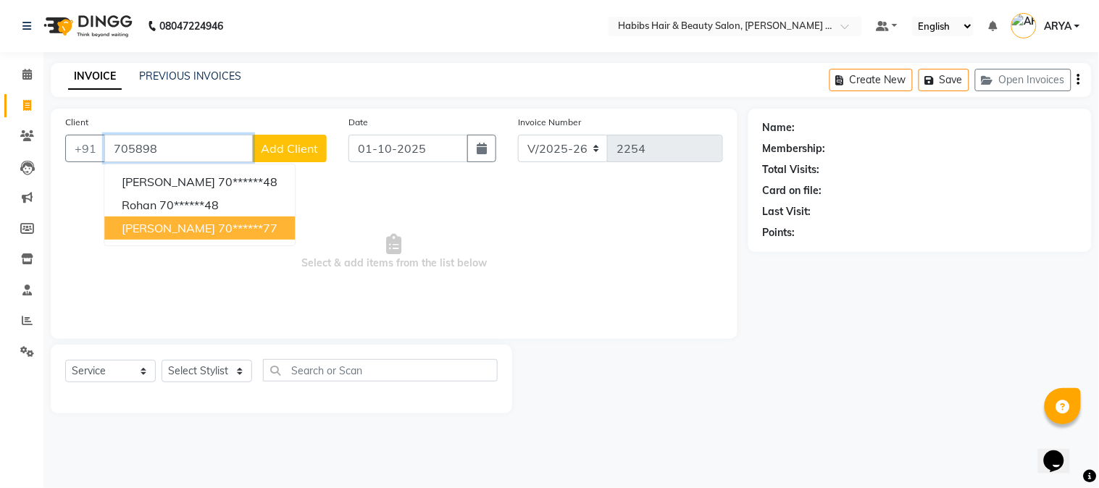
click at [218, 223] on ngb-highlight "70******77" at bounding box center [247, 228] width 59 height 14
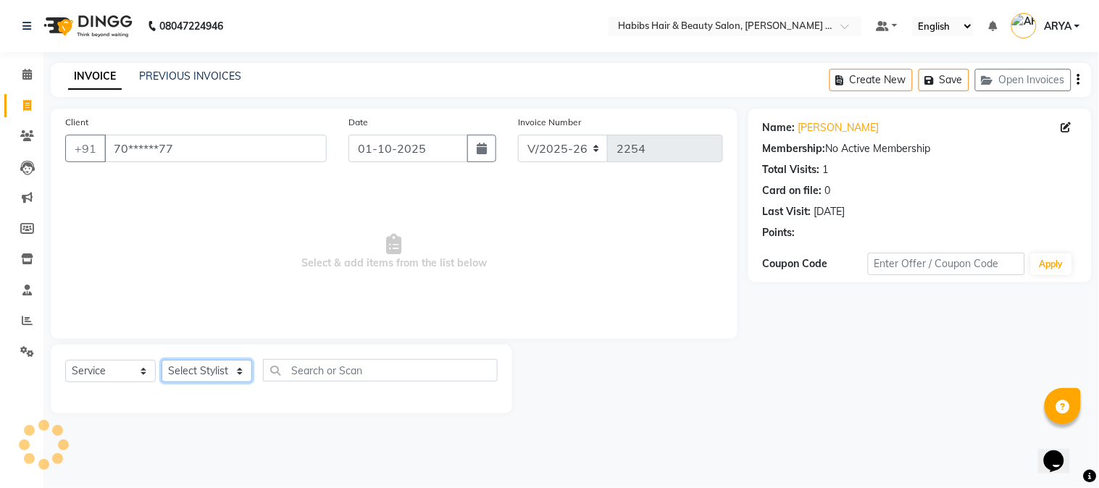
click at [203, 379] on select "Select Stylist Admin [PERSON_NAME] Darshan [PERSON_NAME] [PERSON_NAME] RASHMI […" at bounding box center [206, 371] width 91 height 22
click at [161, 361] on select "Select Stylist Admin [PERSON_NAME] Darshan [PERSON_NAME] [PERSON_NAME] RASHMI […" at bounding box center [206, 371] width 91 height 22
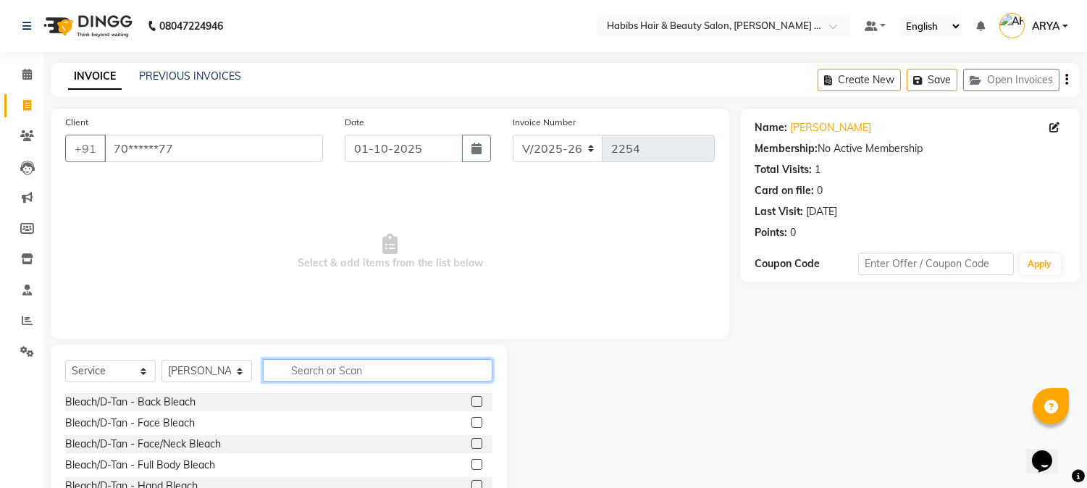
click at [349, 371] on input "text" at bounding box center [378, 370] width 230 height 22
click at [371, 361] on input "text" at bounding box center [378, 370] width 230 height 22
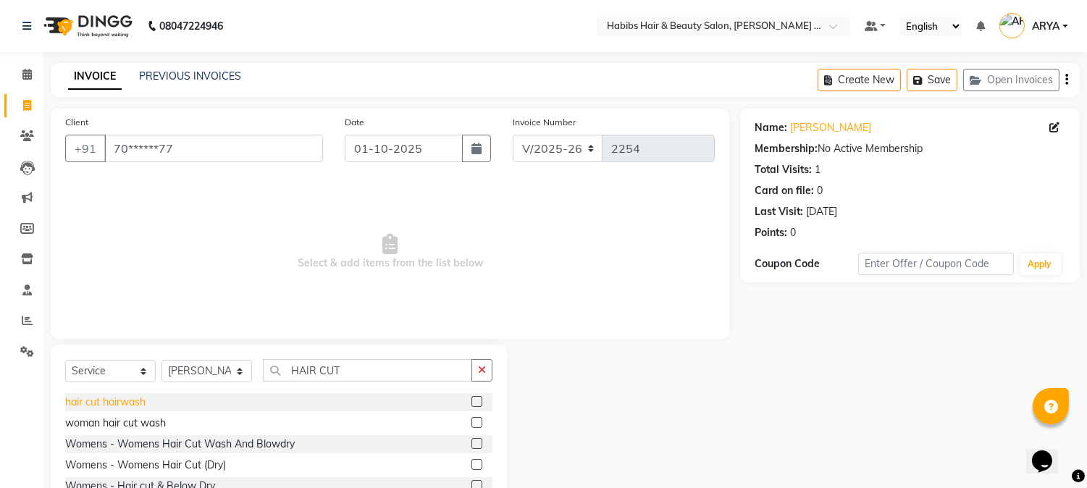
click at [143, 398] on div "hair cut hairwash" at bounding box center [105, 402] width 80 height 15
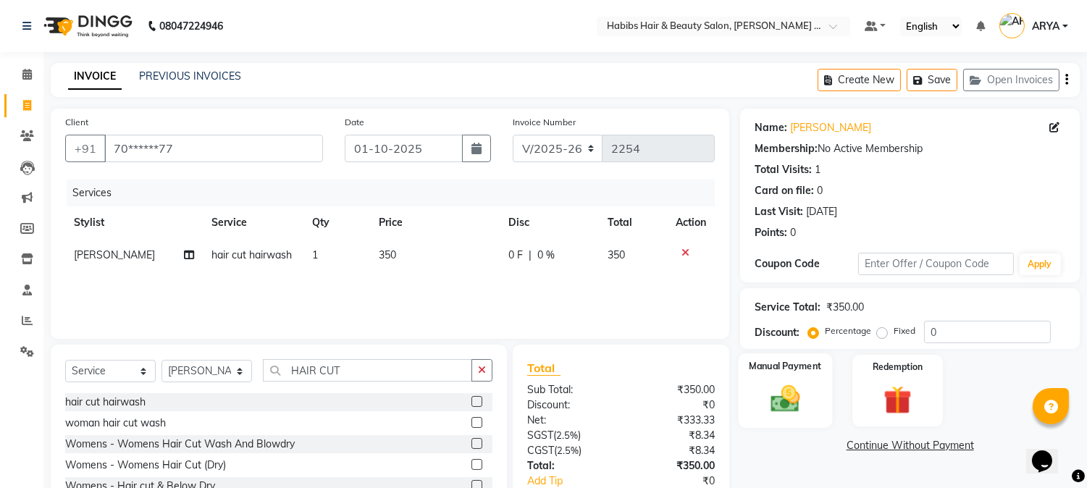
click at [818, 387] on div "Manual Payment" at bounding box center [786, 390] width 94 height 74
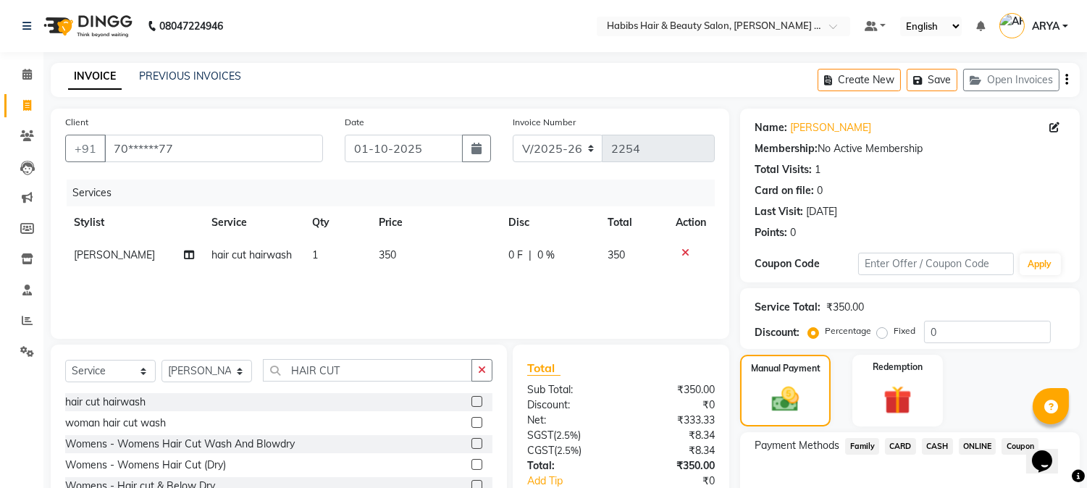
click at [971, 445] on span "ONLINE" at bounding box center [978, 446] width 38 height 17
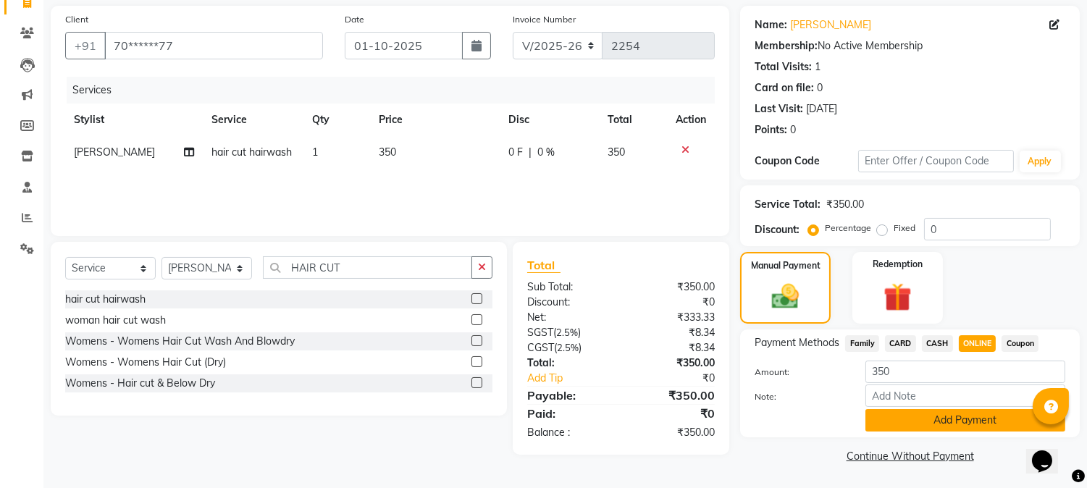
click at [927, 413] on button "Add Payment" at bounding box center [965, 420] width 200 height 22
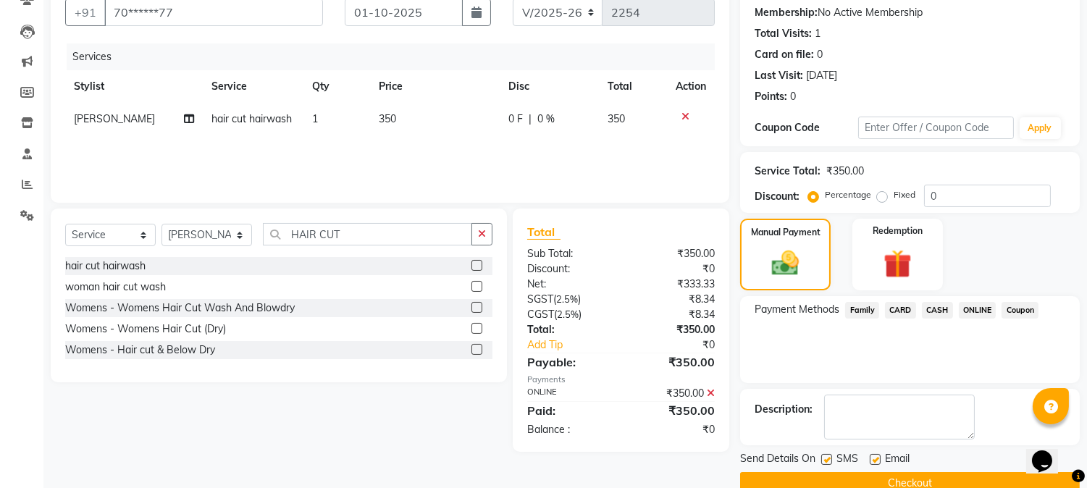
scroll to position [163, 0]
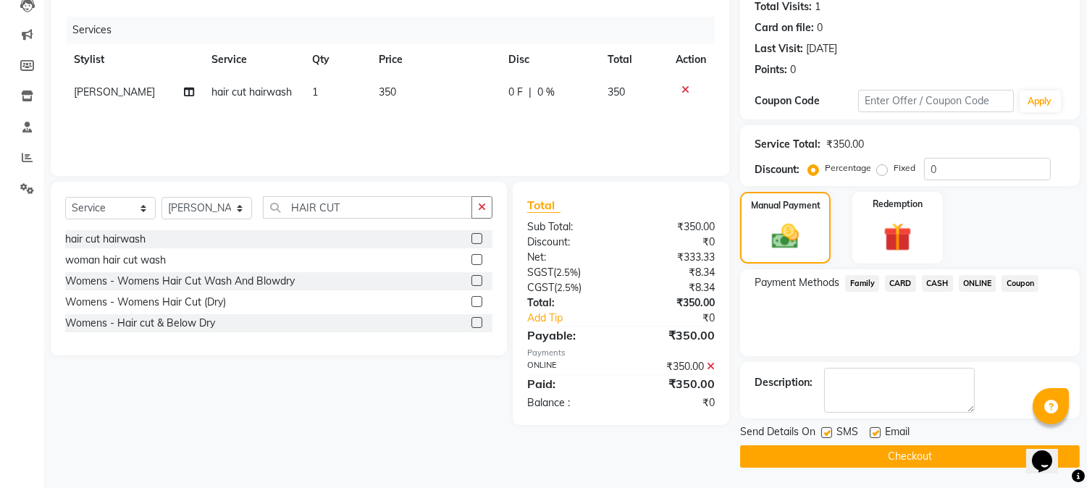
click at [907, 457] on button "Checkout" at bounding box center [910, 456] width 340 height 22
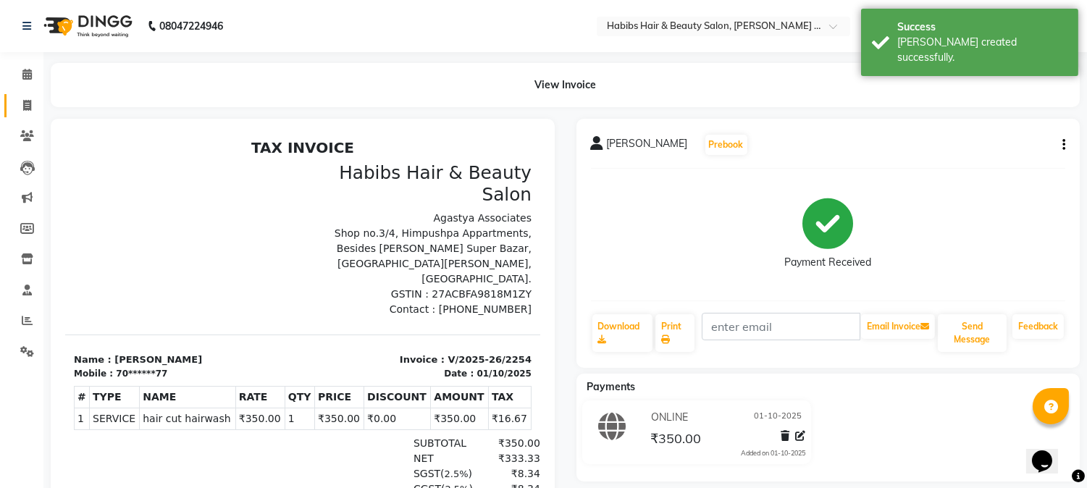
click at [30, 114] on link "Invoice" at bounding box center [21, 106] width 35 height 24
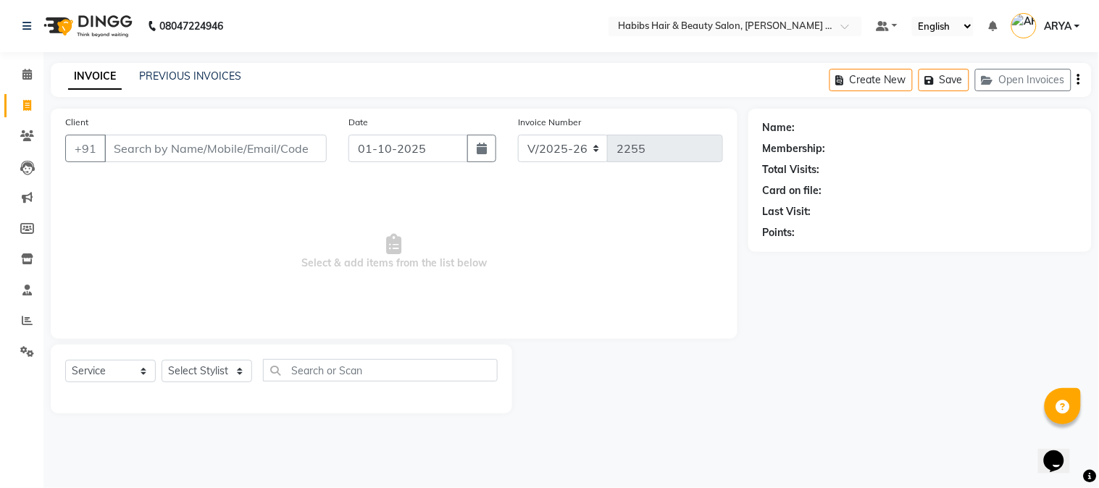
click at [161, 148] on input "Client" at bounding box center [215, 149] width 222 height 28
click at [282, 150] on span "Add Client" at bounding box center [289, 148] width 57 height 14
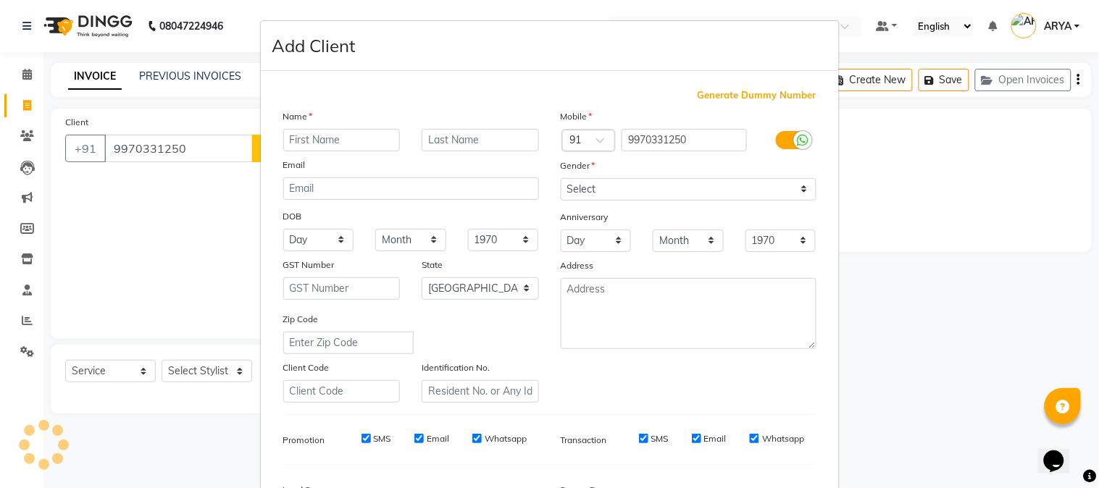
click at [323, 146] on input "text" at bounding box center [341, 140] width 117 height 22
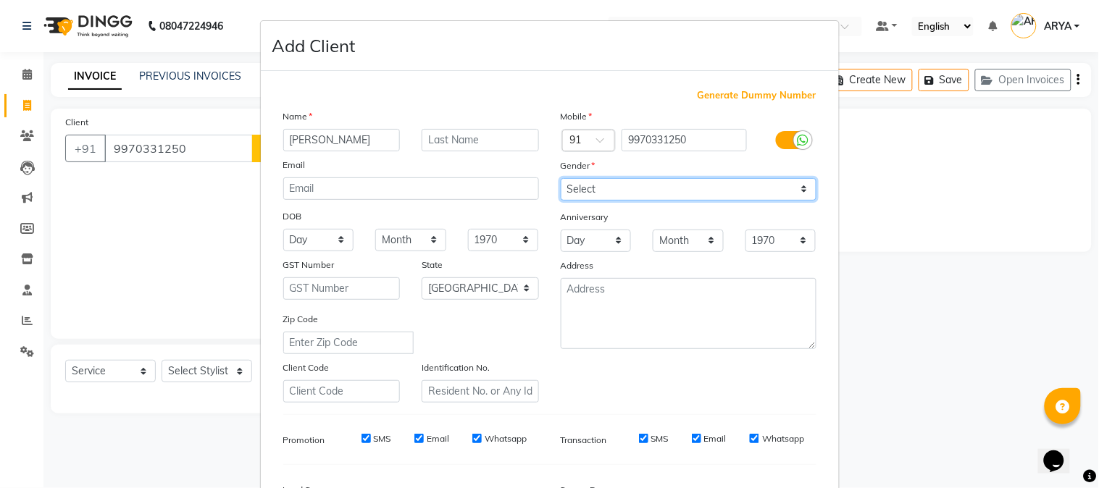
click at [616, 179] on select "Select [DEMOGRAPHIC_DATA] [DEMOGRAPHIC_DATA] Other Prefer Not To Say" at bounding box center [689, 189] width 256 height 22
click at [561, 178] on select "Select [DEMOGRAPHIC_DATA] [DEMOGRAPHIC_DATA] Other Prefer Not To Say" at bounding box center [689, 189] width 256 height 22
click at [607, 193] on select "Select [DEMOGRAPHIC_DATA] [DEMOGRAPHIC_DATA] Other Prefer Not To Say" at bounding box center [689, 189] width 256 height 22
click at [561, 178] on select "Select [DEMOGRAPHIC_DATA] [DEMOGRAPHIC_DATA] Other Prefer Not To Say" at bounding box center [689, 189] width 256 height 22
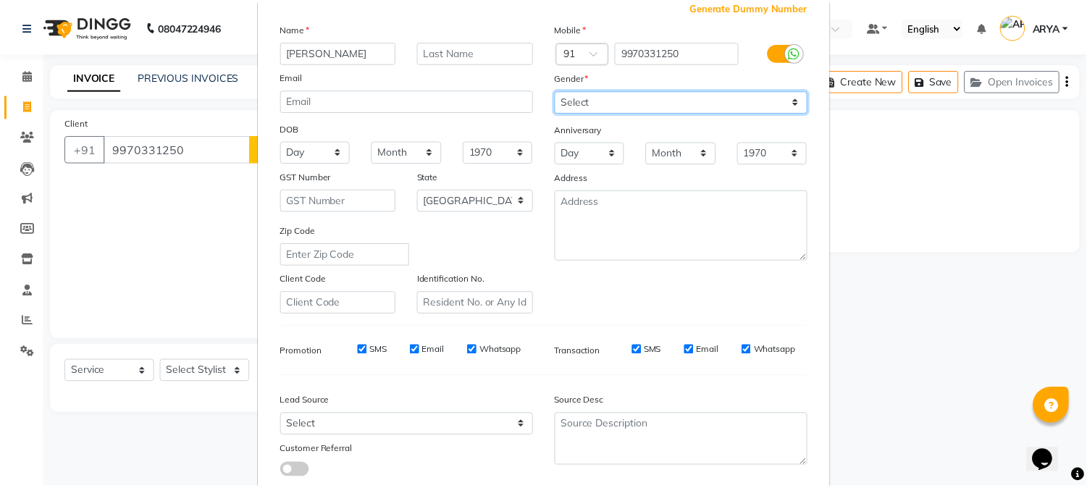
scroll to position [181, 0]
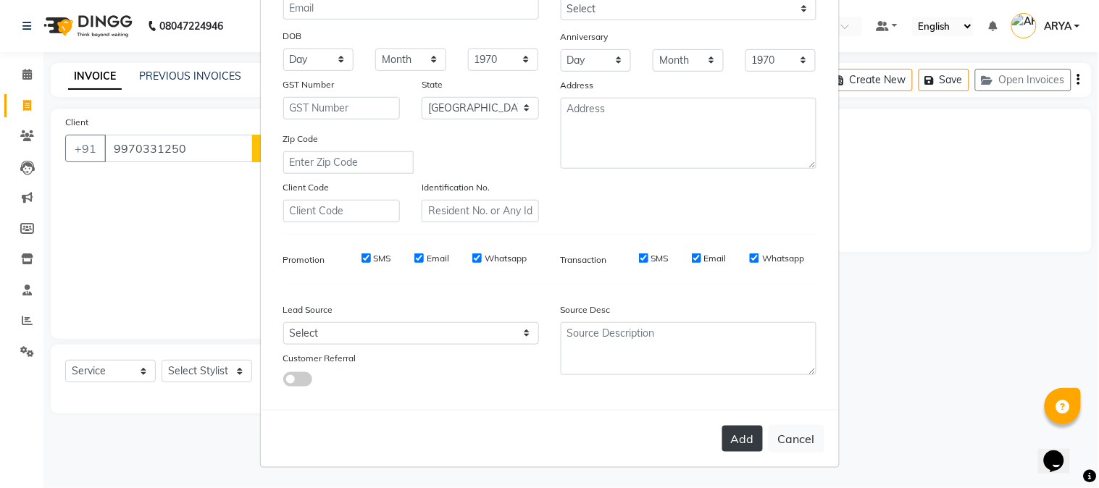
click at [734, 447] on button "Add" at bounding box center [742, 439] width 41 height 26
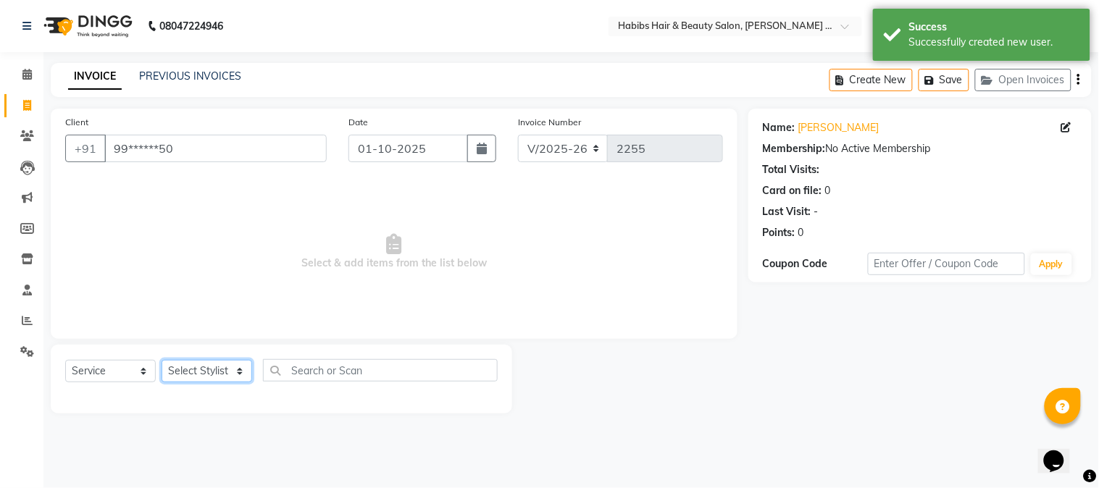
click at [225, 373] on select "Select Stylist Admin [PERSON_NAME] Darshan [PERSON_NAME] [PERSON_NAME] RASHMI […" at bounding box center [206, 371] width 91 height 22
click at [161, 361] on select "Select Stylist Admin [PERSON_NAME] Darshan [PERSON_NAME] [PERSON_NAME] RASHMI […" at bounding box center [206, 371] width 91 height 22
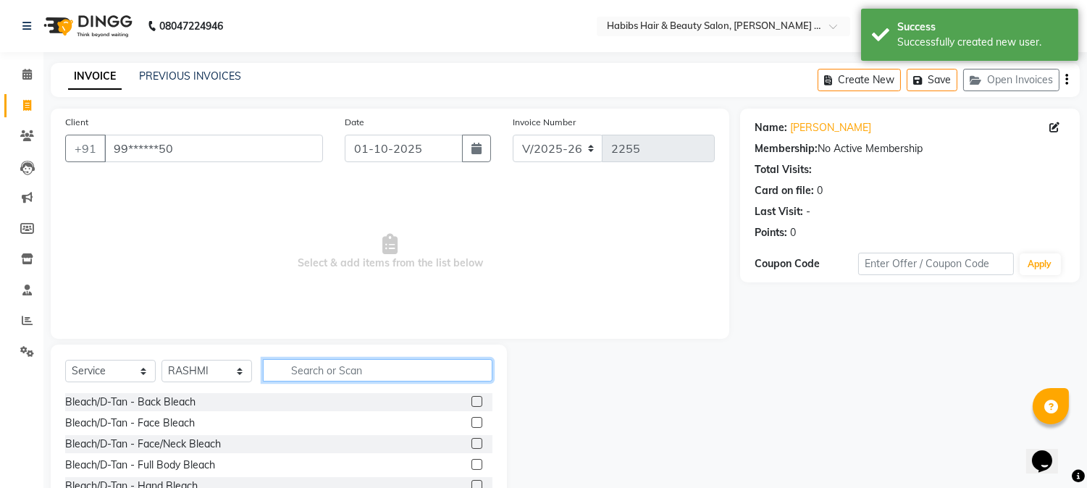
click at [285, 359] on input "text" at bounding box center [378, 370] width 230 height 22
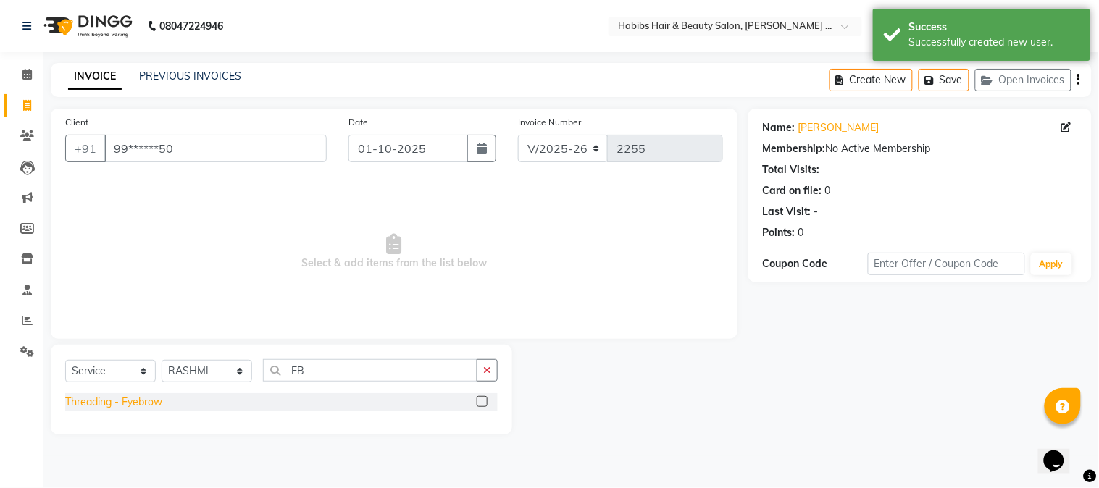
click at [146, 400] on div "Threading - Eyebrow" at bounding box center [113, 402] width 97 height 15
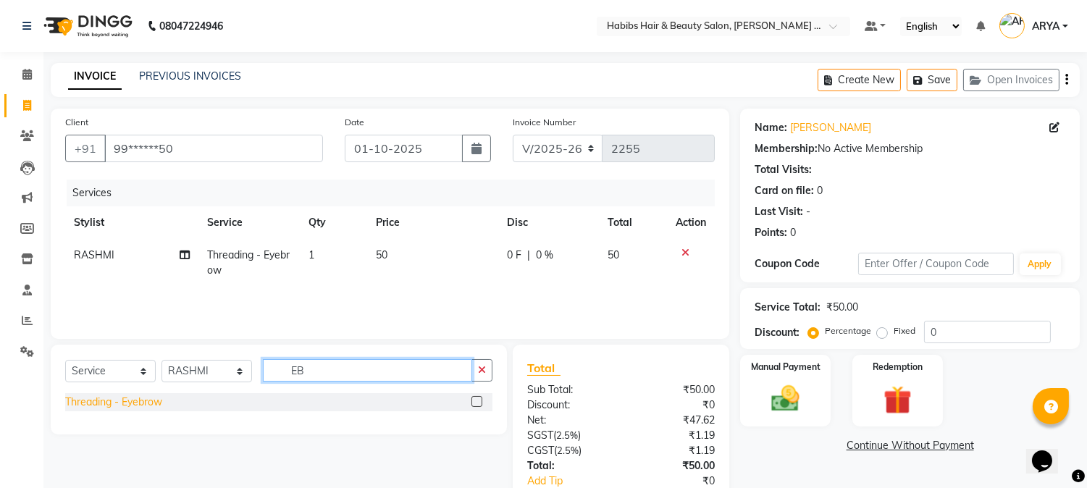
drag, startPoint x: 308, startPoint y: 370, endPoint x: 118, endPoint y: 398, distance: 192.5
click at [118, 398] on div "Select Service Product Membership Package Voucher Prepaid Gift Card Select Styl…" at bounding box center [279, 390] width 456 height 90
click at [150, 400] on div "Threading - Forehead" at bounding box center [115, 402] width 101 height 15
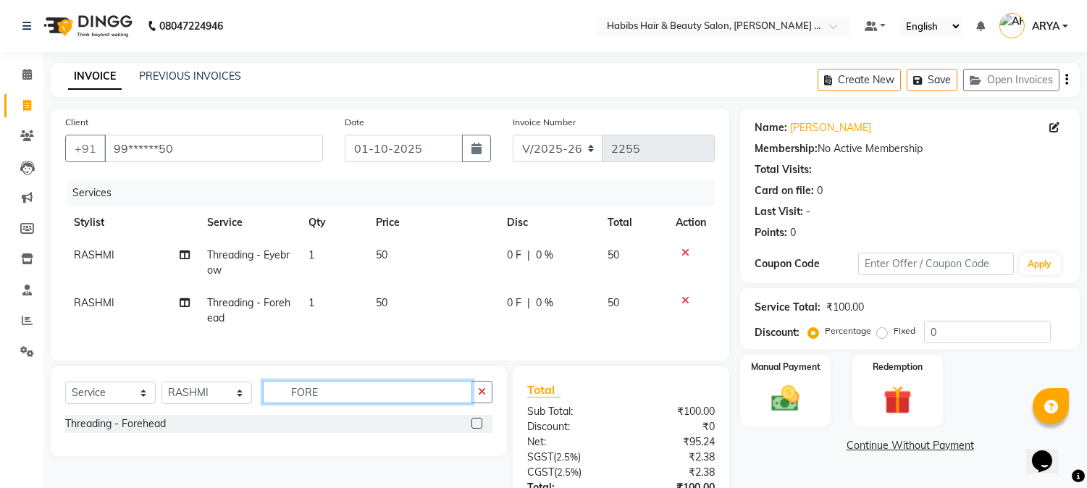
drag, startPoint x: 327, startPoint y: 395, endPoint x: 169, endPoint y: 403, distance: 158.1
click at [169, 403] on div "Select Service Product Membership Package Voucher Prepaid Gift Card Select Styl…" at bounding box center [278, 398] width 427 height 34
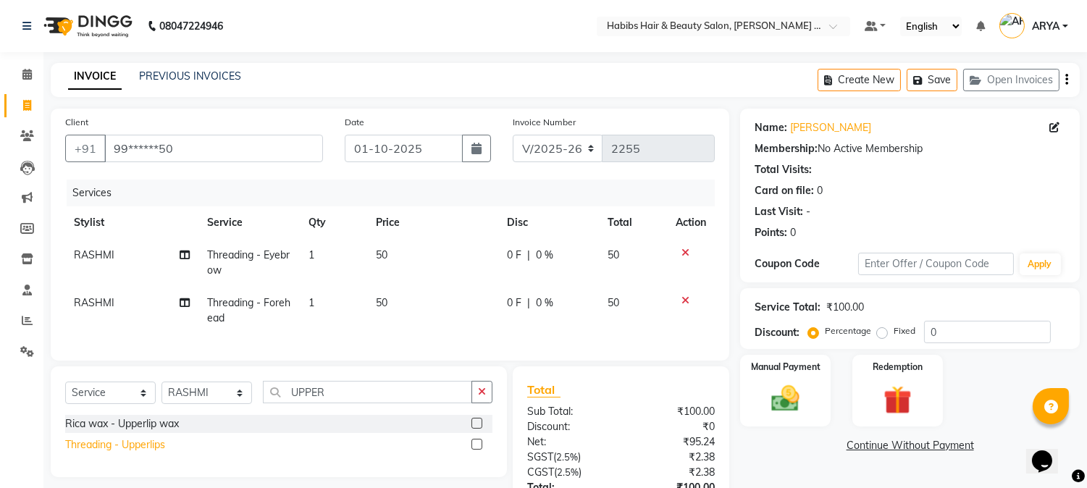
click at [139, 453] on div "Threading - Upperlips" at bounding box center [115, 444] width 100 height 15
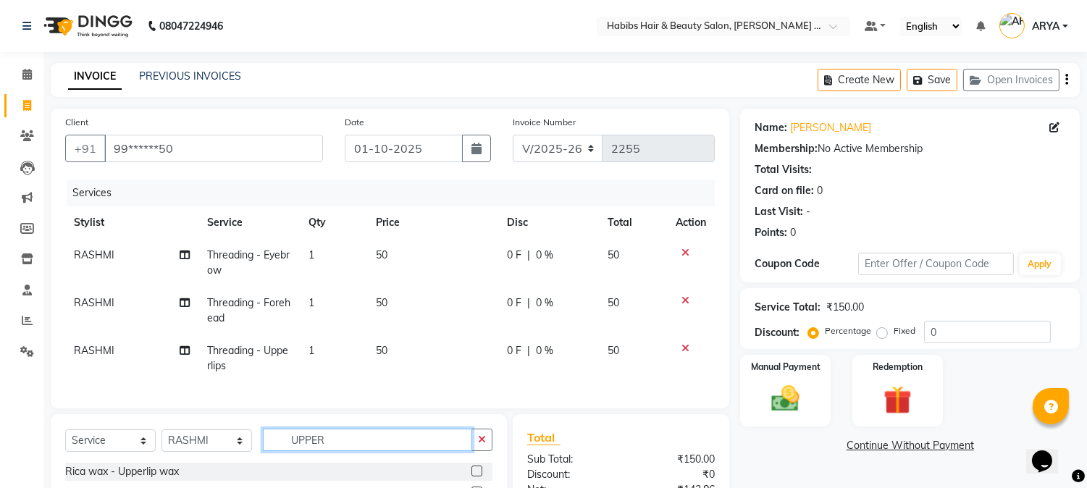
drag, startPoint x: 326, startPoint y: 450, endPoint x: 163, endPoint y: 461, distance: 163.3
click at [163, 461] on div "Select Service Product Membership Package Voucher Prepaid Gift Card Select Styl…" at bounding box center [278, 446] width 427 height 34
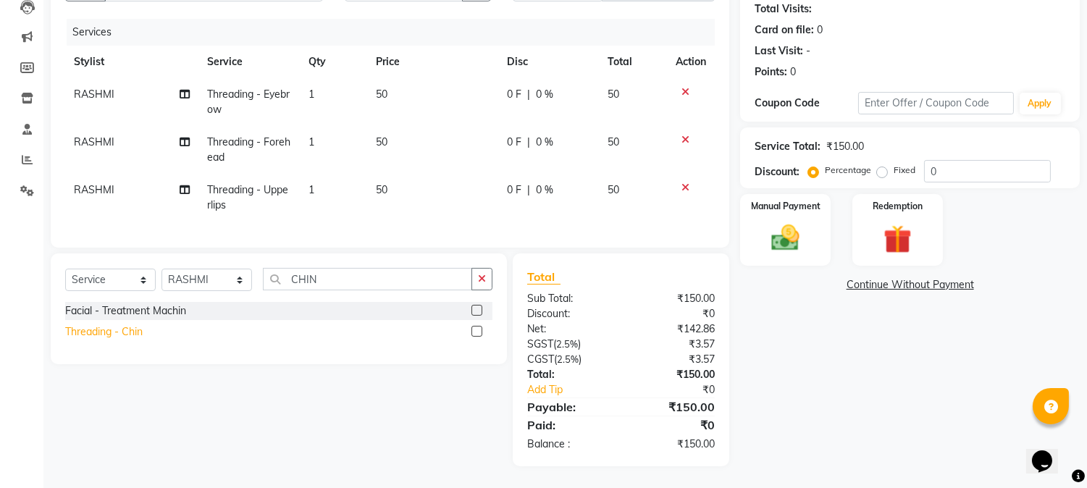
click at [135, 329] on div "Threading - Chin" at bounding box center [103, 331] width 77 height 15
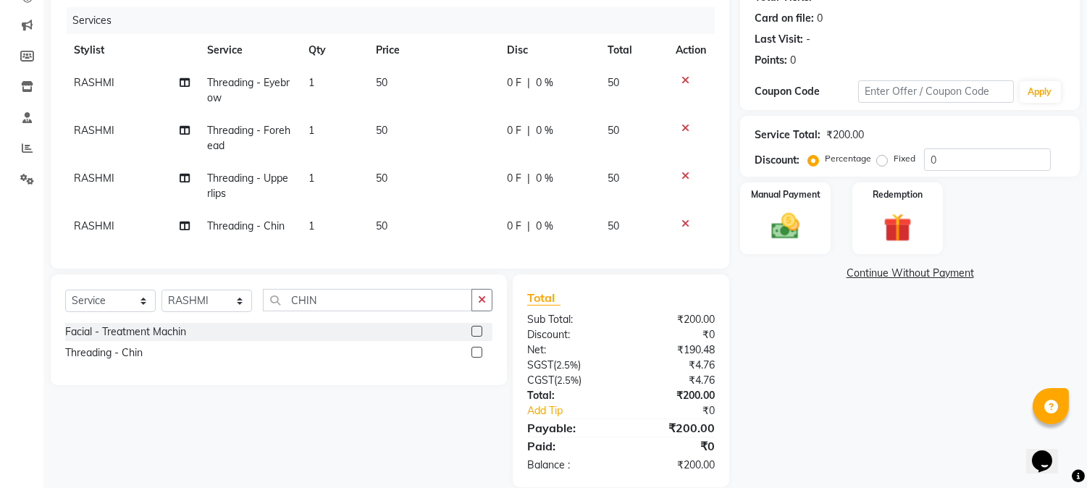
scroll to position [205, 0]
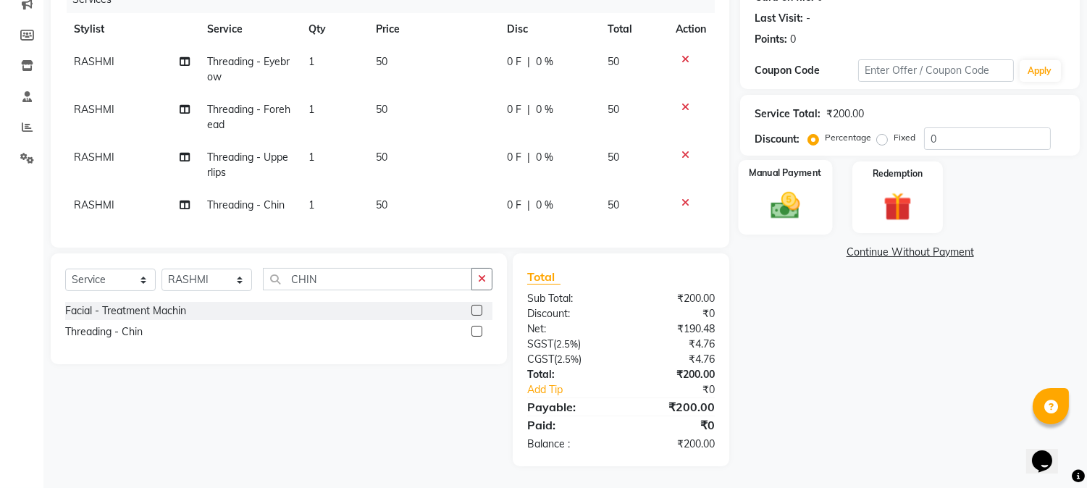
click at [791, 189] on img at bounding box center [786, 206] width 48 height 34
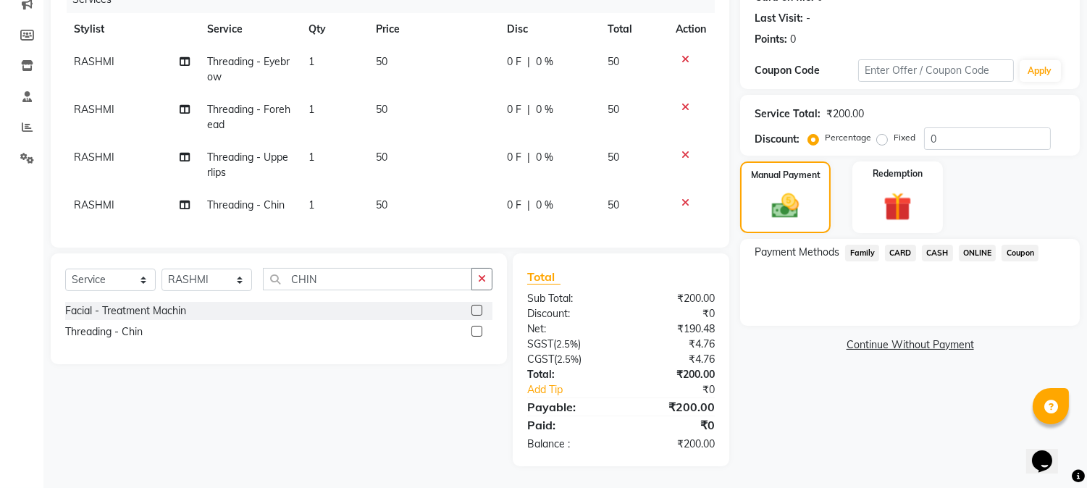
click at [928, 245] on span "CASH" at bounding box center [937, 253] width 31 height 17
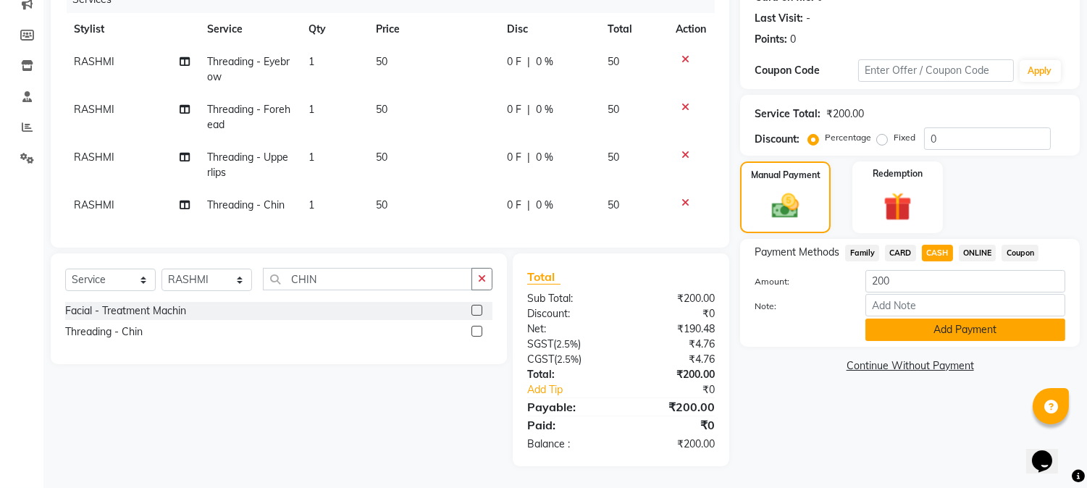
click at [960, 322] on button "Add Payment" at bounding box center [965, 330] width 200 height 22
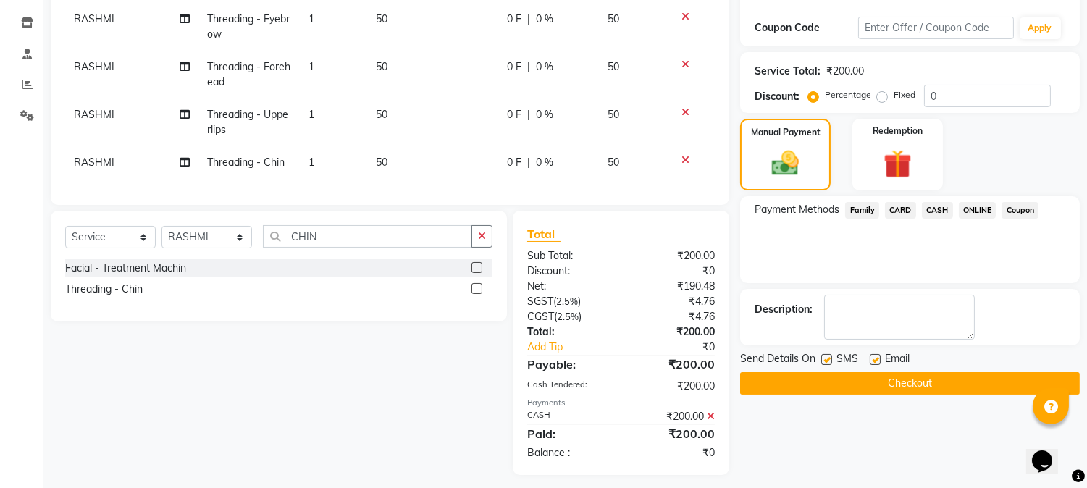
scroll to position [256, 0]
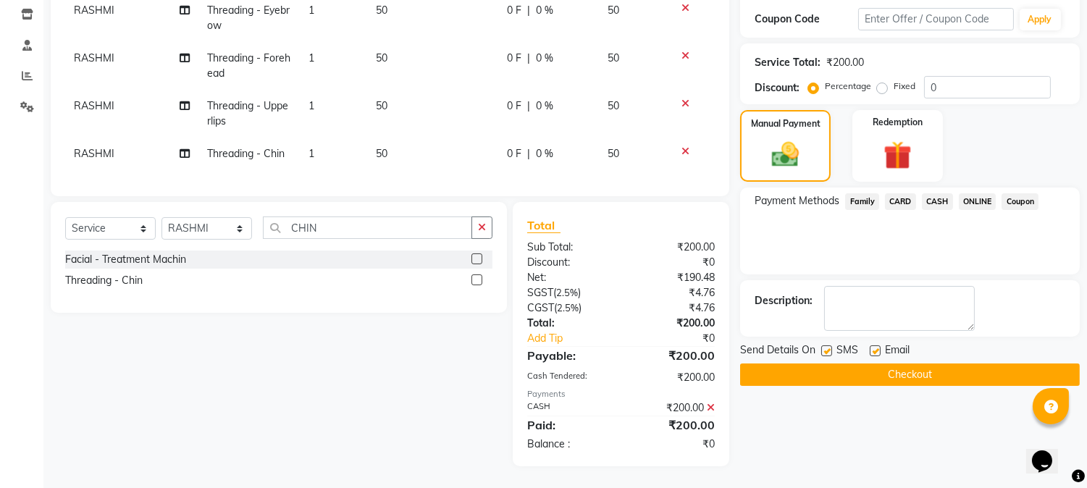
click at [932, 366] on button "Checkout" at bounding box center [910, 375] width 340 height 22
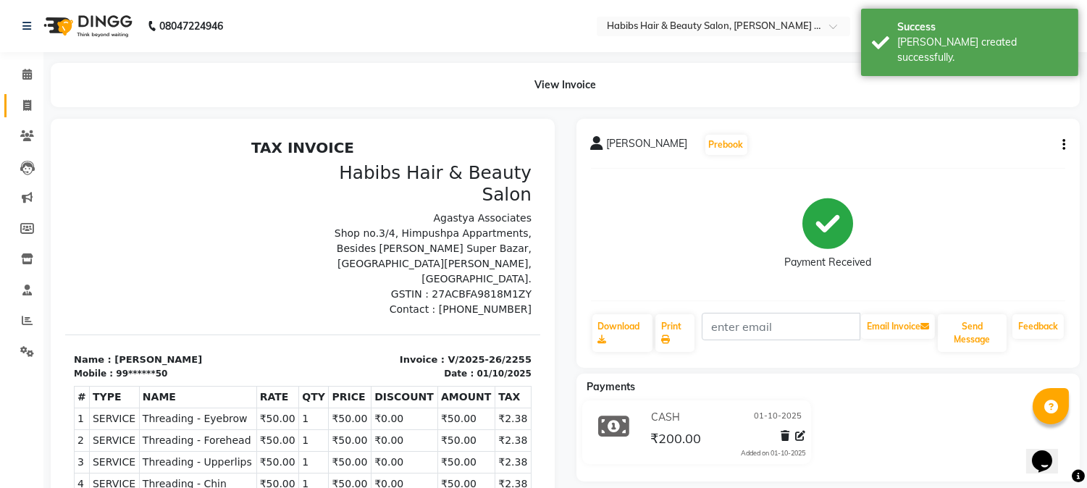
click at [26, 95] on link "Invoice" at bounding box center [21, 106] width 35 height 24
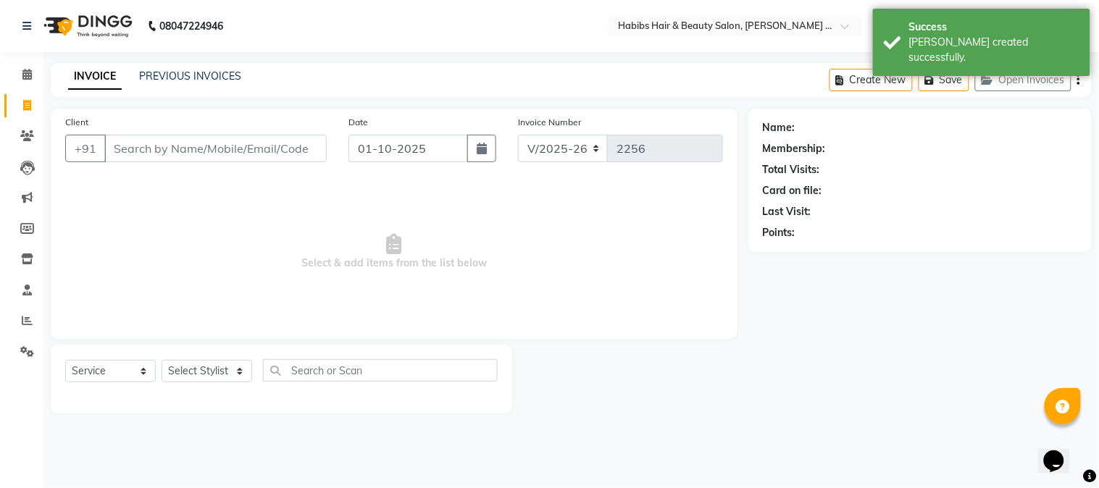
click at [145, 162] on div "+91" at bounding box center [195, 149] width 261 height 28
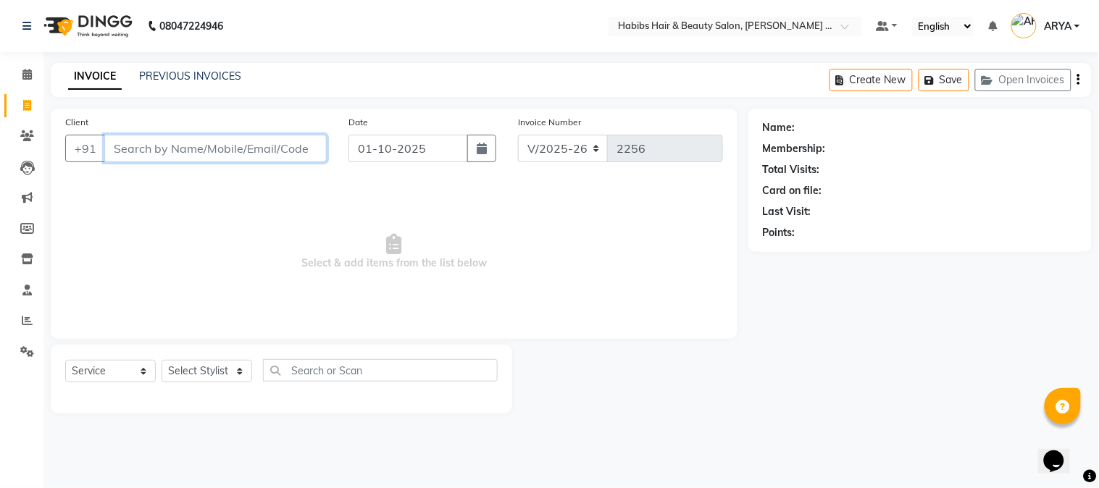
click at [146, 158] on input "Client" at bounding box center [215, 149] width 222 height 28
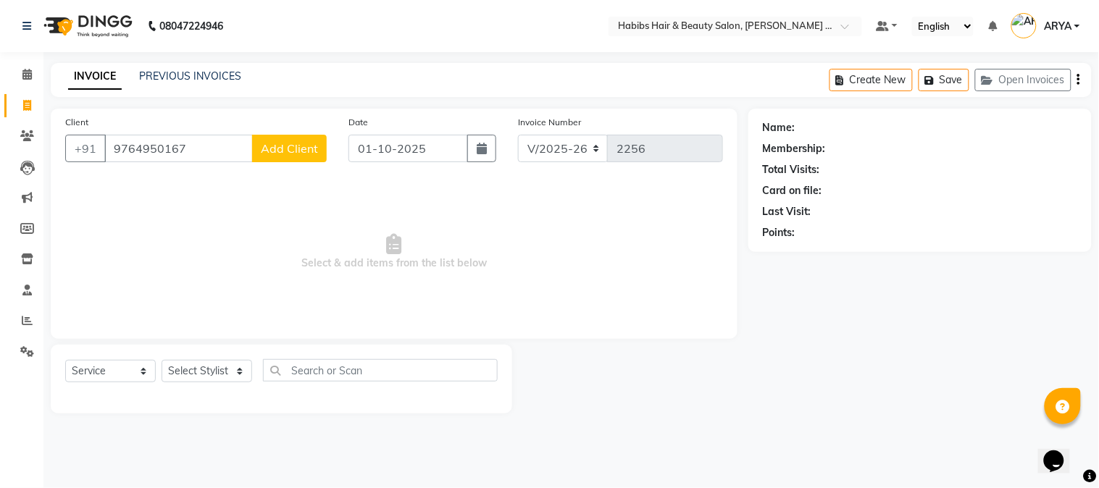
click at [291, 146] on span "Add Client" at bounding box center [289, 148] width 57 height 14
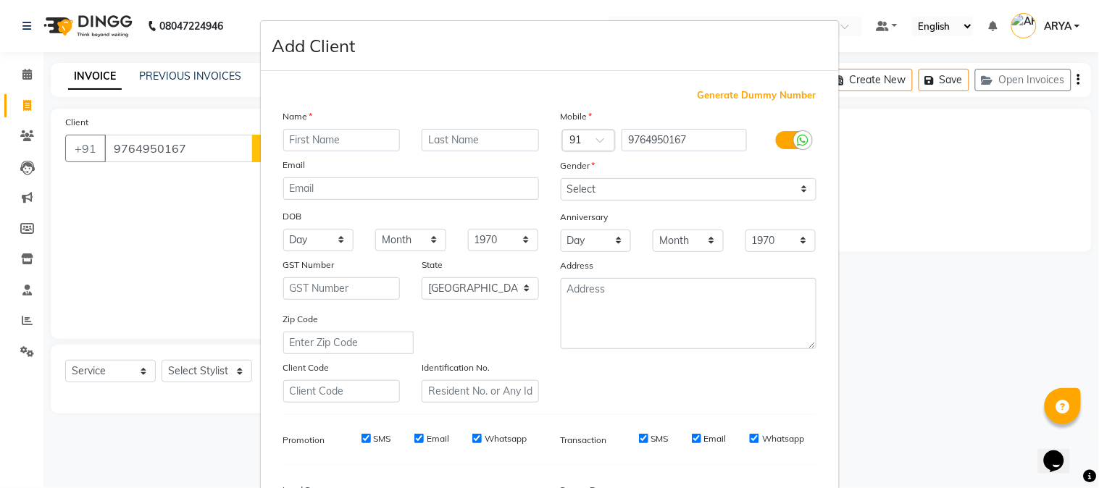
click at [313, 149] on input "text" at bounding box center [341, 140] width 117 height 22
click at [616, 194] on select "Select [DEMOGRAPHIC_DATA] [DEMOGRAPHIC_DATA] Other Prefer Not To Say" at bounding box center [689, 189] width 256 height 22
click at [561, 178] on select "Select [DEMOGRAPHIC_DATA] [DEMOGRAPHIC_DATA] Other Prefer Not To Say" at bounding box center [689, 189] width 256 height 22
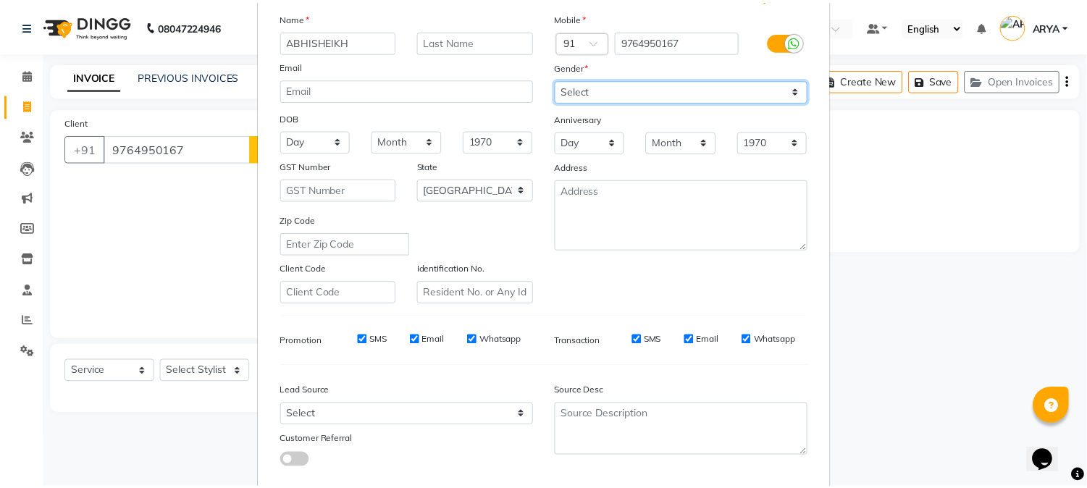
scroll to position [181, 0]
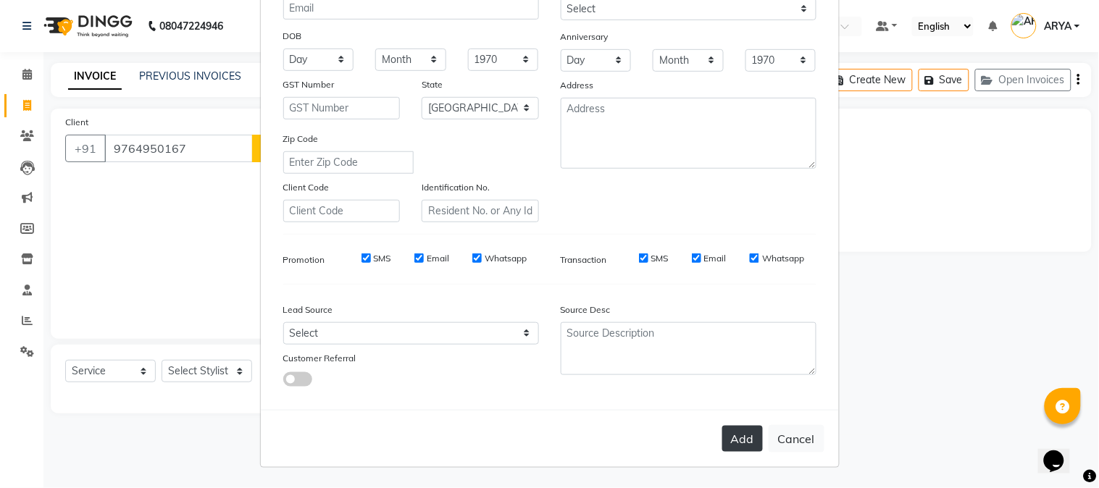
click at [736, 435] on button "Add" at bounding box center [742, 439] width 41 height 26
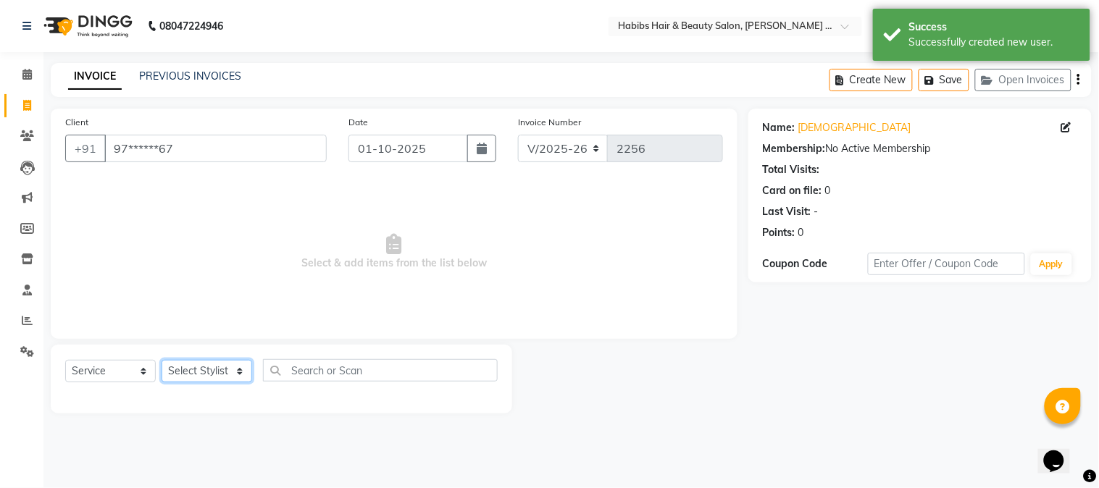
click at [201, 367] on select "Select Stylist Admin [PERSON_NAME] Darshan [PERSON_NAME] [PERSON_NAME] RASHMI […" at bounding box center [206, 371] width 91 height 22
click at [161, 361] on select "Select Stylist Admin [PERSON_NAME] Darshan [PERSON_NAME] [PERSON_NAME] RASHMI […" at bounding box center [206, 371] width 91 height 22
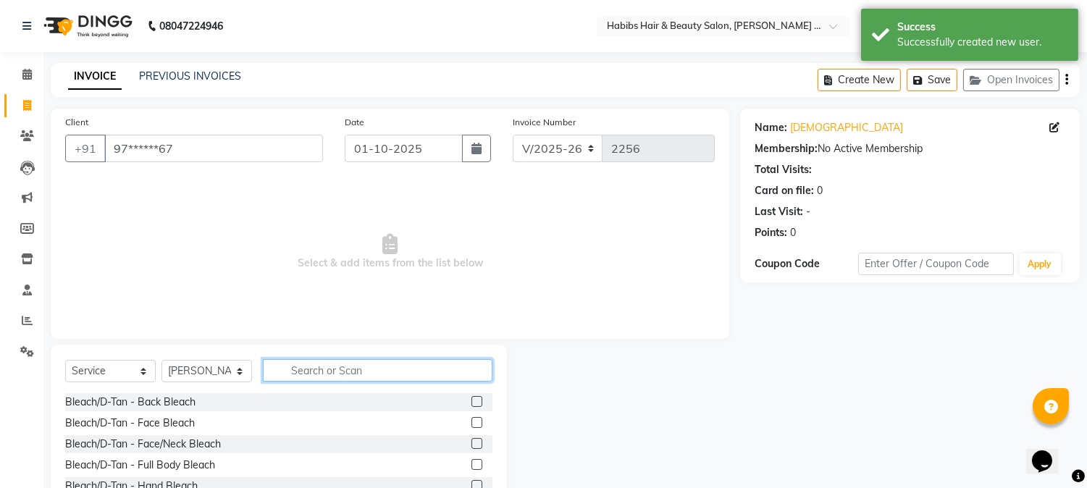
click at [305, 369] on input "text" at bounding box center [378, 370] width 230 height 22
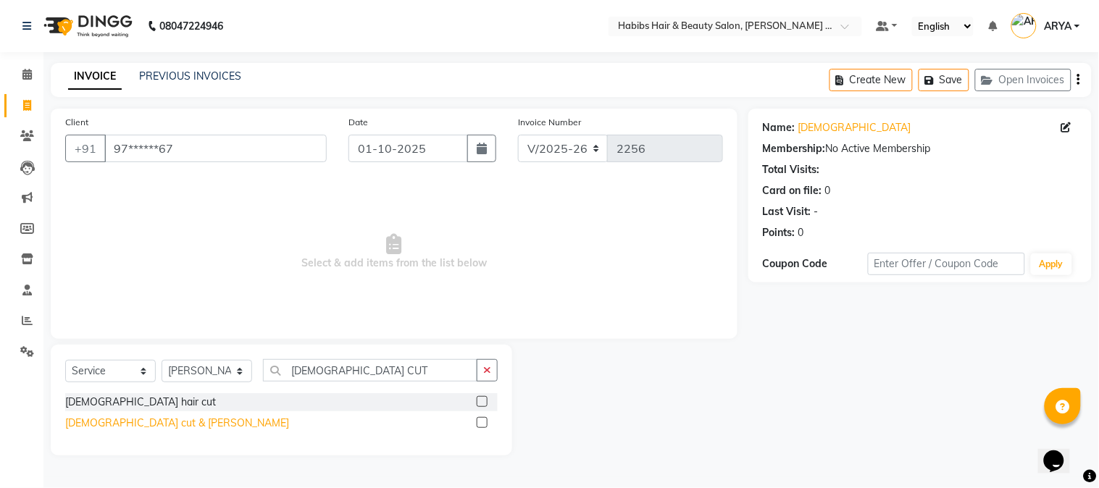
click at [114, 420] on div "[DEMOGRAPHIC_DATA] cut & [PERSON_NAME]" at bounding box center [177, 423] width 224 height 15
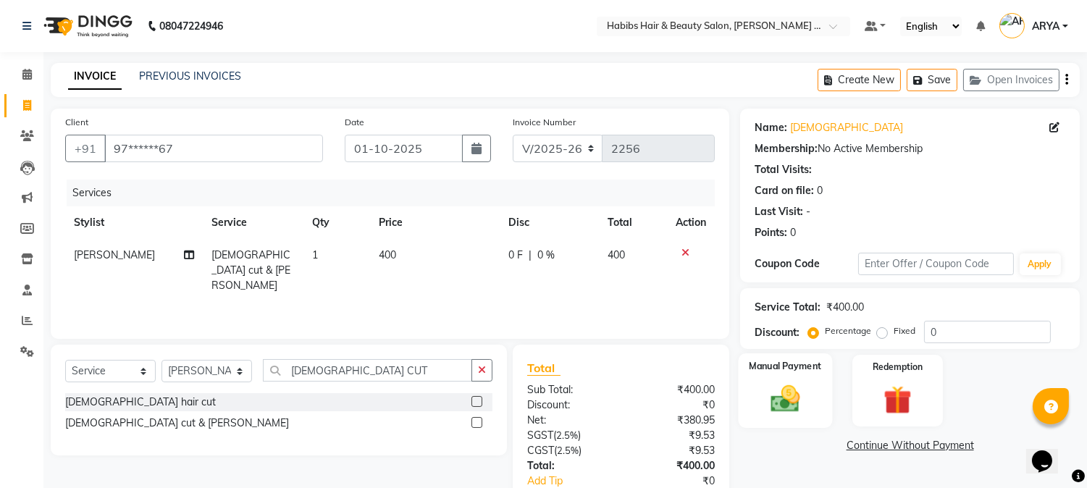
click at [794, 419] on div "Manual Payment" at bounding box center [786, 390] width 94 height 74
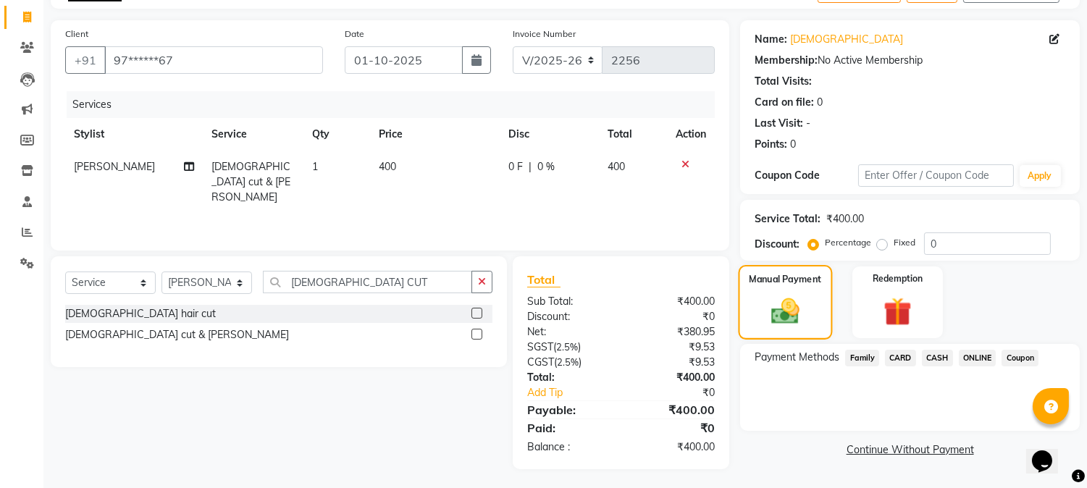
scroll to position [91, 0]
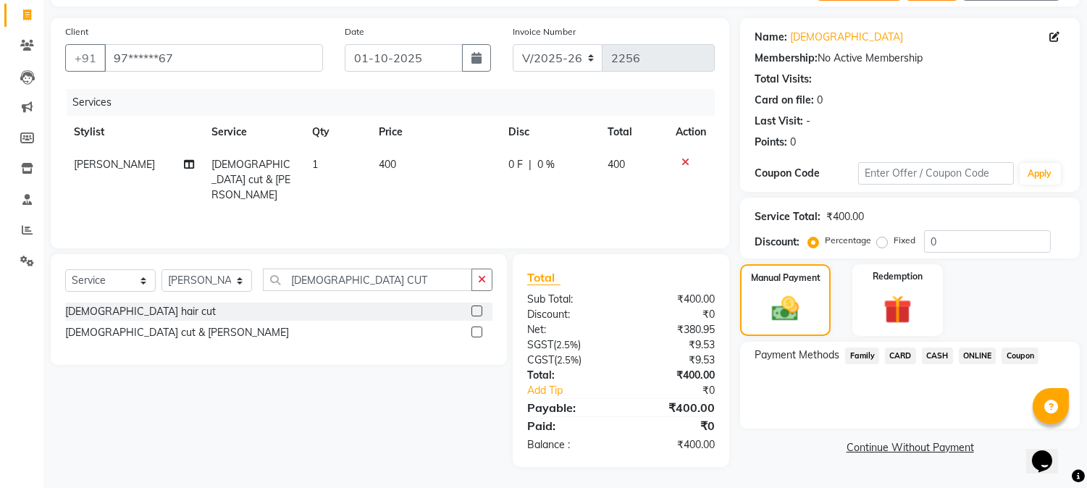
click at [986, 352] on span "ONLINE" at bounding box center [978, 356] width 38 height 17
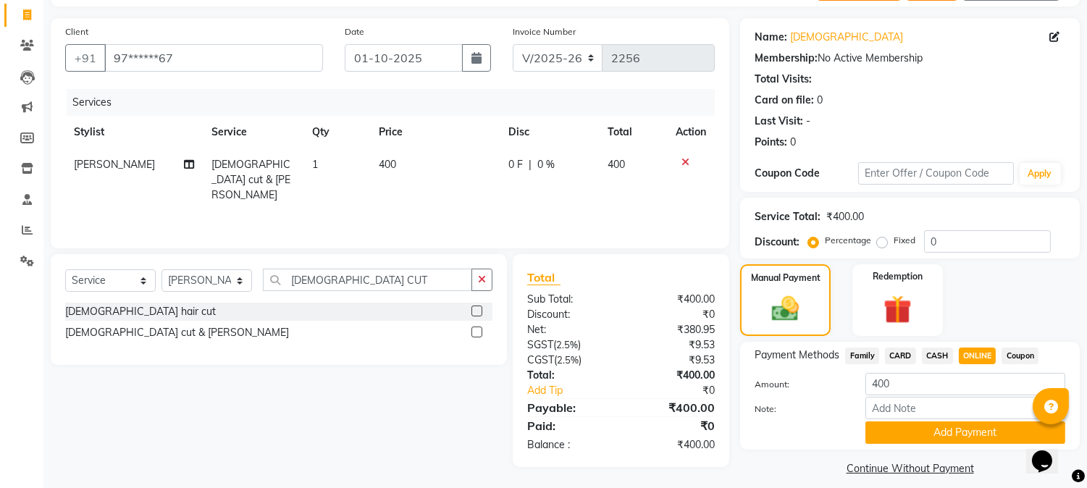
scroll to position [103, 0]
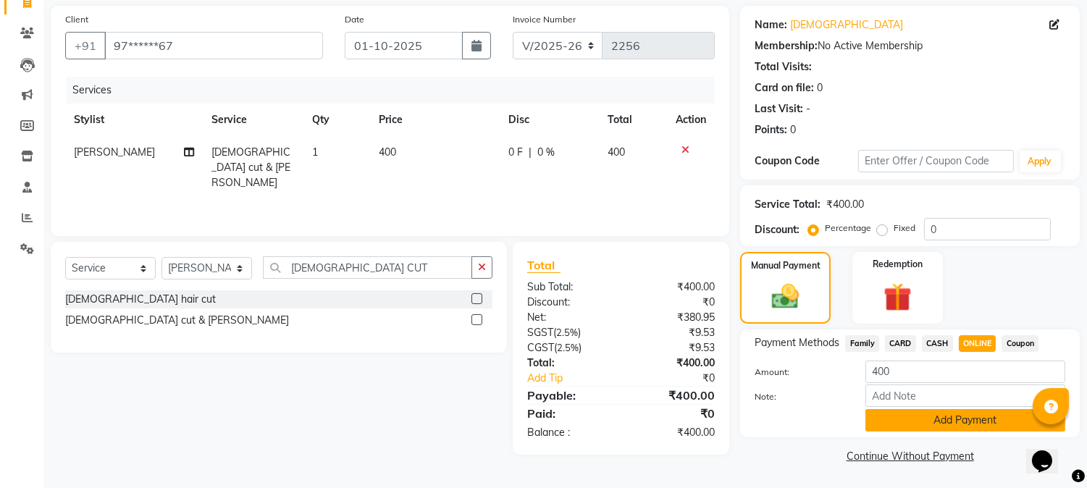
click at [939, 423] on button "Add Payment" at bounding box center [965, 420] width 200 height 22
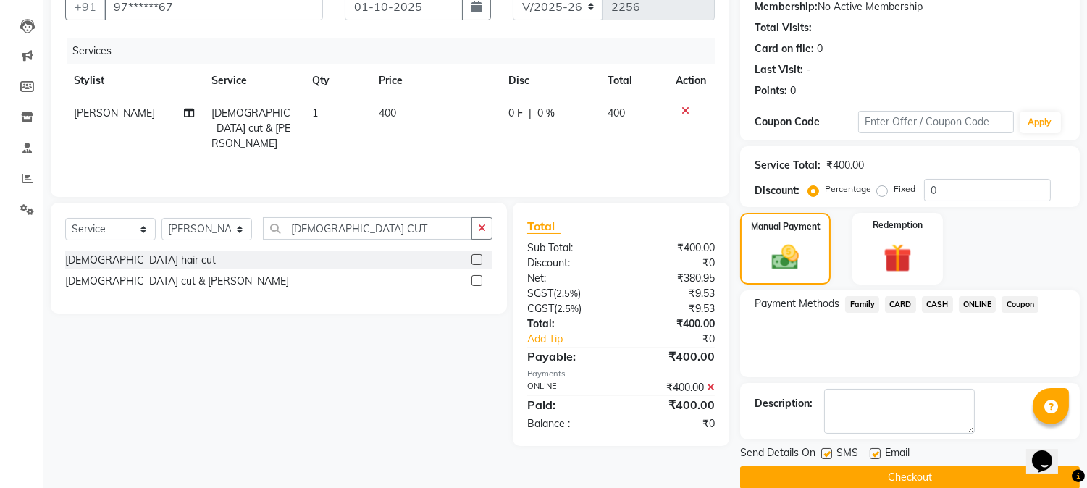
scroll to position [163, 0]
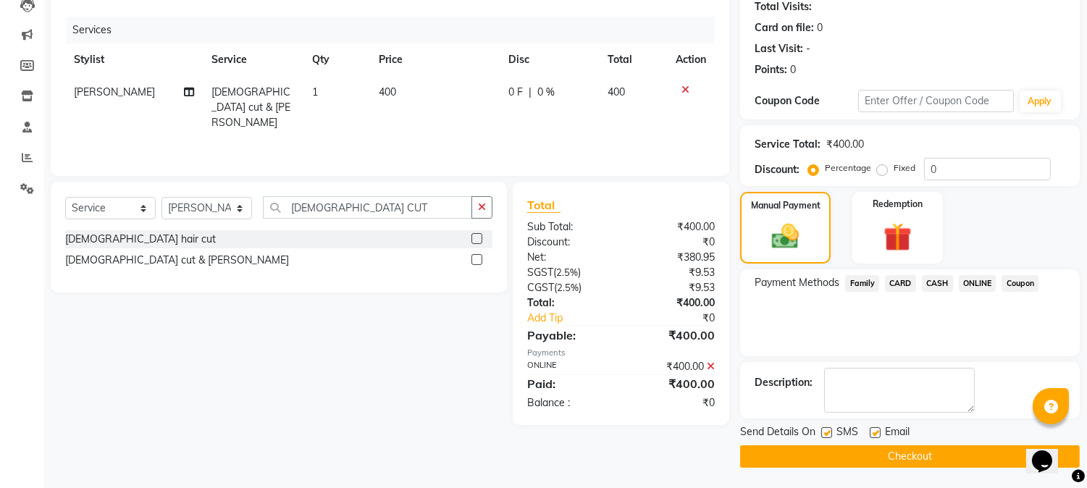
click at [928, 448] on button "Checkout" at bounding box center [910, 456] width 340 height 22
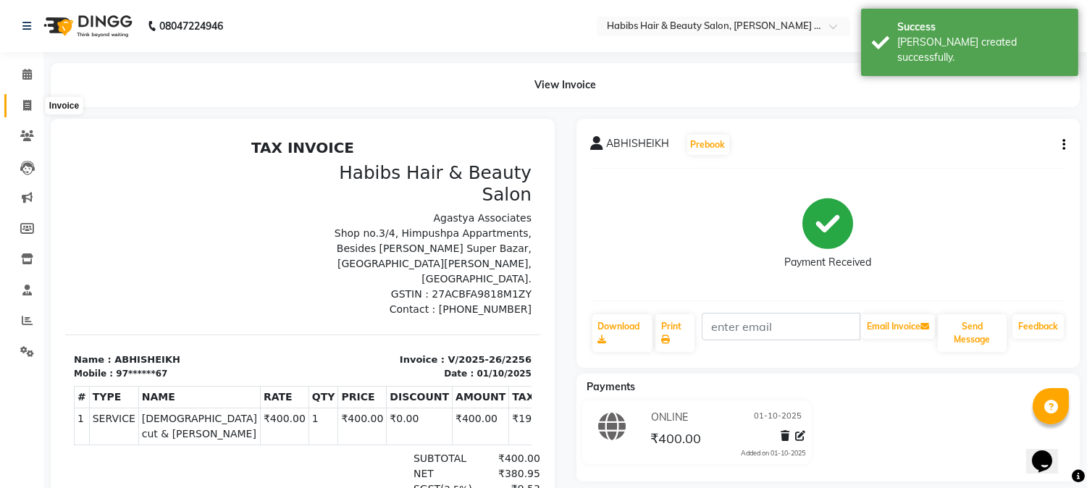
click at [30, 98] on span at bounding box center [26, 106] width 25 height 17
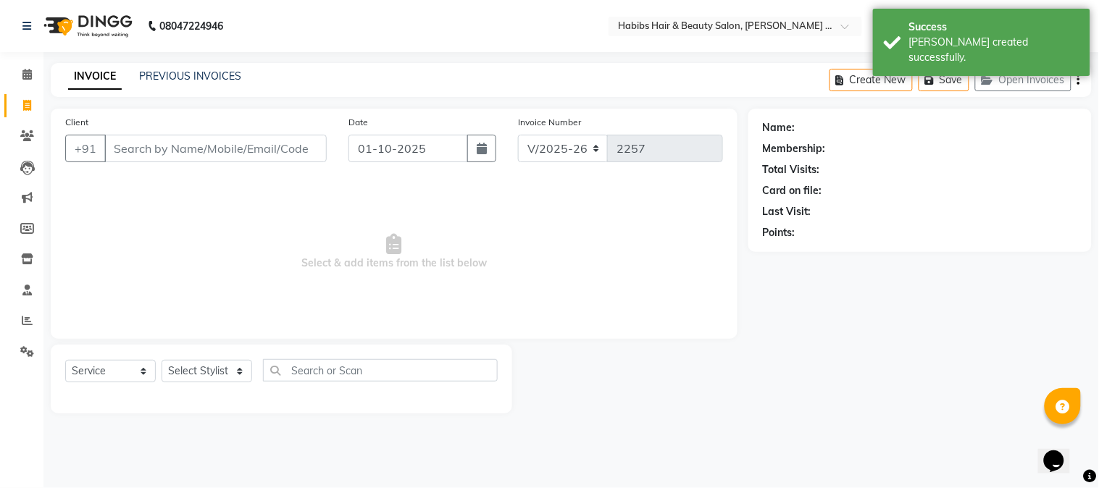
click at [240, 142] on input "Client" at bounding box center [215, 149] width 222 height 28
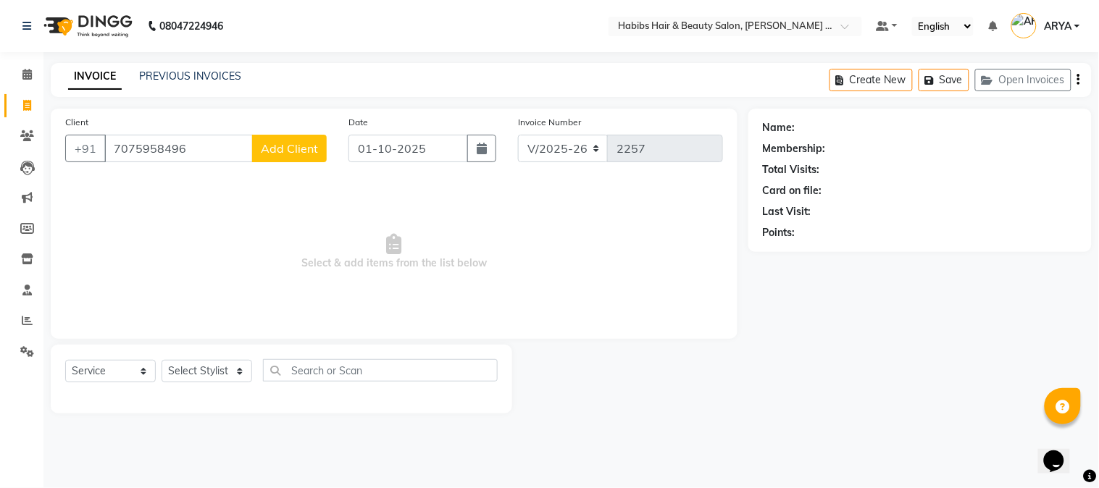
click at [274, 155] on span "Add Client" at bounding box center [289, 148] width 57 height 14
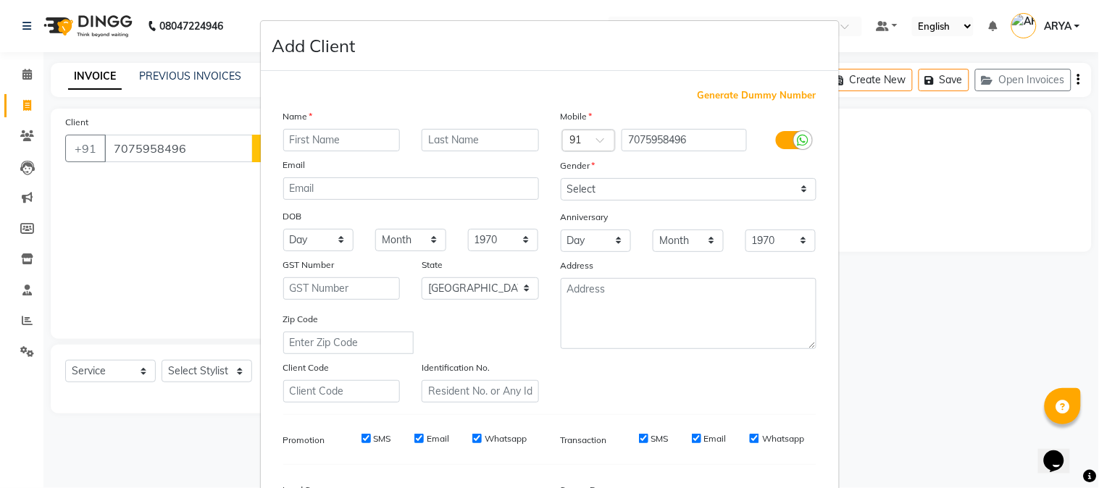
click at [339, 130] on input "text" at bounding box center [341, 140] width 117 height 22
click at [339, 135] on input "text" at bounding box center [341, 140] width 117 height 22
click at [650, 182] on select "Select [DEMOGRAPHIC_DATA] [DEMOGRAPHIC_DATA] Other Prefer Not To Say" at bounding box center [689, 189] width 256 height 22
click at [561, 178] on select "Select [DEMOGRAPHIC_DATA] [DEMOGRAPHIC_DATA] Other Prefer Not To Say" at bounding box center [689, 189] width 256 height 22
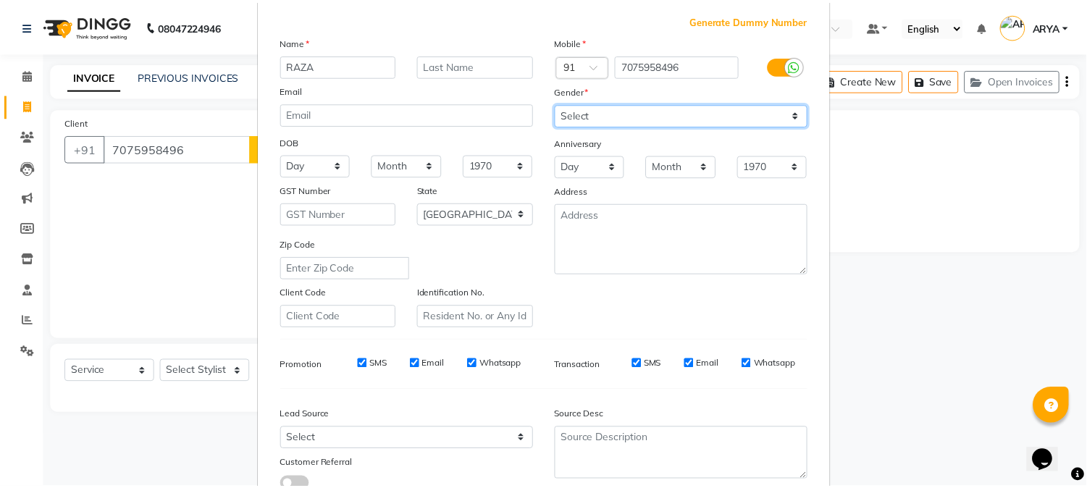
scroll to position [181, 0]
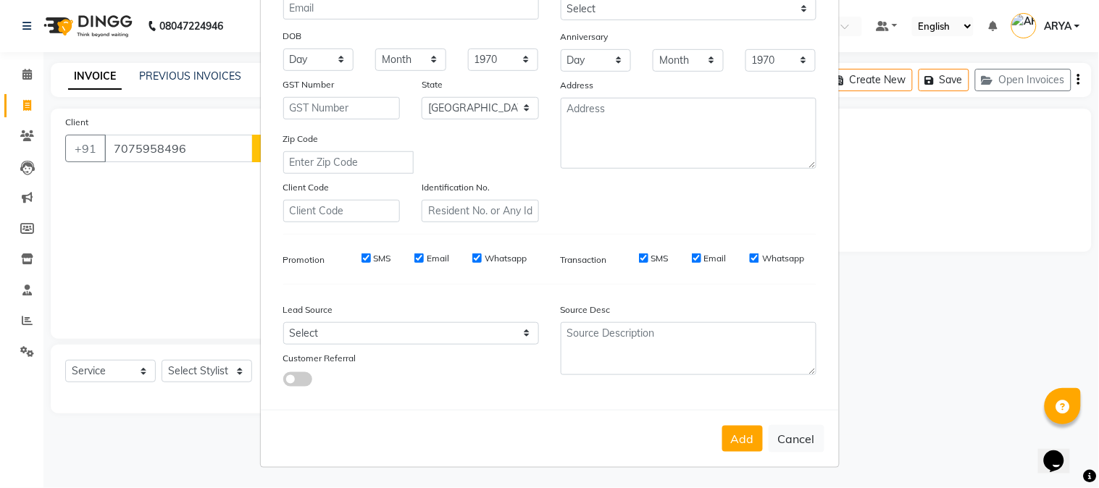
click at [715, 439] on div "Add Cancel" at bounding box center [550, 438] width 578 height 57
click at [755, 436] on button "Add" at bounding box center [742, 439] width 41 height 26
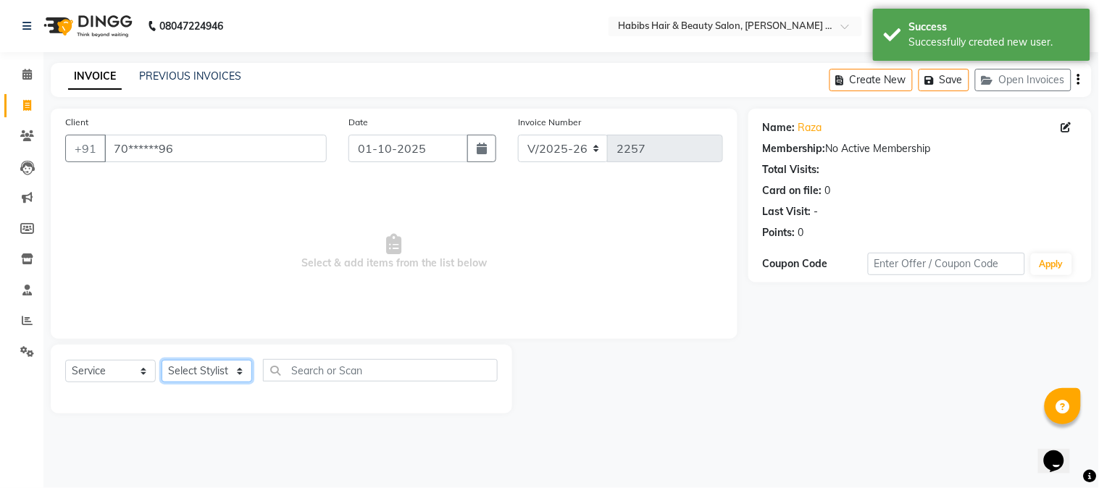
click at [212, 371] on select "Select Stylist Admin [PERSON_NAME] Darshan [PERSON_NAME] [PERSON_NAME] RASHMI […" at bounding box center [206, 371] width 91 height 22
click at [161, 361] on select "Select Stylist Admin [PERSON_NAME] Darshan [PERSON_NAME] [PERSON_NAME] RASHMI […" at bounding box center [206, 371] width 91 height 22
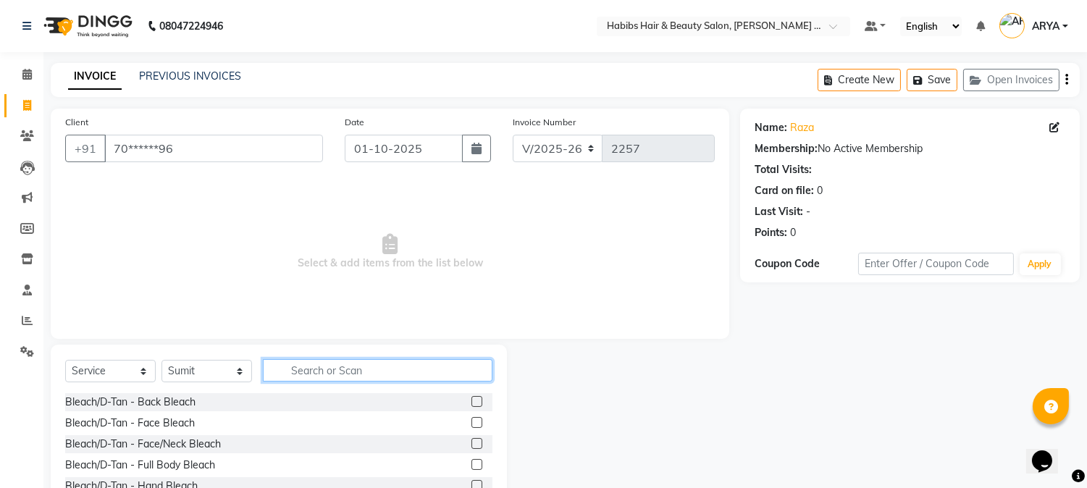
click at [284, 377] on input "text" at bounding box center [378, 370] width 230 height 22
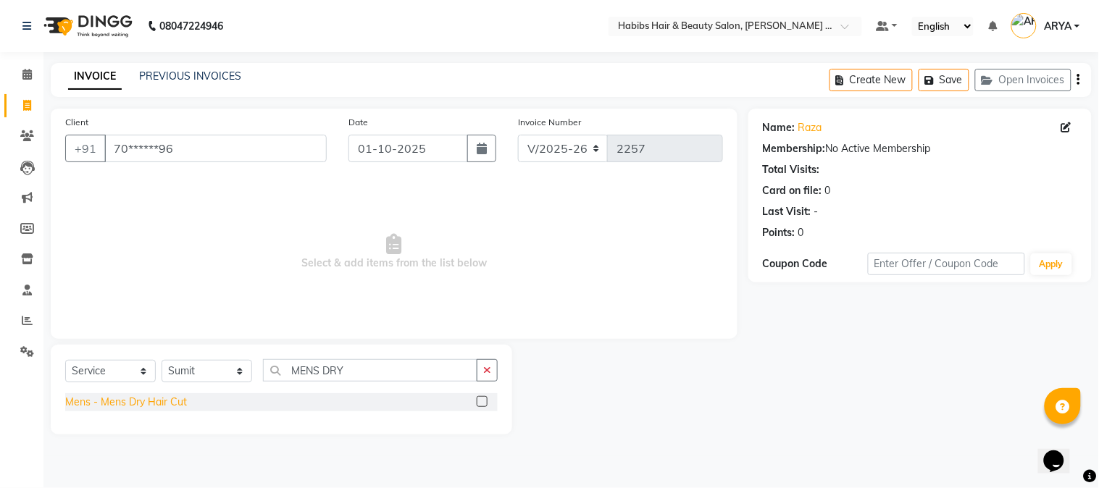
click at [170, 400] on div "Mens - Mens Dry Hair Cut" at bounding box center [126, 402] width 122 height 15
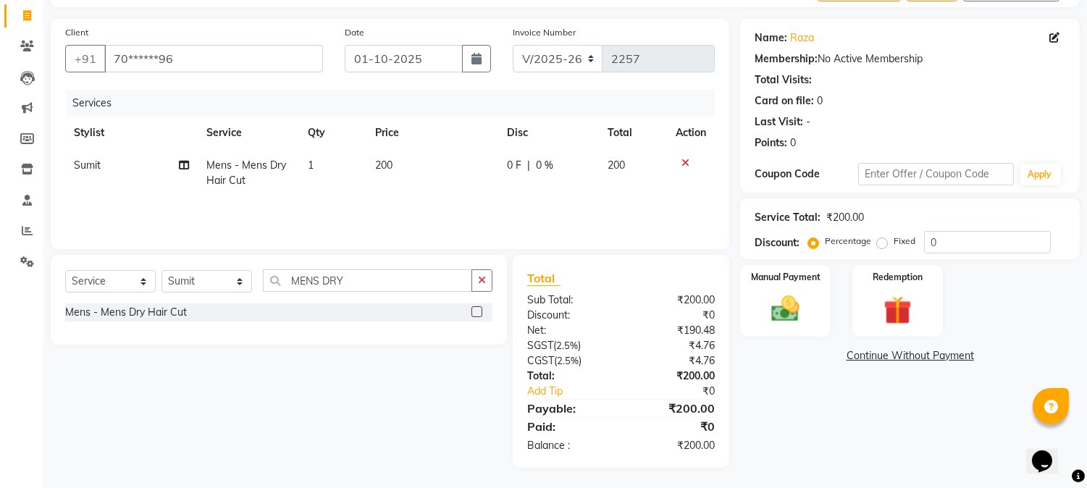
scroll to position [91, 0]
click at [780, 324] on div "Manual Payment" at bounding box center [786, 300] width 94 height 74
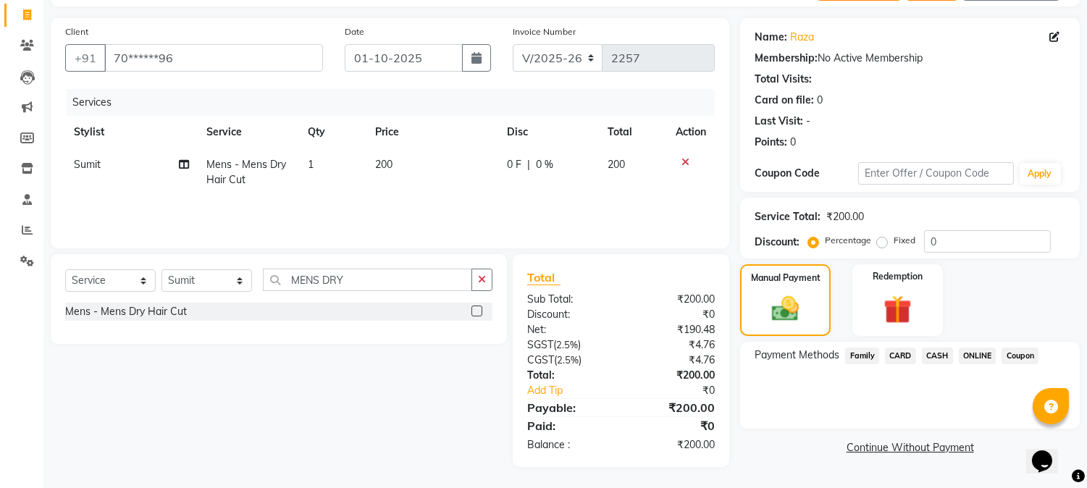
click at [933, 348] on span "CASH" at bounding box center [937, 356] width 31 height 17
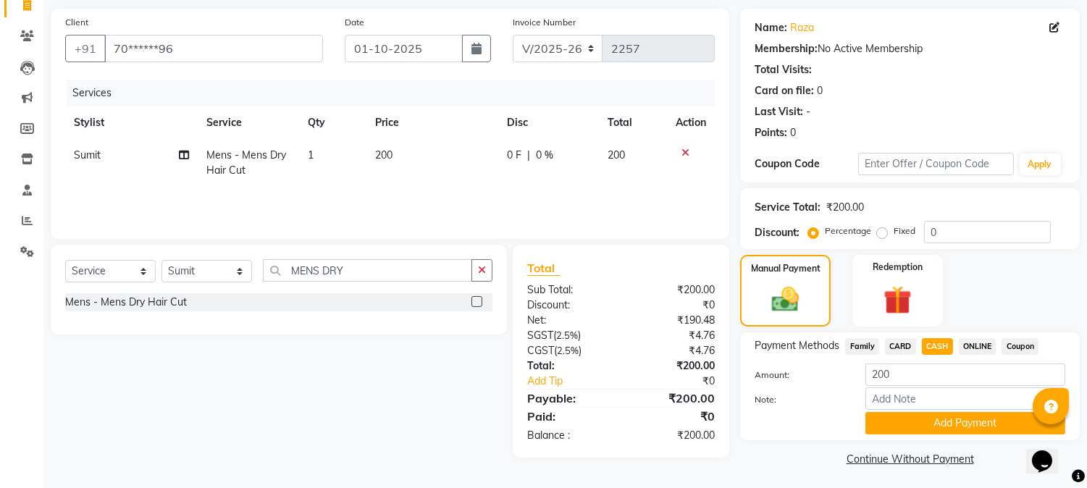
scroll to position [103, 0]
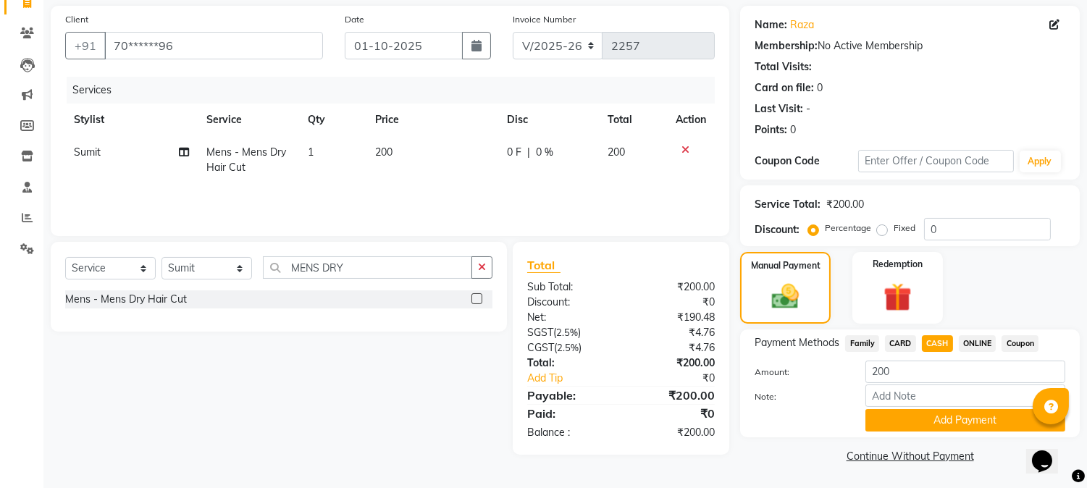
click at [945, 432] on div "Payment Methods Family CARD CASH ONLINE Coupon Amount: 200 Note: Add Payment" at bounding box center [910, 383] width 340 height 108
click at [944, 424] on button "Add Payment" at bounding box center [965, 420] width 200 height 22
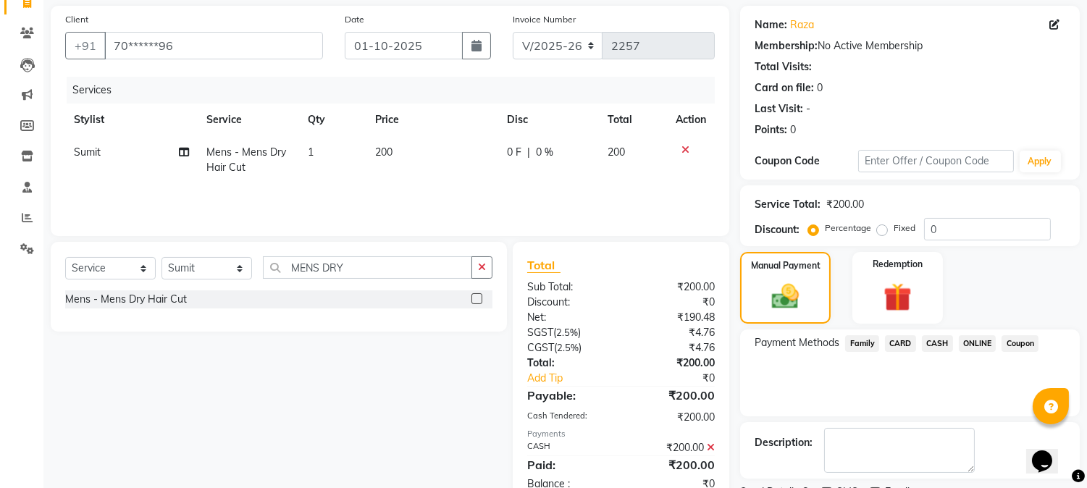
scroll to position [163, 0]
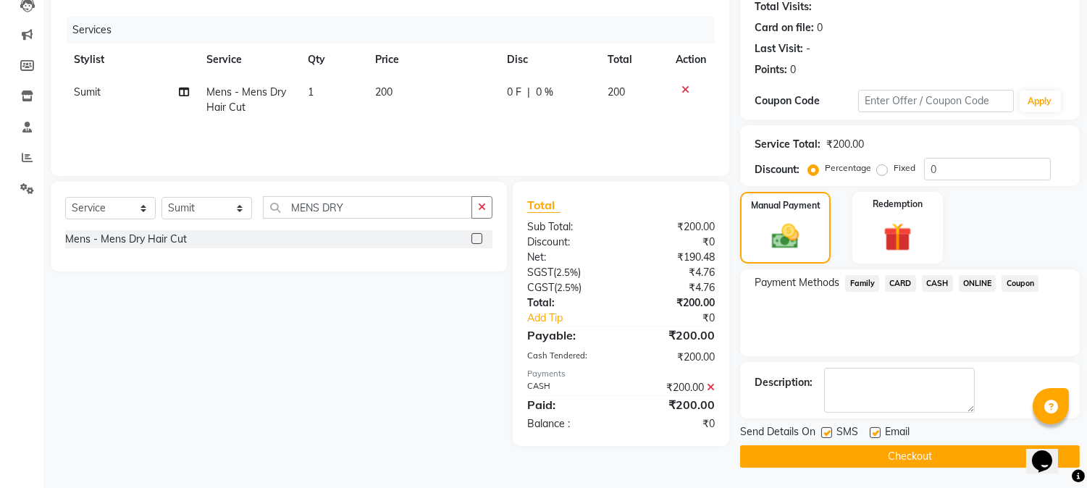
click at [921, 445] on button "Checkout" at bounding box center [910, 456] width 340 height 22
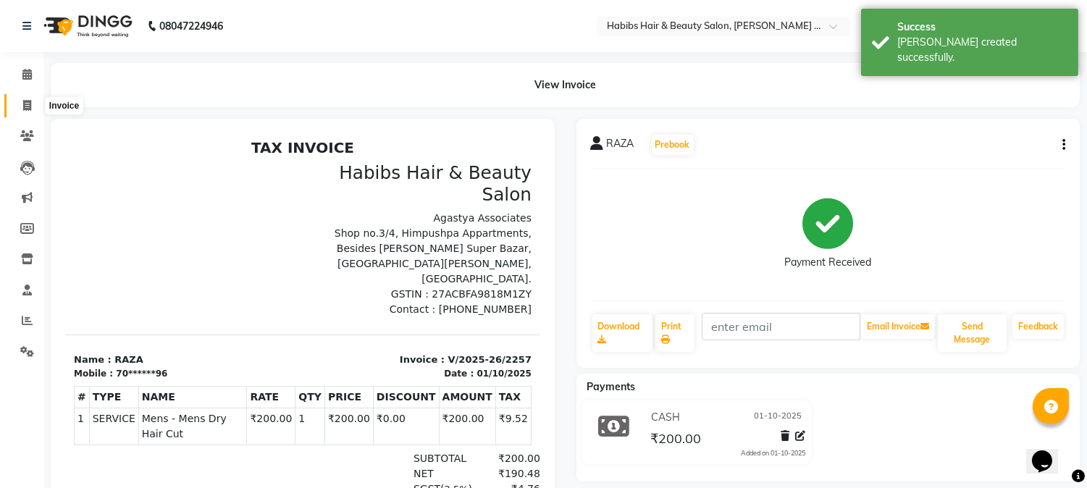
click at [18, 106] on span at bounding box center [26, 106] width 25 height 17
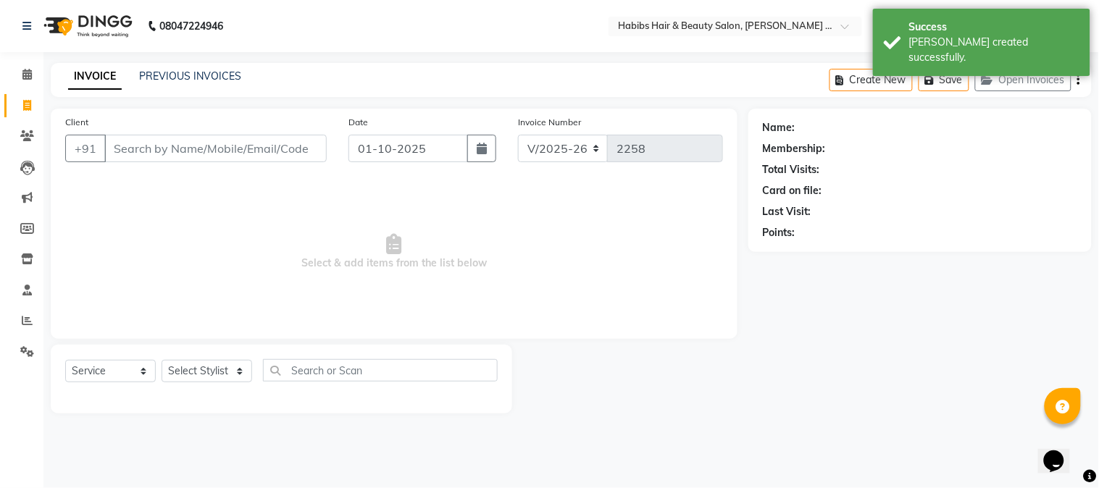
click at [275, 149] on input "Client" at bounding box center [215, 149] width 222 height 28
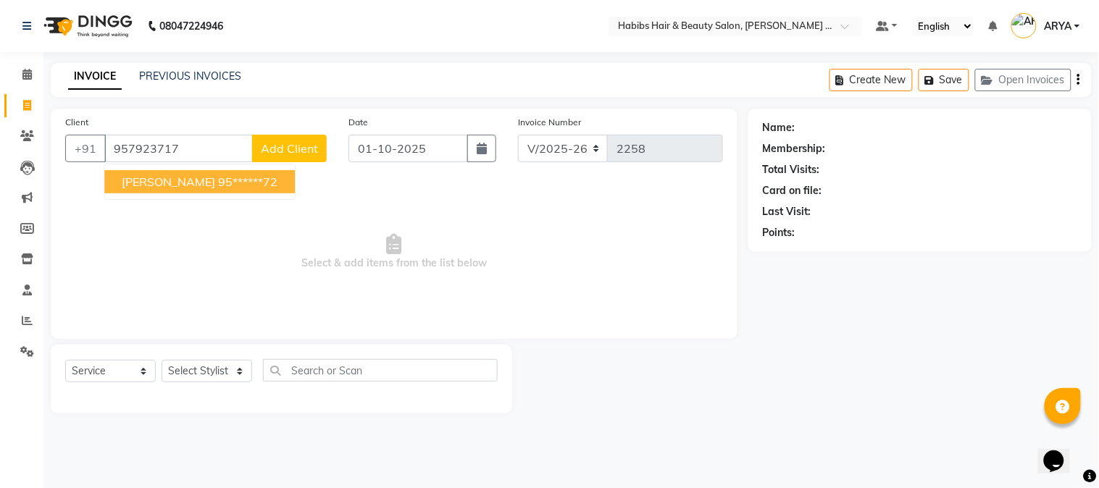
click at [218, 178] on ngb-highlight "95******72" at bounding box center [247, 182] width 59 height 14
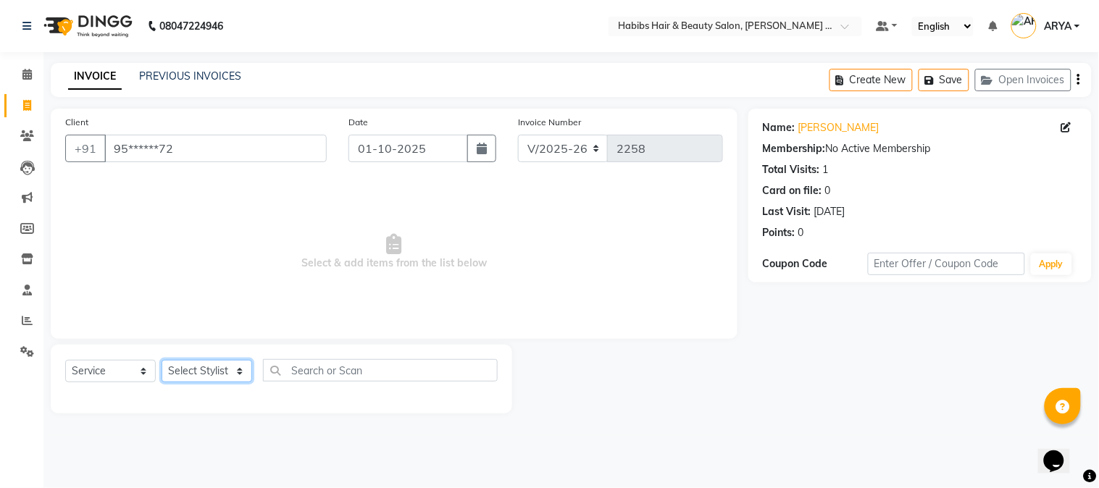
click at [214, 372] on select "Select Stylist Admin [PERSON_NAME] Darshan [PERSON_NAME] [PERSON_NAME] RASHMI […" at bounding box center [206, 371] width 91 height 22
click at [161, 361] on select "Select Stylist Admin [PERSON_NAME] Darshan [PERSON_NAME] [PERSON_NAME] RASHMI […" at bounding box center [206, 371] width 91 height 22
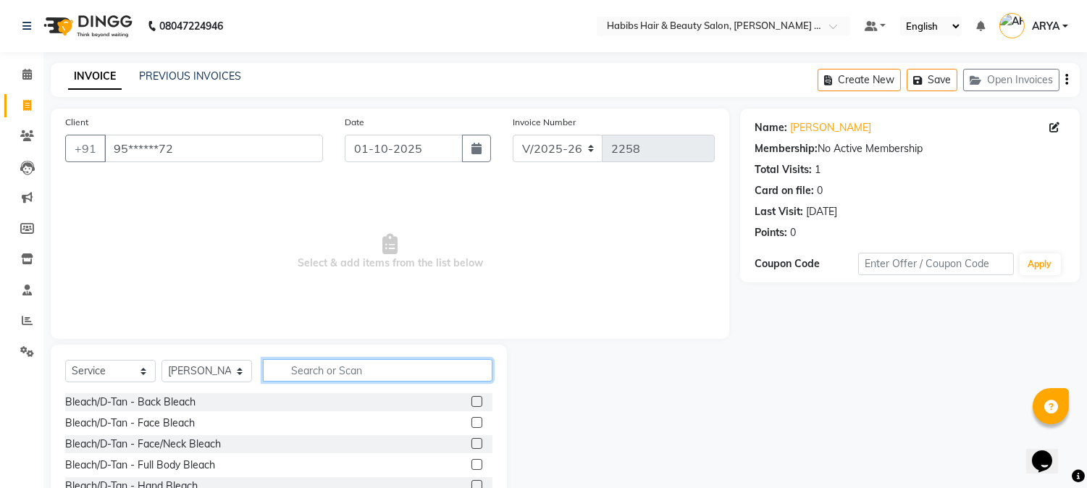
click at [295, 374] on input "text" at bounding box center [378, 370] width 230 height 22
click at [365, 377] on input "text" at bounding box center [378, 370] width 230 height 22
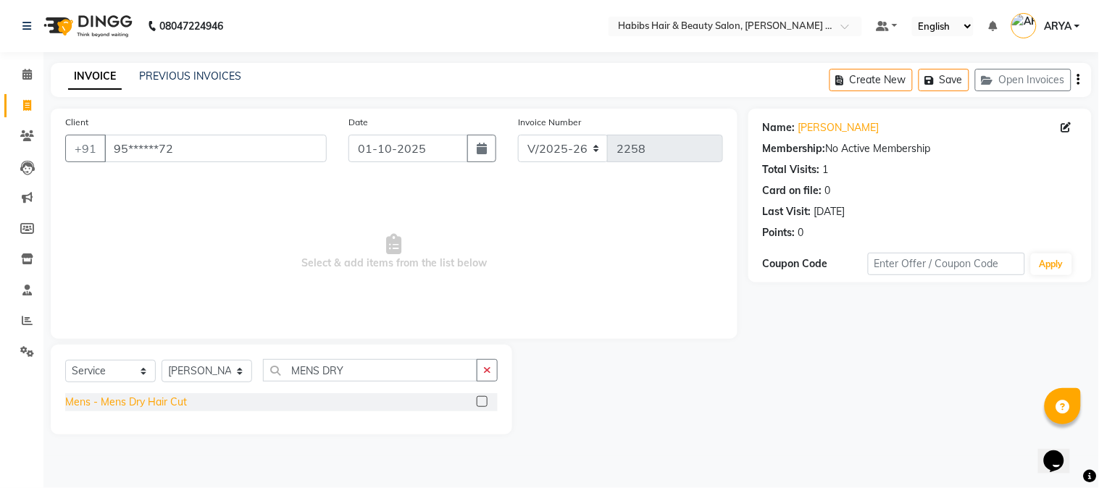
click at [140, 406] on div "Mens - Mens Dry Hair Cut" at bounding box center [126, 402] width 122 height 15
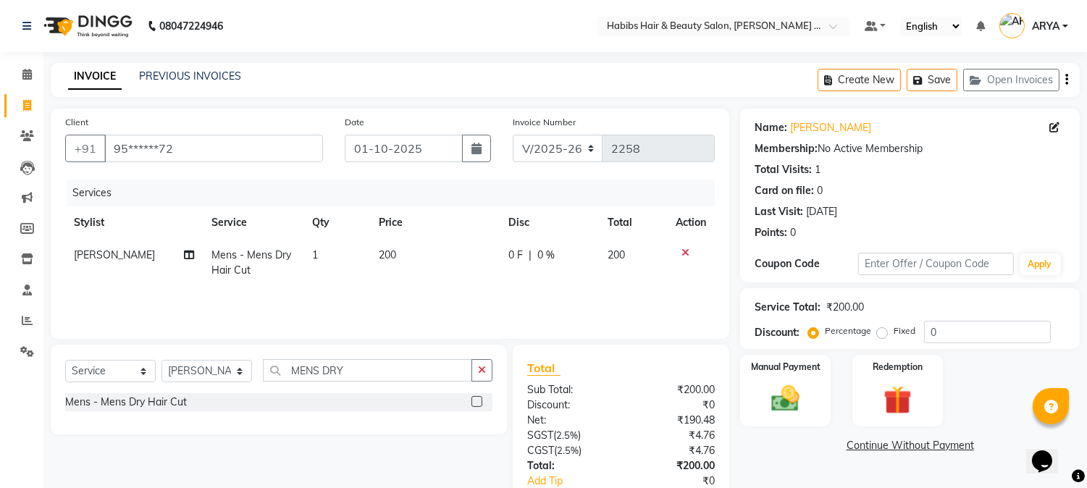
scroll to position [91, 0]
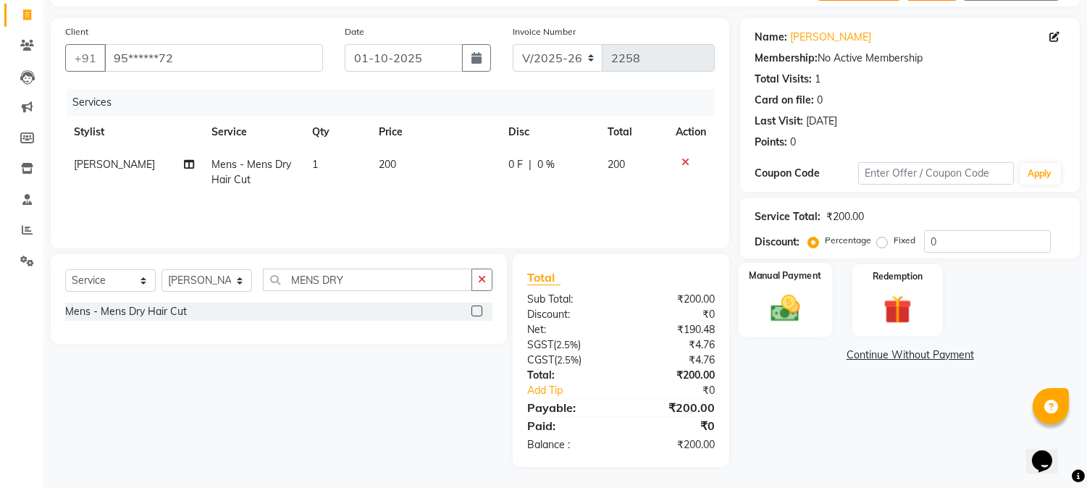
click at [764, 302] on img at bounding box center [786, 309] width 48 height 34
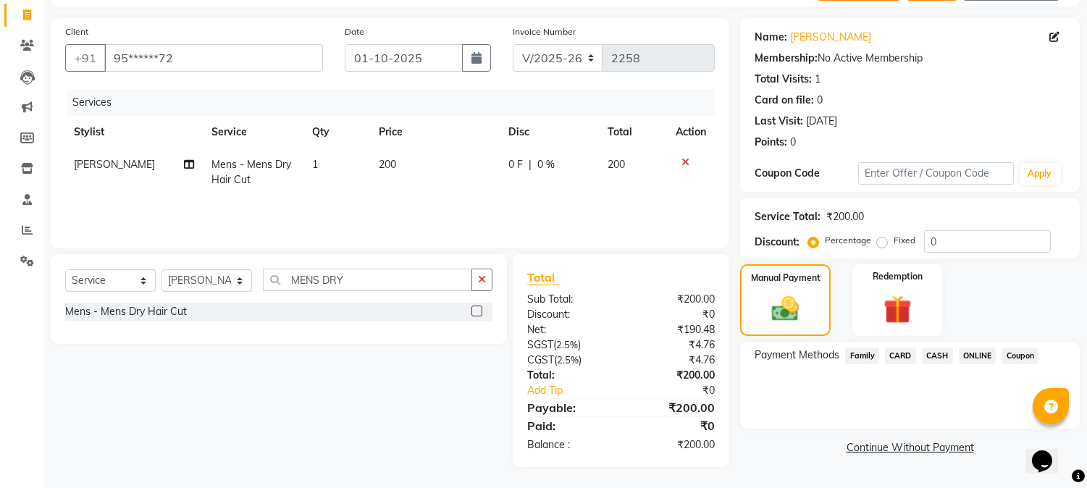
click at [939, 358] on span "CASH" at bounding box center [937, 356] width 31 height 17
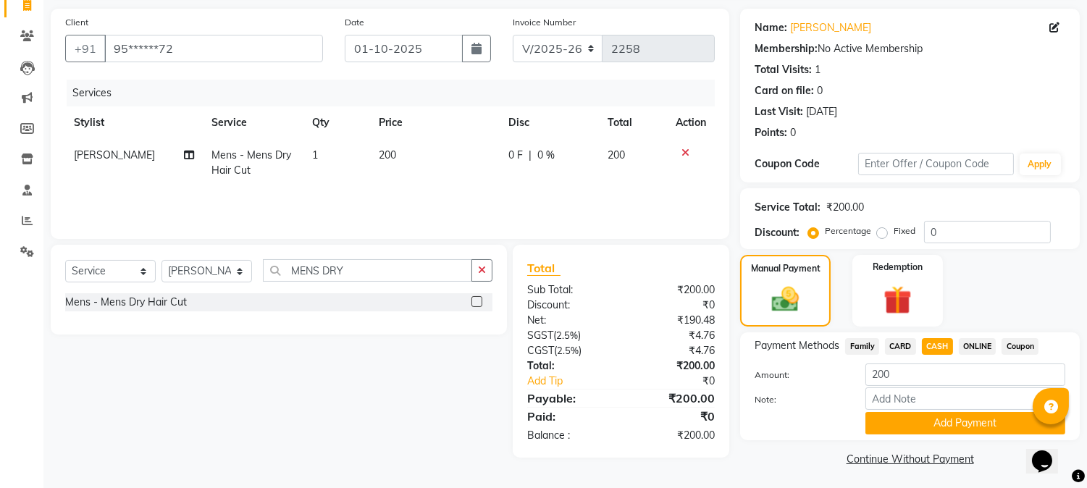
scroll to position [103, 0]
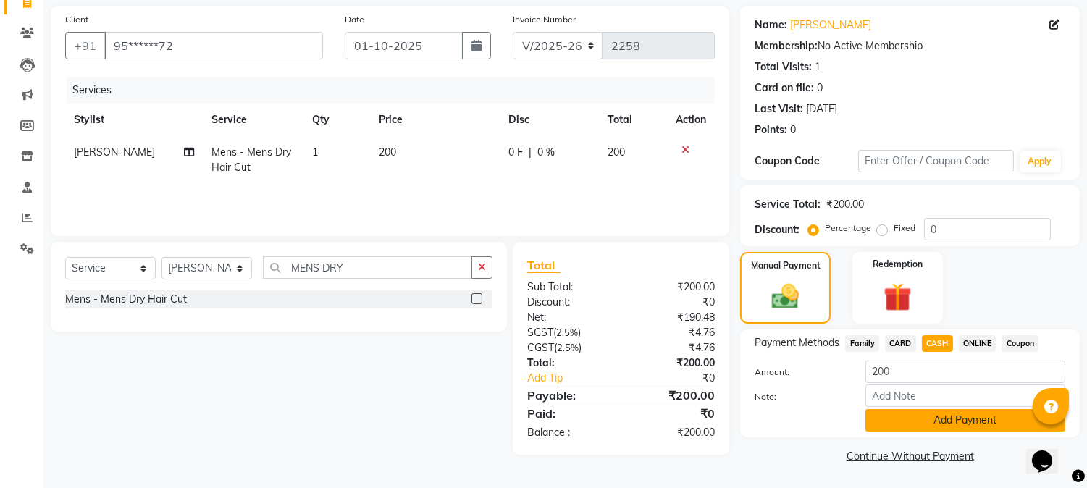
click at [944, 420] on button "Add Payment" at bounding box center [965, 420] width 200 height 22
click at [944, 420] on div "Name: [PERSON_NAME] Membership: No Active Membership Total Visits: 1 Card on fi…" at bounding box center [915, 236] width 350 height 461
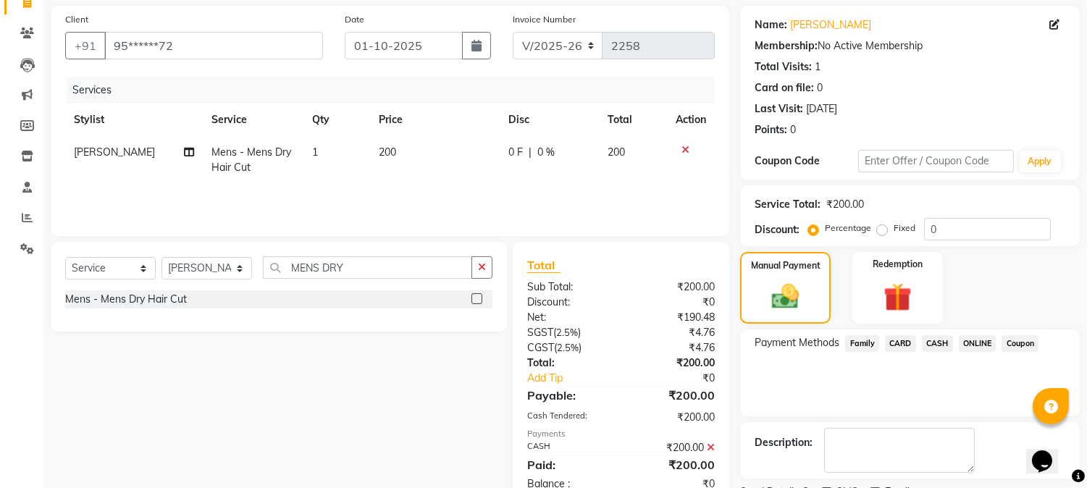
scroll to position [163, 0]
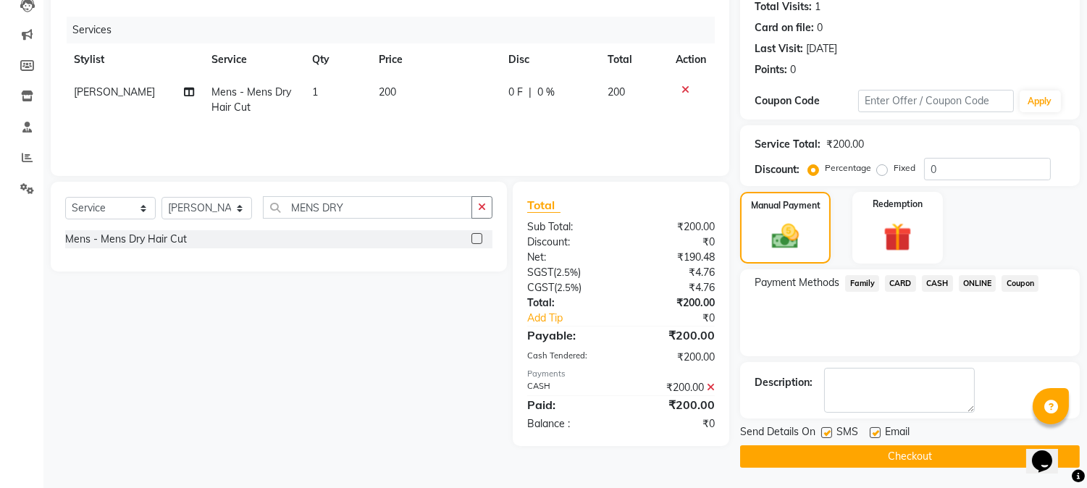
click at [902, 449] on button "Checkout" at bounding box center [910, 456] width 340 height 22
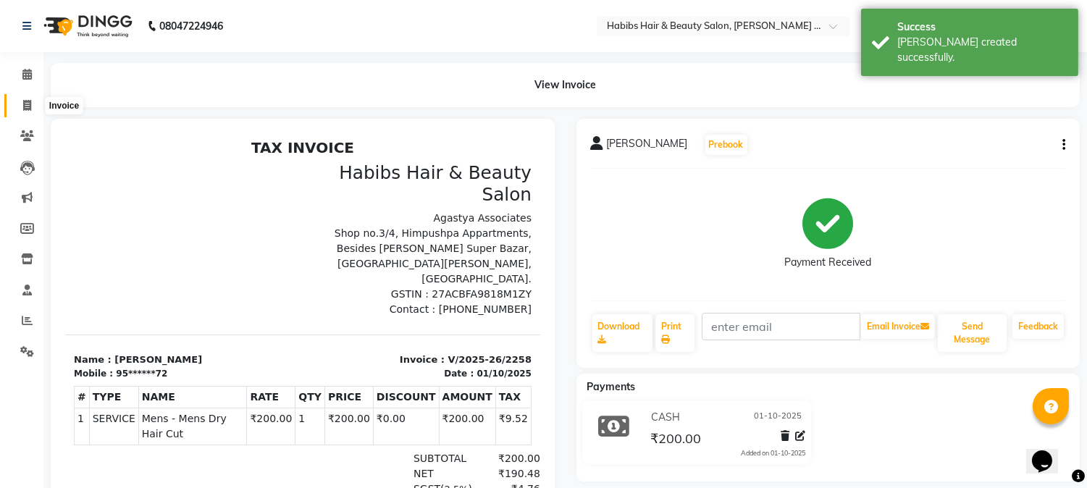
click at [25, 107] on icon at bounding box center [27, 105] width 8 height 11
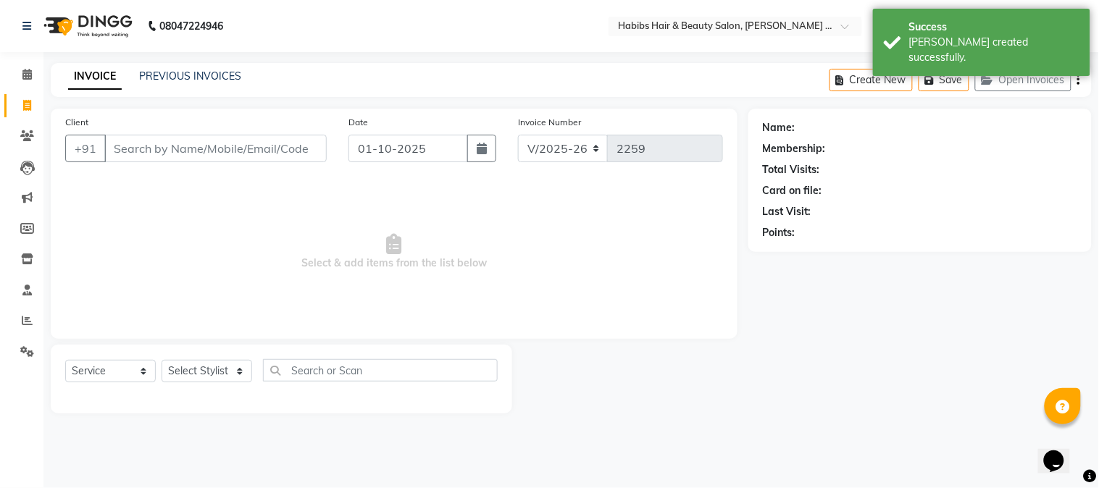
click at [261, 139] on input "Client" at bounding box center [215, 149] width 222 height 28
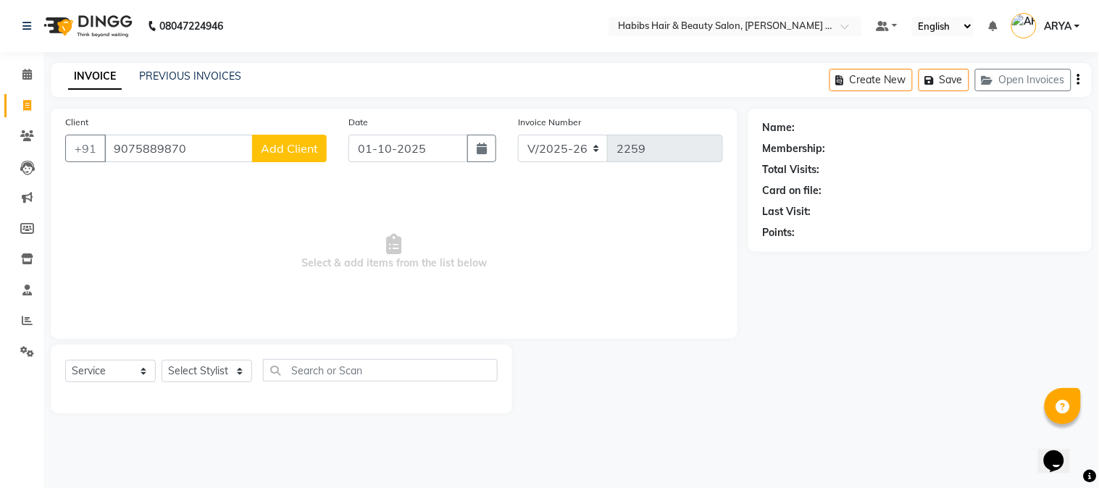
click at [266, 149] on span "Add Client" at bounding box center [289, 148] width 57 height 14
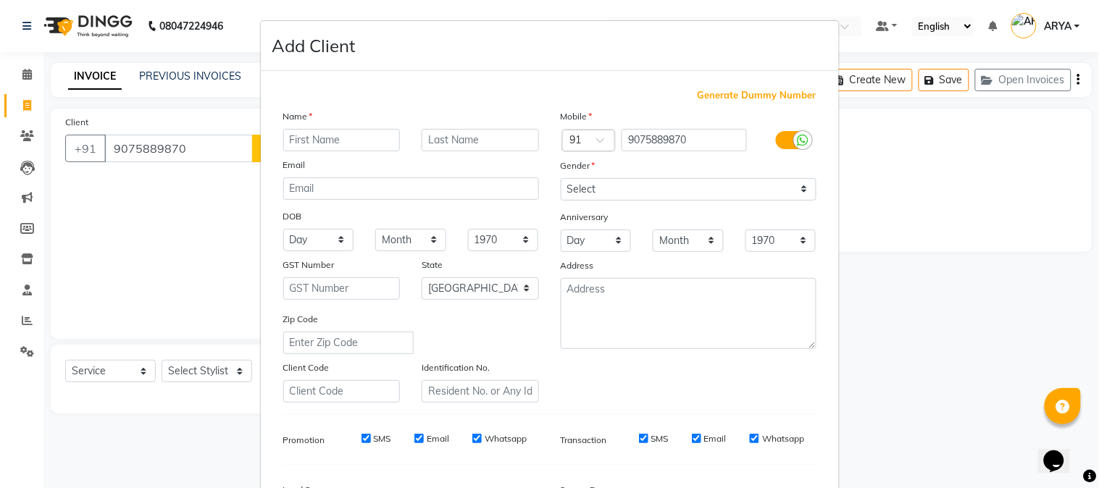
click at [344, 141] on input "text" at bounding box center [341, 140] width 117 height 22
click at [589, 190] on select "Select [DEMOGRAPHIC_DATA] [DEMOGRAPHIC_DATA] Other Prefer Not To Say" at bounding box center [689, 189] width 256 height 22
click at [561, 178] on select "Select [DEMOGRAPHIC_DATA] [DEMOGRAPHIC_DATA] Other Prefer Not To Say" at bounding box center [689, 189] width 256 height 22
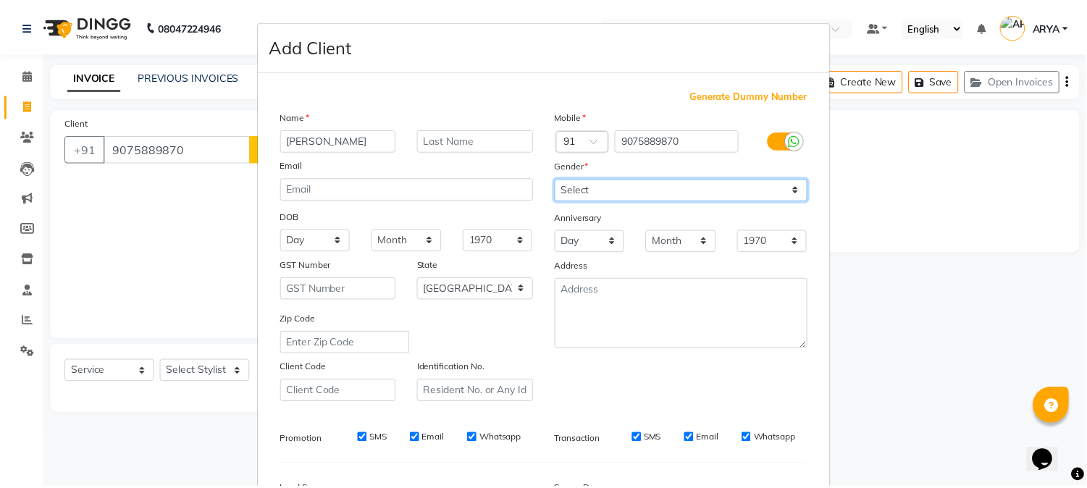
scroll to position [181, 0]
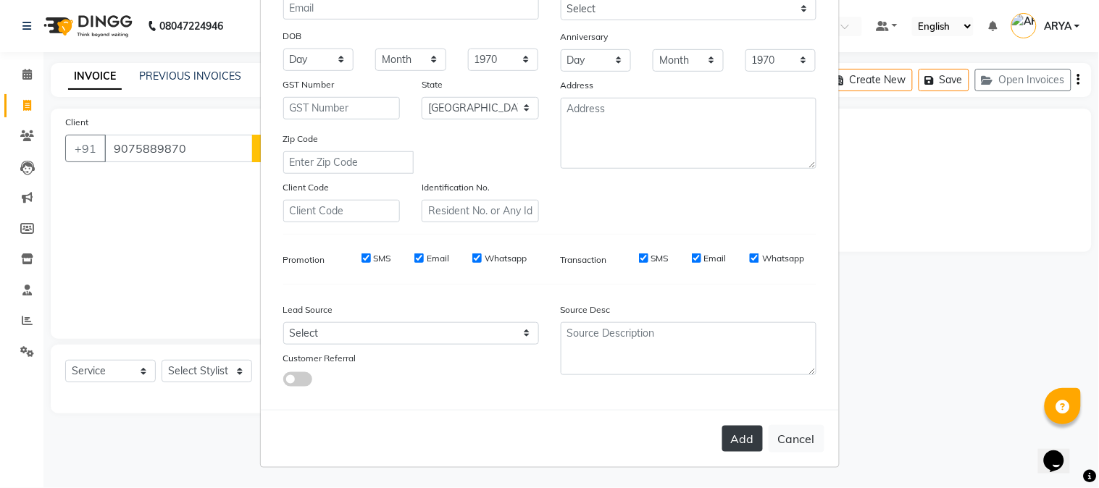
click at [742, 436] on button "Add" at bounding box center [742, 439] width 41 height 26
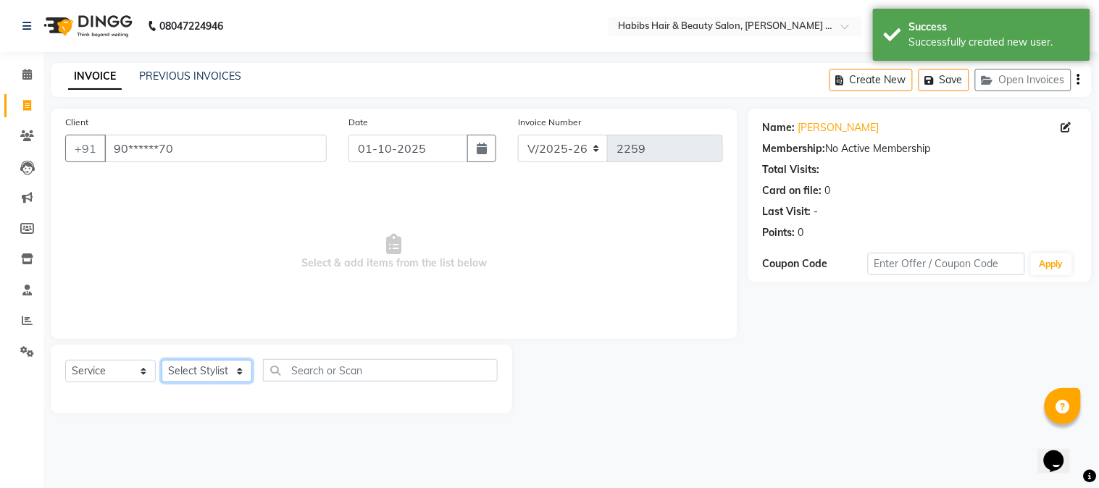
click at [205, 368] on select "Select Stylist Admin [PERSON_NAME] Darshan [PERSON_NAME] [PERSON_NAME] RASHMI […" at bounding box center [206, 371] width 91 height 22
click at [161, 361] on select "Select Stylist Admin [PERSON_NAME] Darshan [PERSON_NAME] [PERSON_NAME] RASHMI […" at bounding box center [206, 371] width 91 height 22
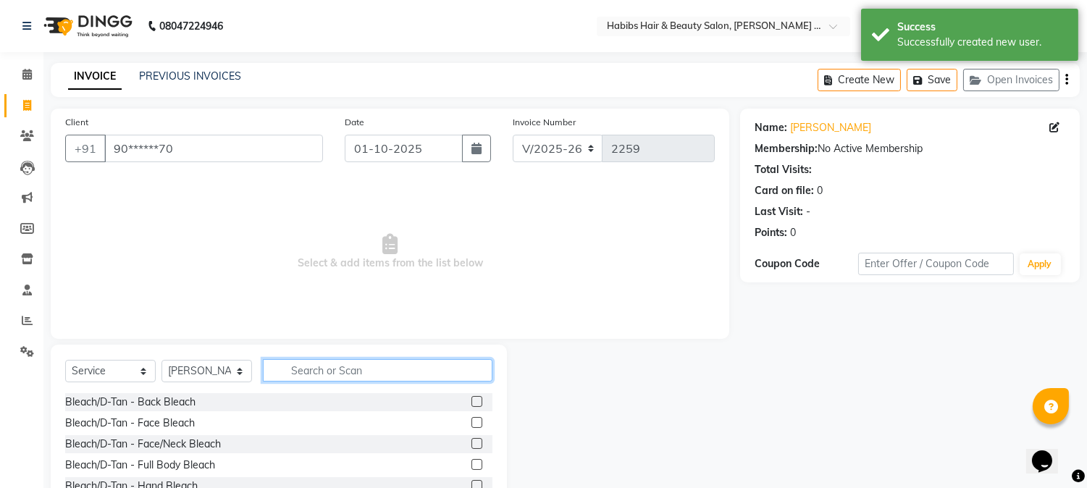
click at [301, 372] on input "text" at bounding box center [378, 370] width 230 height 22
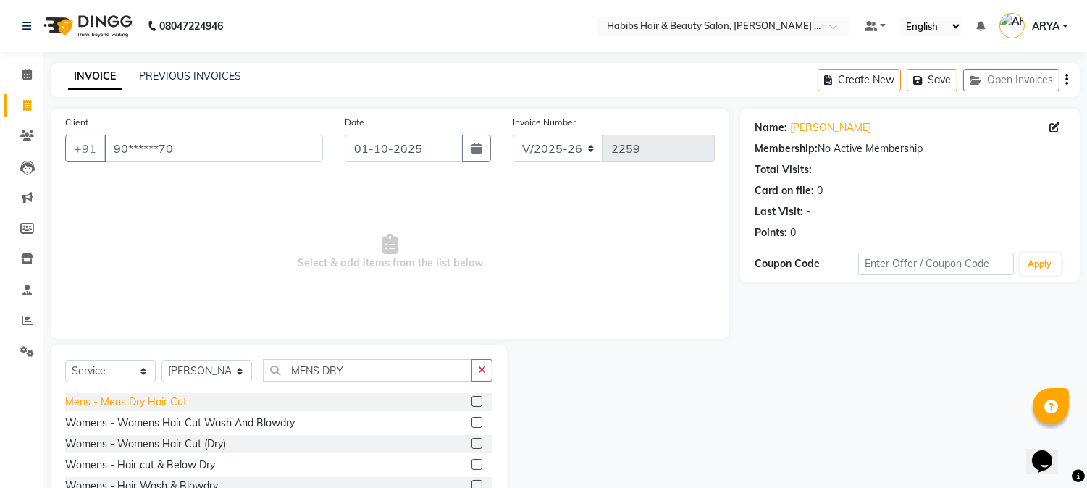
click at [169, 395] on div "Mens - Mens Dry Hair Cut" at bounding box center [126, 402] width 122 height 15
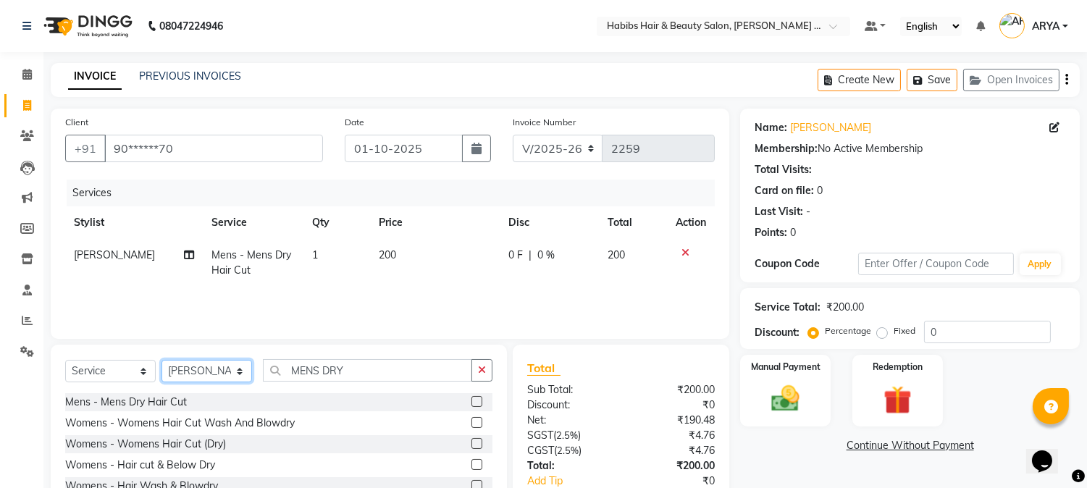
click at [240, 380] on select "Select Stylist Admin [PERSON_NAME] Darshan [PERSON_NAME] [PERSON_NAME] RASHMI […" at bounding box center [206, 371] width 91 height 22
click at [161, 361] on select "Select Stylist Admin [PERSON_NAME] Darshan [PERSON_NAME] [PERSON_NAME] RASHMI […" at bounding box center [206, 371] width 91 height 22
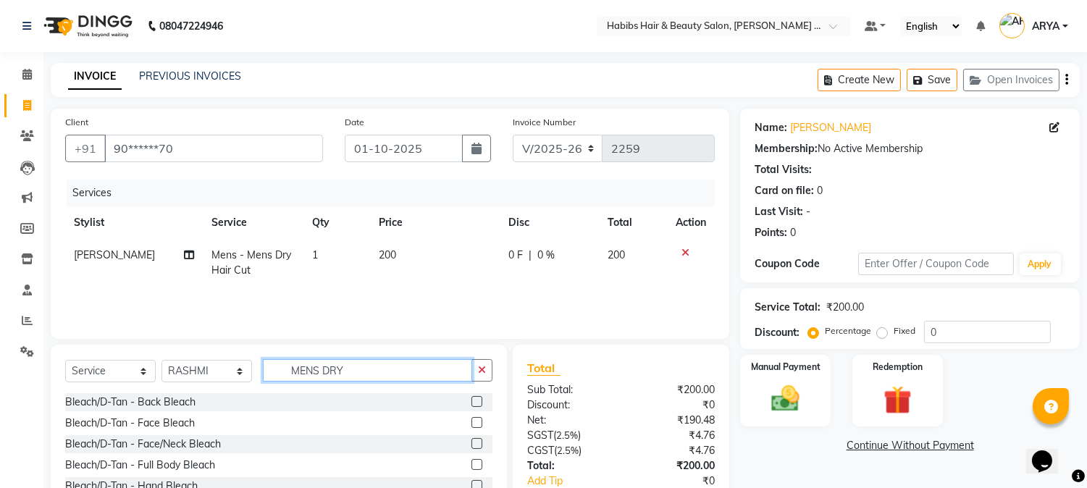
drag, startPoint x: 359, startPoint y: 368, endPoint x: 143, endPoint y: 379, distance: 216.8
click at [143, 379] on div "Select Service Product Membership Package Voucher Prepaid Gift Card Select Styl…" at bounding box center [278, 376] width 427 height 34
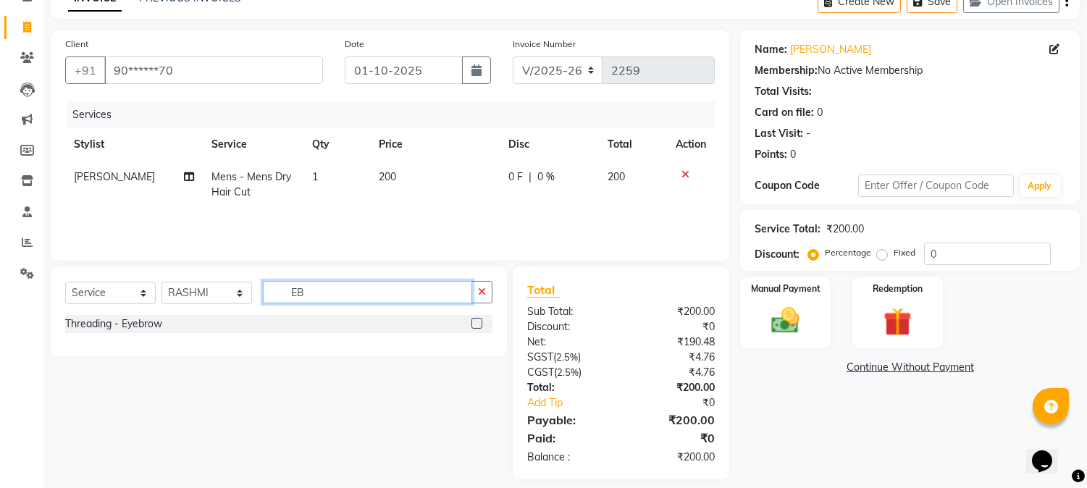
scroll to position [75, 0]
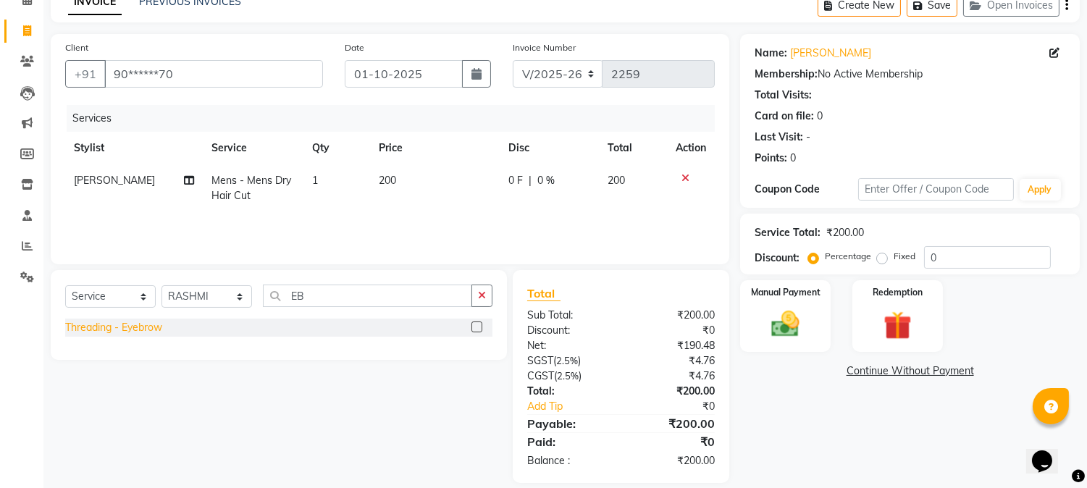
click at [147, 324] on div "Threading - Eyebrow" at bounding box center [113, 327] width 97 height 15
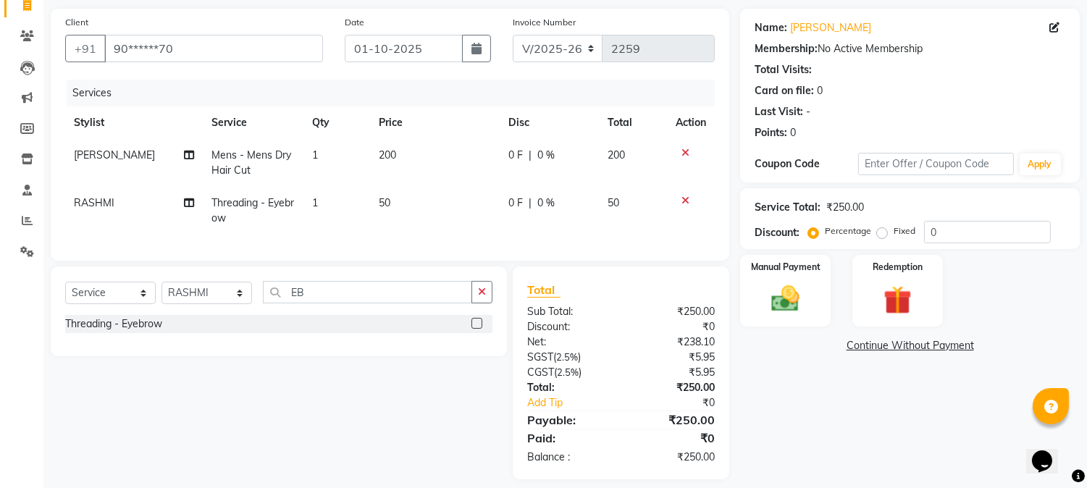
scroll to position [125, 0]
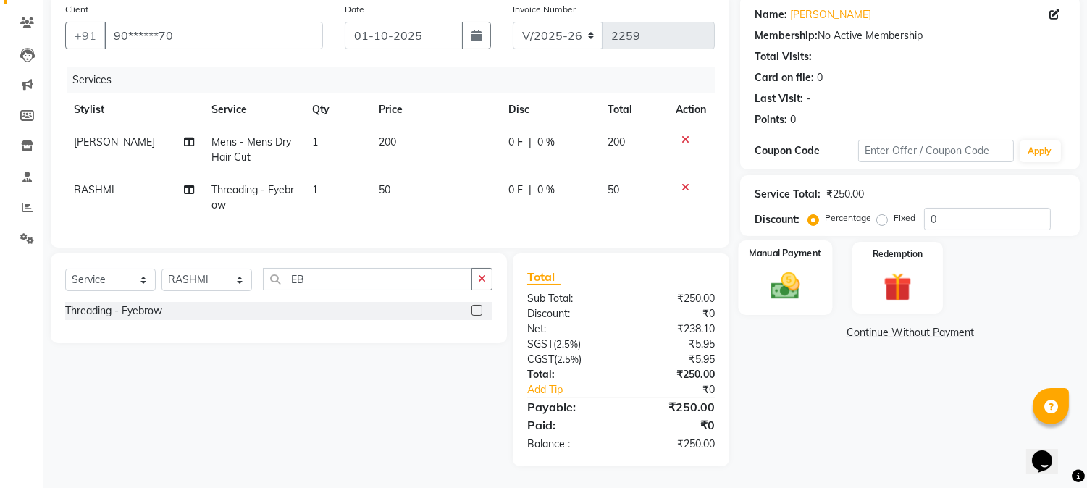
click at [794, 272] on img at bounding box center [786, 286] width 48 height 34
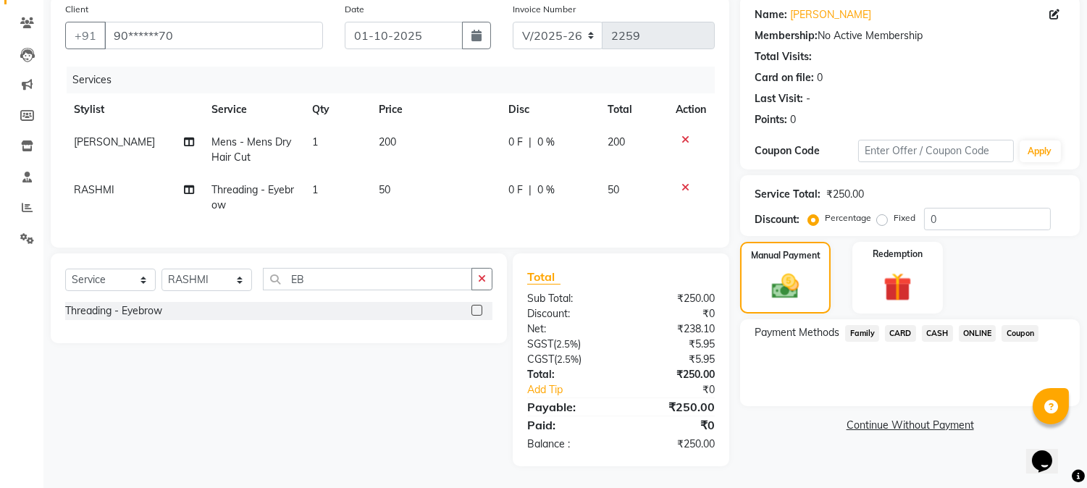
click at [967, 325] on span "ONLINE" at bounding box center [978, 333] width 38 height 17
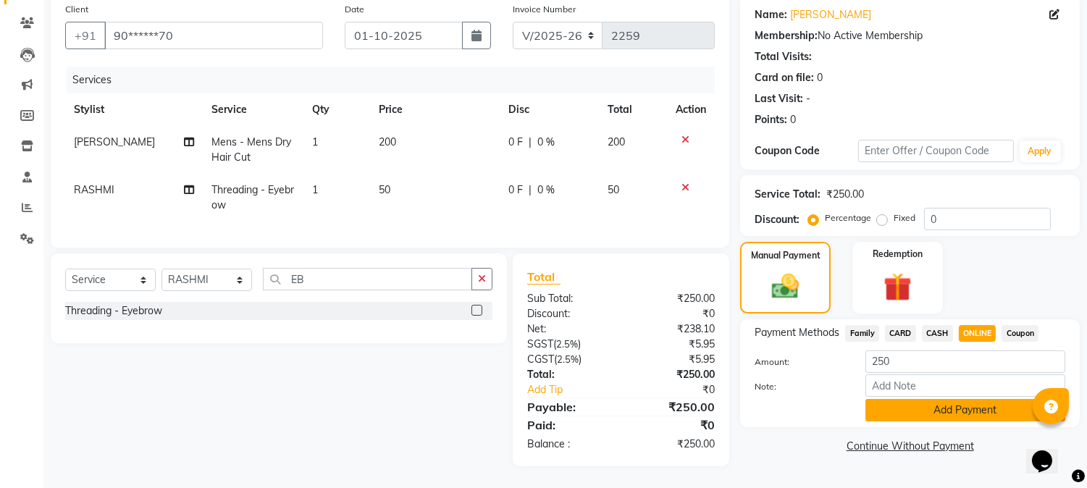
click at [940, 399] on button "Add Payment" at bounding box center [965, 410] width 200 height 22
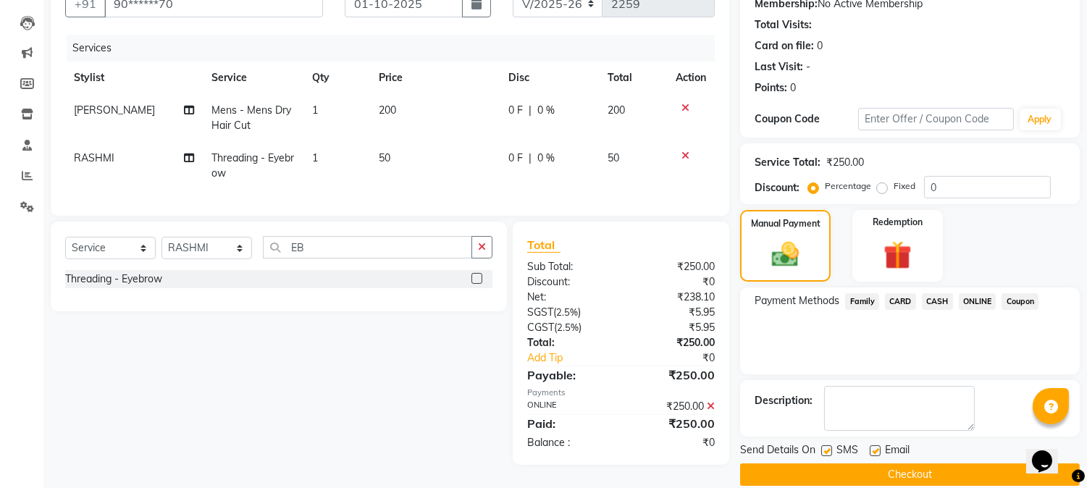
scroll to position [163, 0]
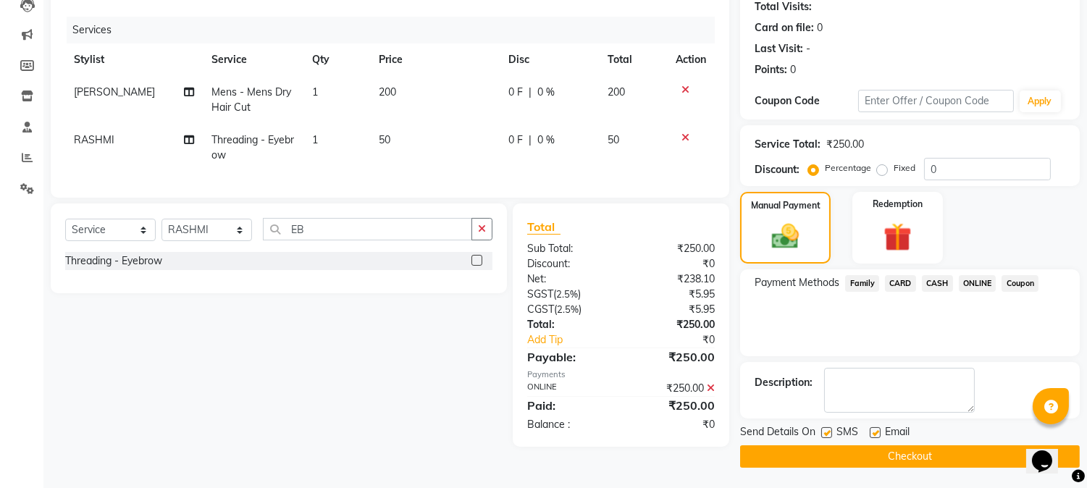
click at [850, 462] on button "Checkout" at bounding box center [910, 456] width 340 height 22
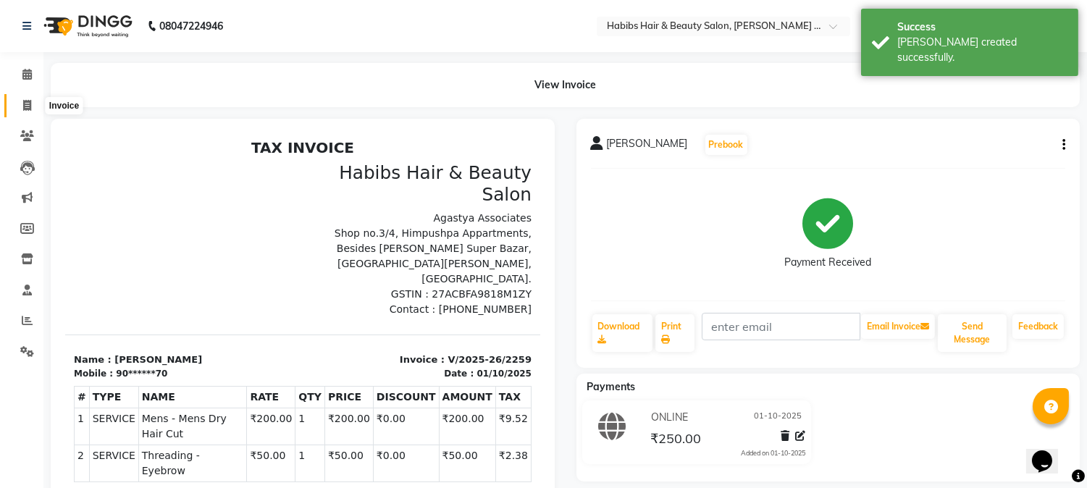
click at [30, 102] on icon at bounding box center [27, 105] width 8 height 11
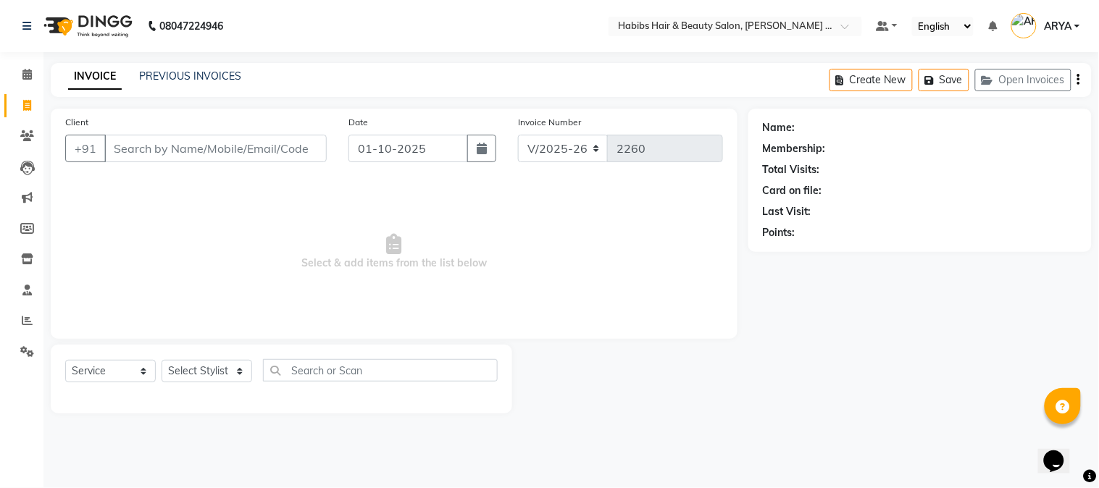
click at [154, 145] on input "Client" at bounding box center [215, 149] width 222 height 28
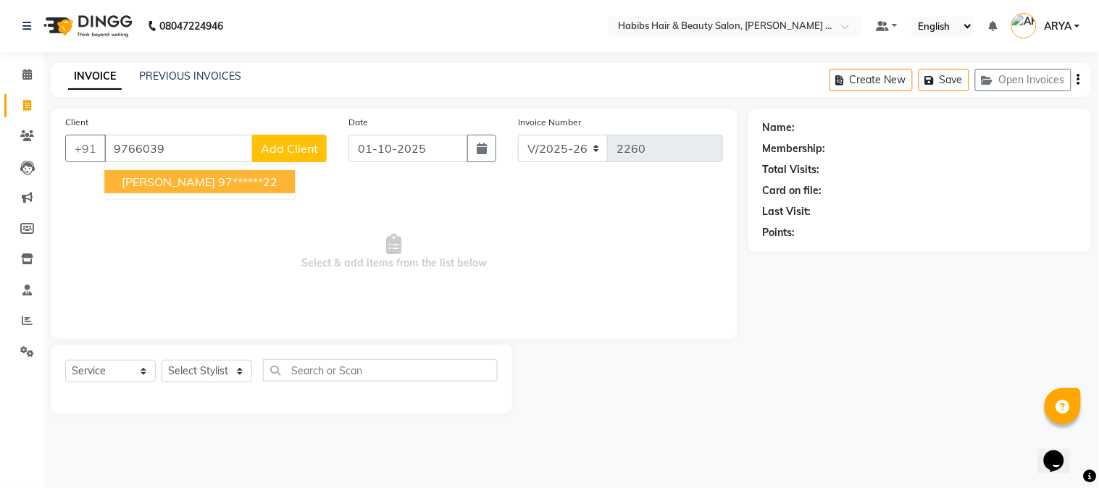
click at [218, 185] on ngb-highlight "97******22" at bounding box center [247, 182] width 59 height 14
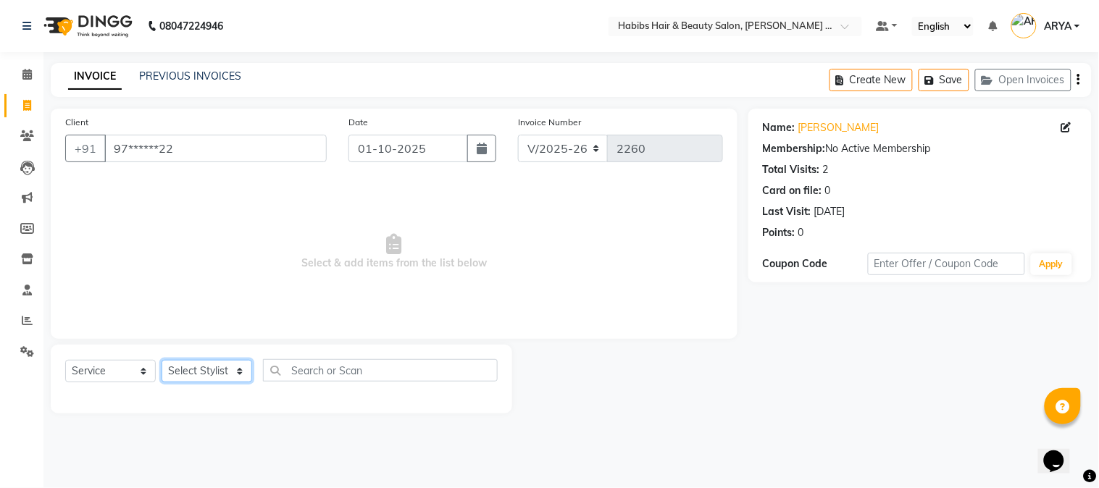
click at [193, 370] on select "Select Stylist Admin [PERSON_NAME] Darshan [PERSON_NAME] [PERSON_NAME] RASHMI […" at bounding box center [206, 371] width 91 height 22
click at [161, 361] on select "Select Stylist Admin [PERSON_NAME] Darshan [PERSON_NAME] [PERSON_NAME] RASHMI […" at bounding box center [206, 371] width 91 height 22
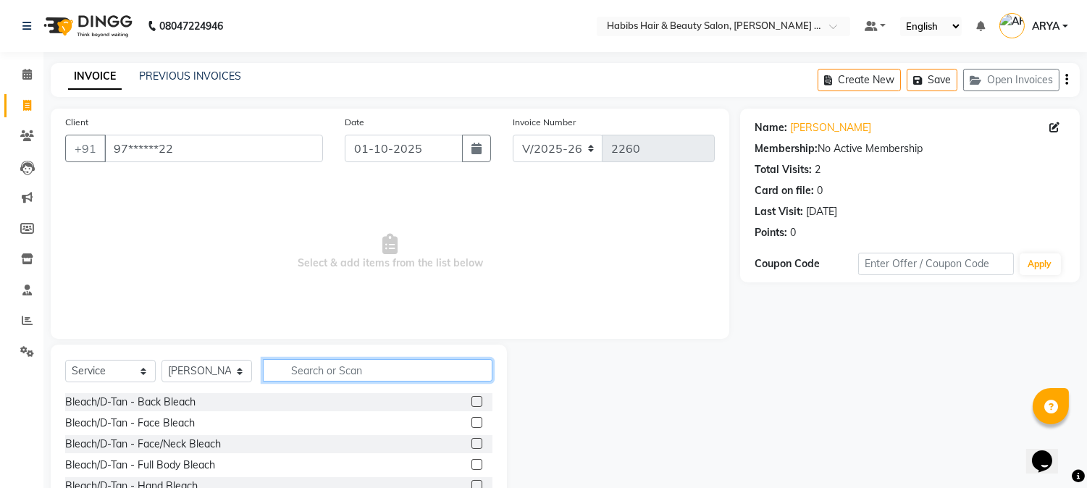
click at [324, 369] on input "text" at bounding box center [378, 370] width 230 height 22
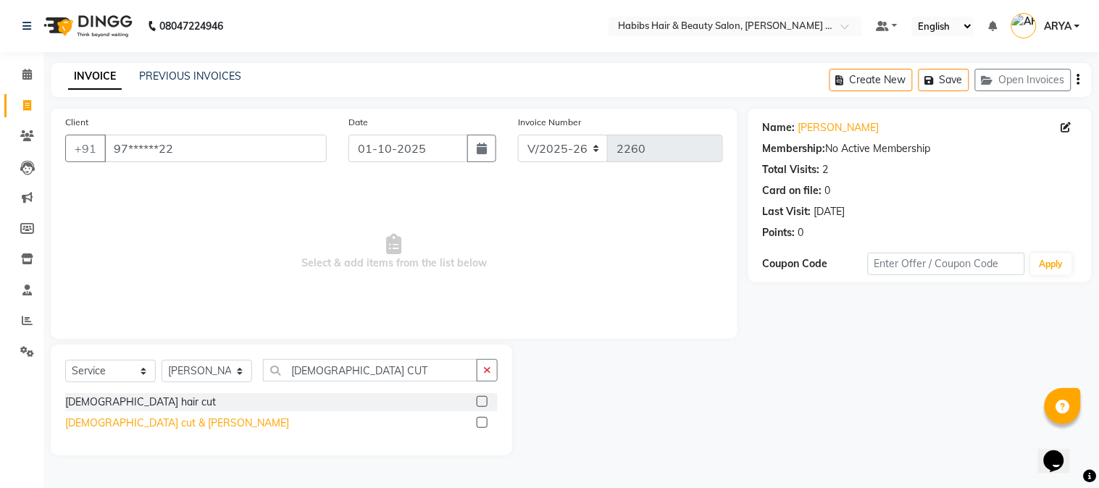
click at [140, 429] on div "[DEMOGRAPHIC_DATA] cut & [PERSON_NAME]" at bounding box center [177, 423] width 224 height 15
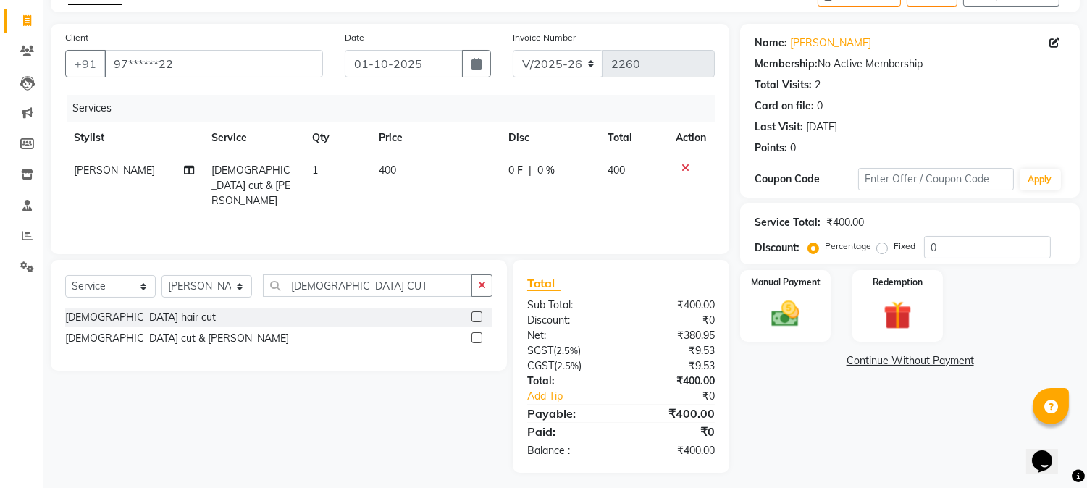
scroll to position [91, 0]
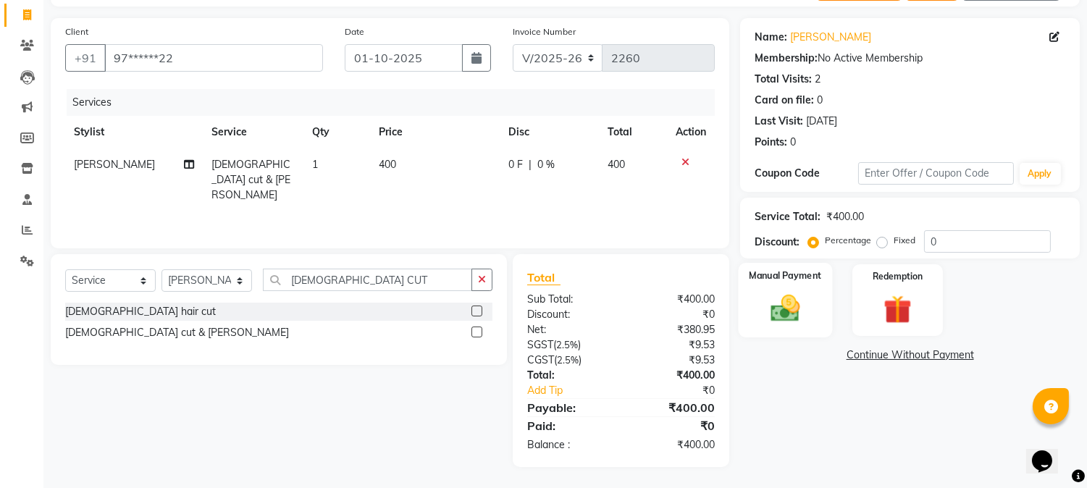
click at [799, 308] on img at bounding box center [786, 309] width 48 height 34
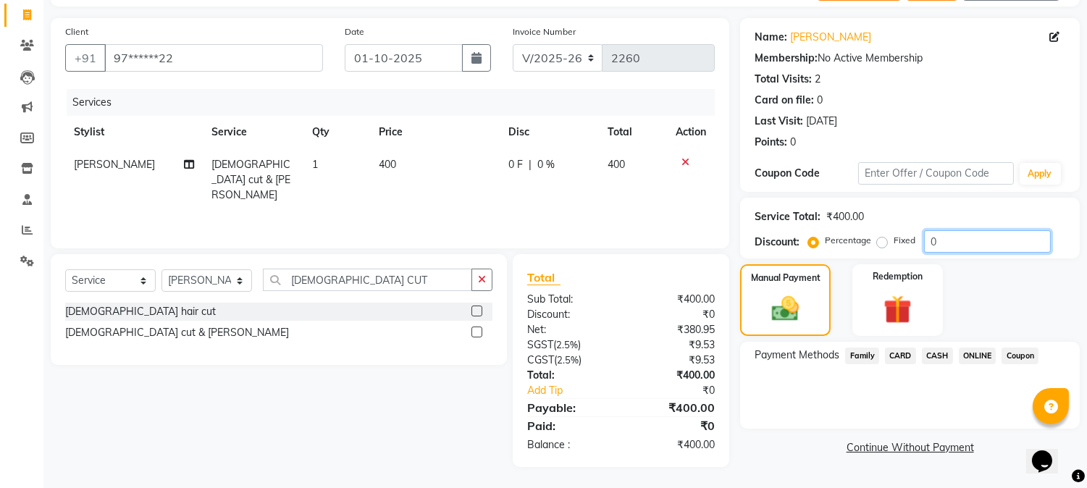
drag, startPoint x: 941, startPoint y: 235, endPoint x: 806, endPoint y: 252, distance: 136.5
click at [806, 252] on div "Service Total: ₹400.00 Discount: Percentage Fixed 0" at bounding box center [910, 228] width 340 height 61
click at [901, 392] on div "Payment Methods Family CARD CASH ONLINE Coupon" at bounding box center [910, 385] width 340 height 87
click at [982, 356] on span "ONLINE" at bounding box center [978, 356] width 38 height 17
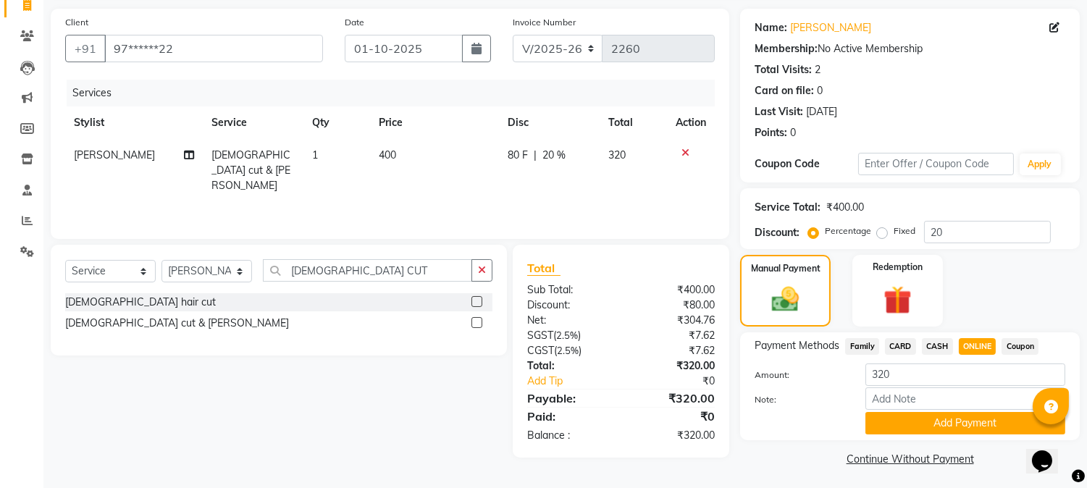
scroll to position [103, 0]
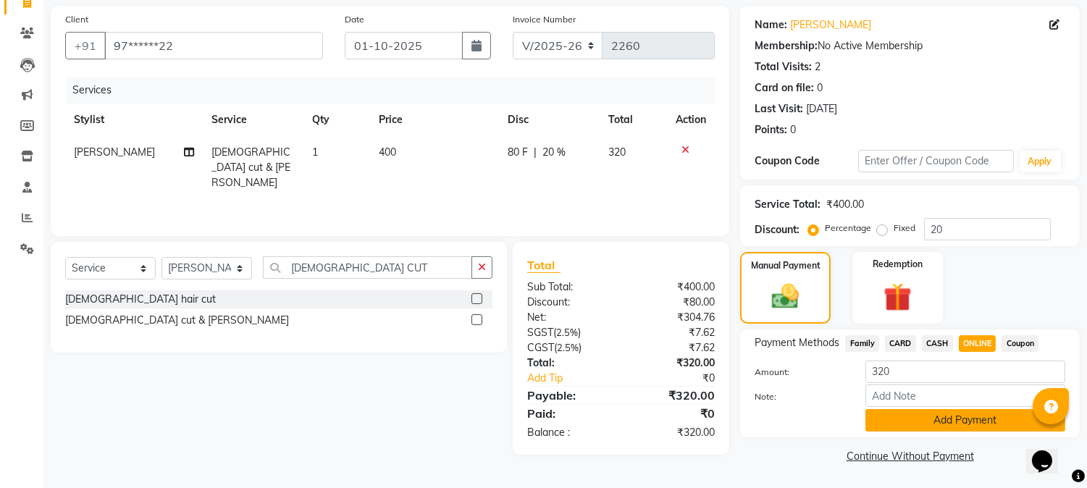
click at [971, 420] on button "Add Payment" at bounding box center [965, 420] width 200 height 22
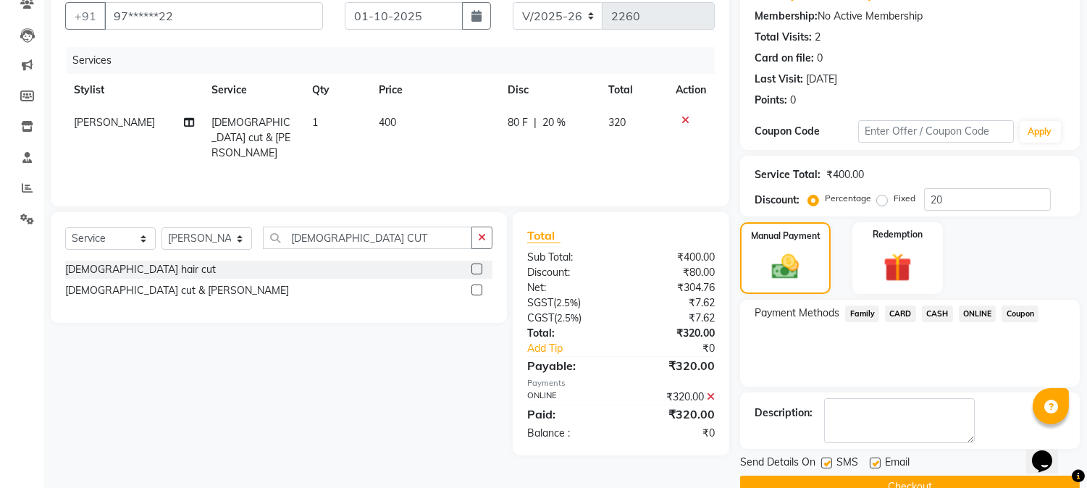
scroll to position [163, 0]
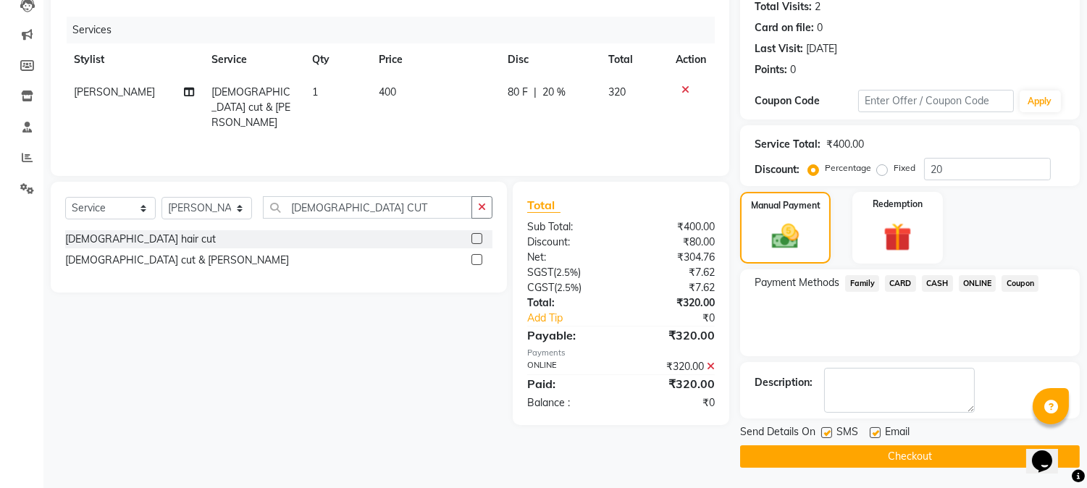
click at [943, 456] on button "Checkout" at bounding box center [910, 456] width 340 height 22
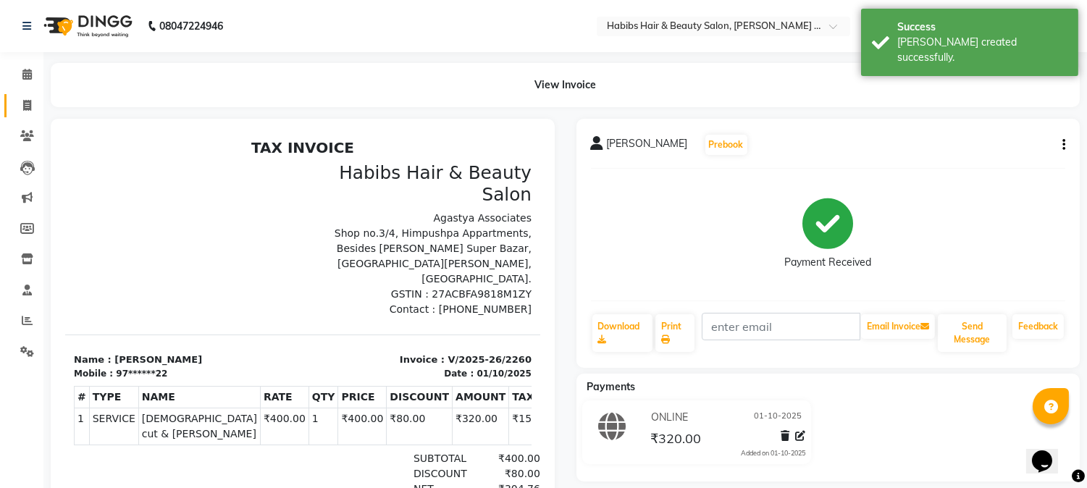
click at [23, 98] on span at bounding box center [26, 106] width 25 height 17
